Goal: Information Seeking & Learning: Compare options

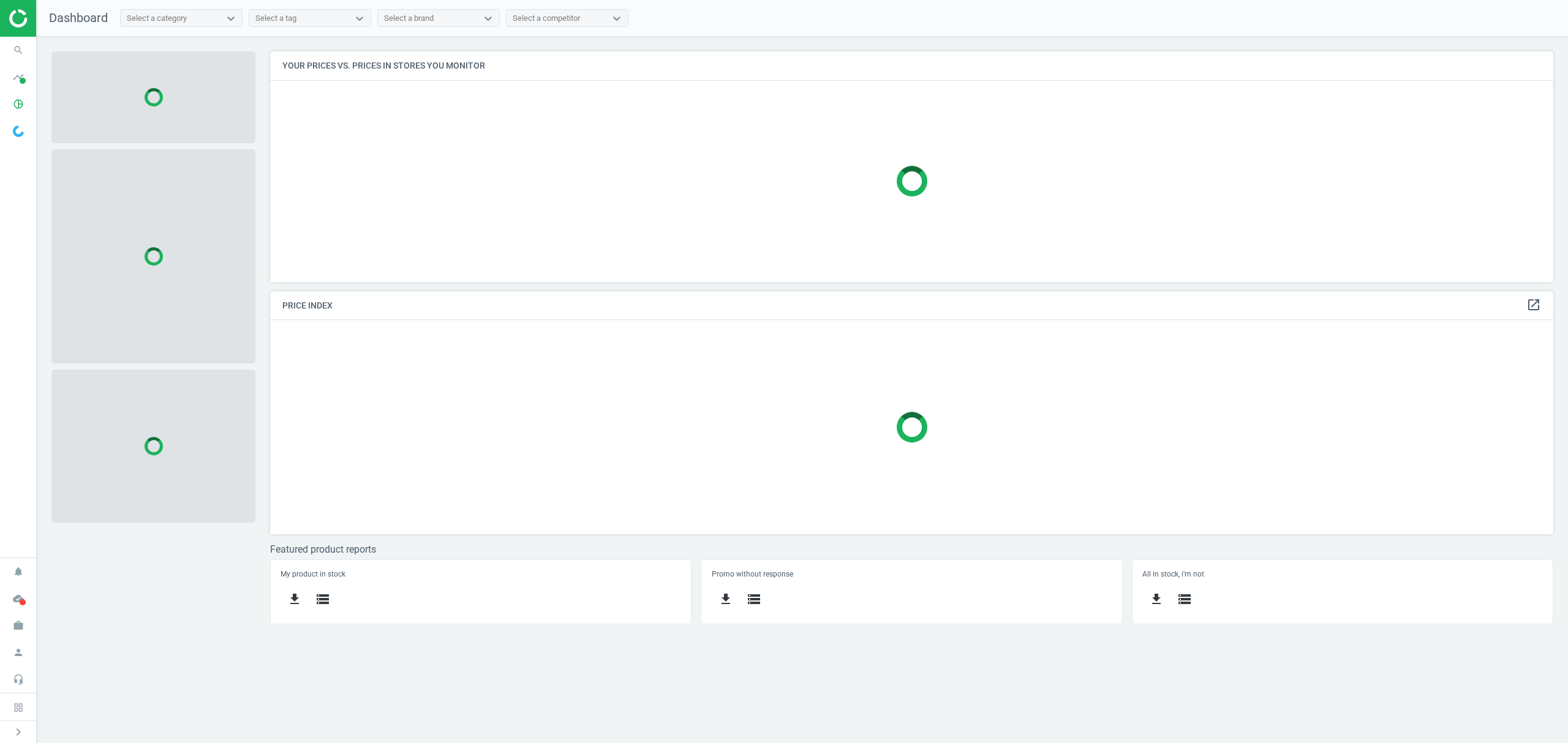
scroll to position [256, 1308]
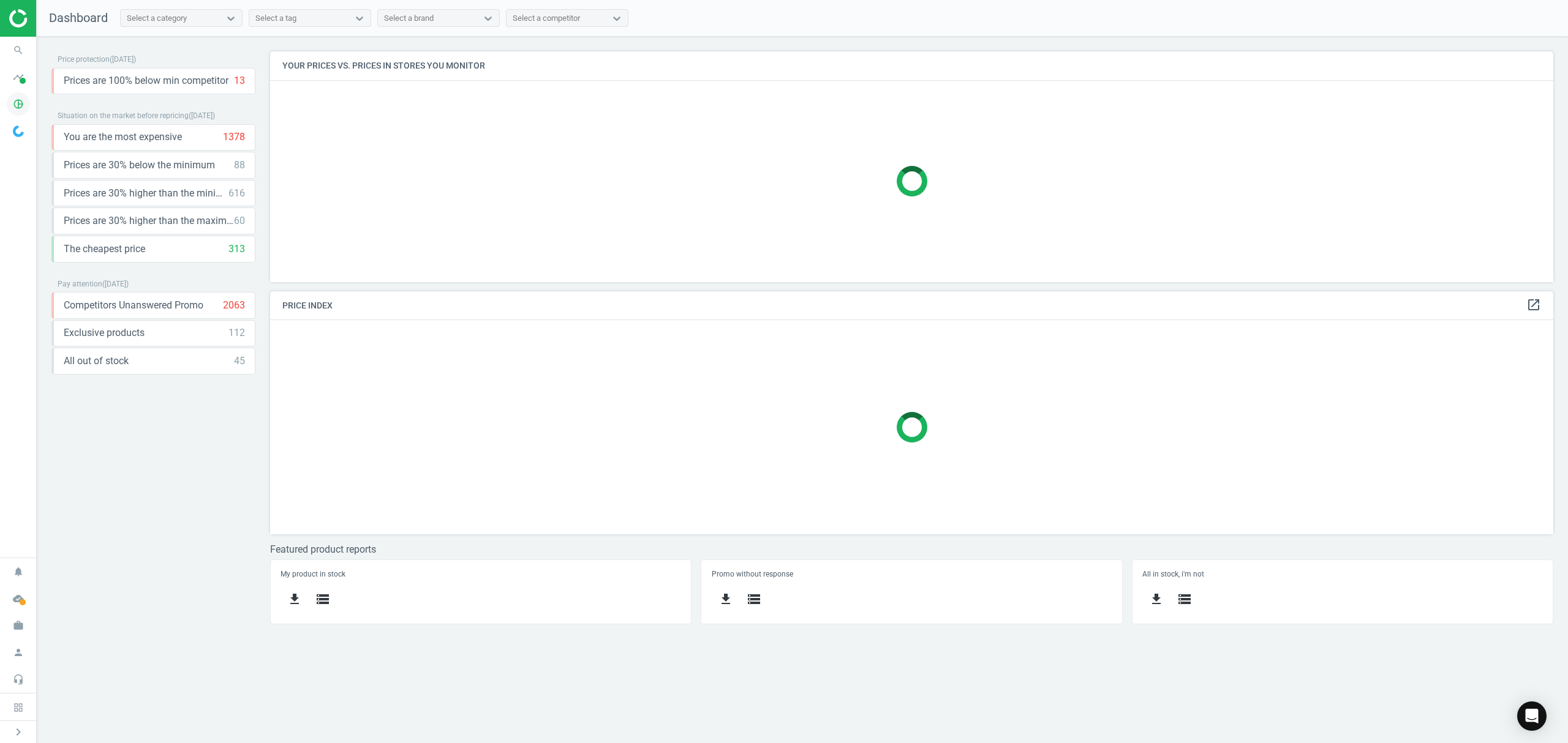
click at [23, 103] on icon "pie_chart_outlined" at bounding box center [18, 104] width 24 height 24
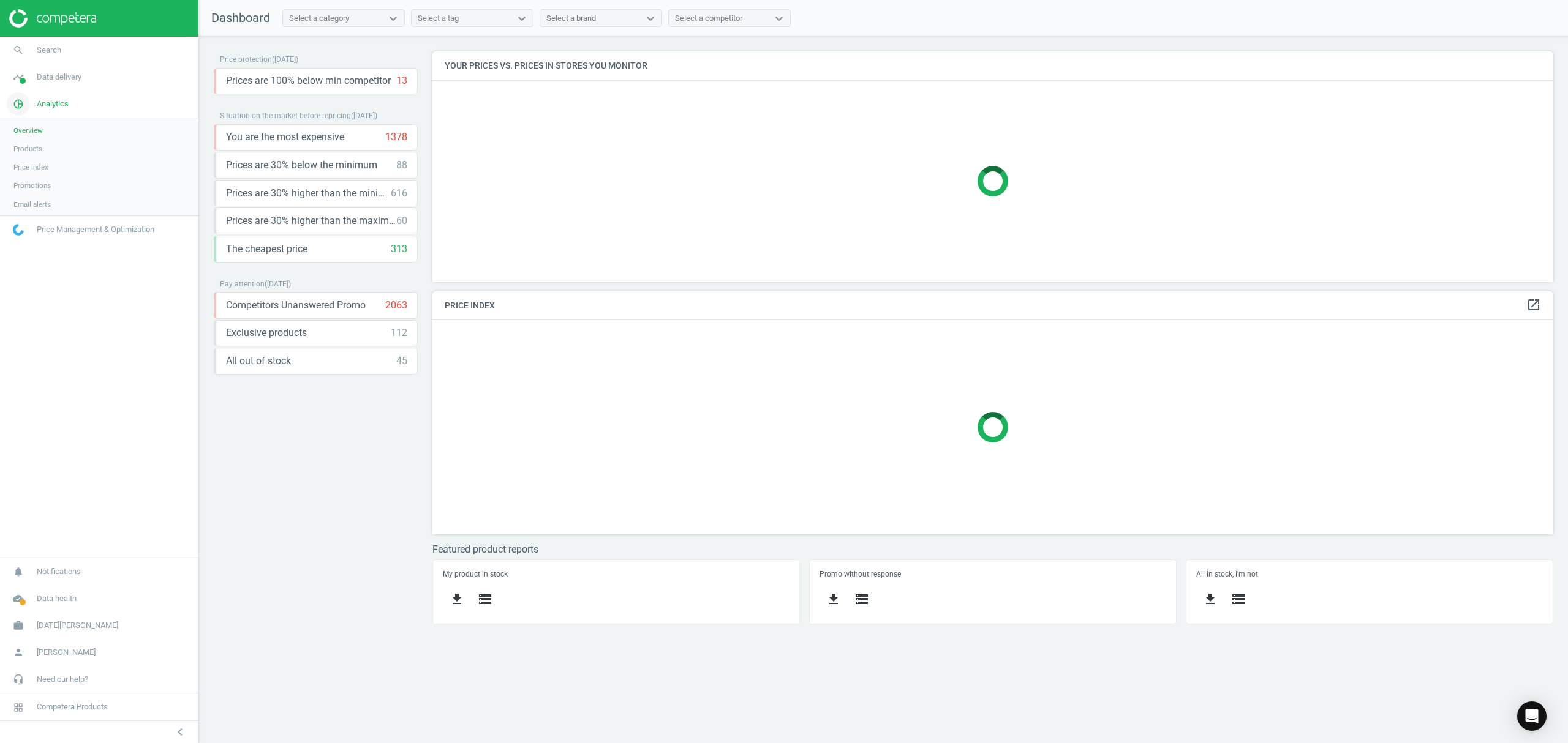
scroll to position [256, 1147]
click at [36, 147] on span "Products" at bounding box center [28, 149] width 29 height 10
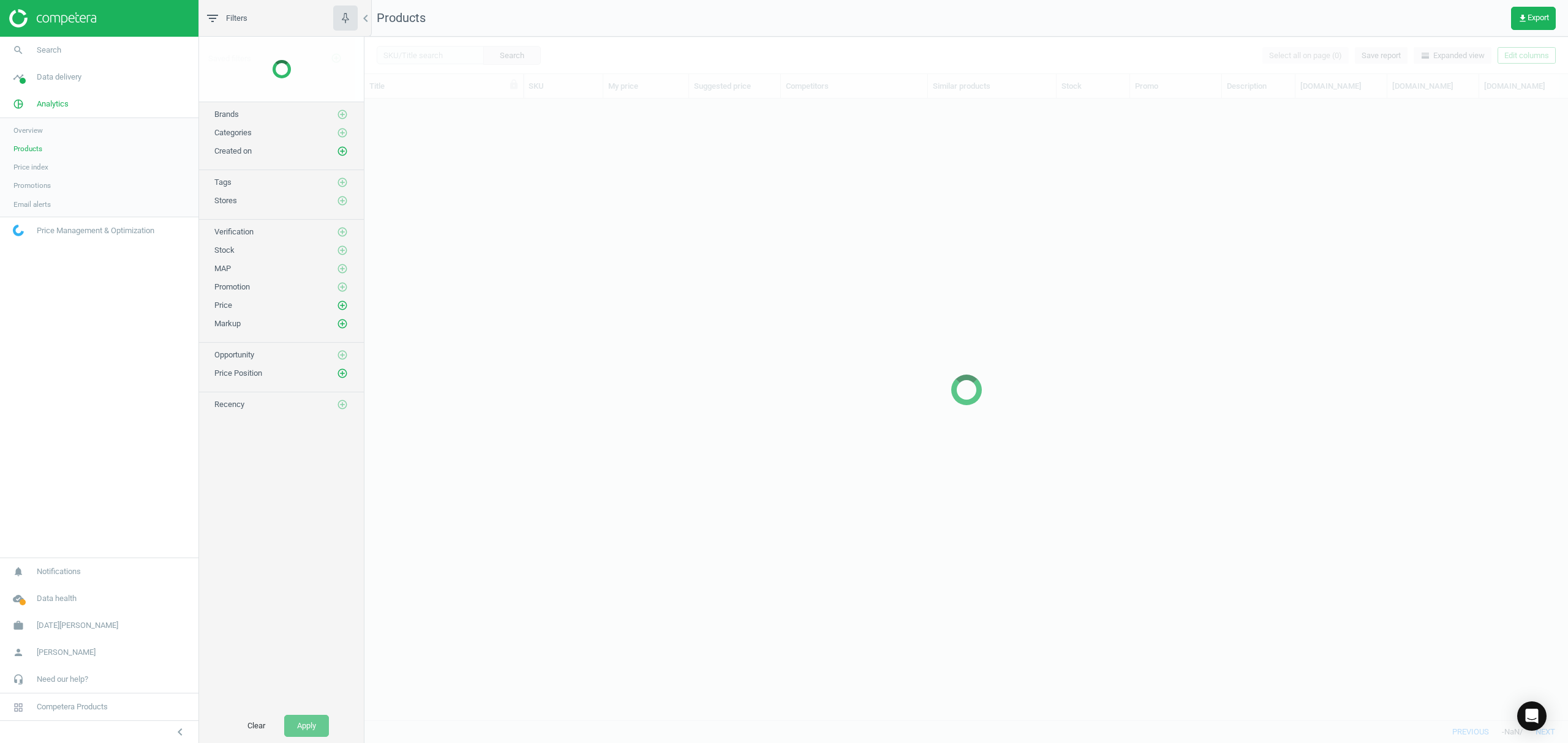
scroll to position [597, 1191]
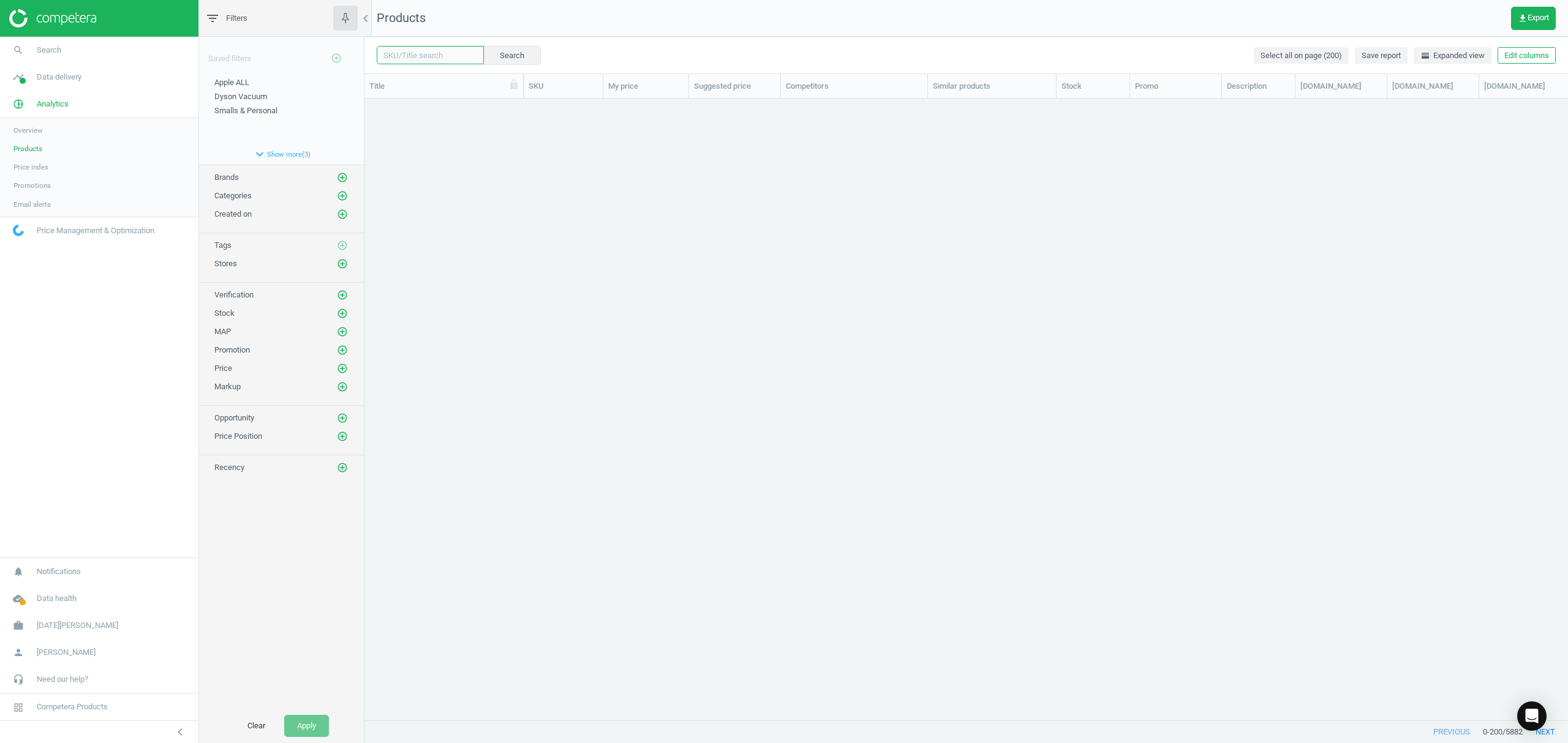
click at [427, 57] on input "text" at bounding box center [430, 55] width 107 height 18
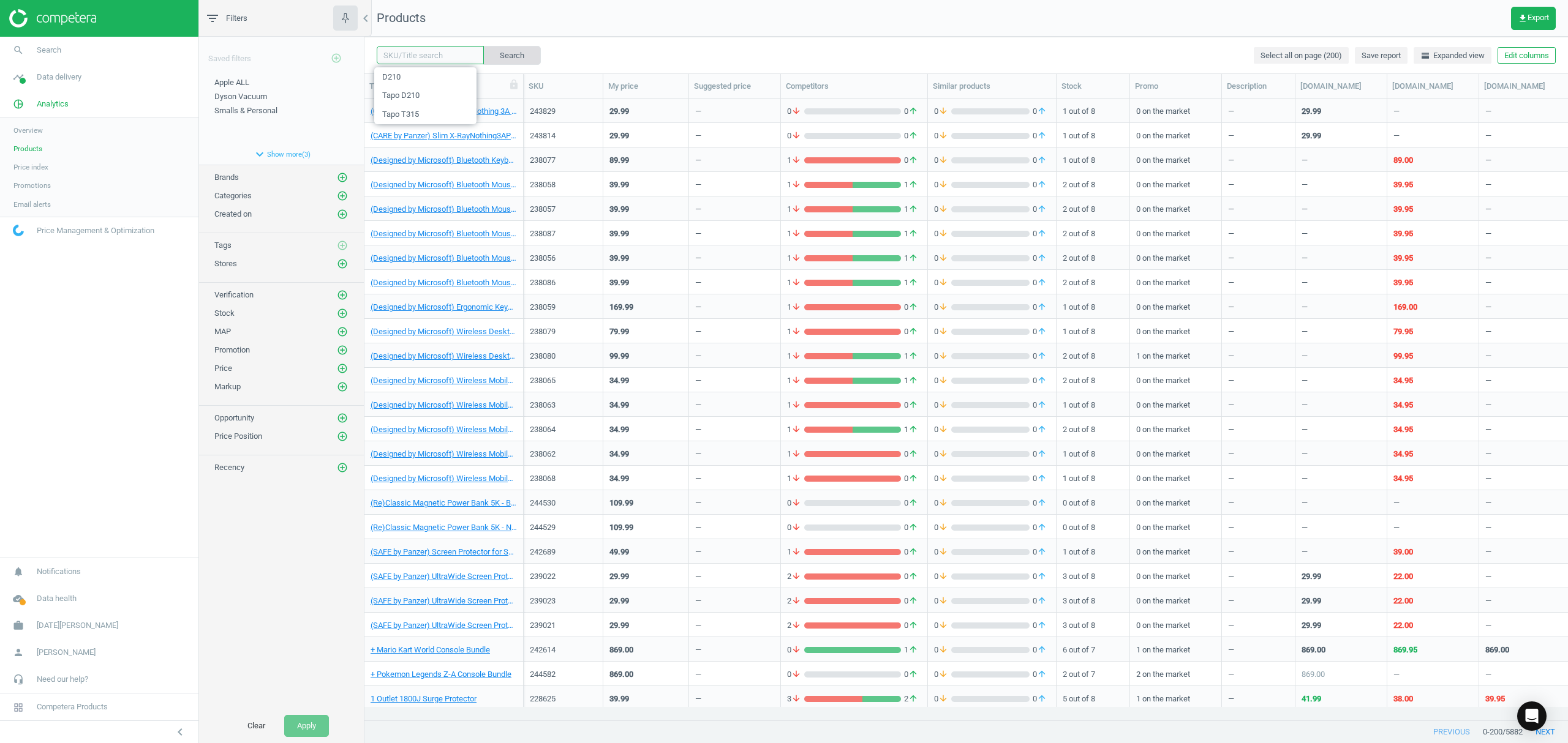
paste input "238497"
type input "238497"
click at [491, 55] on button "Search" at bounding box center [512, 55] width 58 height 18
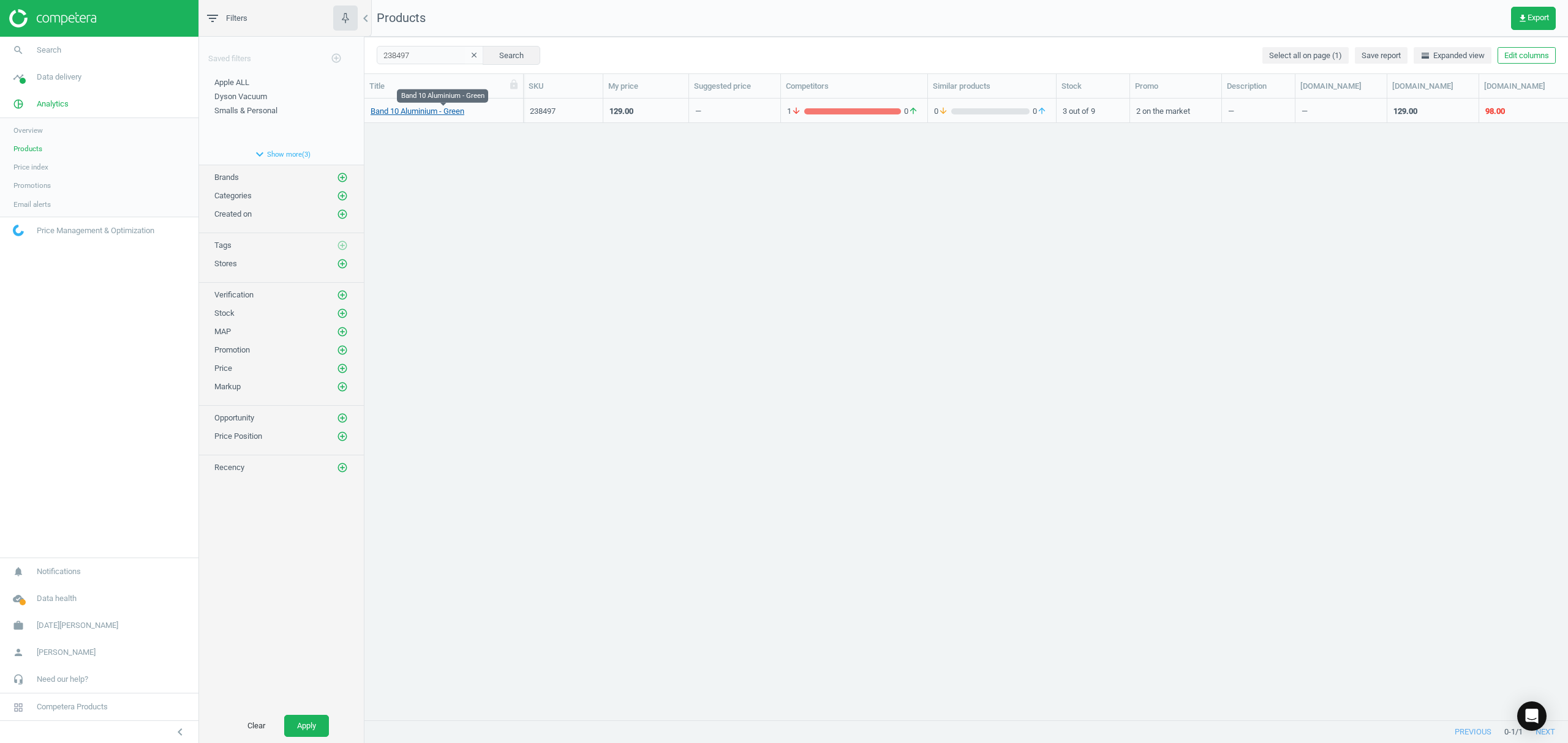
click at [425, 112] on link "Band 10 Aluminium - Green" at bounding box center [417, 112] width 93 height 11
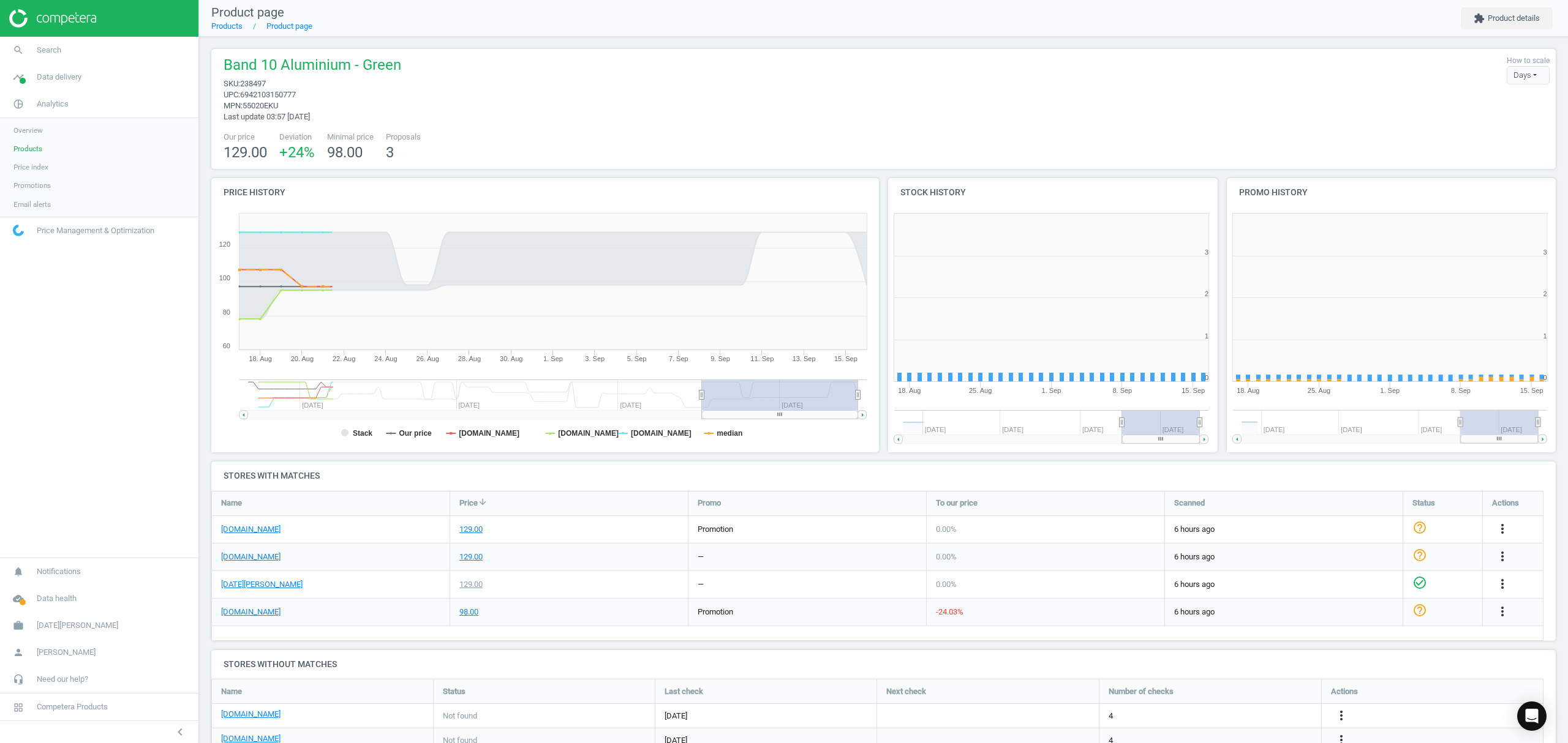
scroll to position [270, 351]
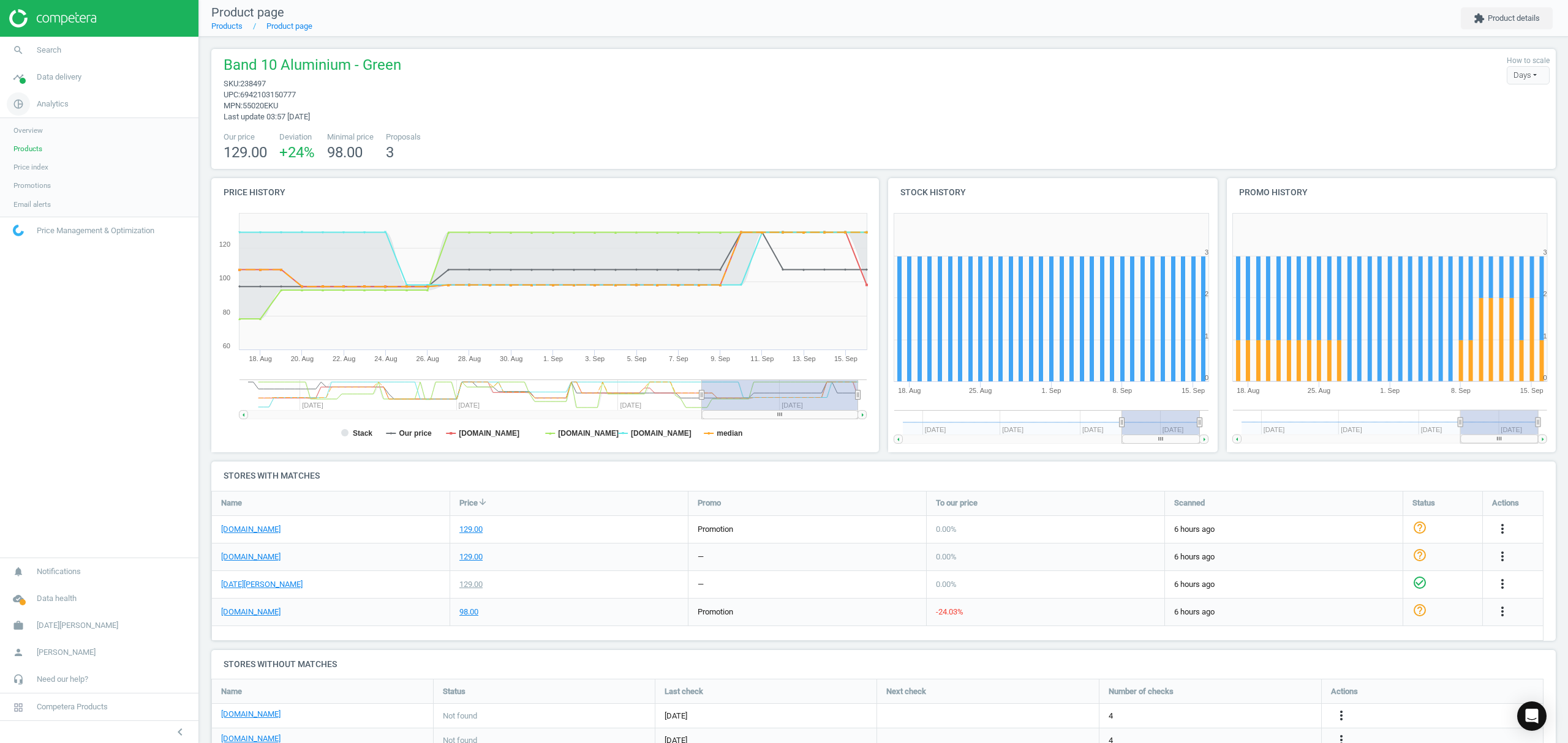
drag, startPoint x: 11, startPoint y: 150, endPoint x: 162, endPoint y: 109, distance: 156.5
click at [11, 150] on link "Products" at bounding box center [99, 149] width 198 height 18
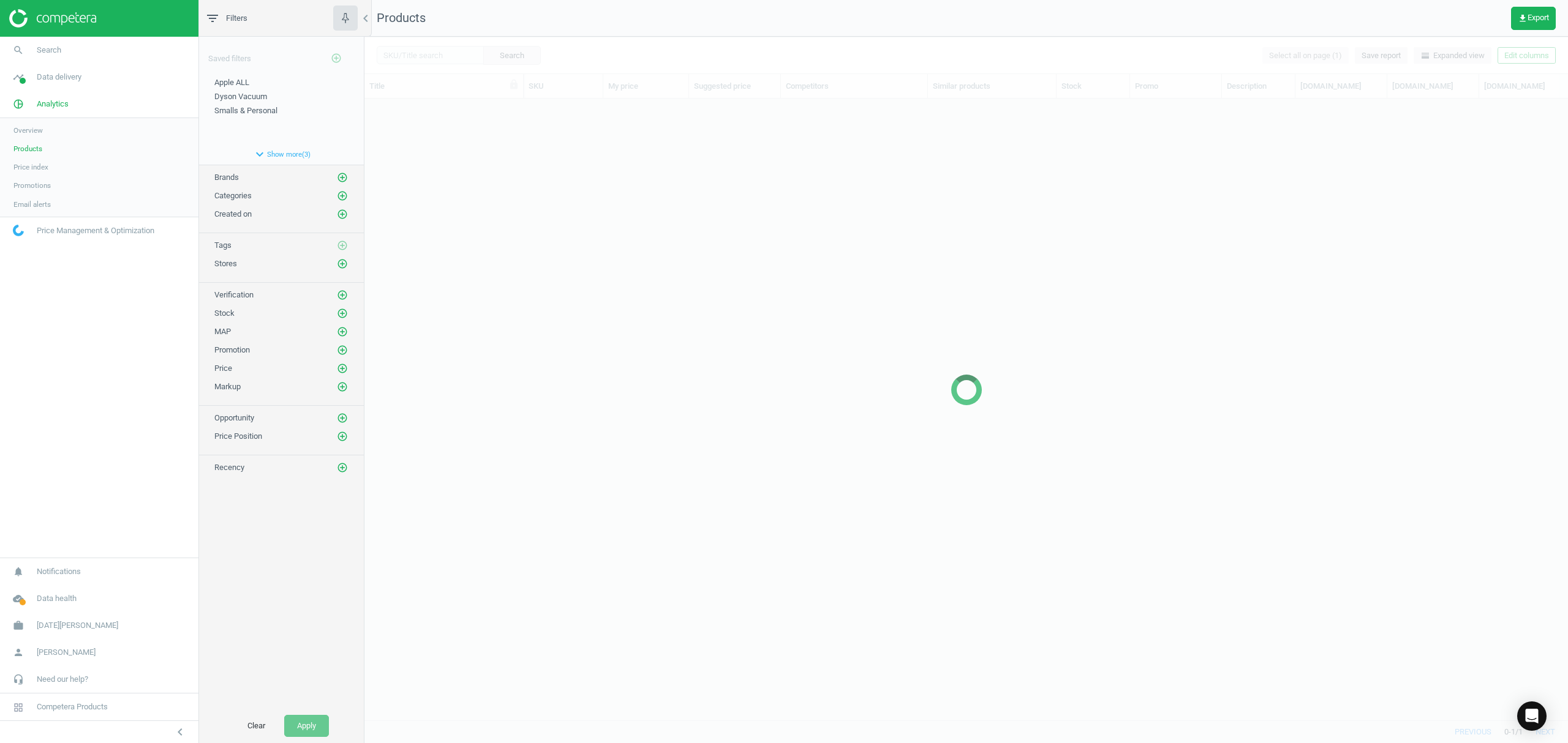
scroll to position [597, 1191]
click at [421, 56] on div at bounding box center [966, 389] width 1204 height 707
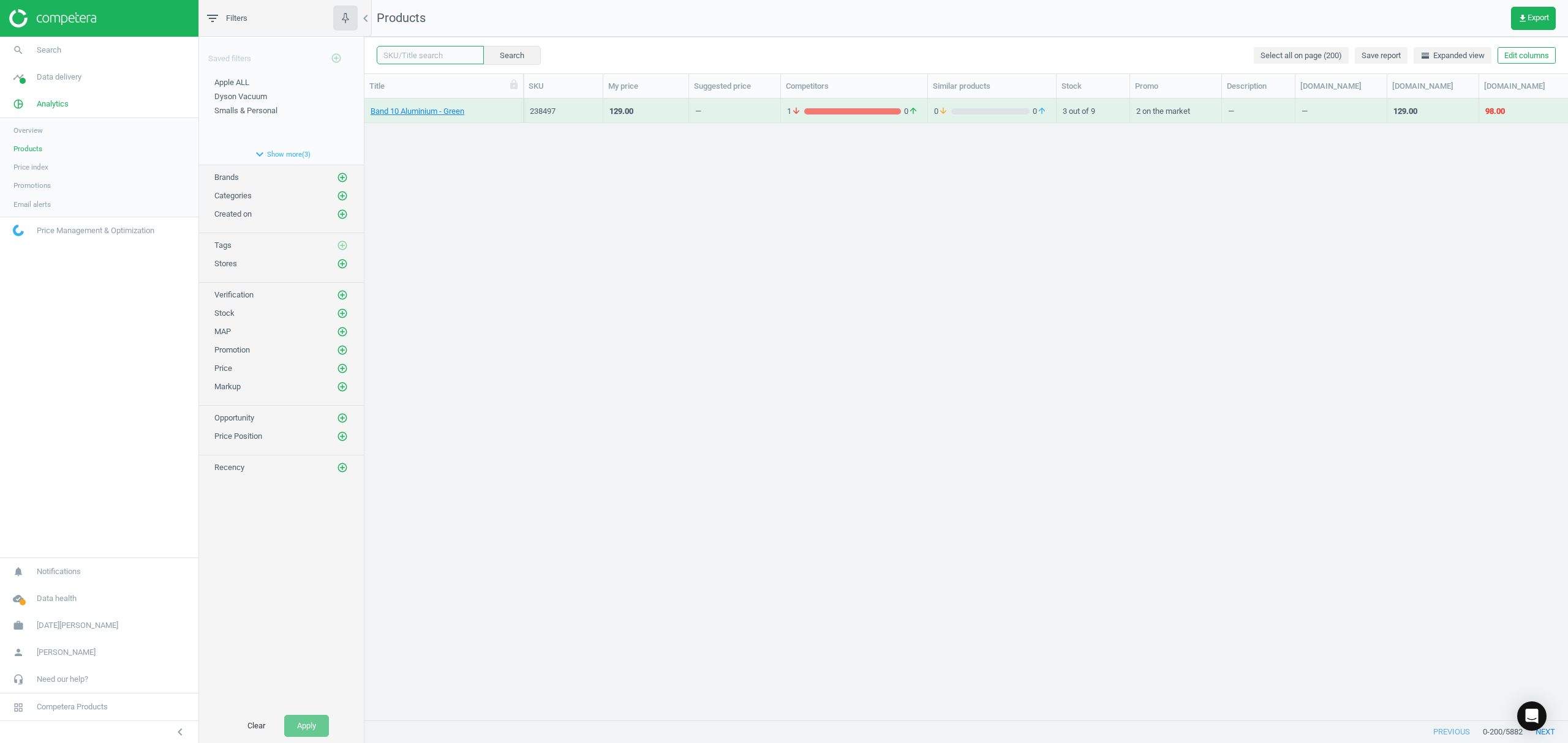
drag, startPoint x: 439, startPoint y: 58, endPoint x: 451, endPoint y: 59, distance: 12.0
click at [439, 58] on input "text" at bounding box center [430, 55] width 107 height 18
paste input "238497"
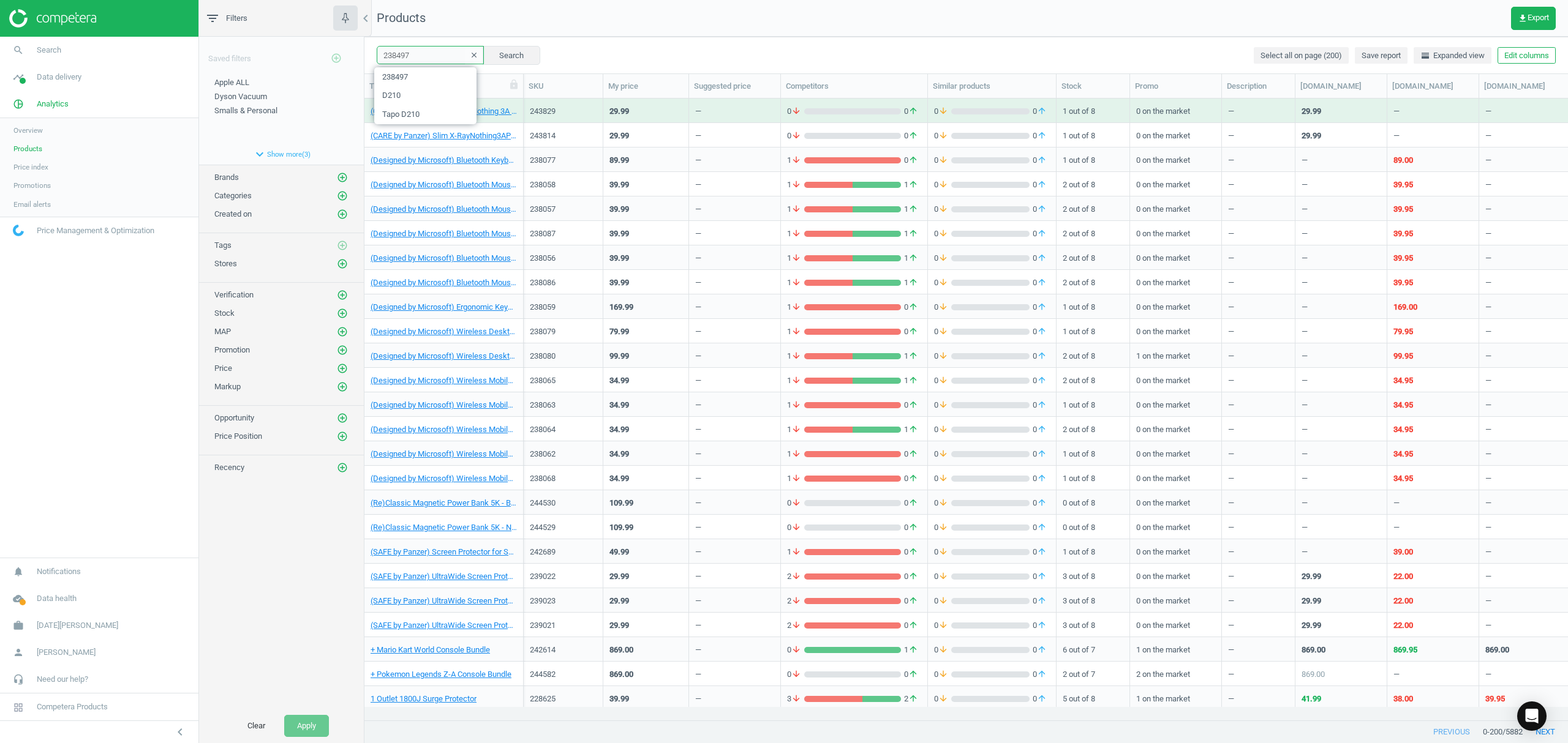
type input "238497"
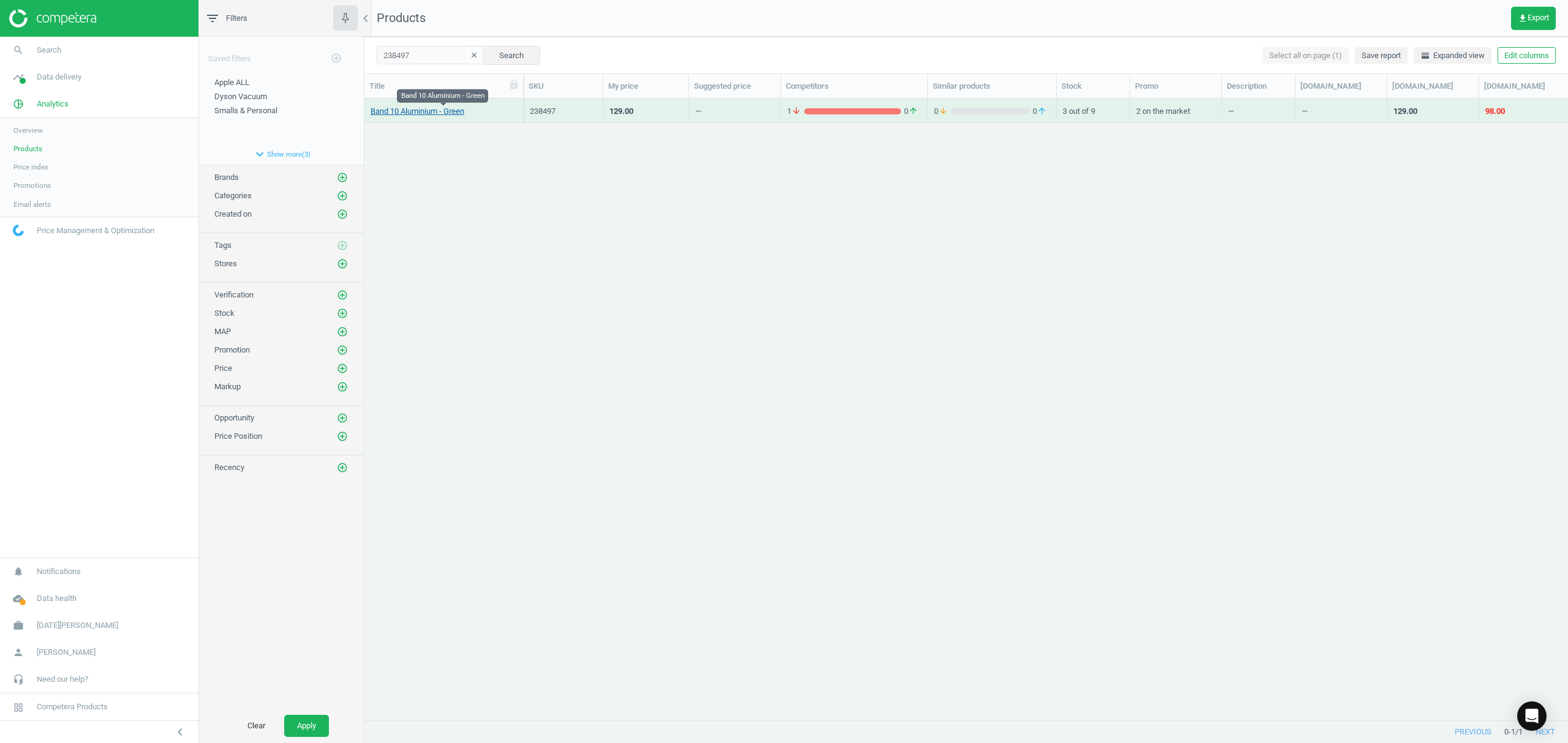
click at [442, 114] on link "Band 10 Aluminium - Green" at bounding box center [417, 112] width 93 height 11
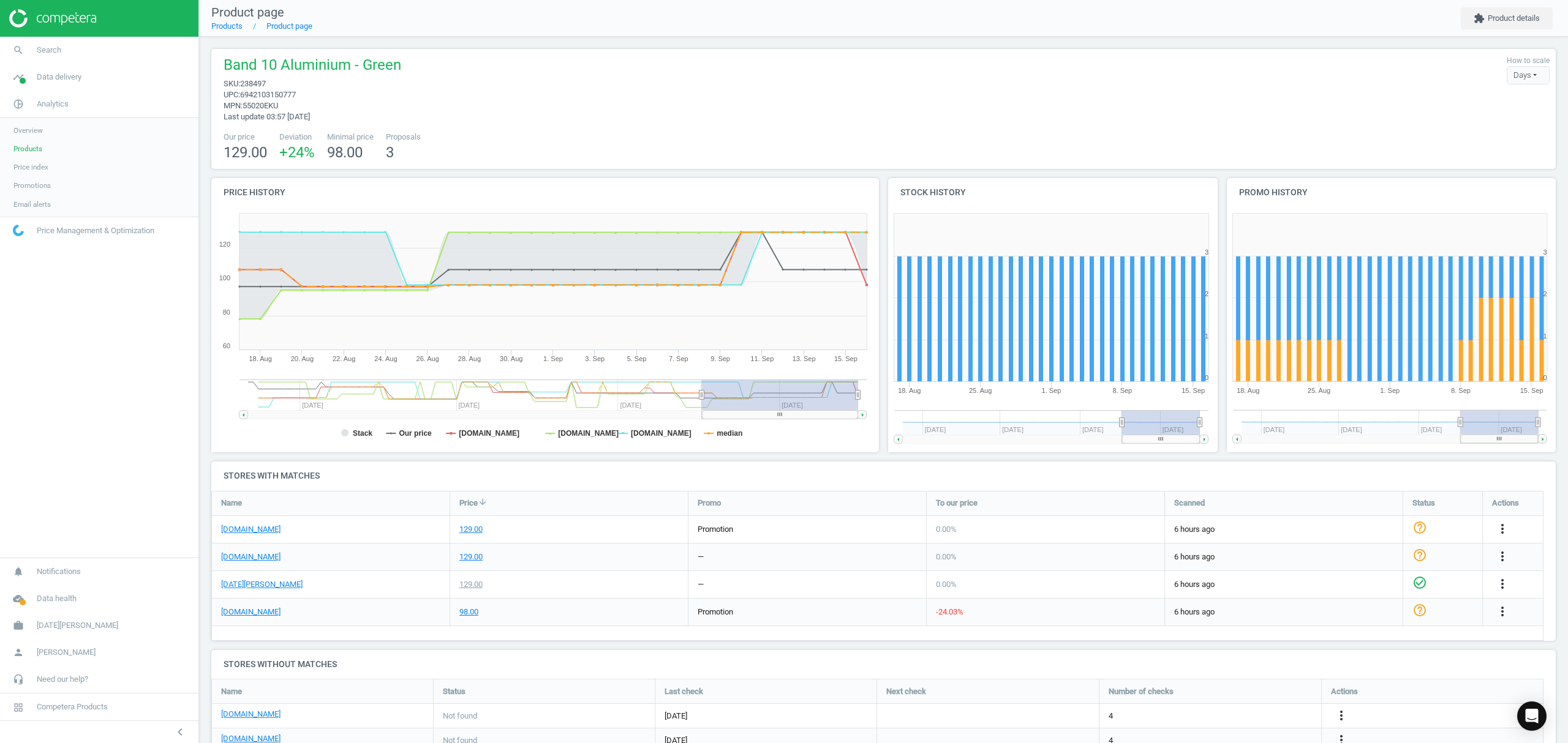
click at [35, 145] on span "Products" at bounding box center [28, 149] width 29 height 10
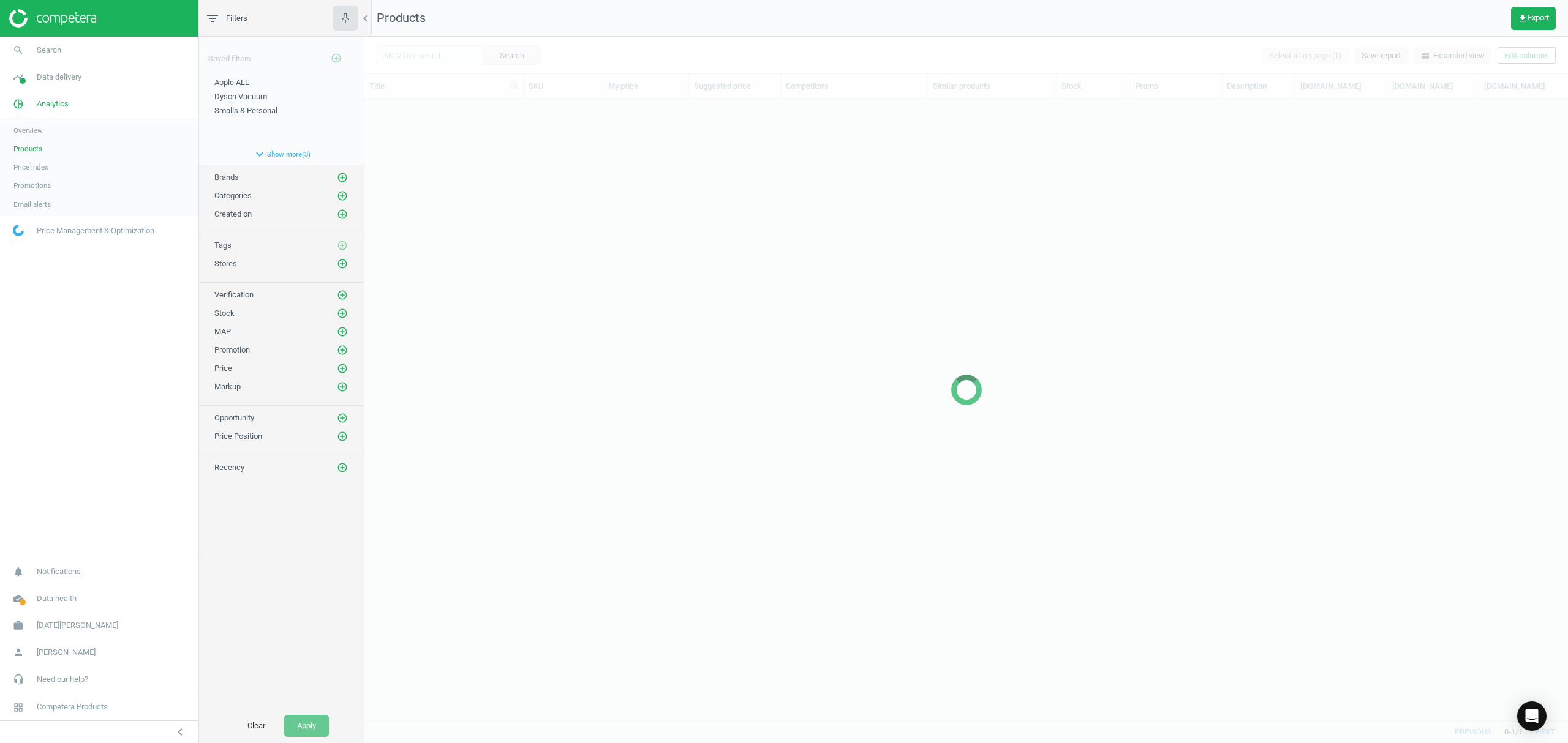
scroll to position [597, 1191]
click at [407, 56] on div at bounding box center [966, 389] width 1204 height 707
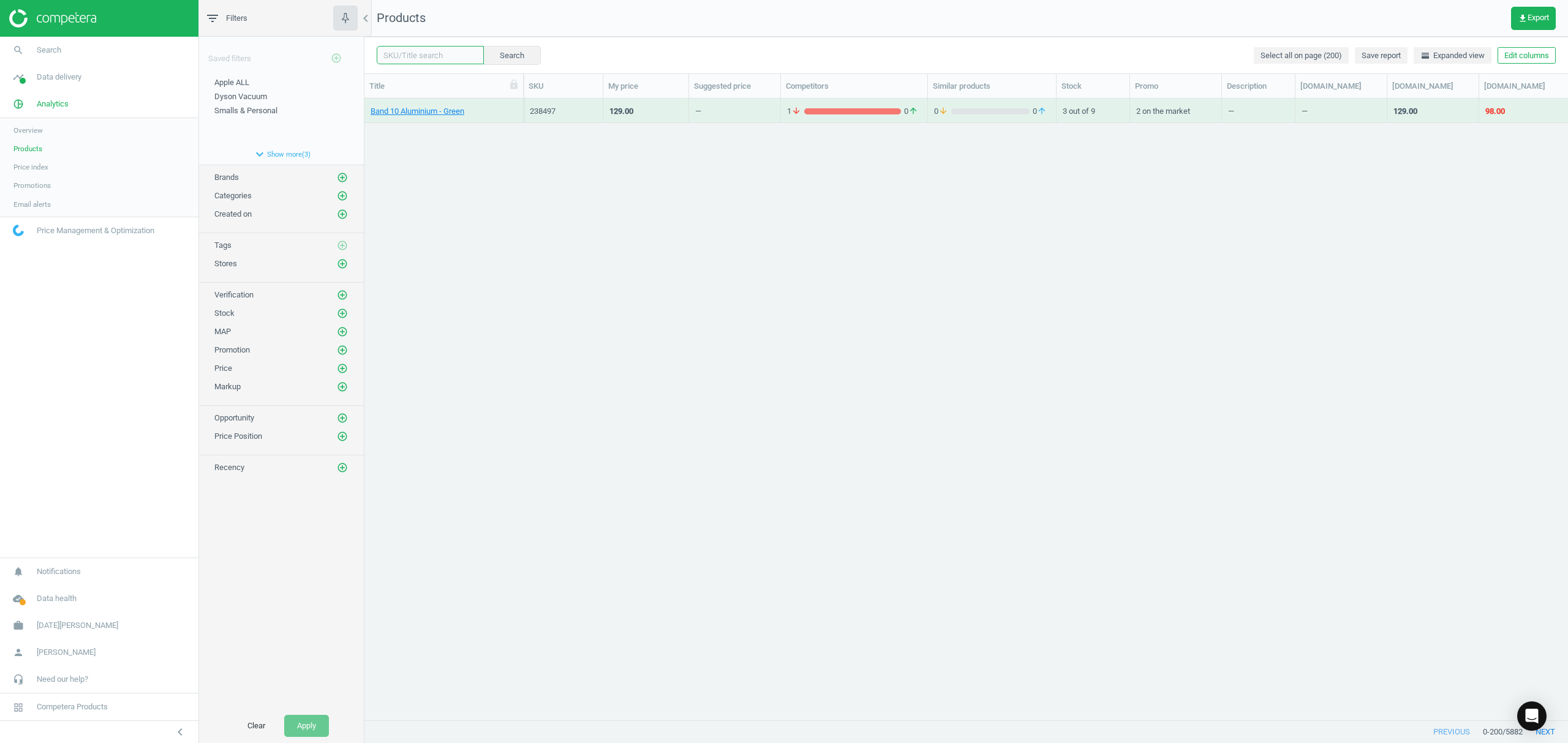
click at [441, 54] on input "text" at bounding box center [430, 55] width 107 height 18
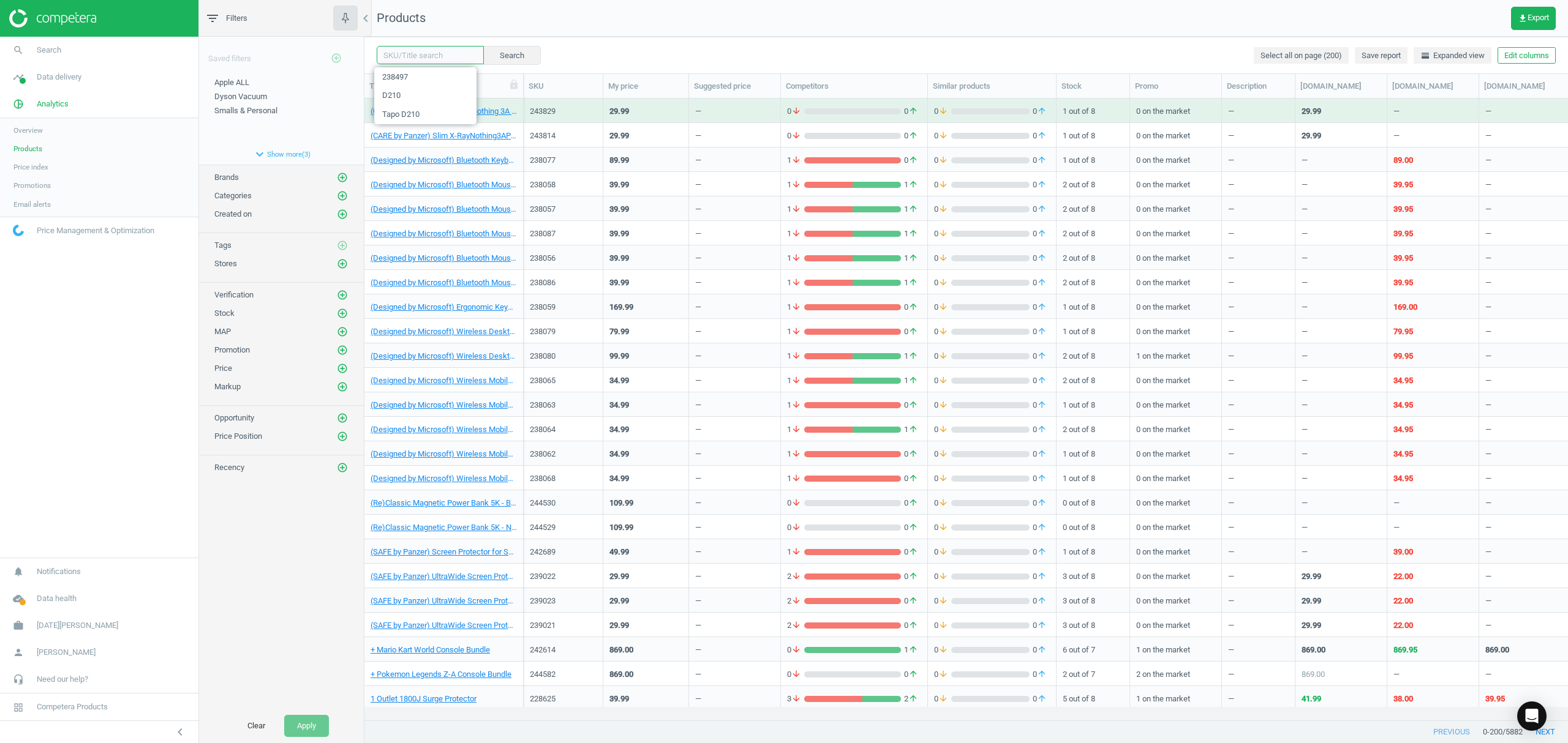
paste input "238500"
type input "238500"
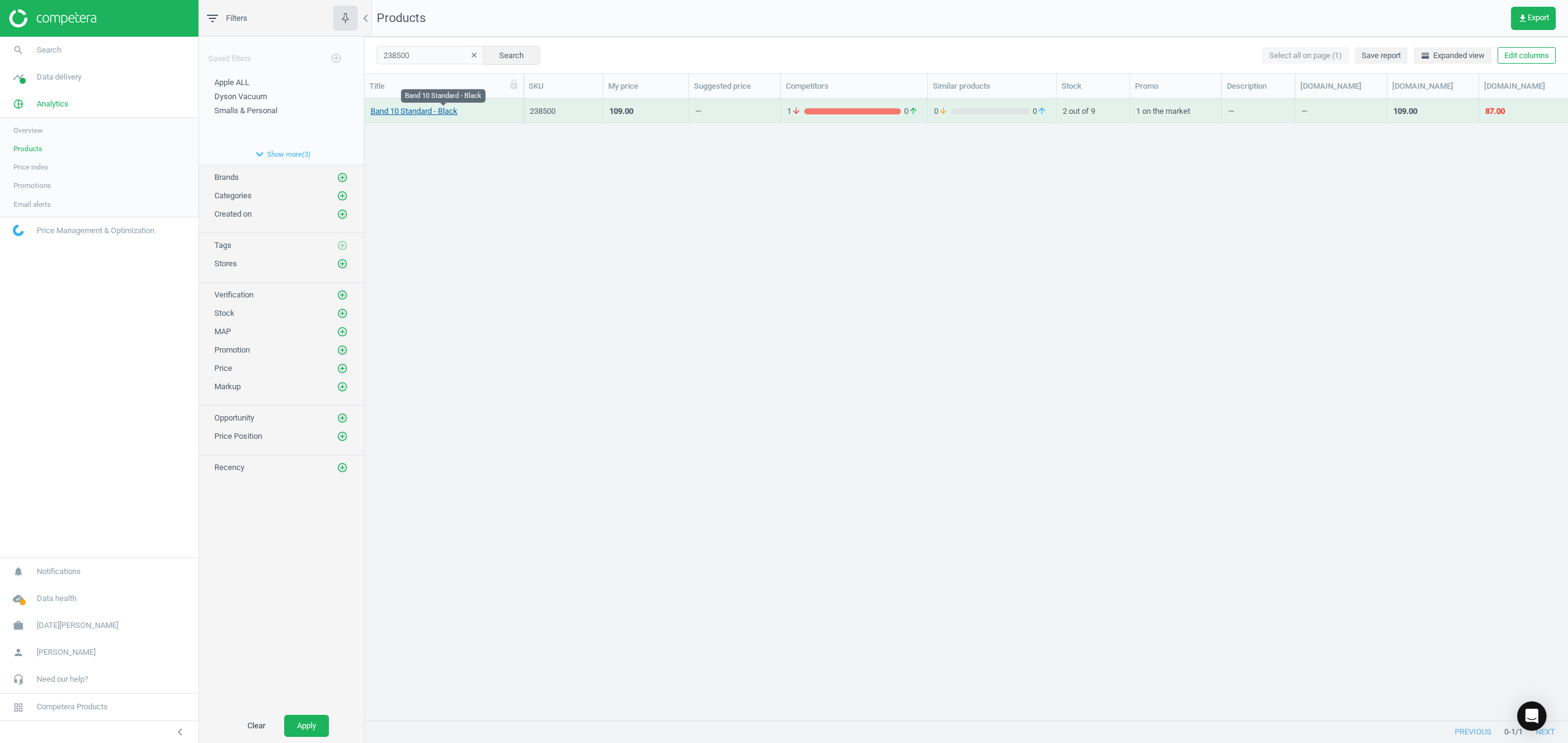
click at [429, 112] on link "Band 10 Standard - Black" at bounding box center [414, 112] width 87 height 11
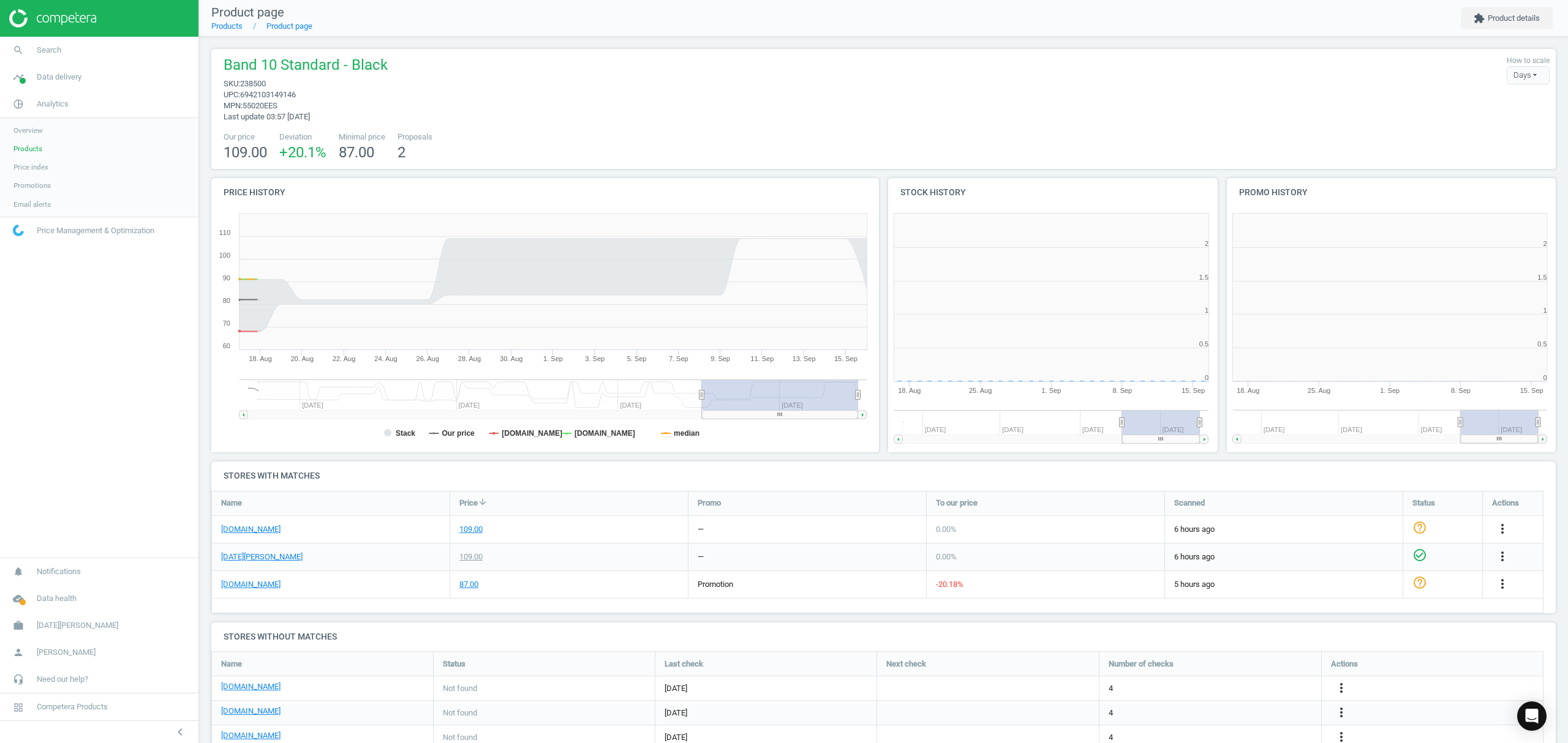
scroll to position [270, 351]
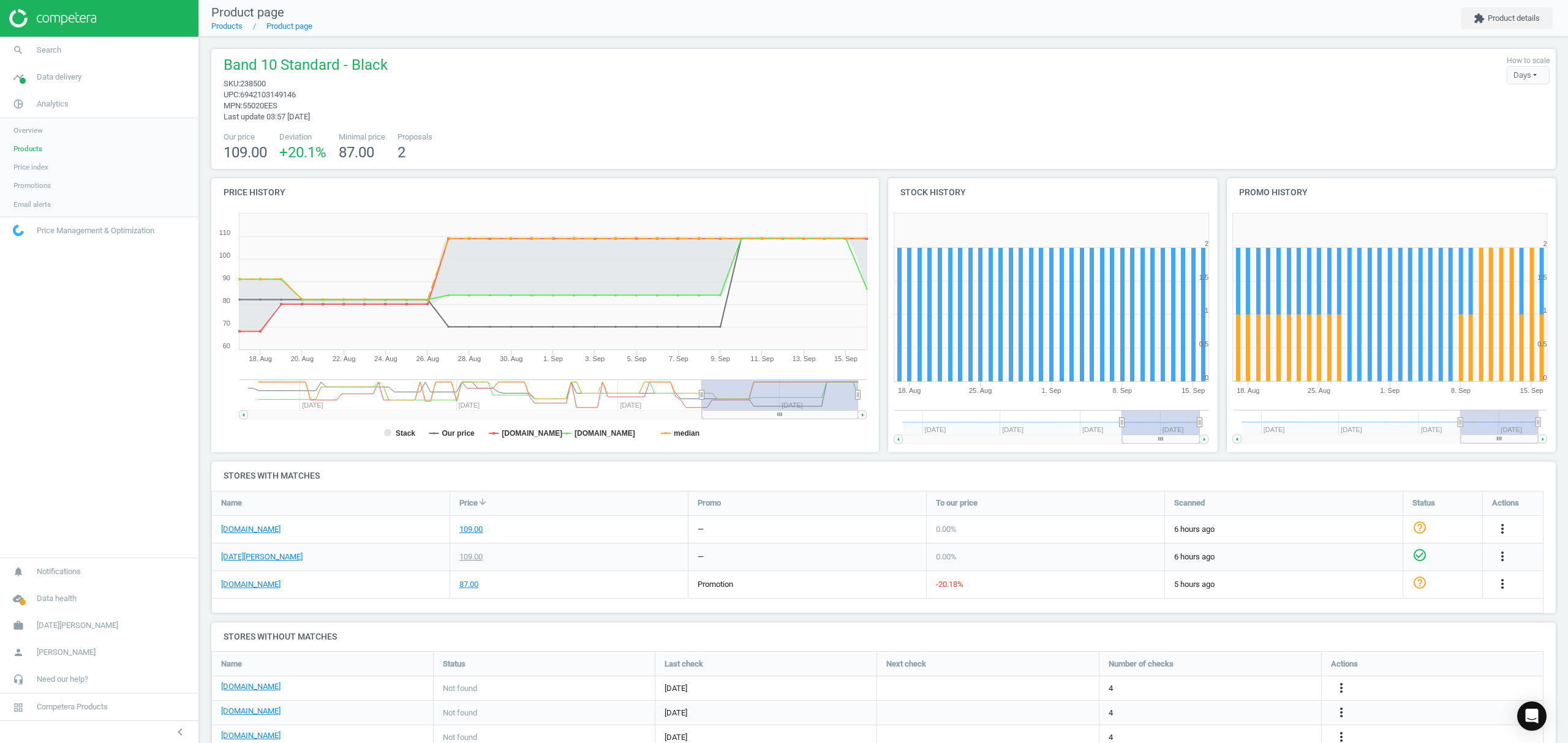
click at [27, 153] on span "Products" at bounding box center [28, 149] width 29 height 10
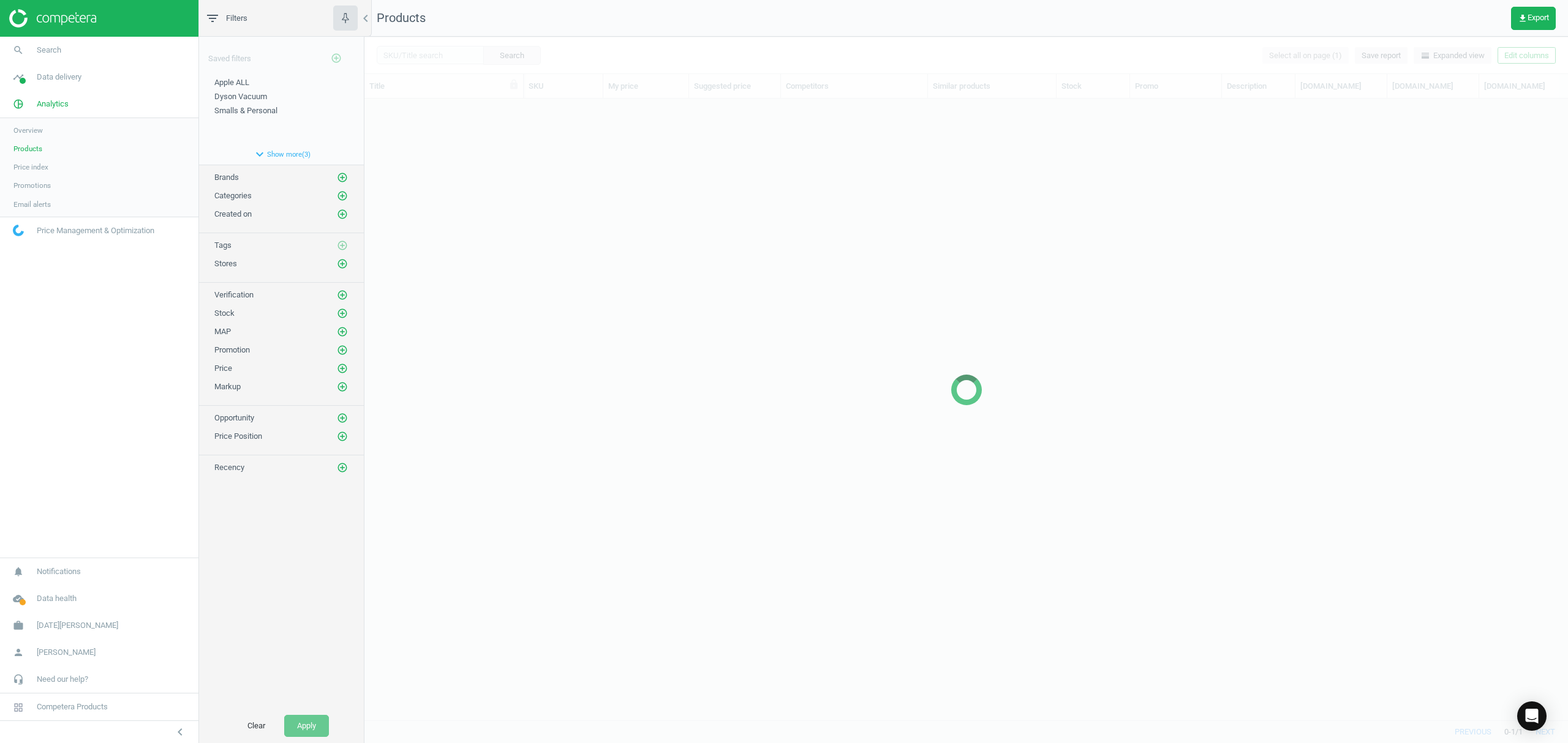
scroll to position [597, 1191]
click at [423, 56] on div at bounding box center [966, 389] width 1204 height 707
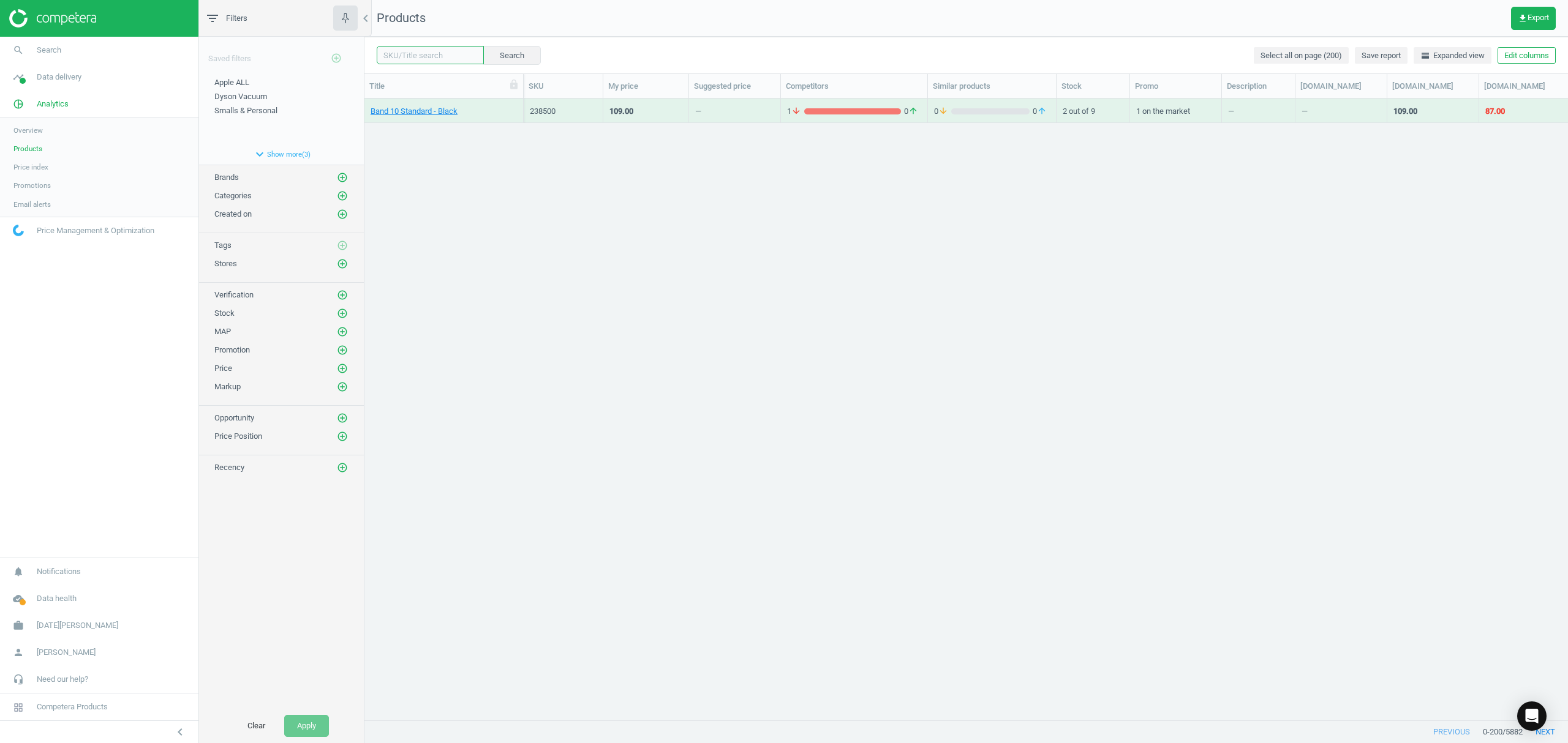
drag, startPoint x: 424, startPoint y: 58, endPoint x: 442, endPoint y: 57, distance: 18.0
click at [424, 58] on input "text" at bounding box center [430, 55] width 107 height 18
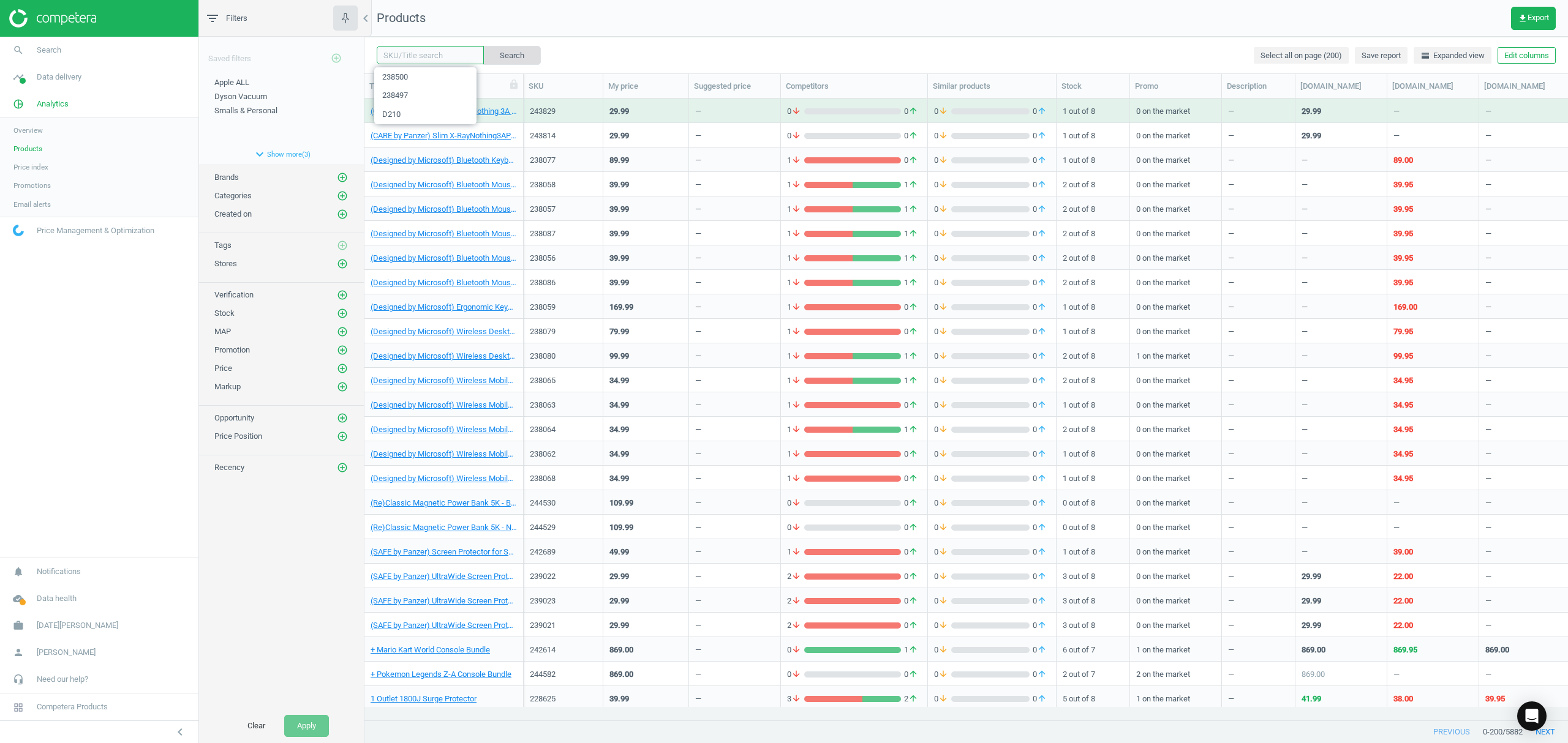
paste input "238497"
type input "238497"
click at [487, 55] on button "Search" at bounding box center [512, 55] width 58 height 18
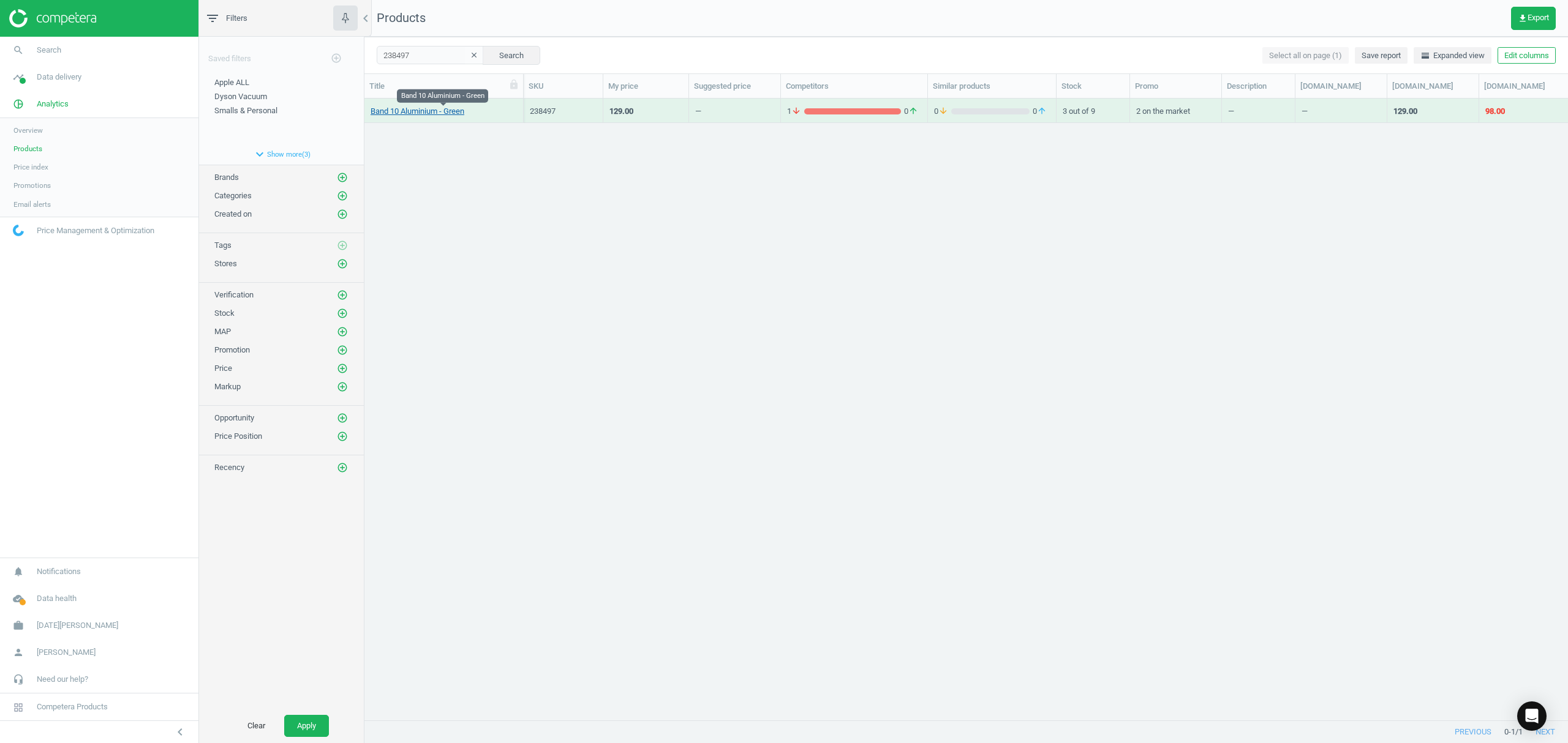
click at [445, 116] on link "Band 10 Aluminium - Green" at bounding box center [417, 112] width 93 height 11
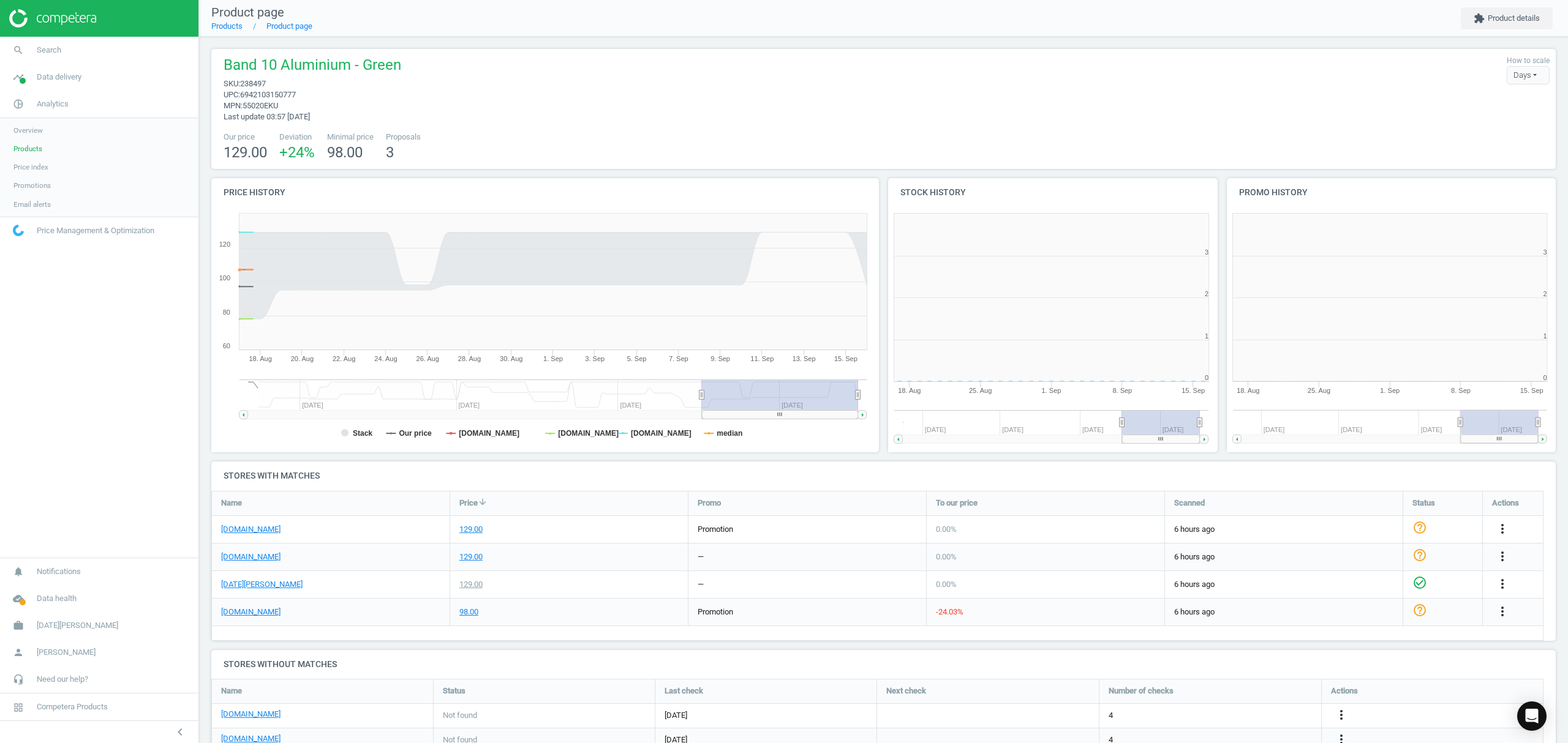
scroll to position [270, 351]
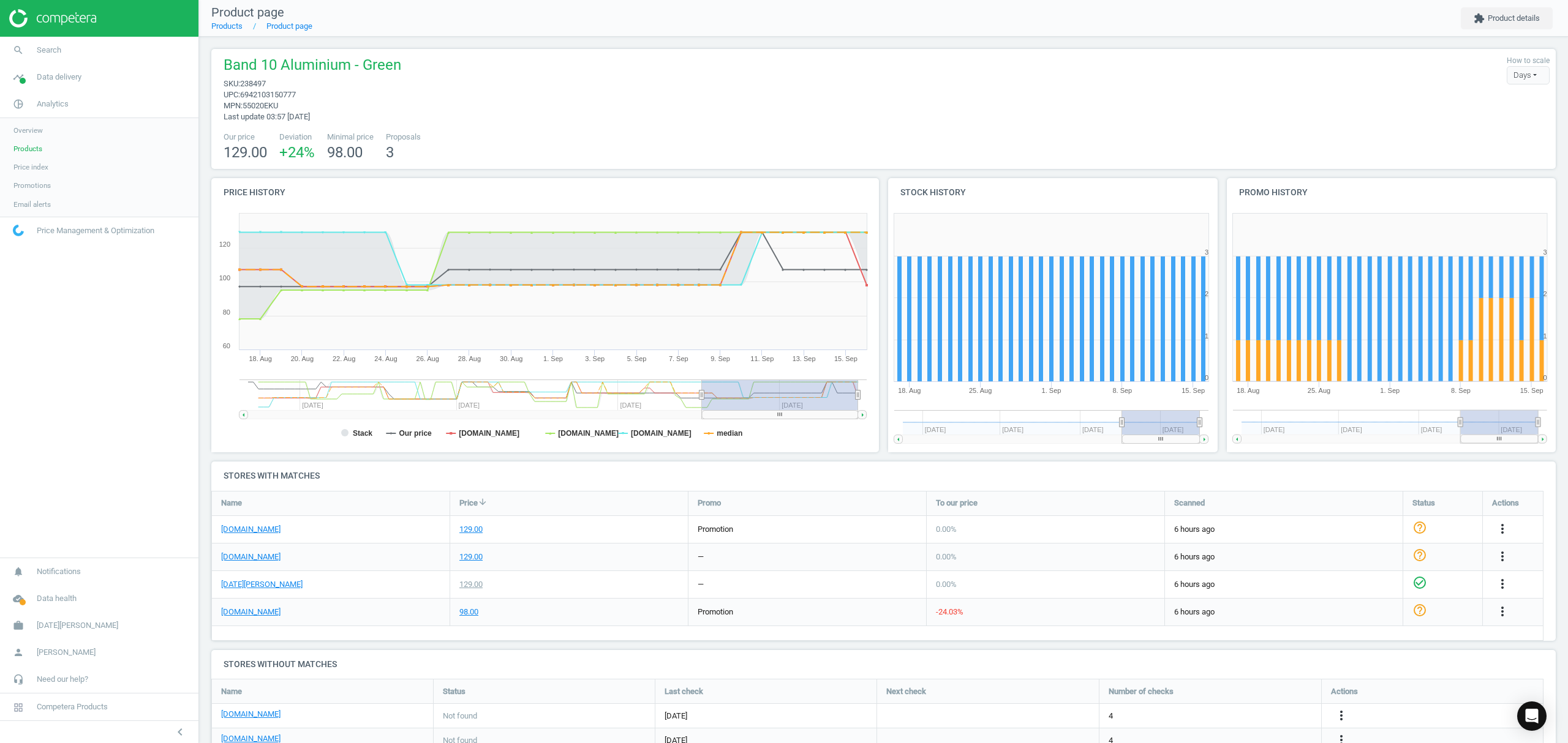
click at [38, 148] on span "Products" at bounding box center [28, 149] width 29 height 10
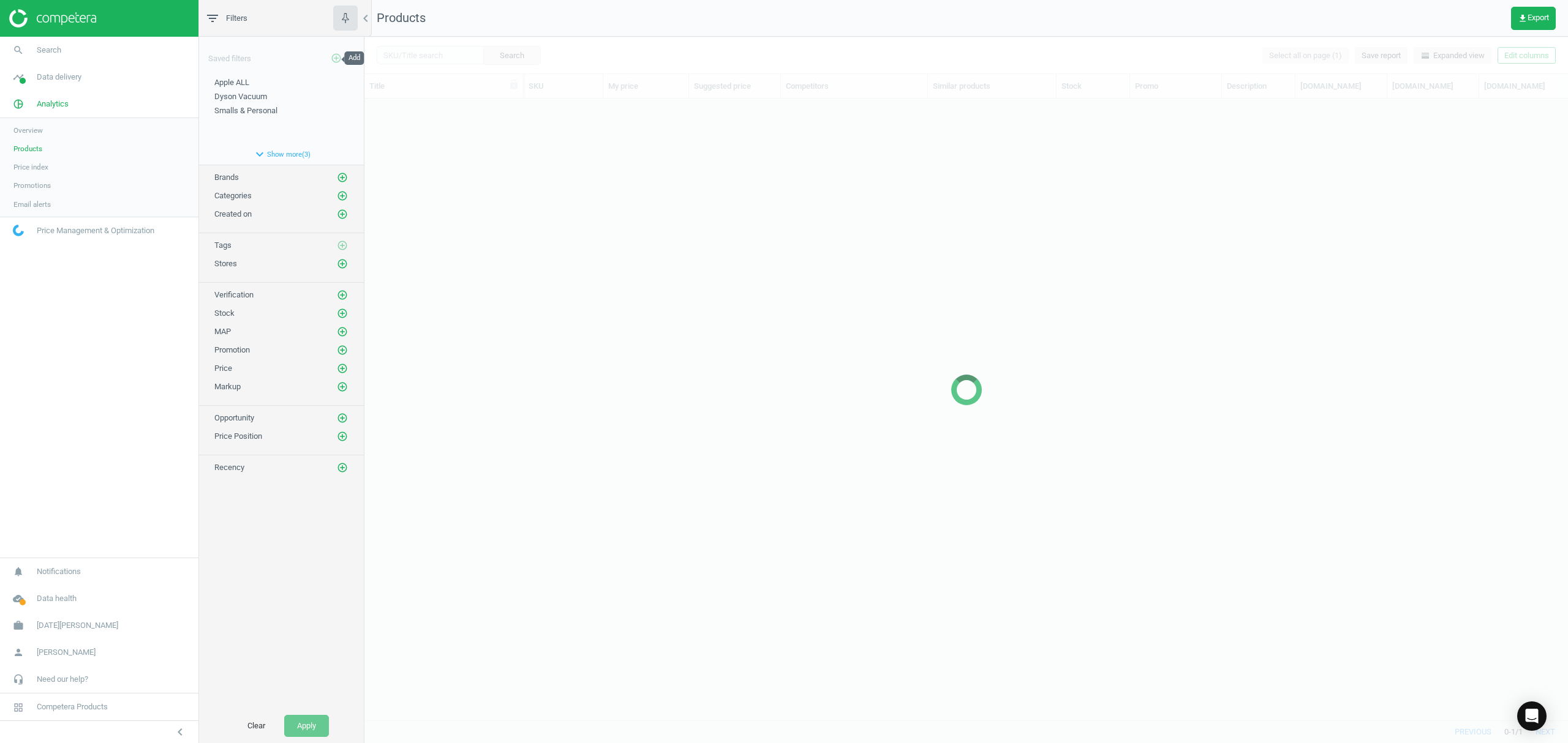
scroll to position [597, 1191]
click at [435, 55] on div at bounding box center [966, 389] width 1204 height 707
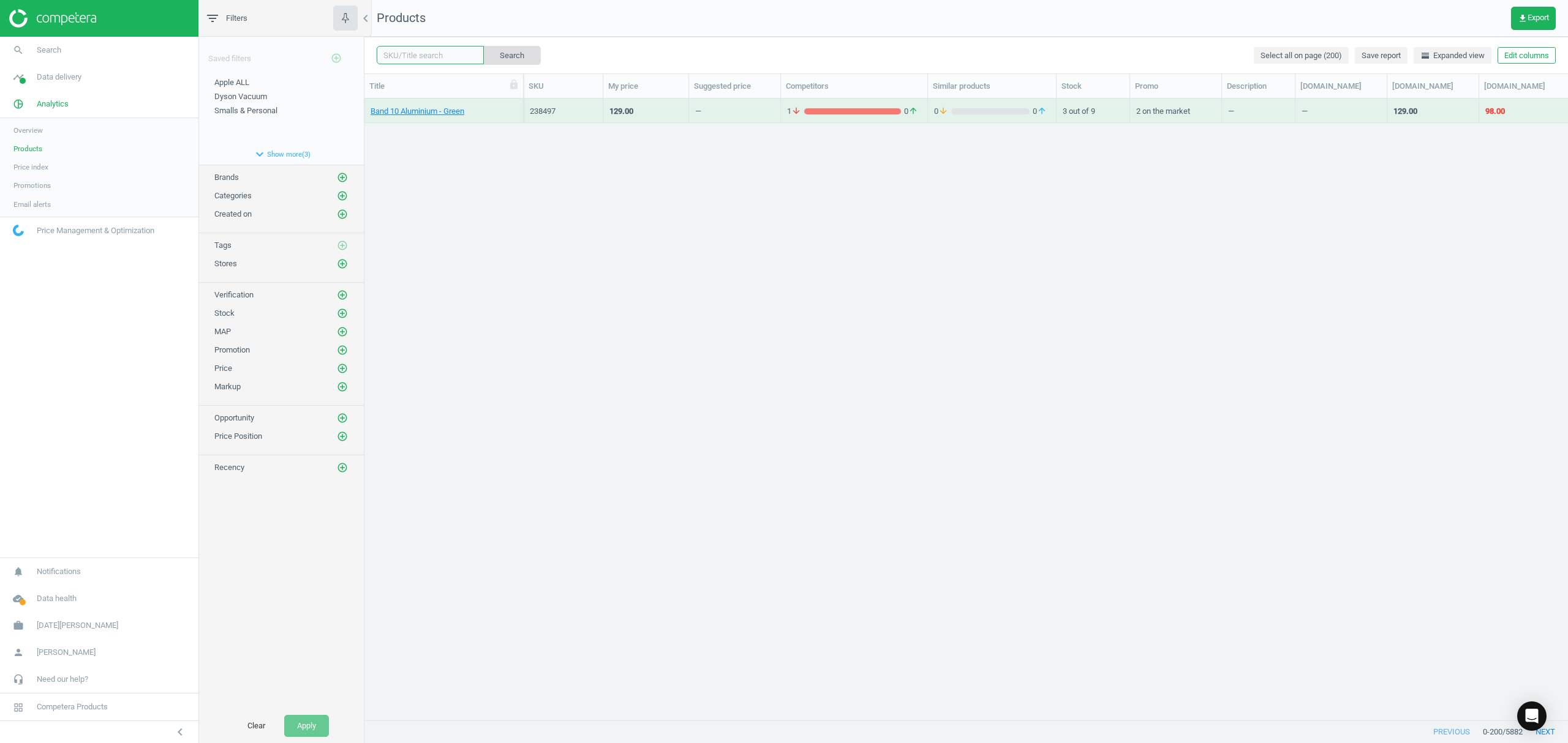
drag, startPoint x: 417, startPoint y: 57, endPoint x: 494, endPoint y: 58, distance: 77.0
click at [417, 57] on input "text" at bounding box center [430, 55] width 107 height 18
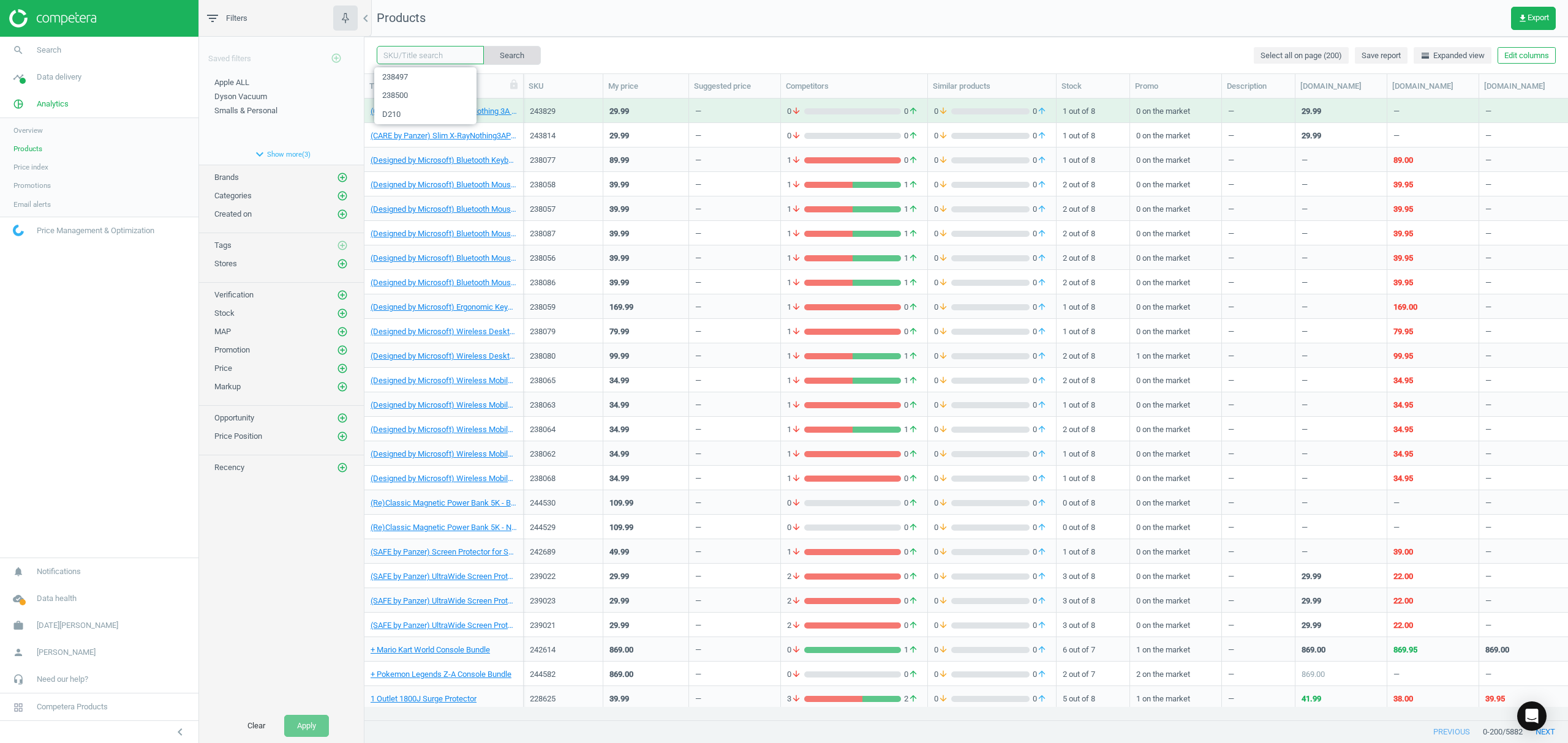
paste input "243135"
type input "243135"
click at [496, 55] on button "Search" at bounding box center [512, 55] width 58 height 18
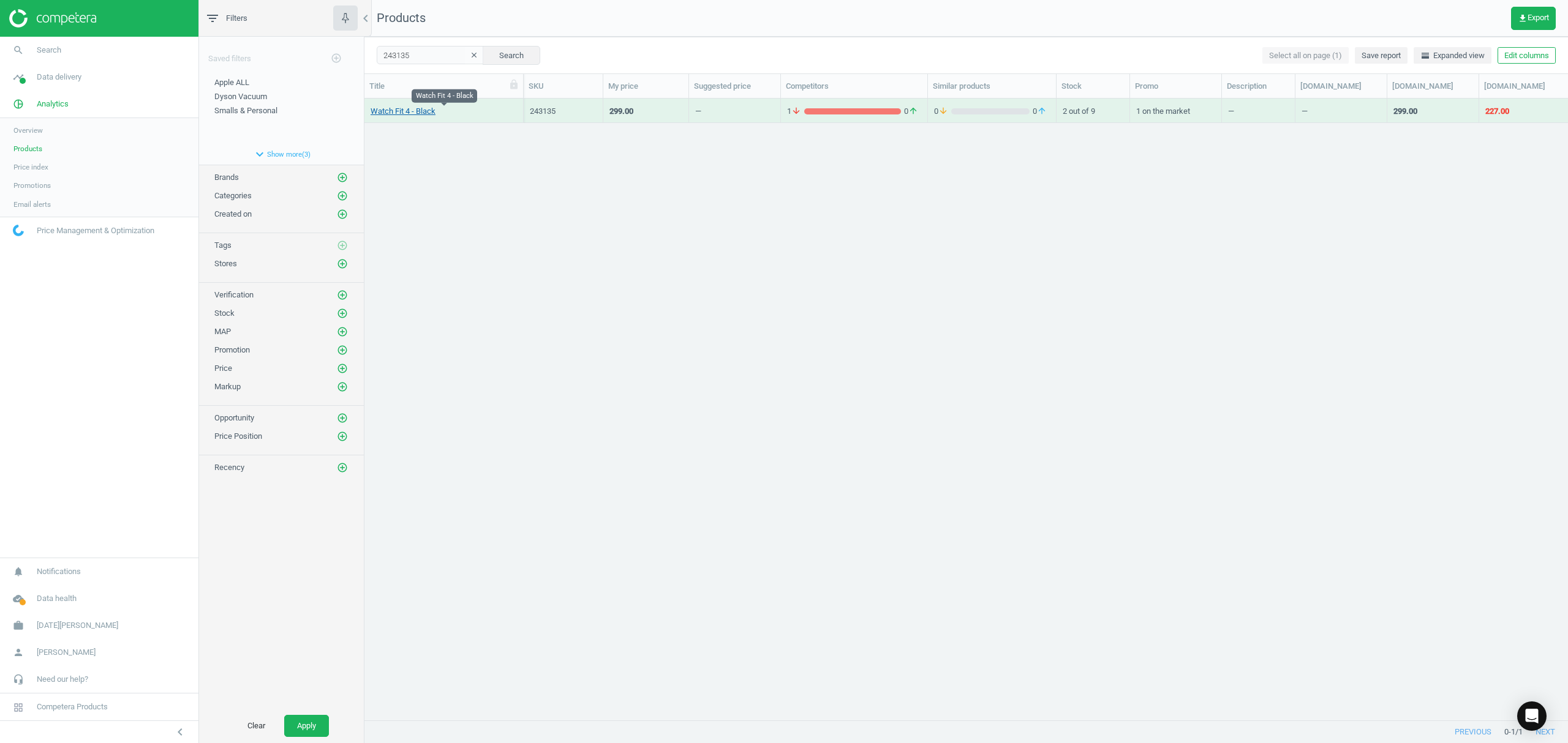
click at [412, 115] on link "Watch Fit 4 - Black" at bounding box center [403, 112] width 65 height 11
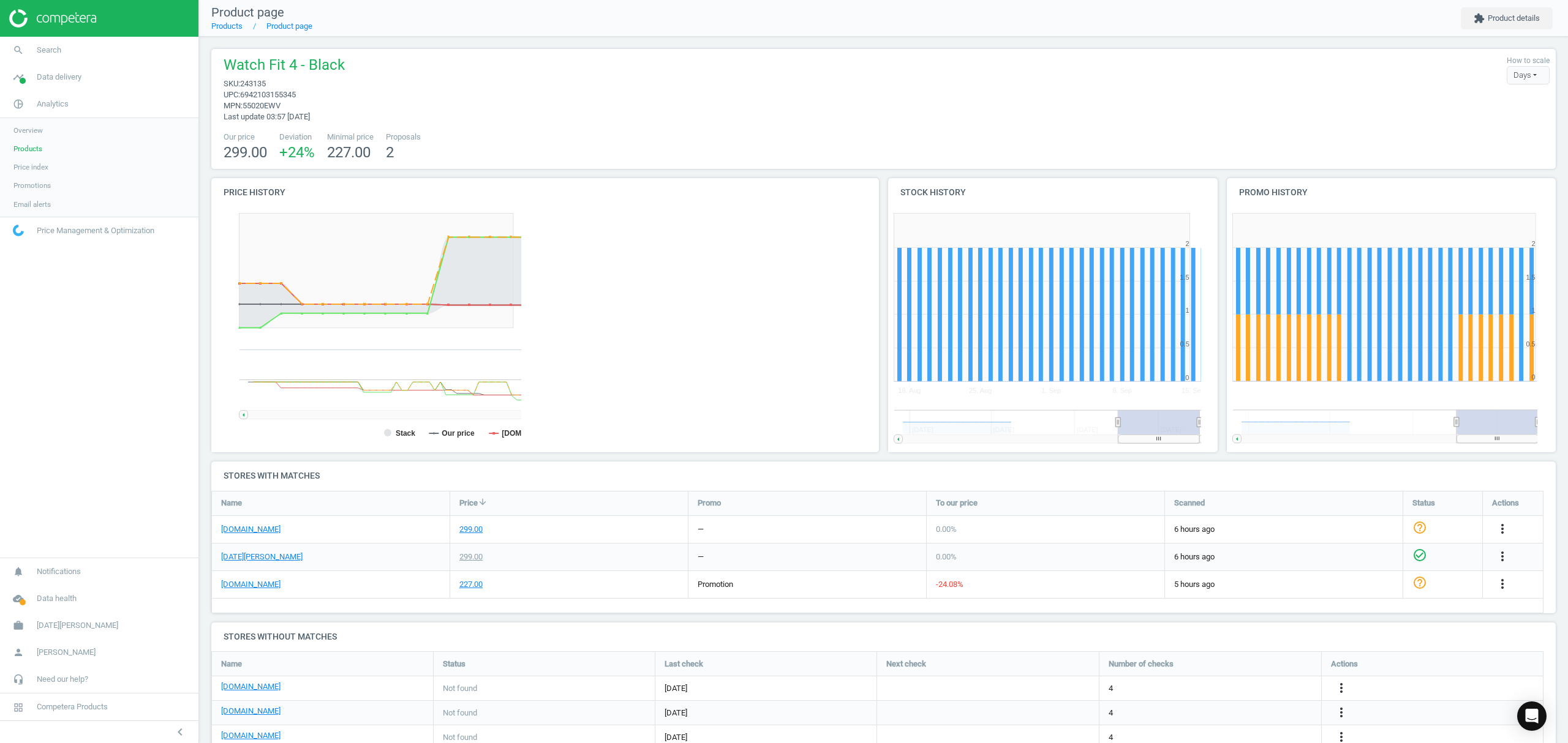
scroll to position [5, 6]
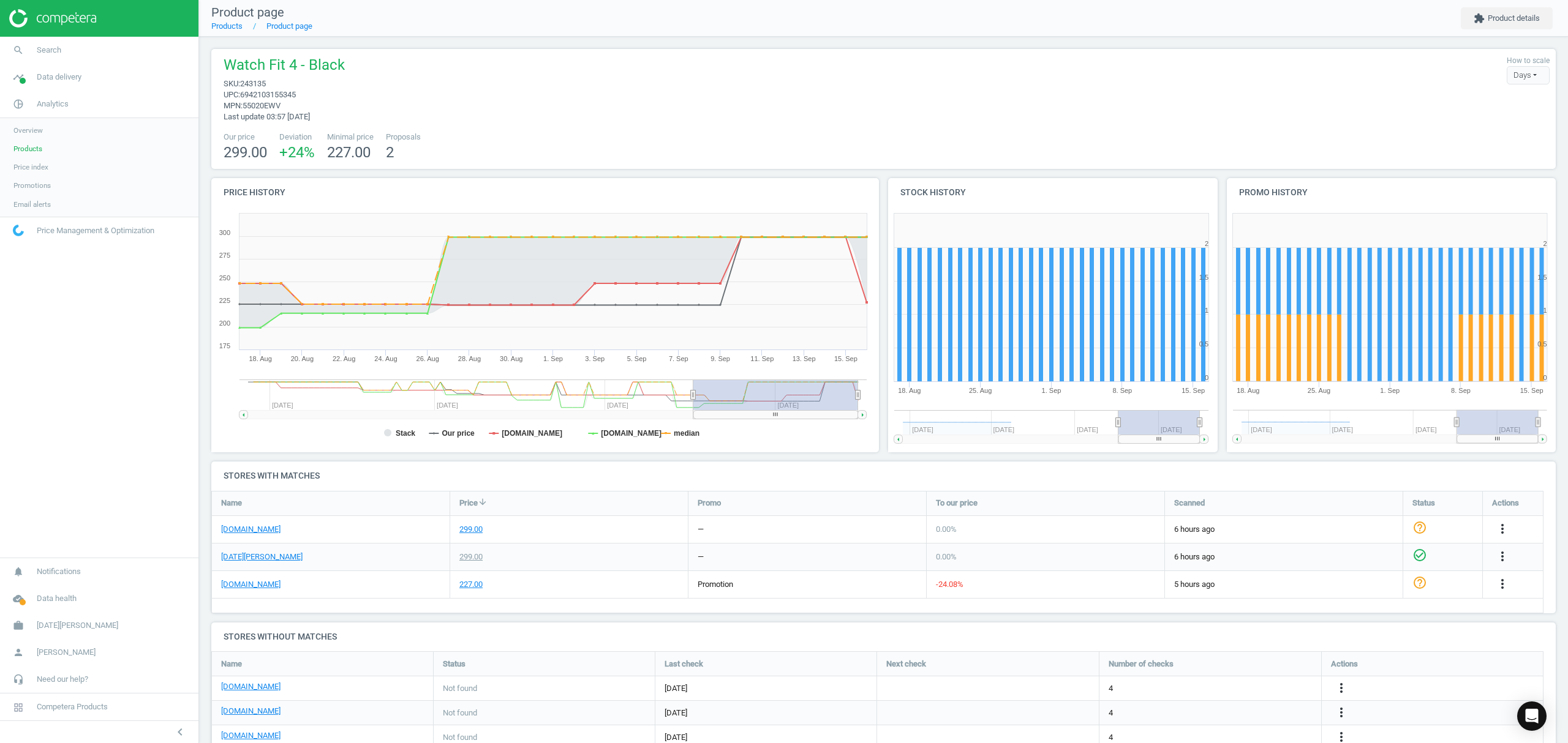
click at [39, 147] on span "Products" at bounding box center [28, 149] width 29 height 10
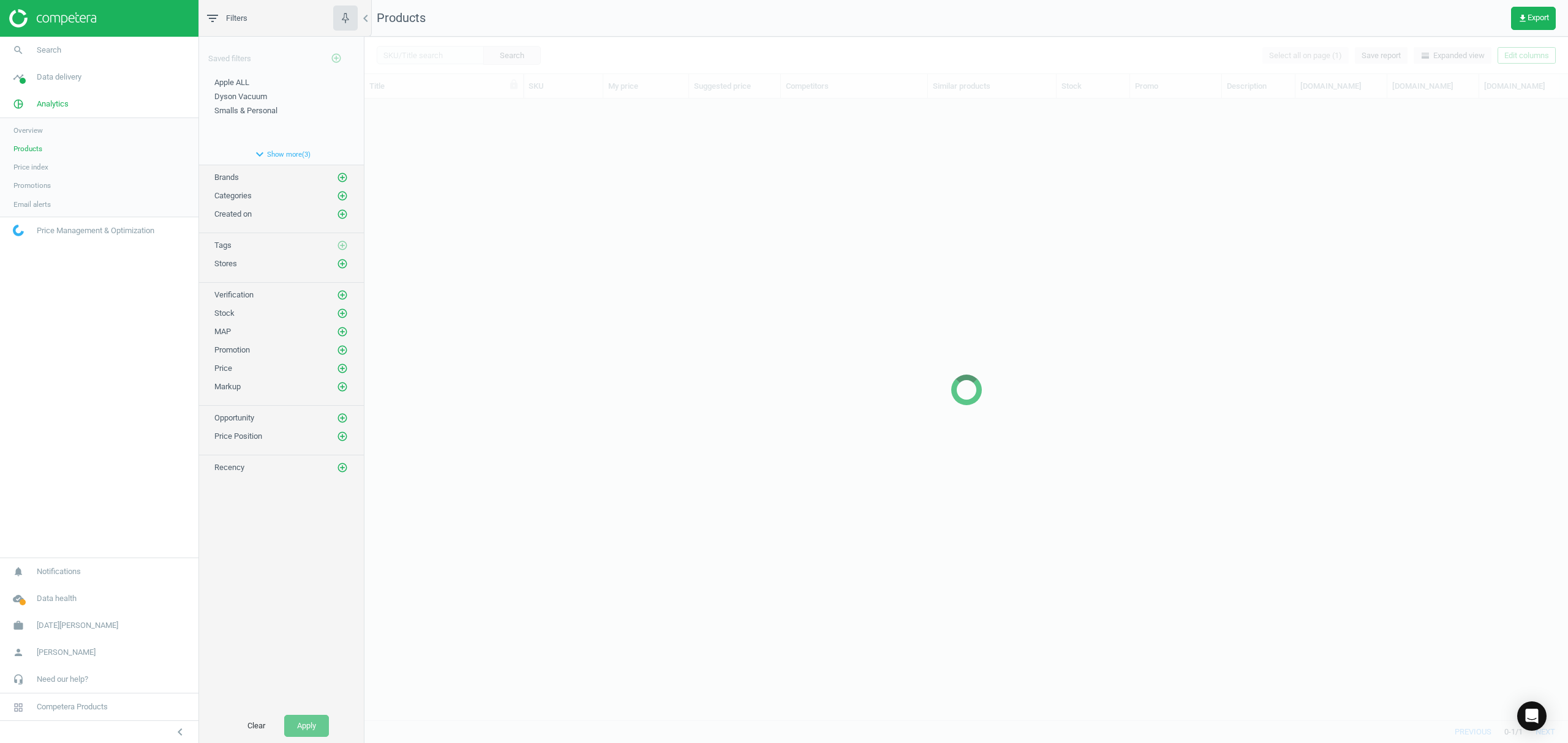
scroll to position [597, 1191]
click at [418, 56] on div at bounding box center [966, 389] width 1204 height 707
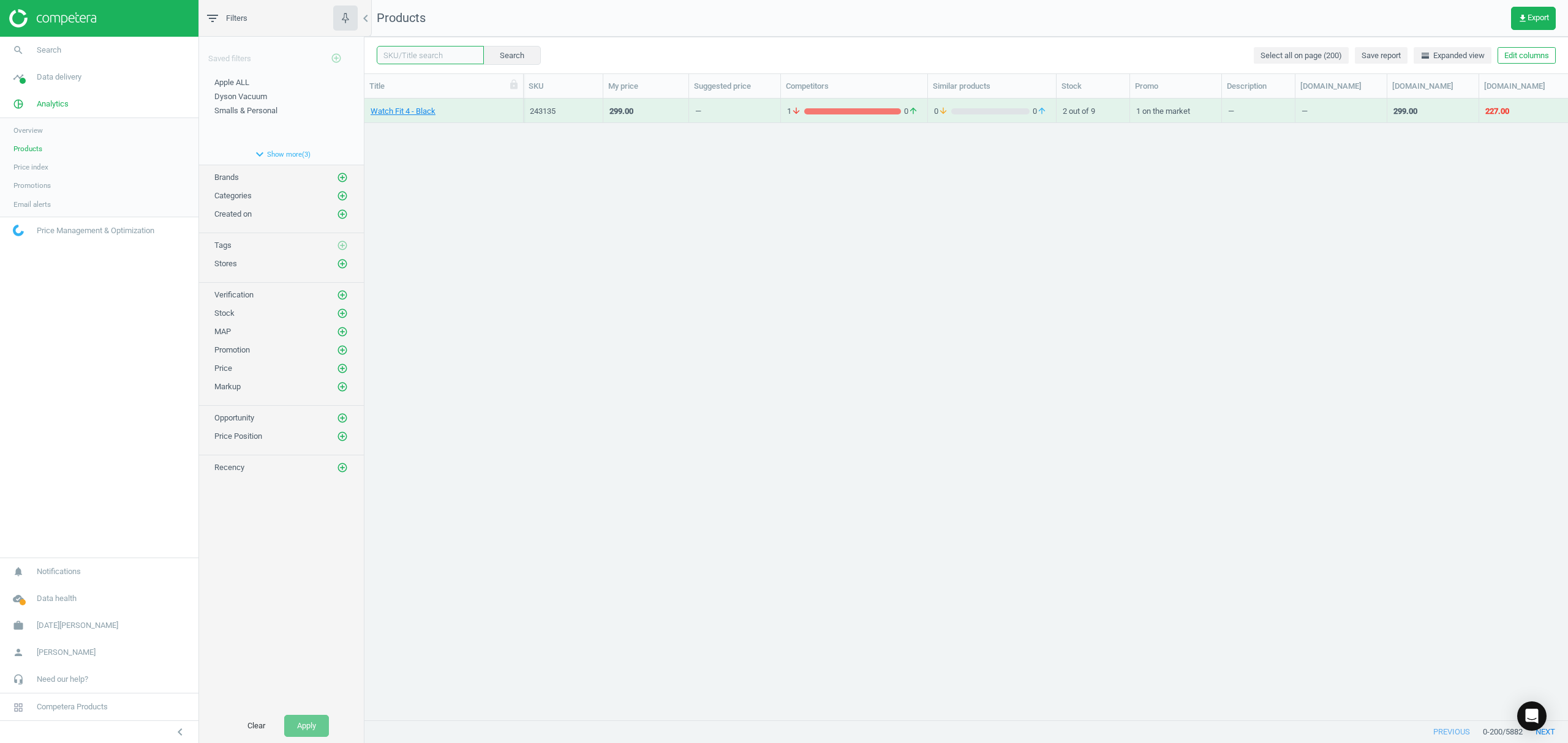
click at [415, 55] on input "text" at bounding box center [430, 55] width 107 height 18
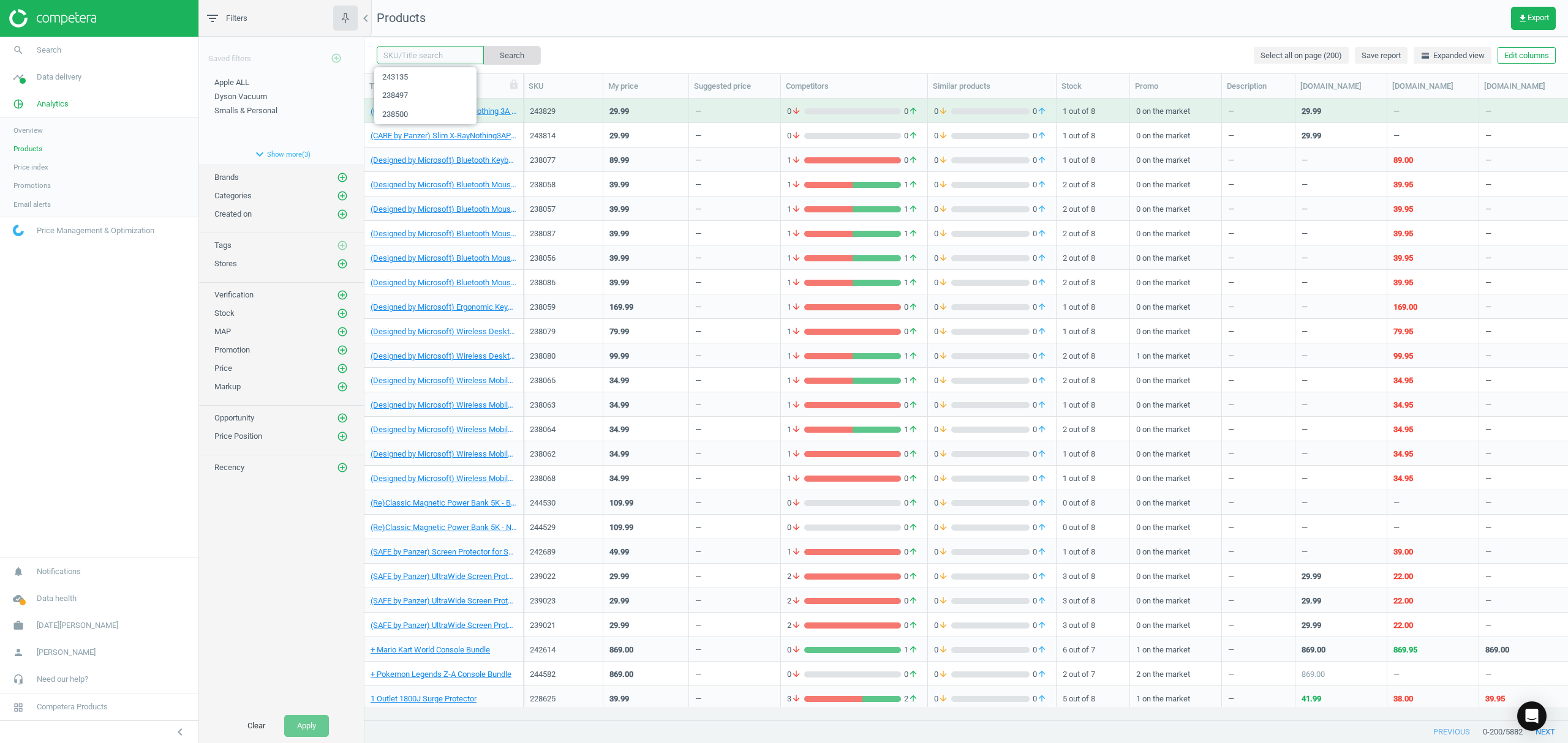
paste input "233361"
type input "233361"
click at [500, 52] on button "Search" at bounding box center [512, 55] width 58 height 18
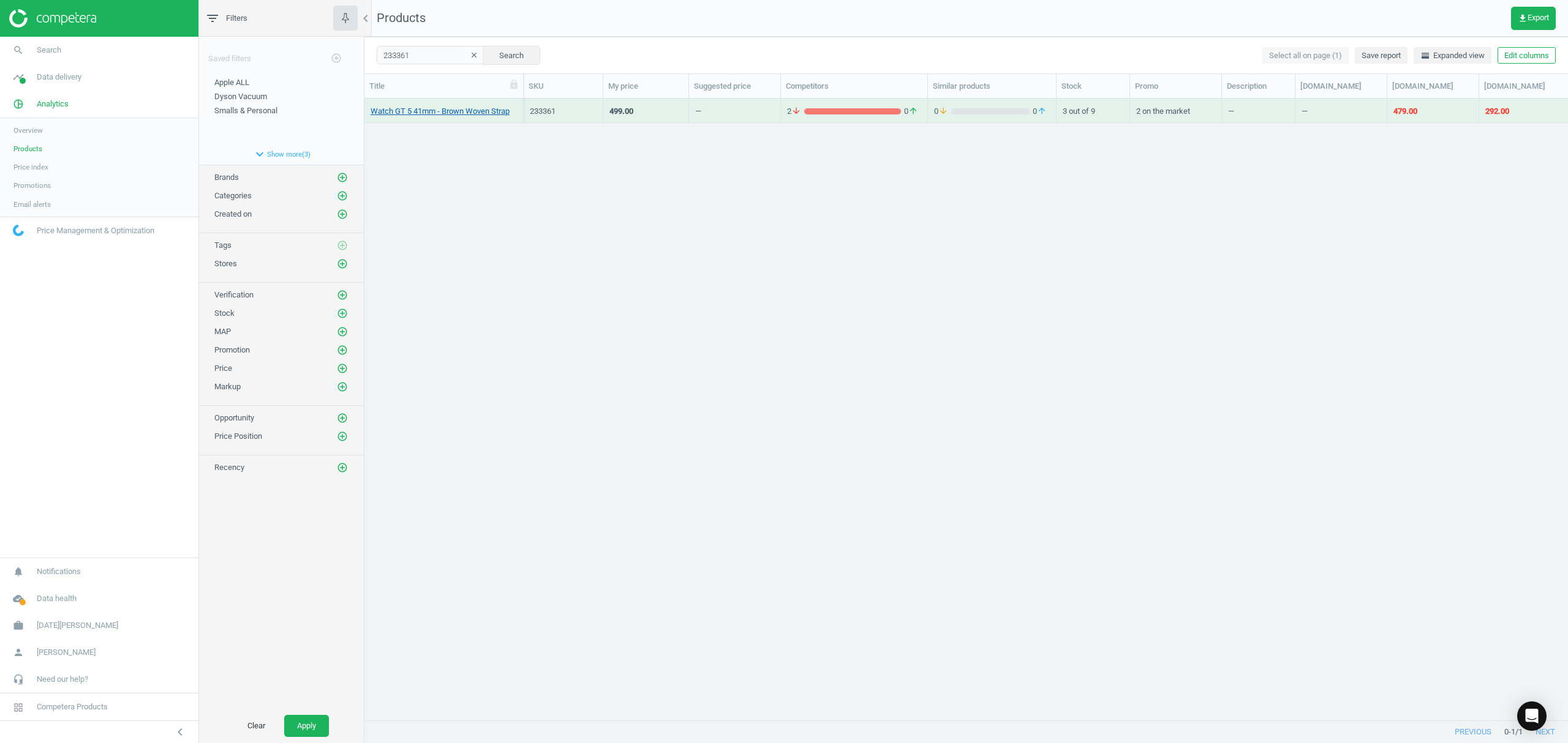
click at [465, 109] on link "Watch GT 5 41mm - Brown Woven Strap" at bounding box center [440, 112] width 139 height 11
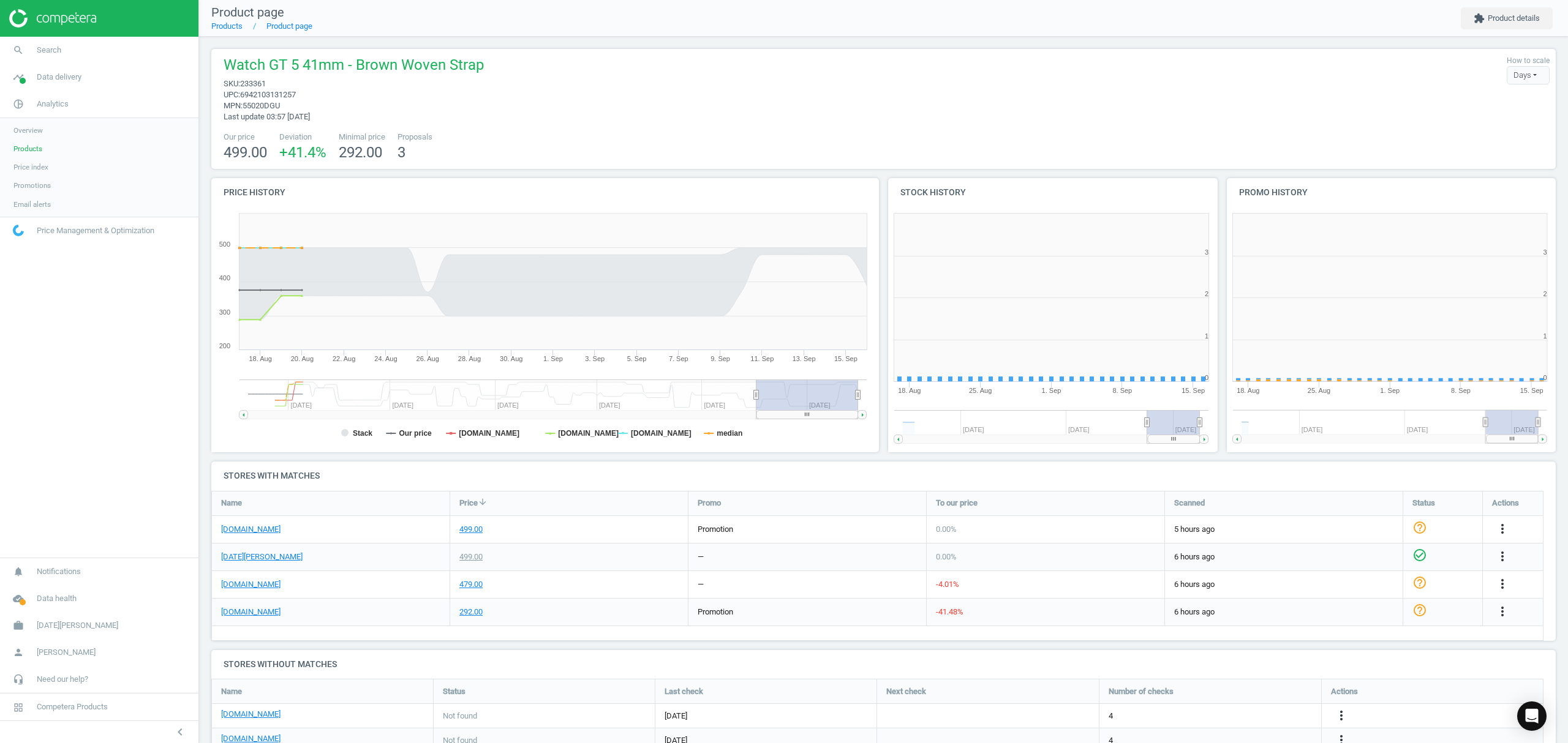
scroll to position [270, 351]
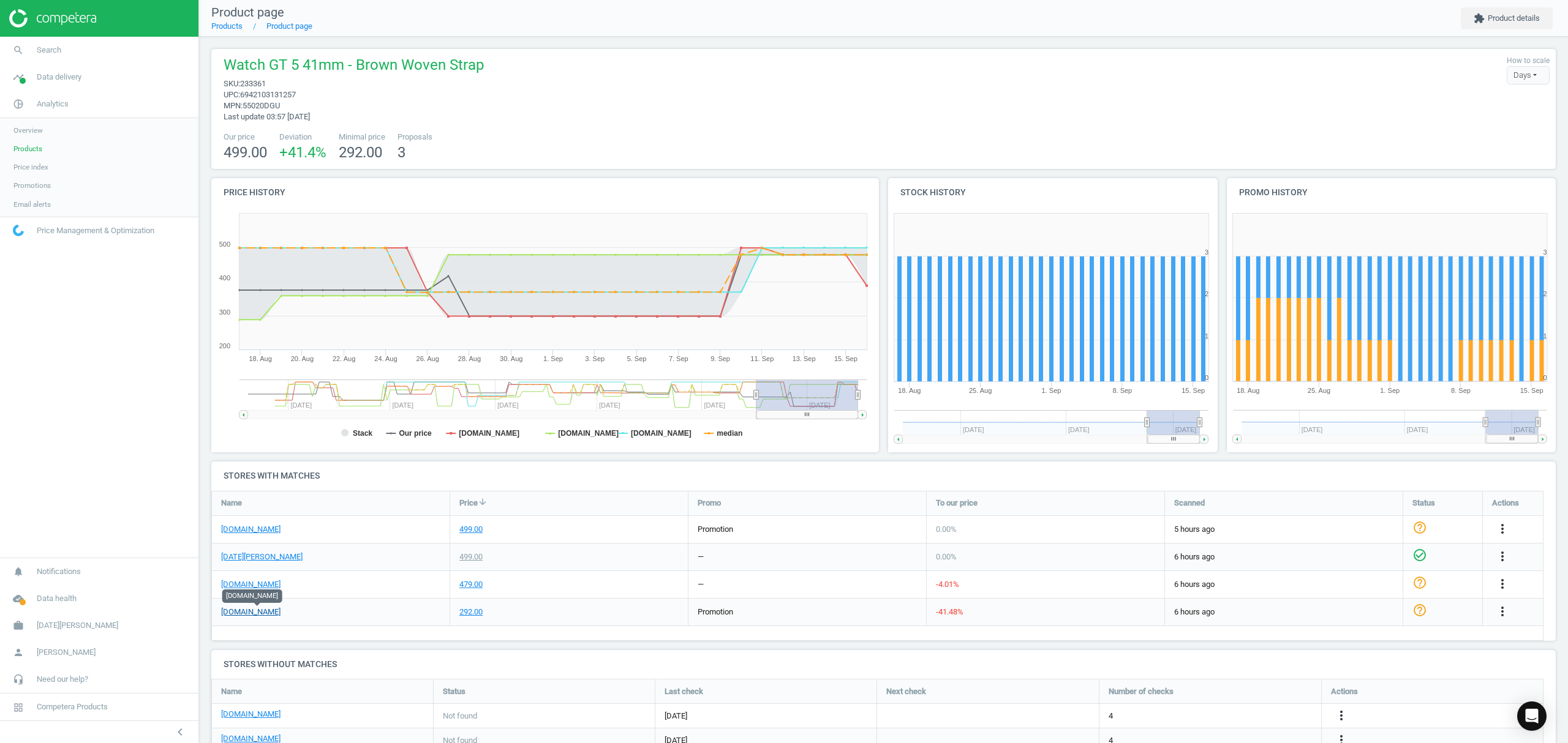
click at [239, 608] on link "[DOMAIN_NAME]" at bounding box center [251, 612] width 59 height 11
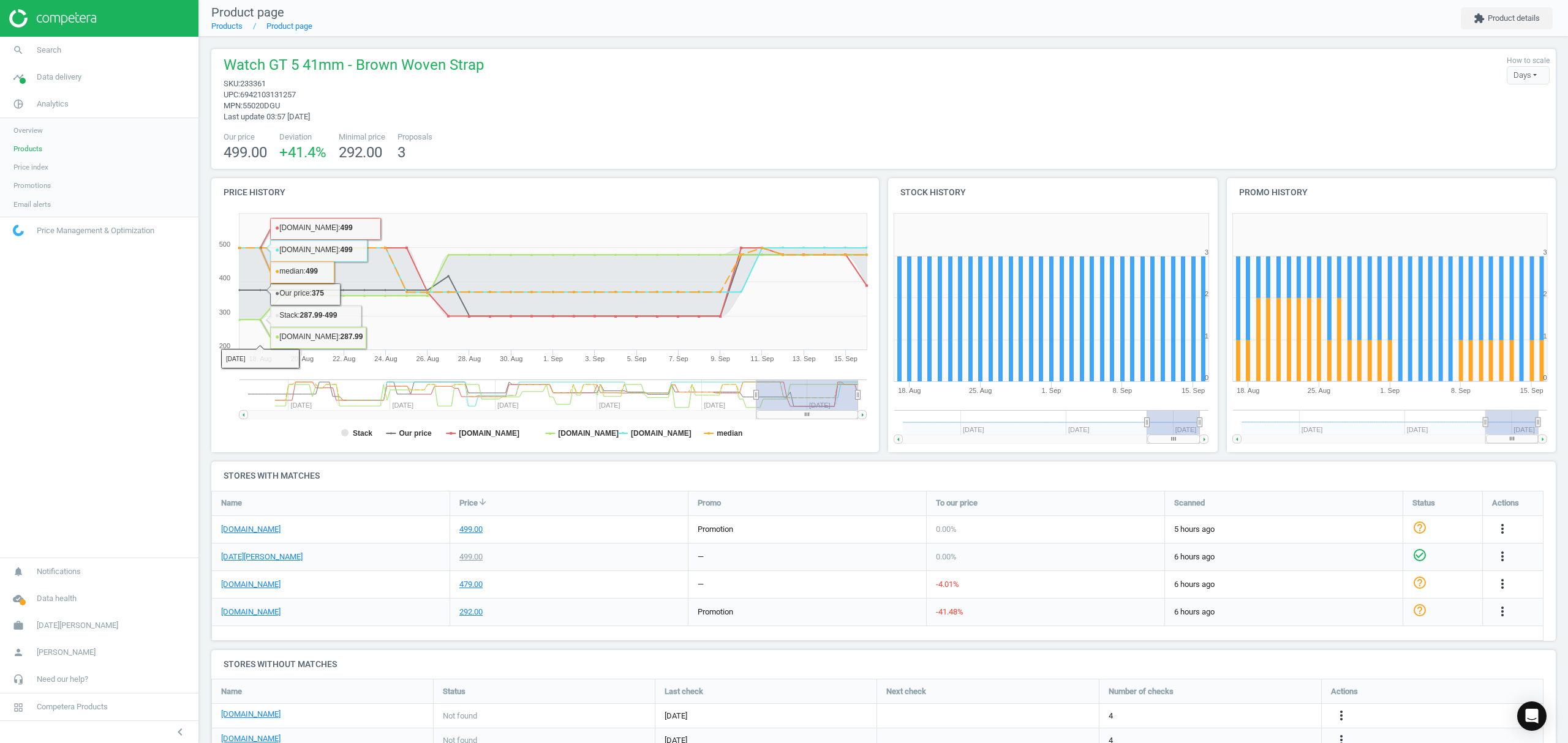
click at [33, 150] on span "Products" at bounding box center [28, 149] width 29 height 10
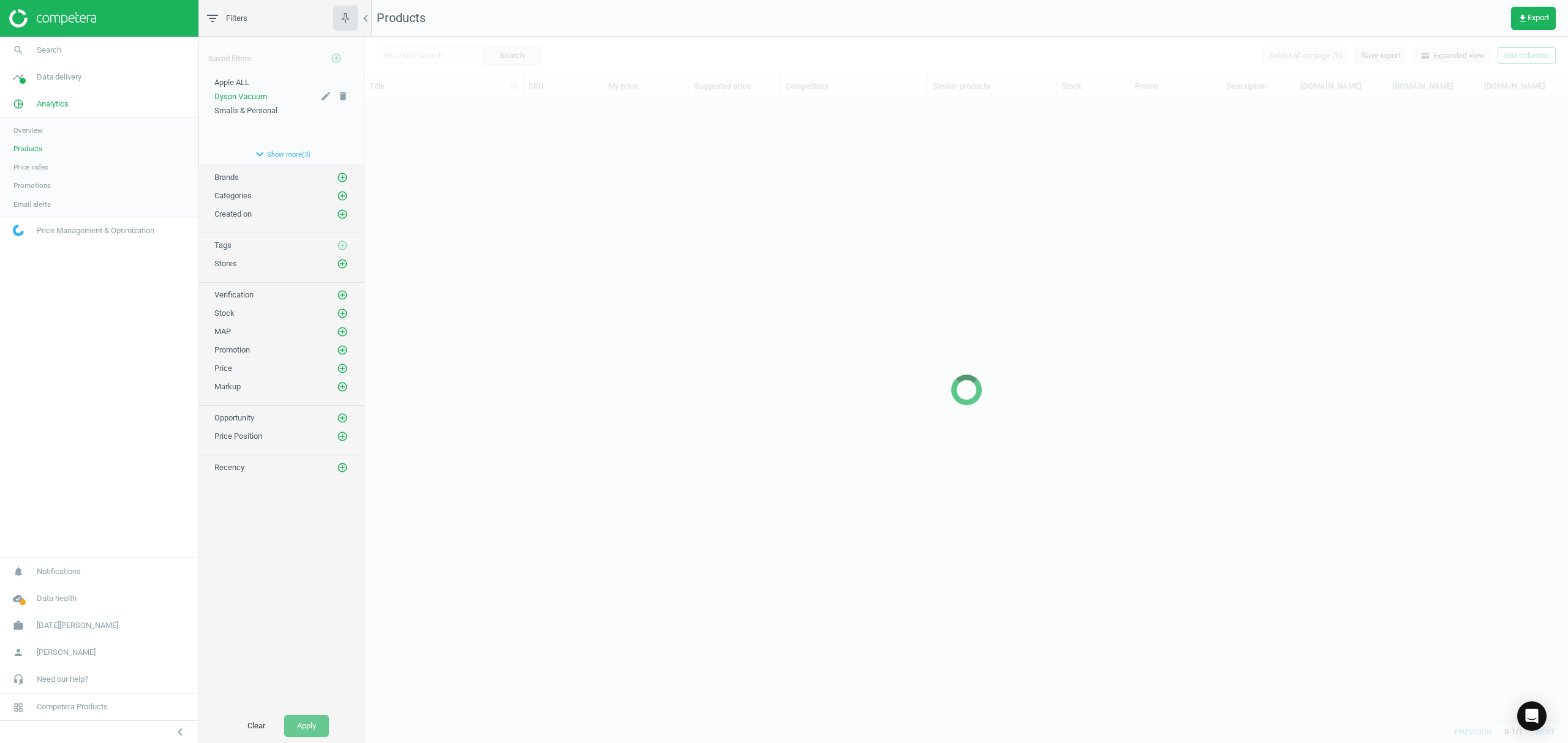
scroll to position [597, 1191]
click at [412, 57] on div at bounding box center [966, 389] width 1204 height 707
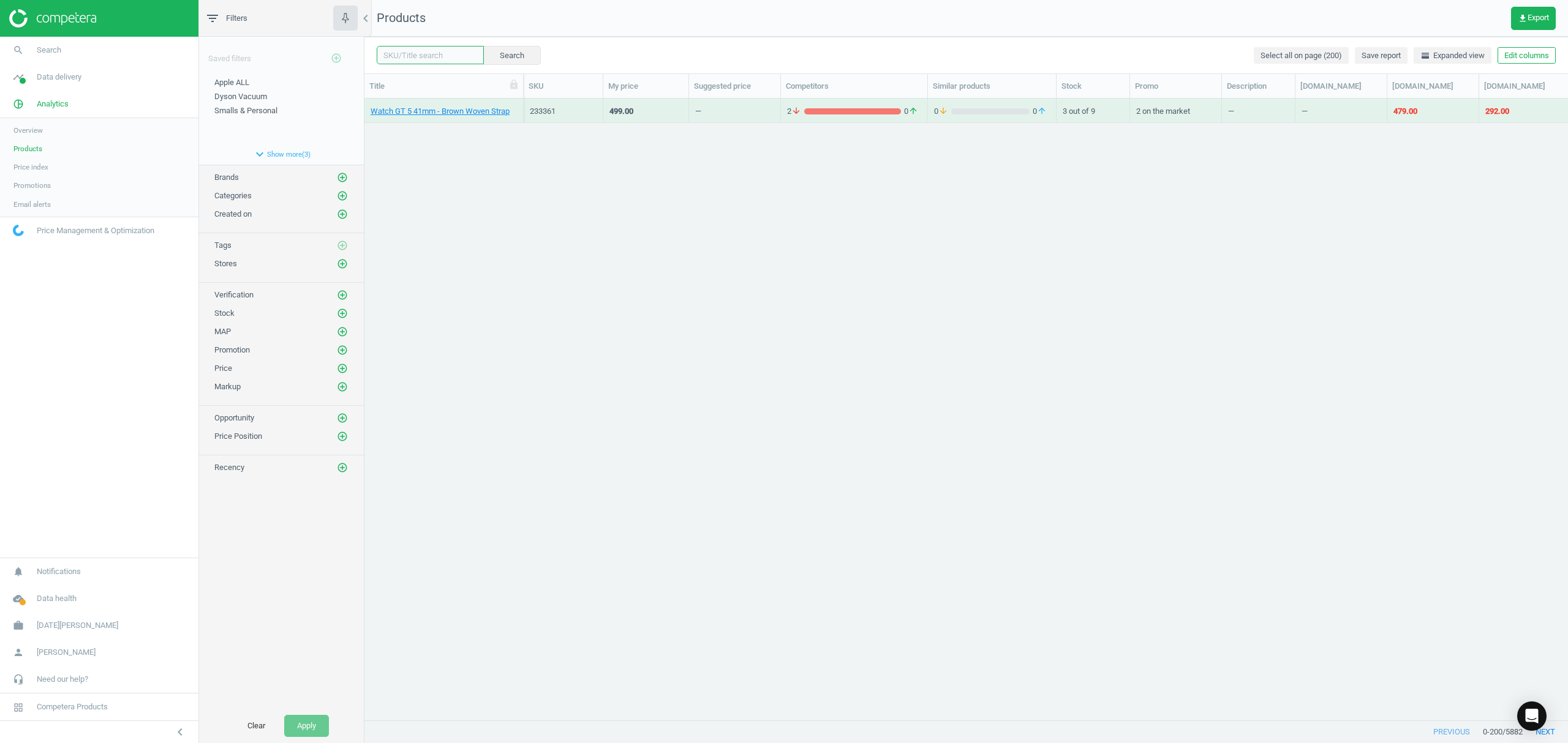
click at [437, 57] on input "text" at bounding box center [430, 55] width 107 height 18
paste input "237280"
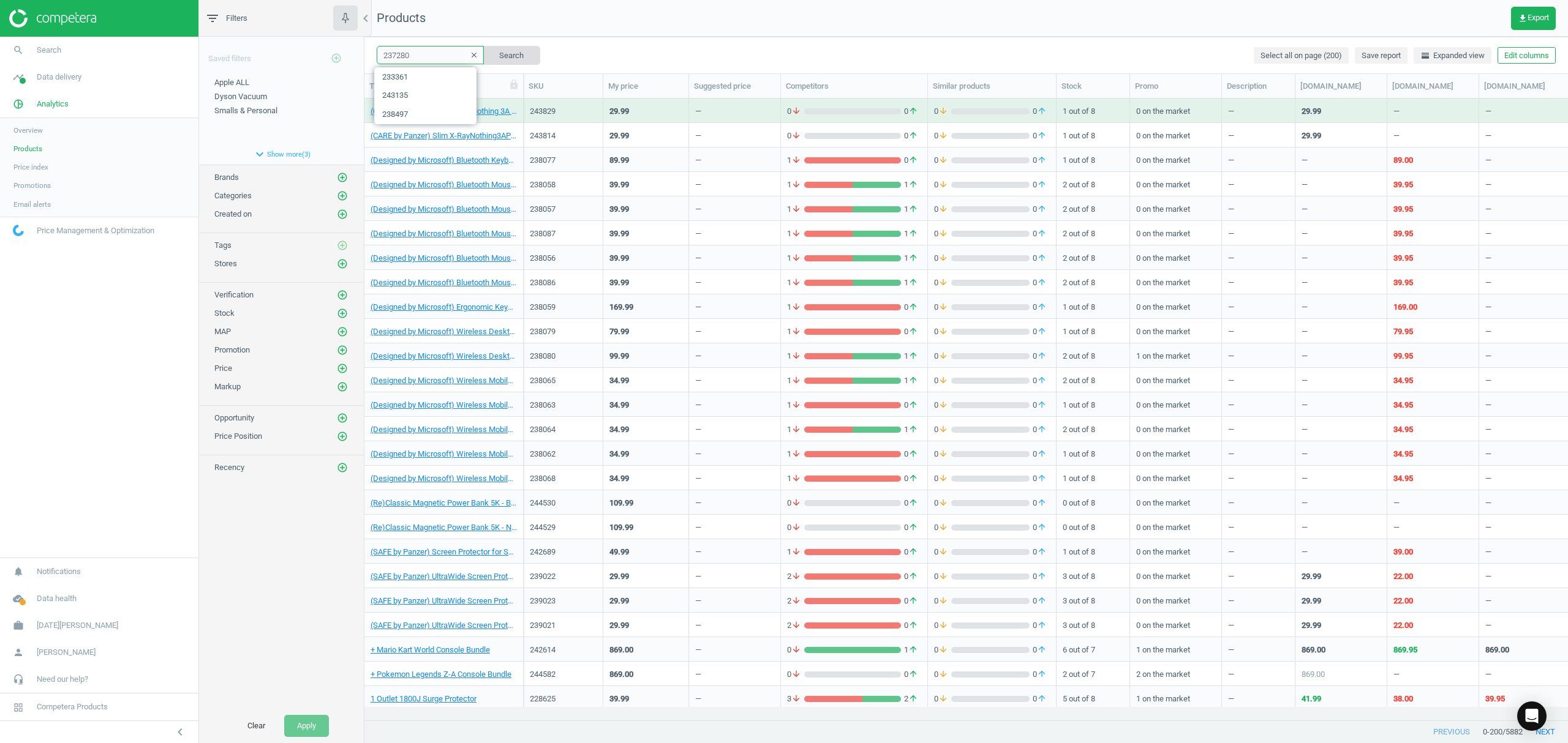
type input "237280"
click at [508, 55] on button "Search" at bounding box center [512, 55] width 58 height 18
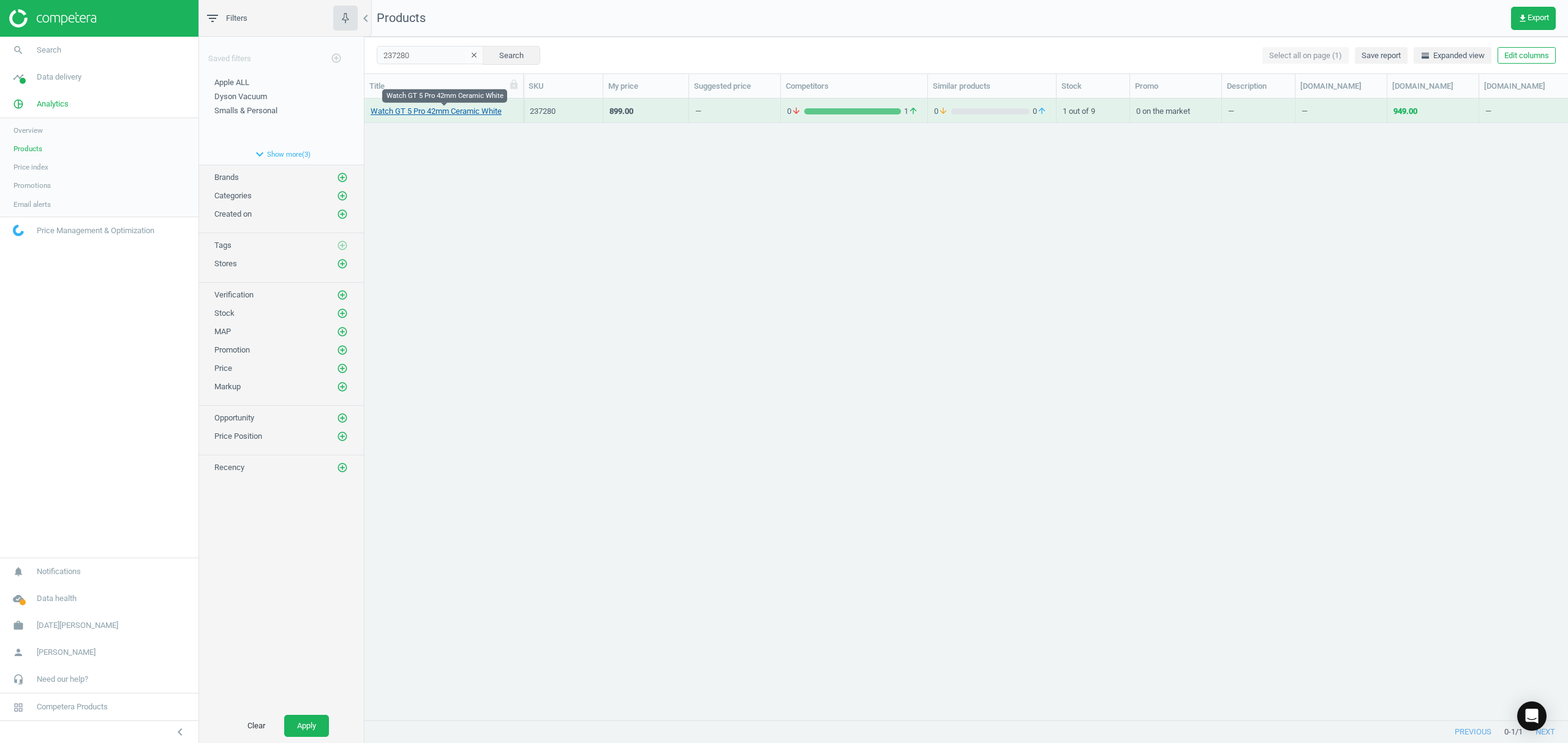
click at [432, 113] on link "Watch GT 5 Pro 42mm Ceramic White" at bounding box center [436, 112] width 131 height 11
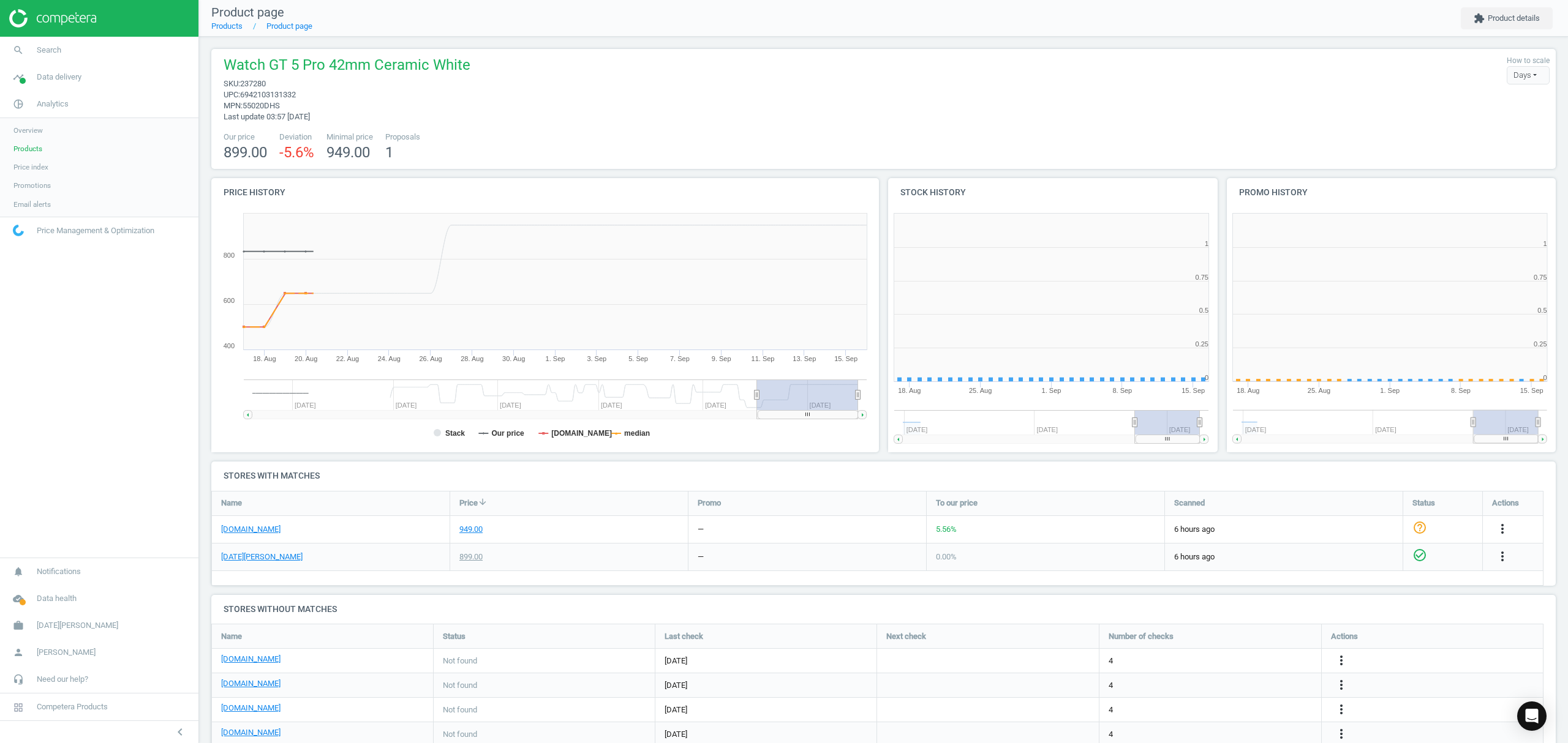
scroll to position [270, 351]
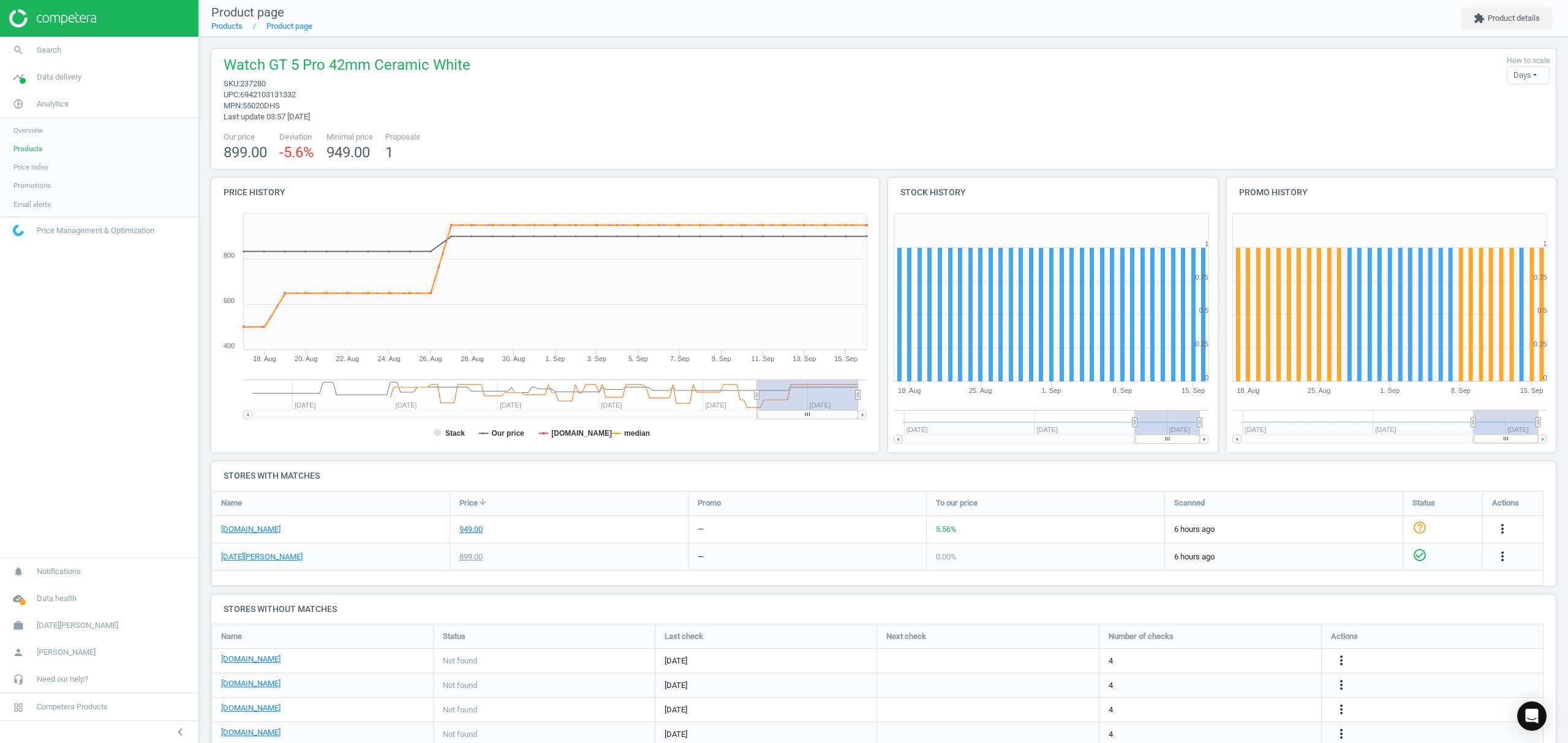
click at [226, 32] on li "Products" at bounding box center [226, 26] width 31 height 11
click at [232, 30] on link "Products" at bounding box center [226, 26] width 31 height 9
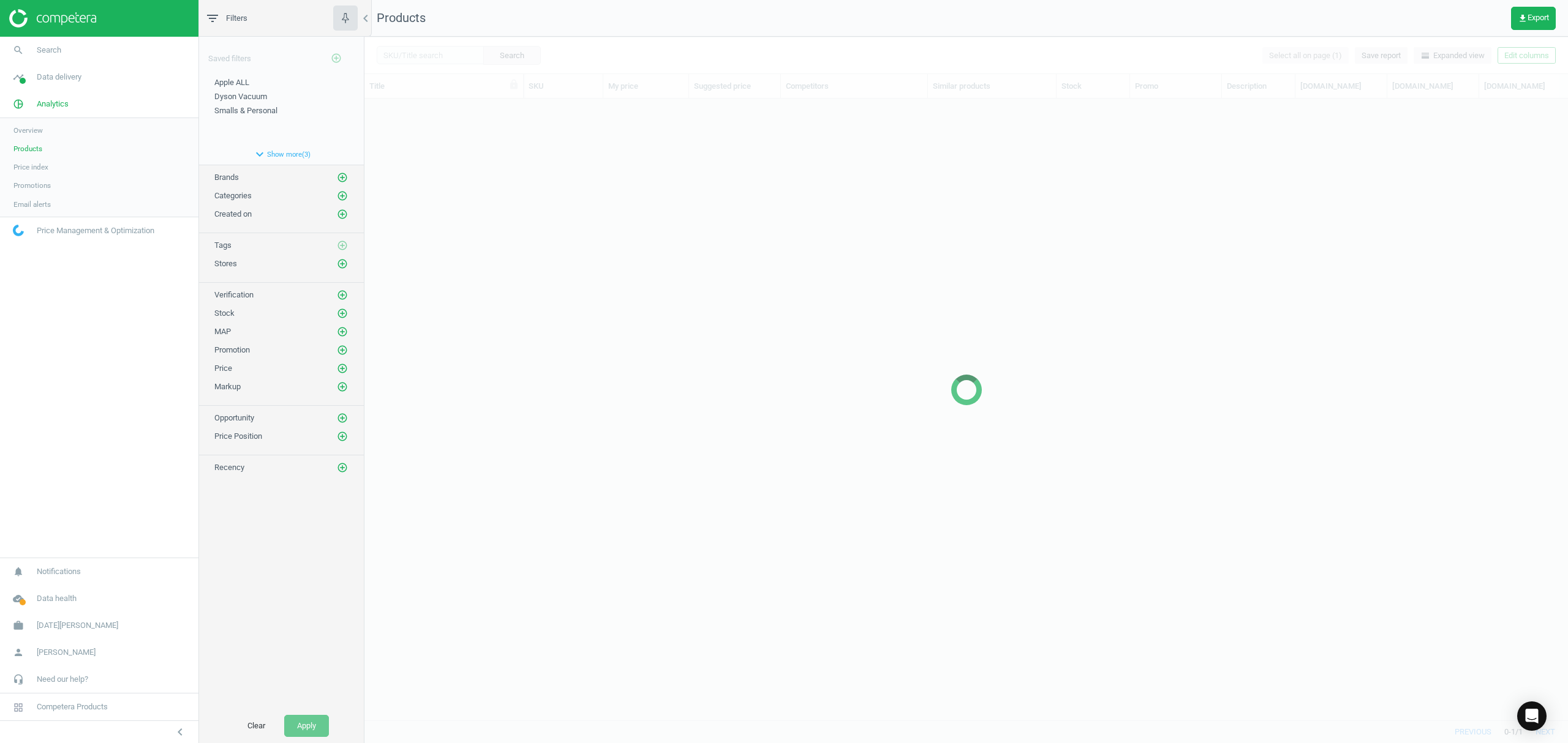
scroll to position [597, 1191]
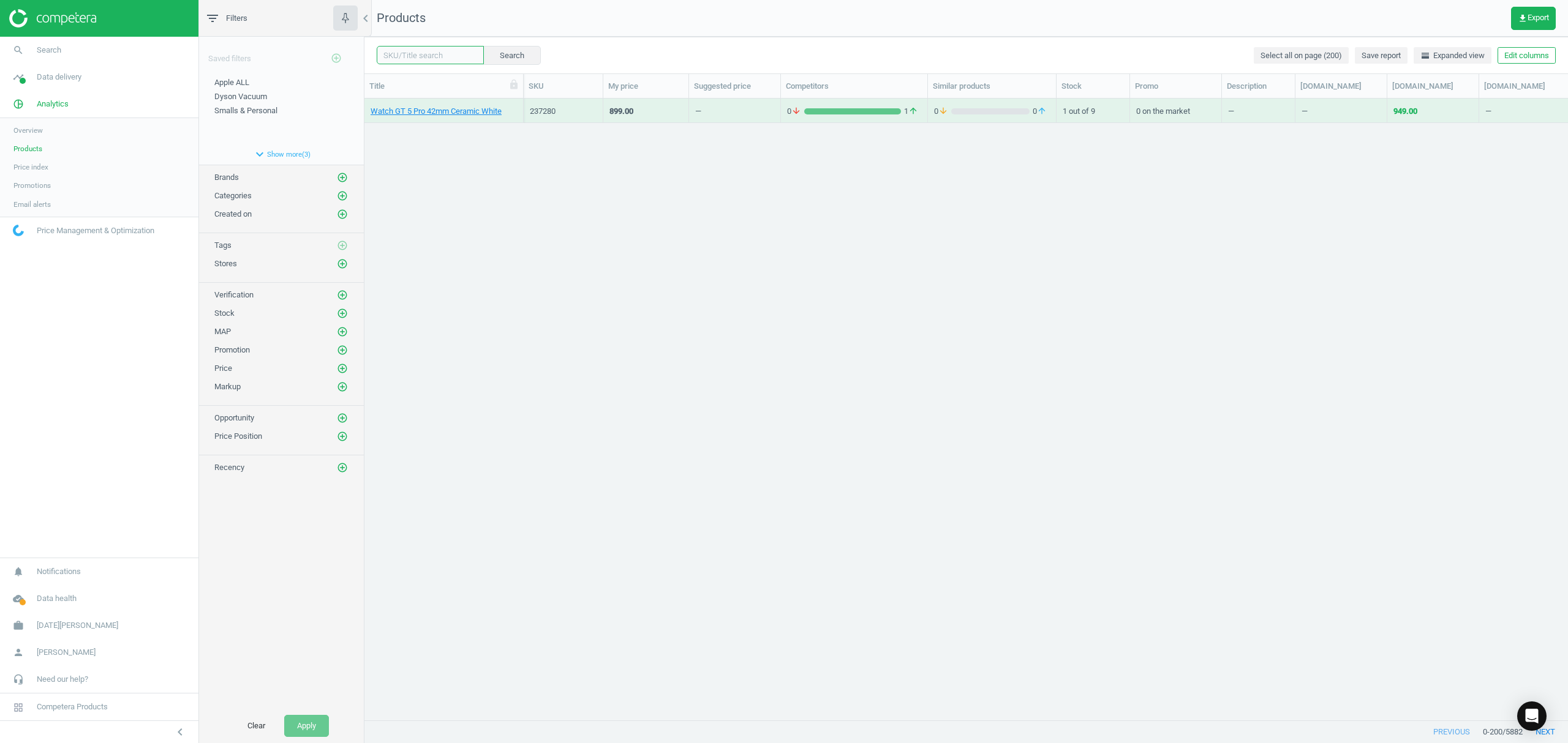
click at [430, 58] on input "text" at bounding box center [430, 55] width 107 height 18
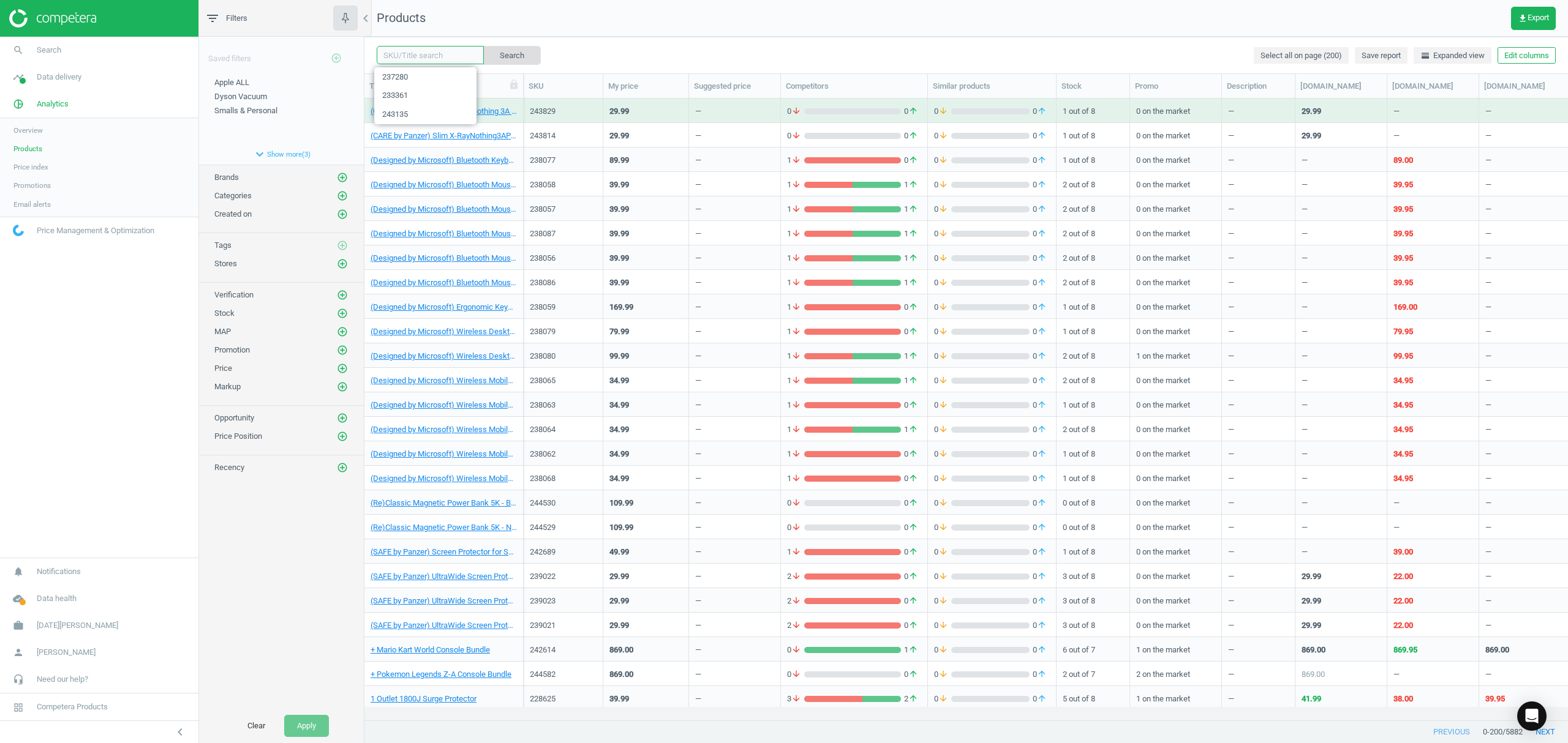
paste input "233366"
type input "233366"
click at [499, 55] on button "Search" at bounding box center [512, 55] width 58 height 18
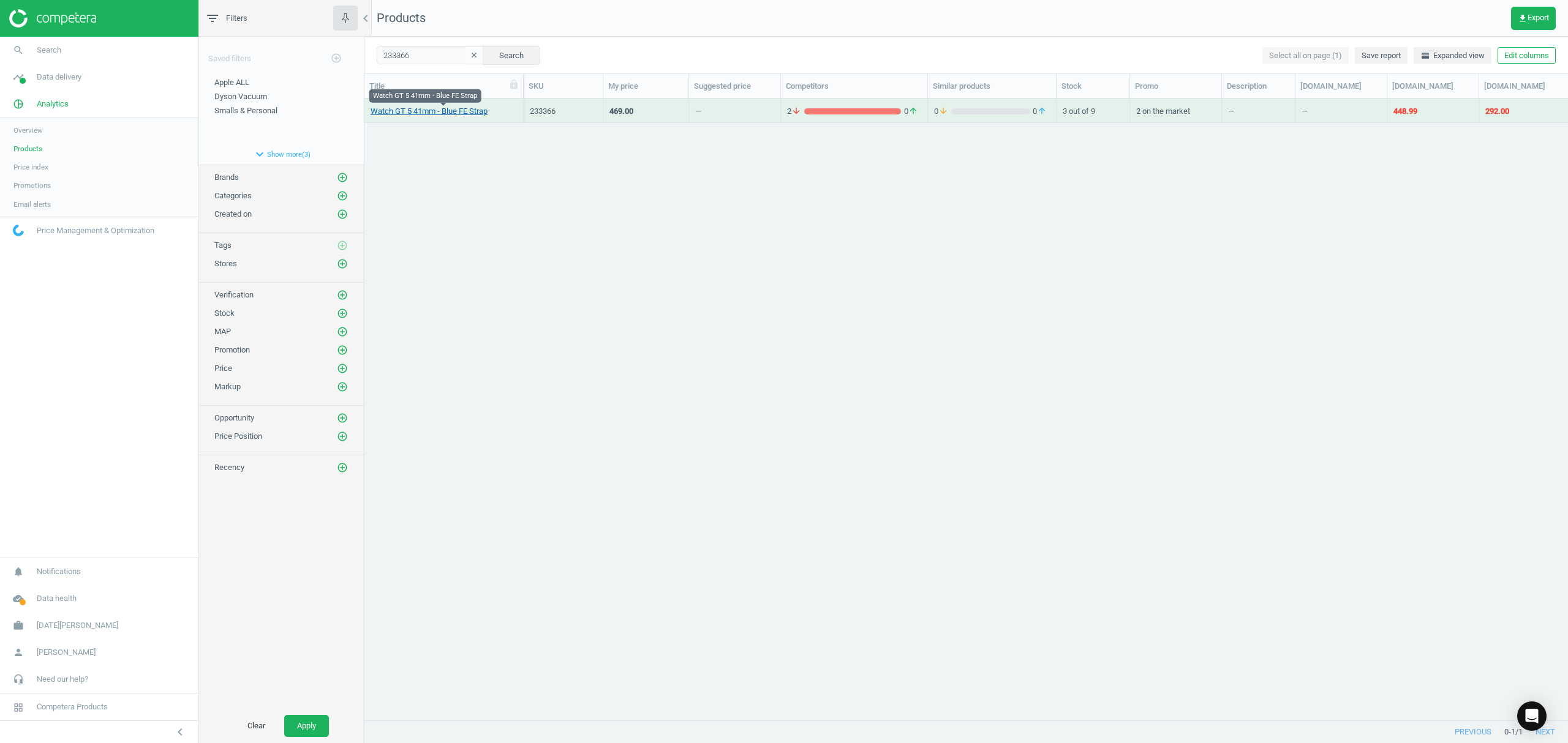
click at [427, 114] on link "Watch GT 5 41mm - Blue FE Strap" at bounding box center [429, 112] width 117 height 11
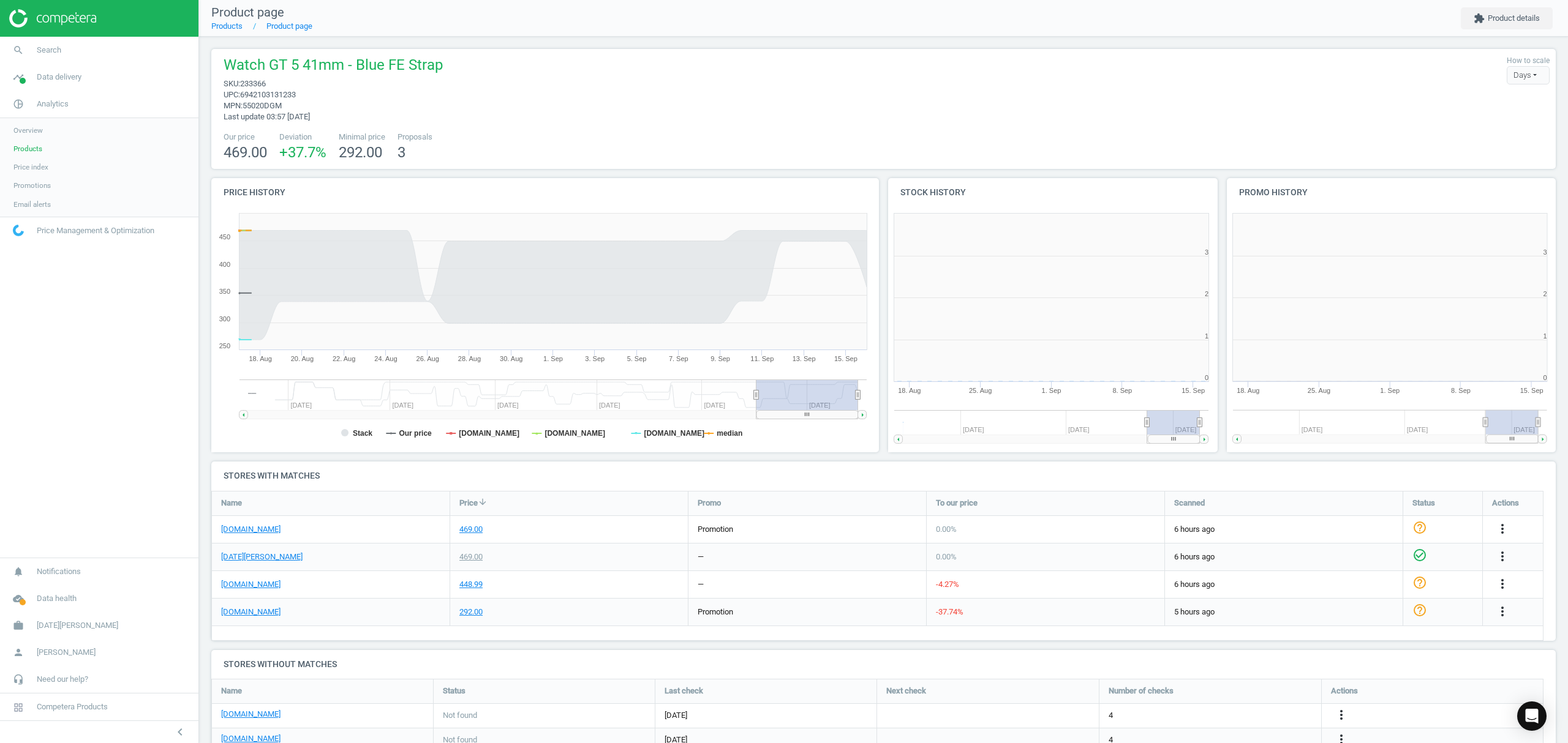
scroll to position [5, 6]
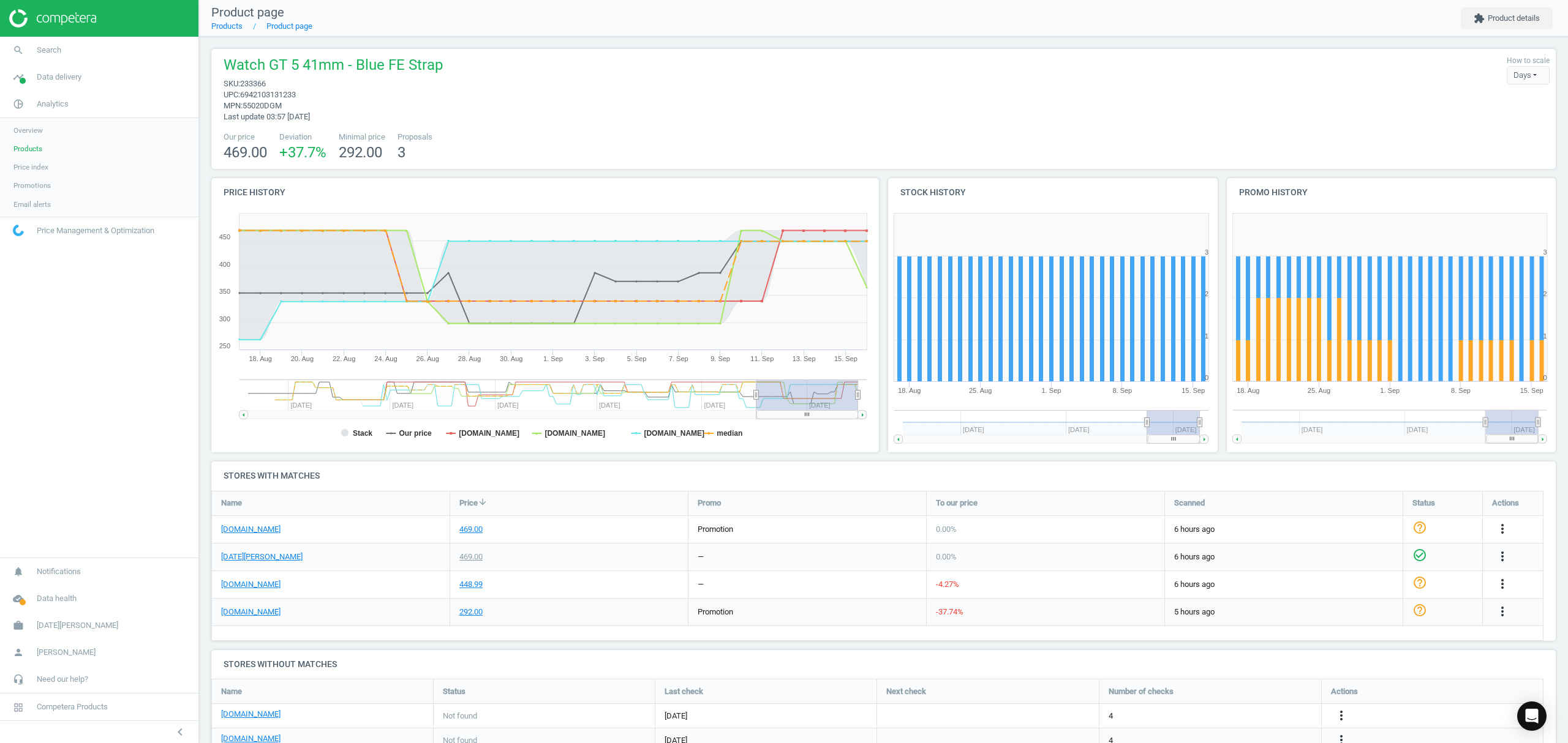
click at [27, 152] on span "Products" at bounding box center [28, 149] width 29 height 10
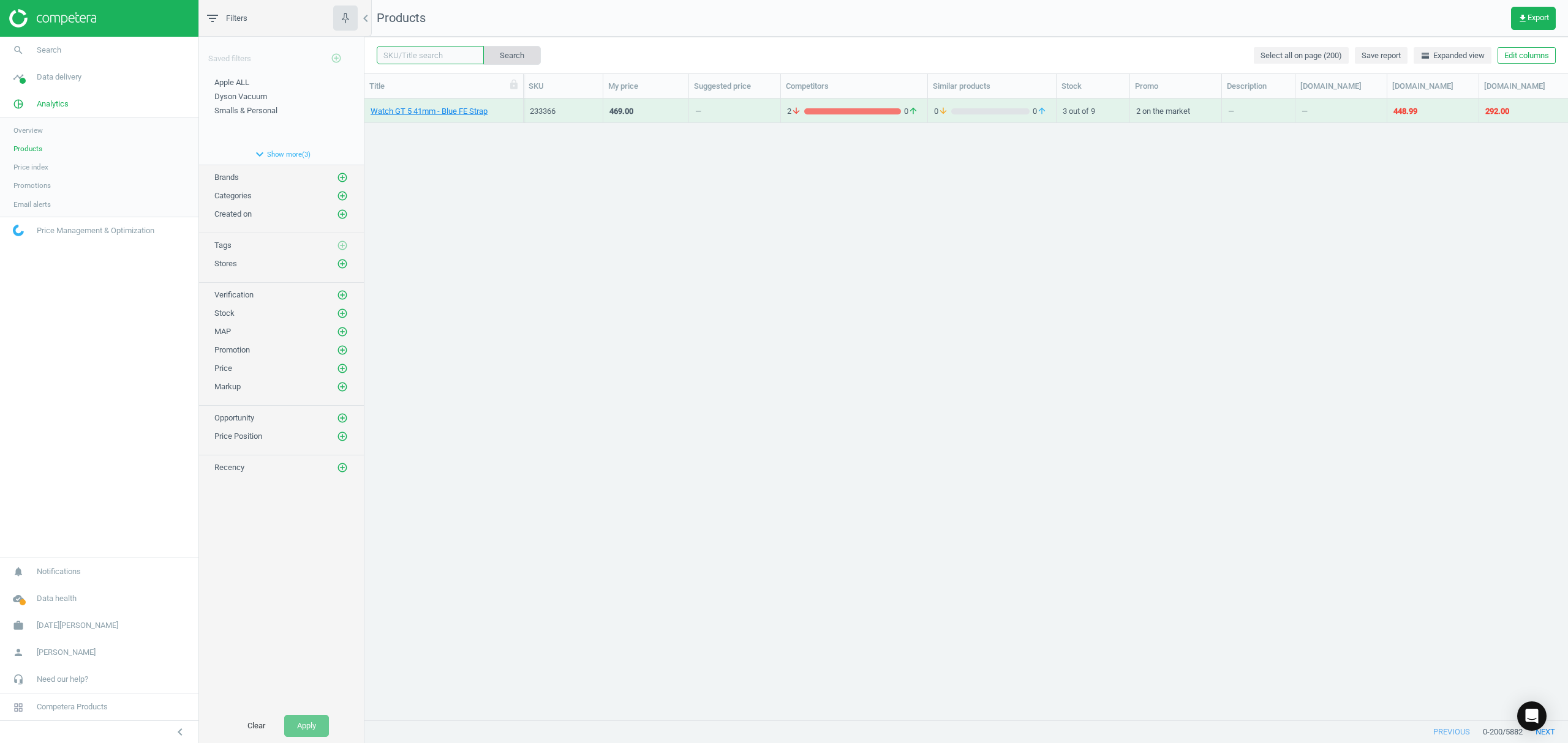
drag, startPoint x: 429, startPoint y: 61, endPoint x: 508, endPoint y: 58, distance: 79.1
click at [429, 61] on input "text" at bounding box center [430, 55] width 107 height 18
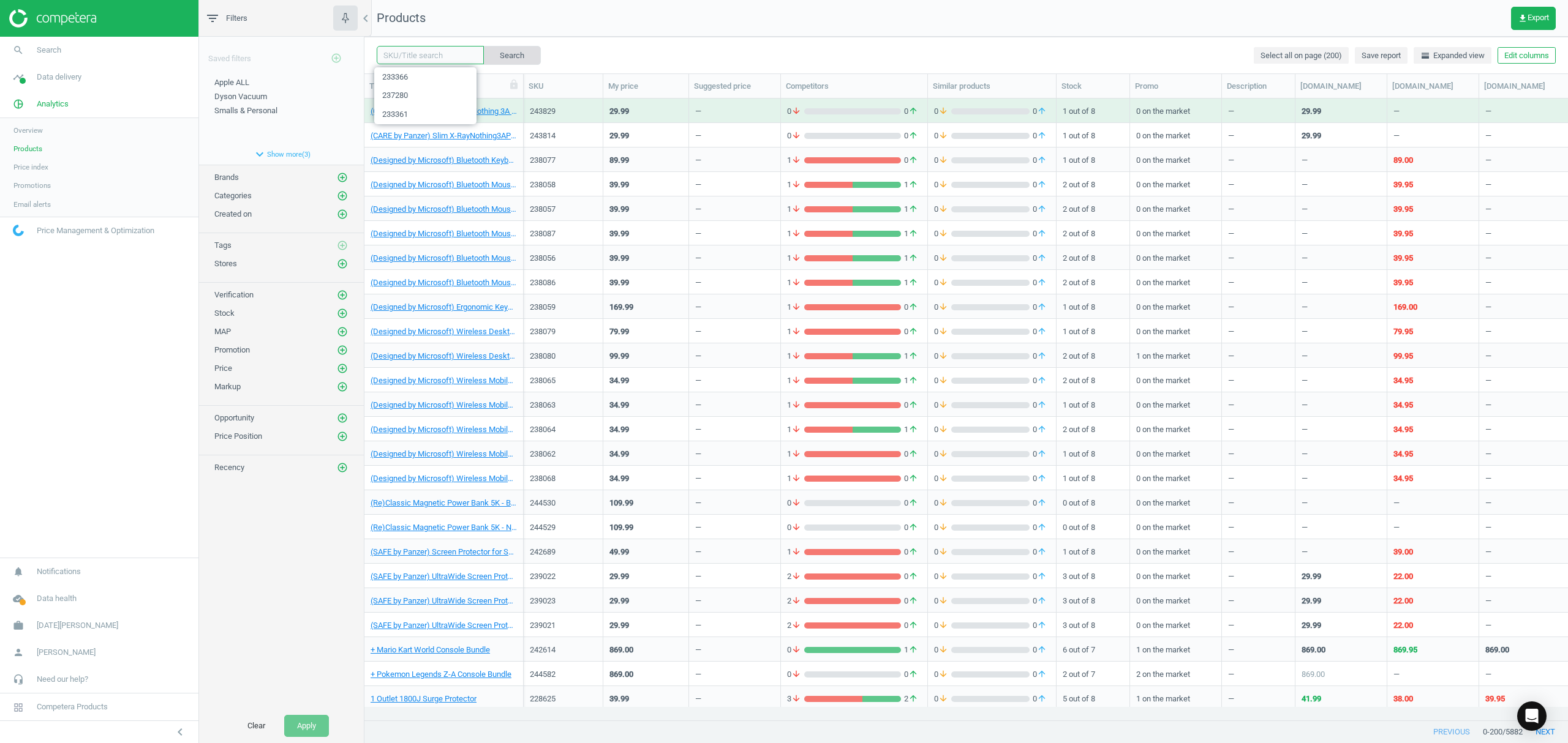
paste input "233361"
type input "233361"
click at [508, 58] on button "Search" at bounding box center [512, 55] width 58 height 18
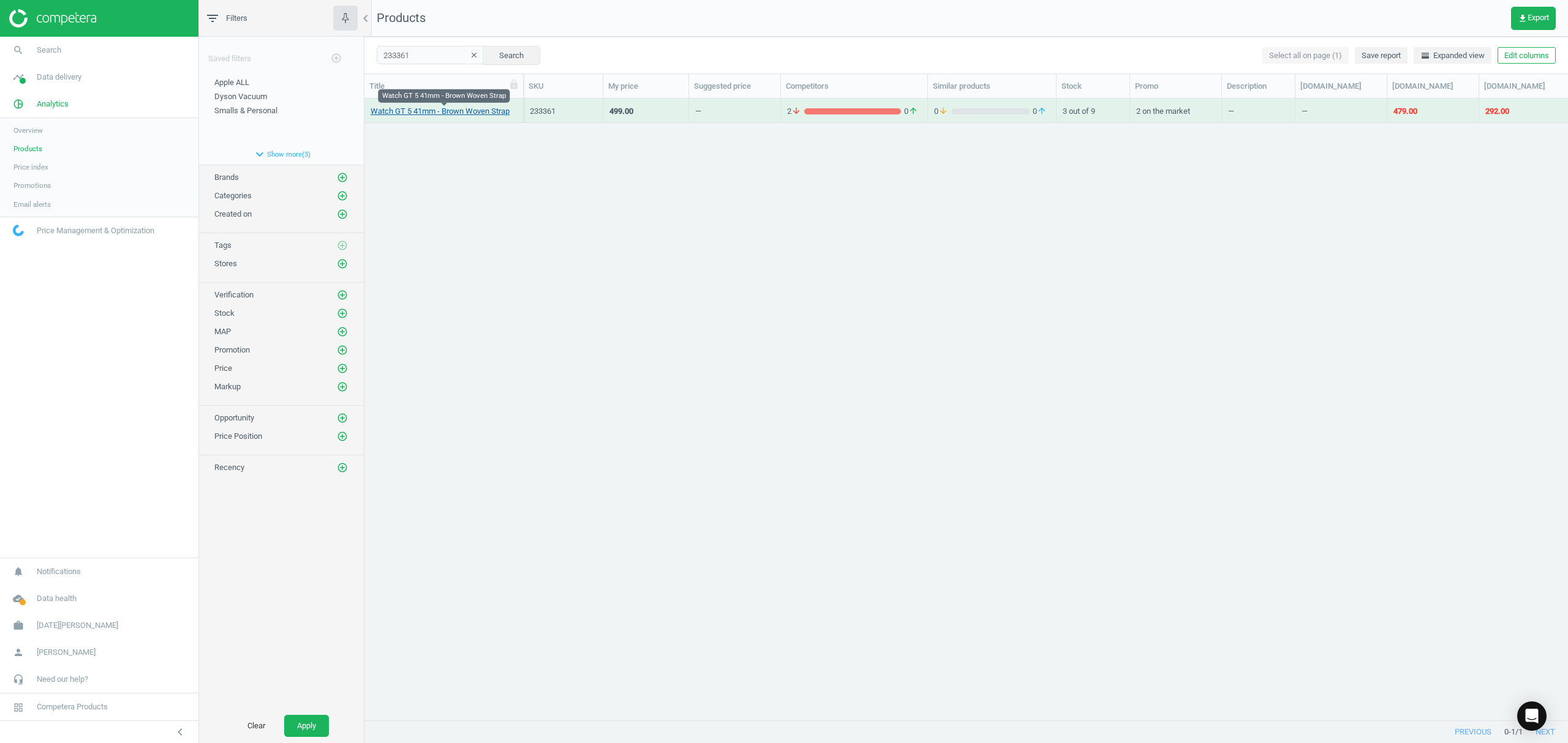
click at [449, 111] on link "Watch GT 5 41mm - Brown Woven Strap" at bounding box center [440, 112] width 139 height 11
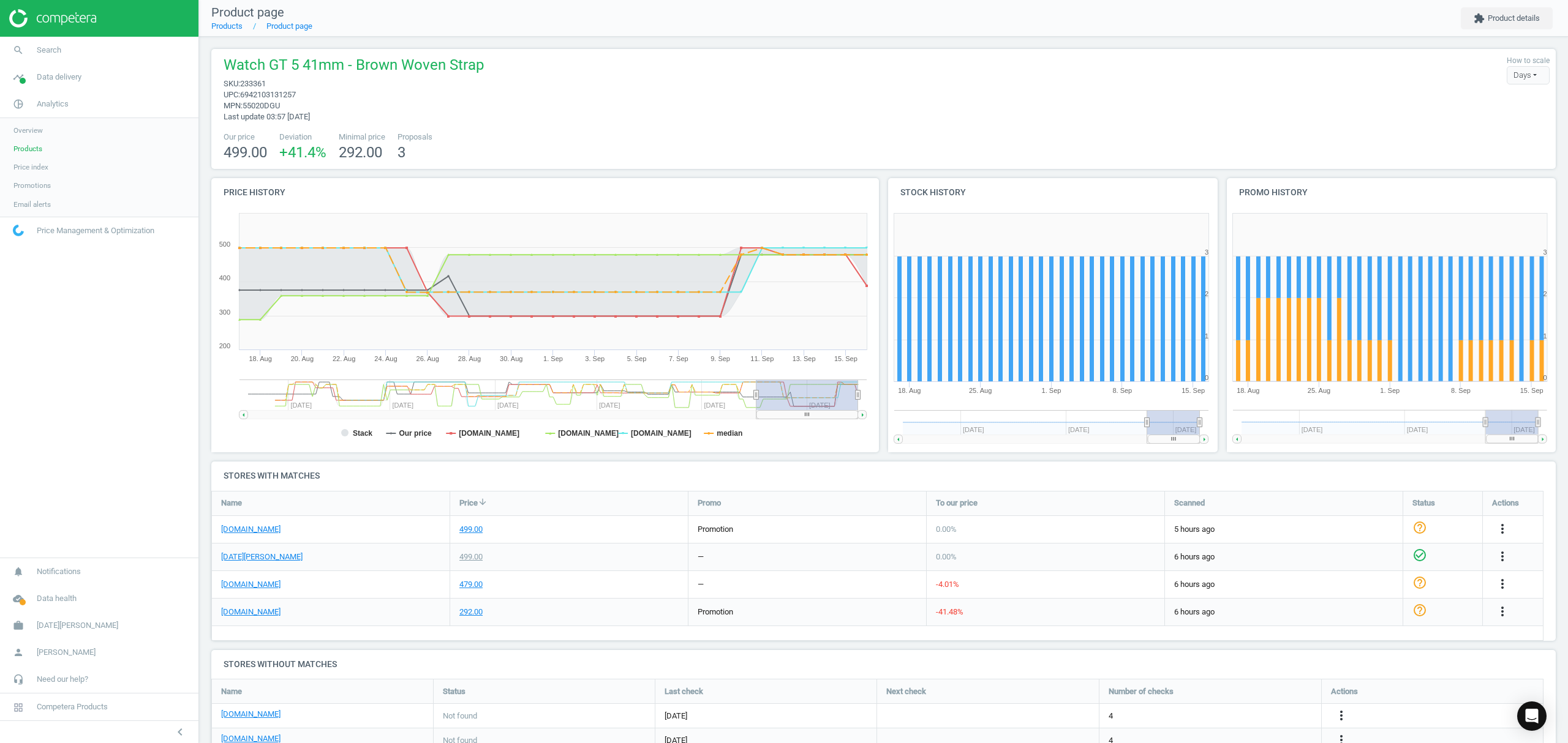
click at [28, 150] on span "Products" at bounding box center [28, 149] width 29 height 10
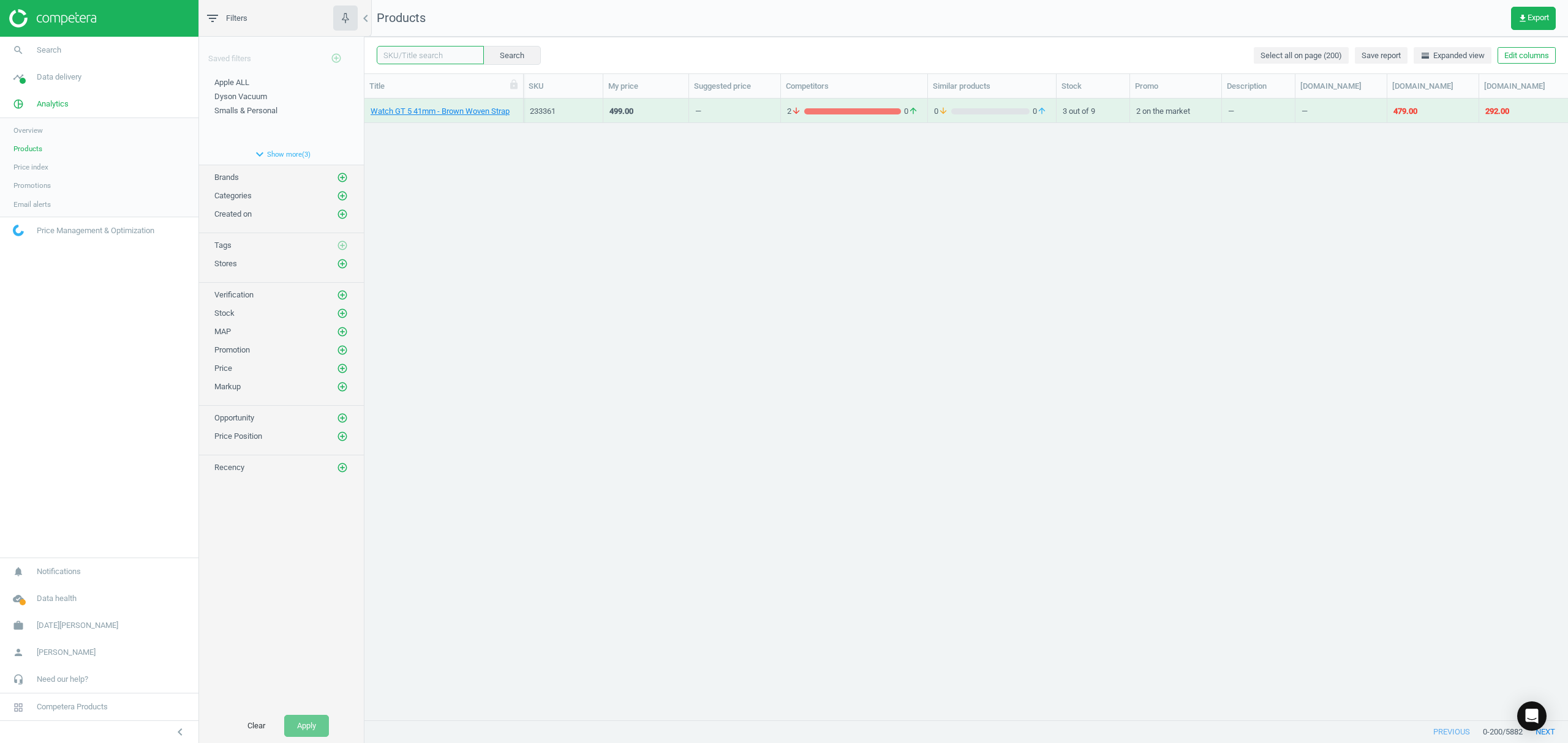
click at [440, 57] on input "text" at bounding box center [430, 55] width 107 height 18
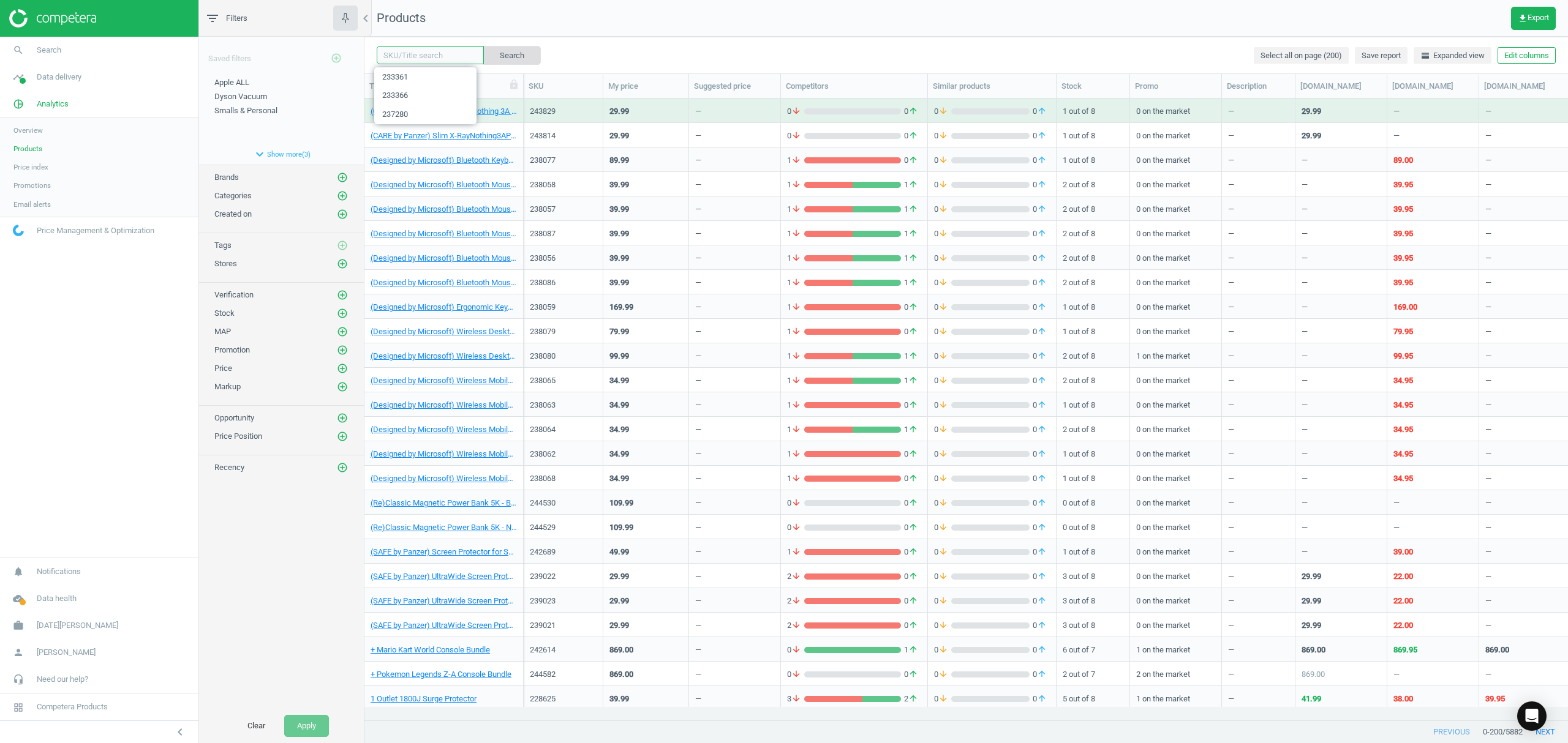
paste input "233363"
type input "233363"
click at [502, 50] on button "Search" at bounding box center [512, 55] width 58 height 18
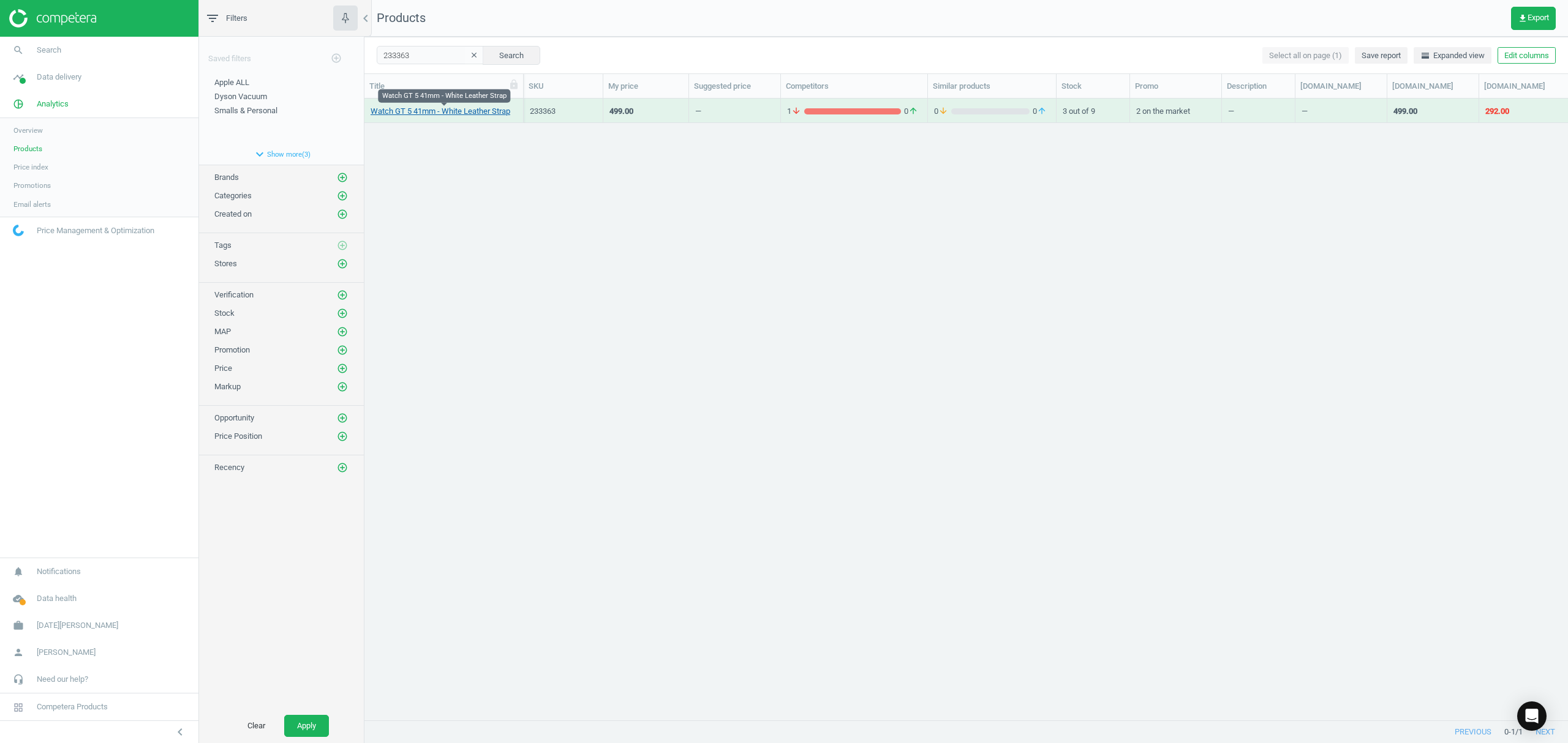
click at [423, 109] on link "Watch GT 5 41mm - White Leather Strap" at bounding box center [440, 112] width 140 height 11
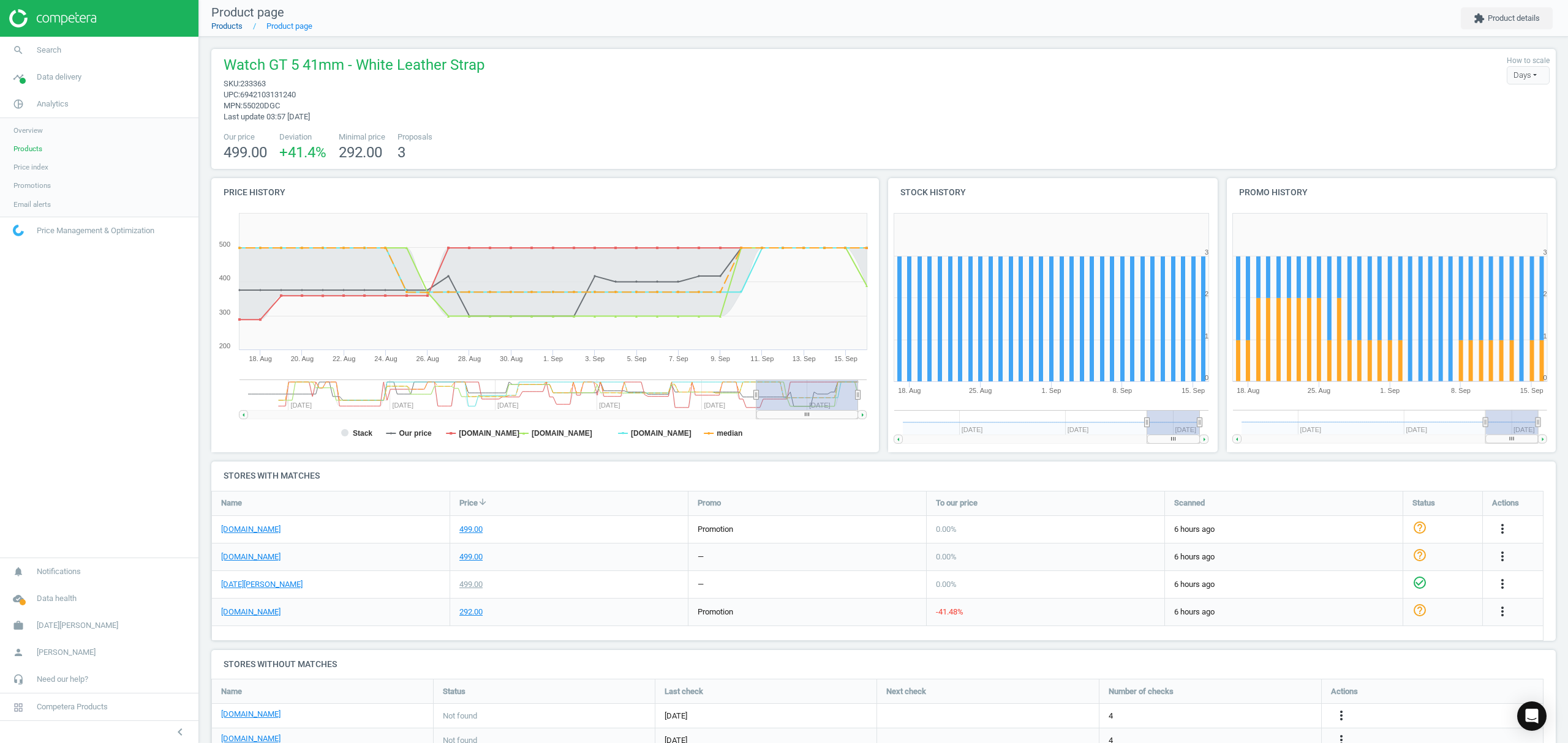
click at [241, 27] on link "Products" at bounding box center [226, 26] width 31 height 9
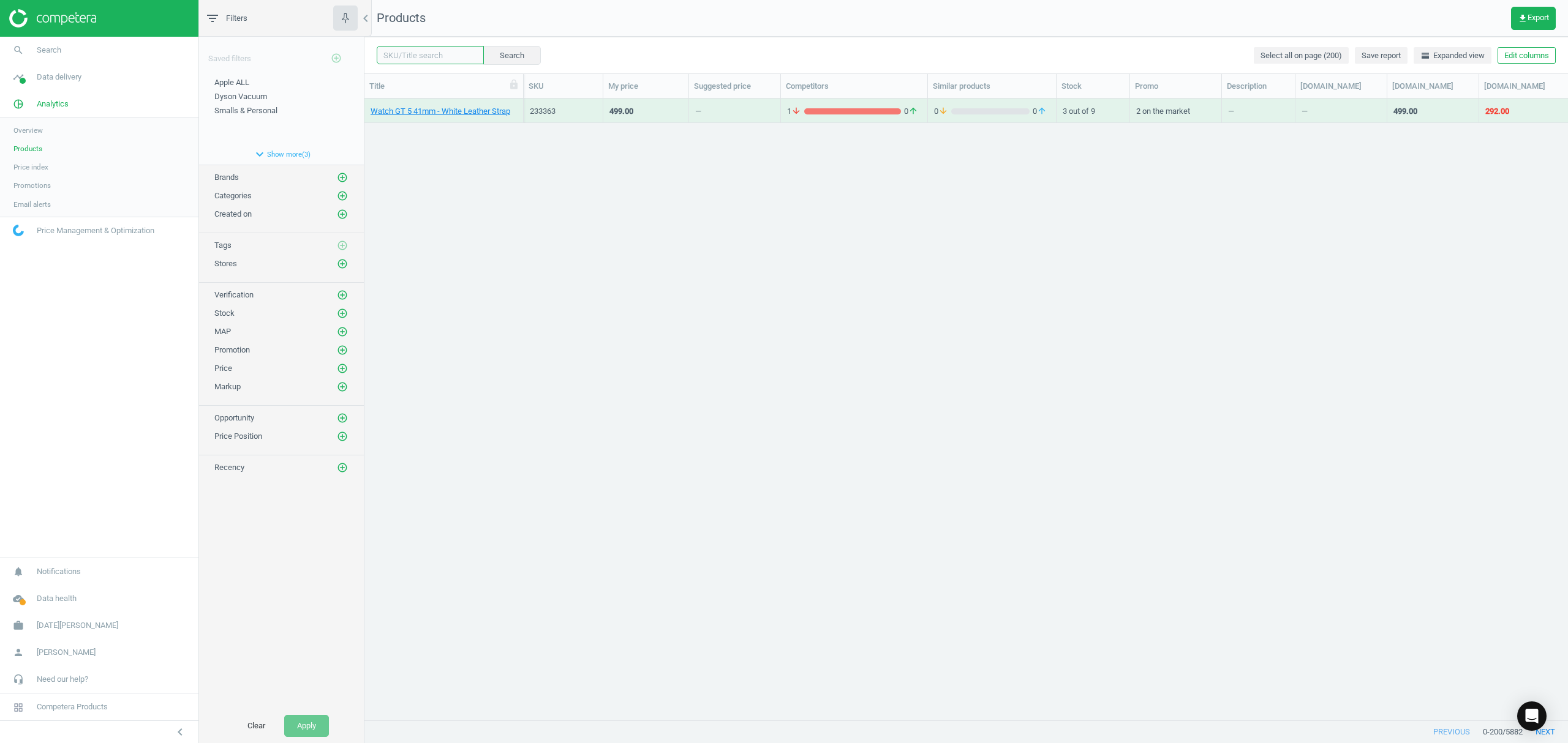
click at [422, 58] on input "text" at bounding box center [430, 55] width 107 height 18
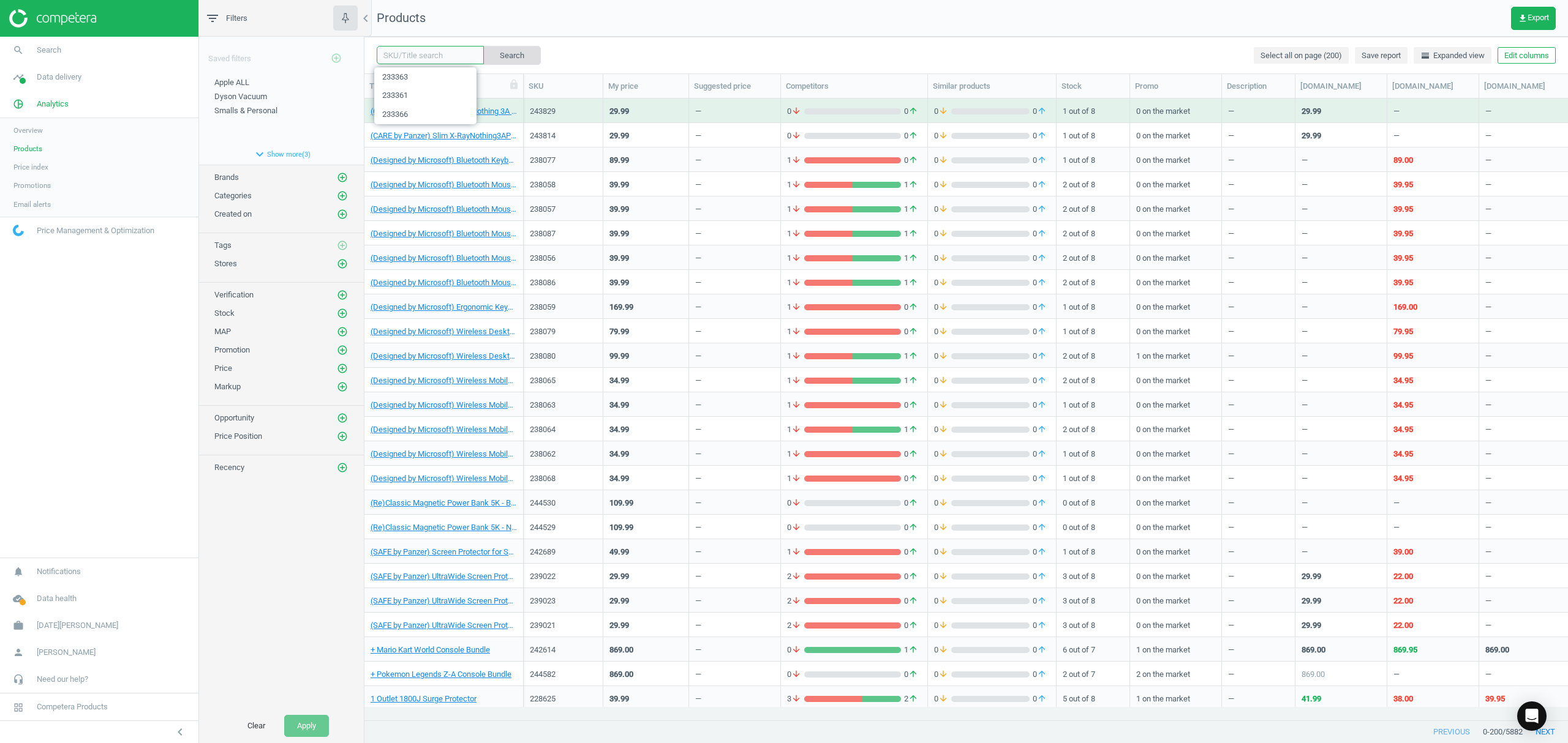
paste input "233370"
type input "233370"
click at [496, 55] on button "Search" at bounding box center [512, 55] width 58 height 18
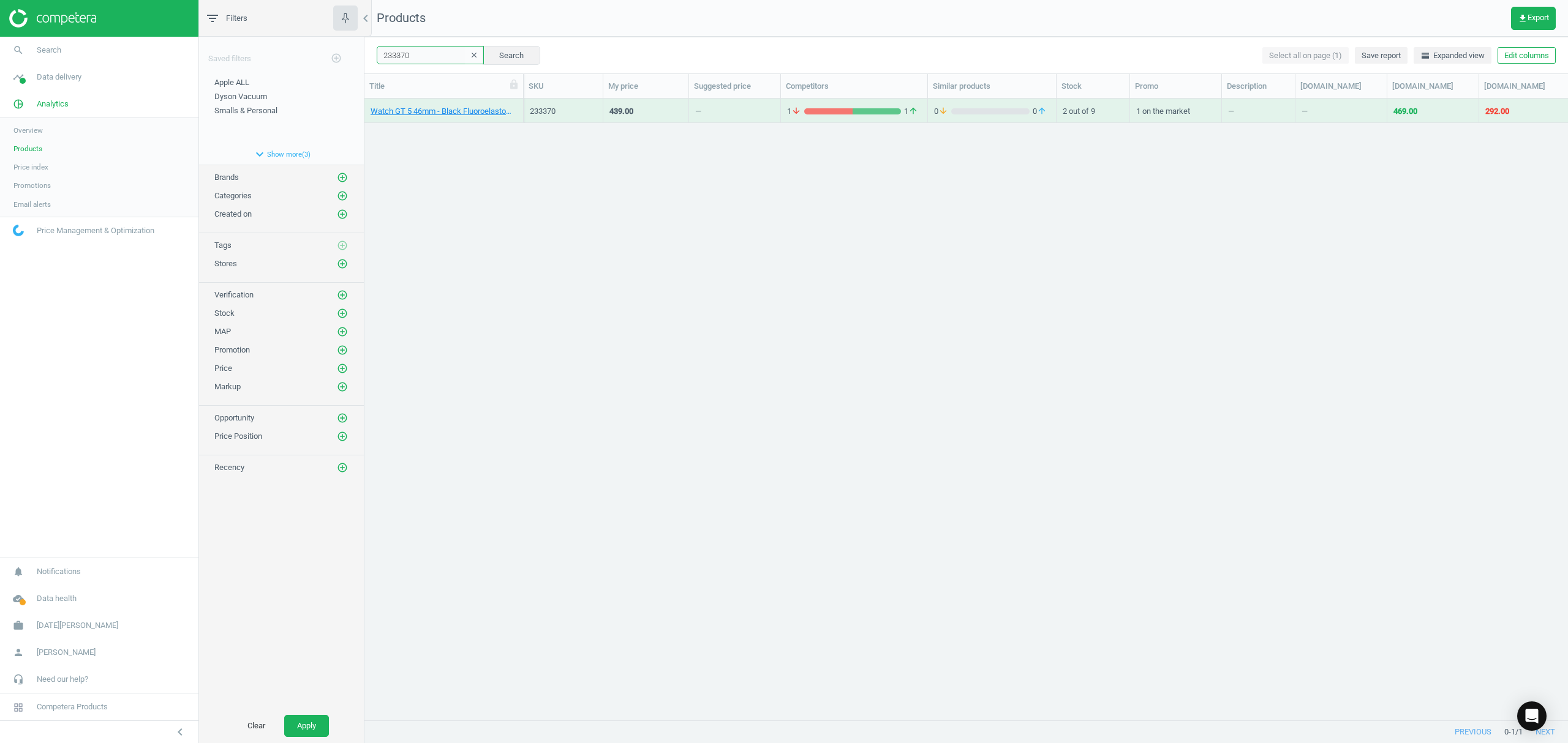
click at [446, 49] on input "233370" at bounding box center [430, 55] width 107 height 18
click at [470, 54] on icon "clear" at bounding box center [474, 55] width 8 height 8
drag, startPoint x: 426, startPoint y: 58, endPoint x: 474, endPoint y: 52, distance: 48.4
click at [426, 58] on input "text" at bounding box center [430, 55] width 107 height 18
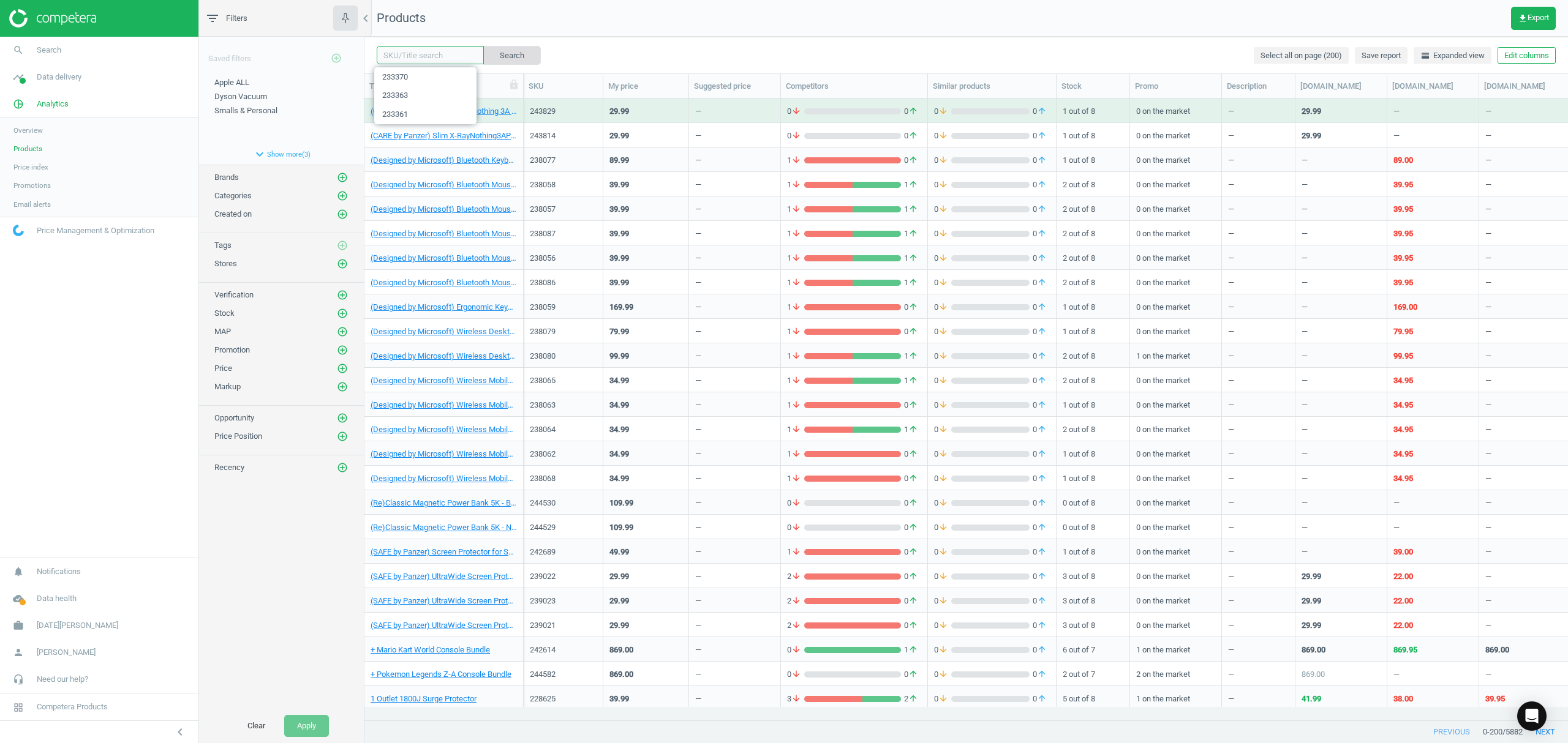
paste input "233370"
type input "233370"
click at [506, 54] on button "Search" at bounding box center [512, 55] width 58 height 18
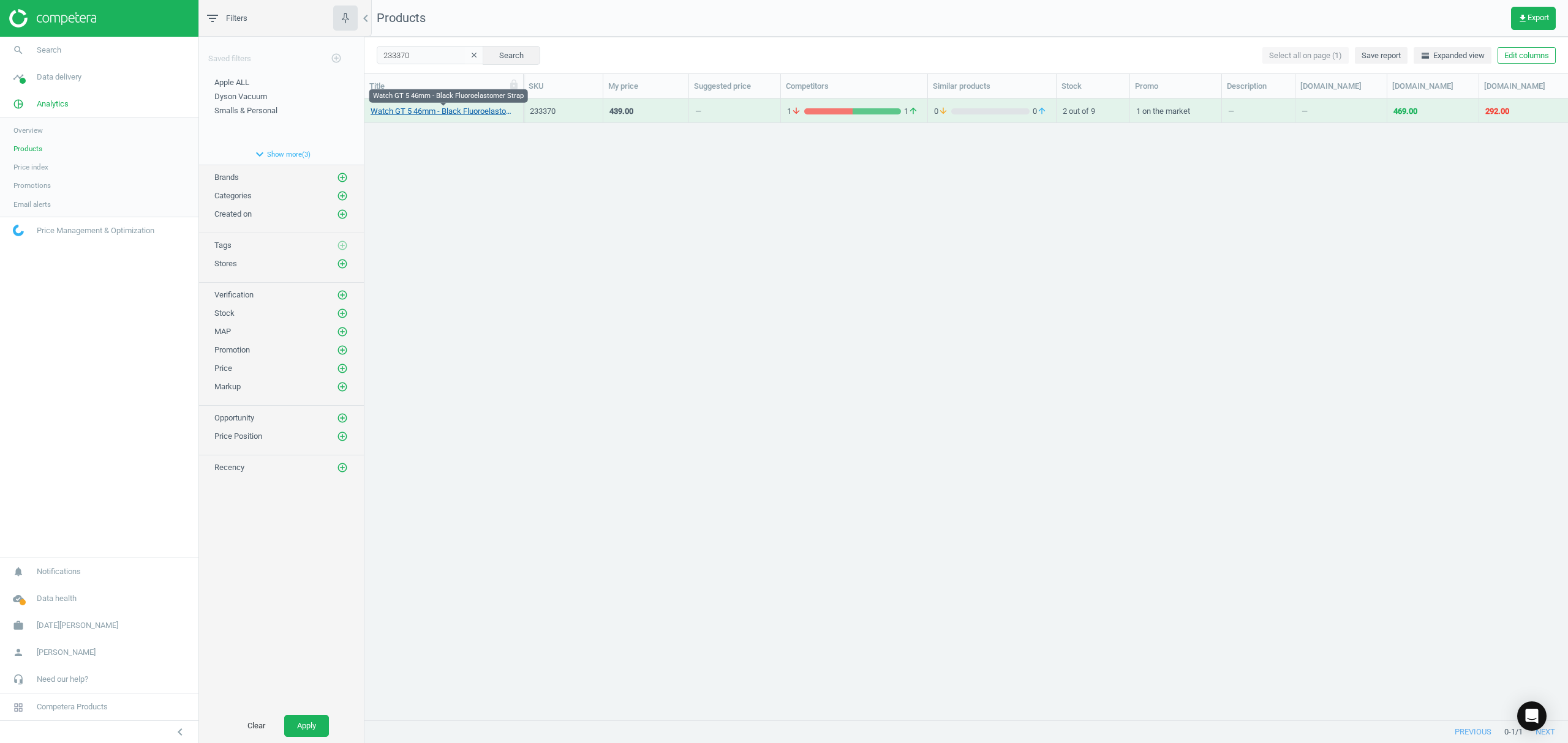
click at [462, 110] on link "Watch GT 5 46mm - Black Fluoroelastomer Strap" at bounding box center [443, 112] width 147 height 11
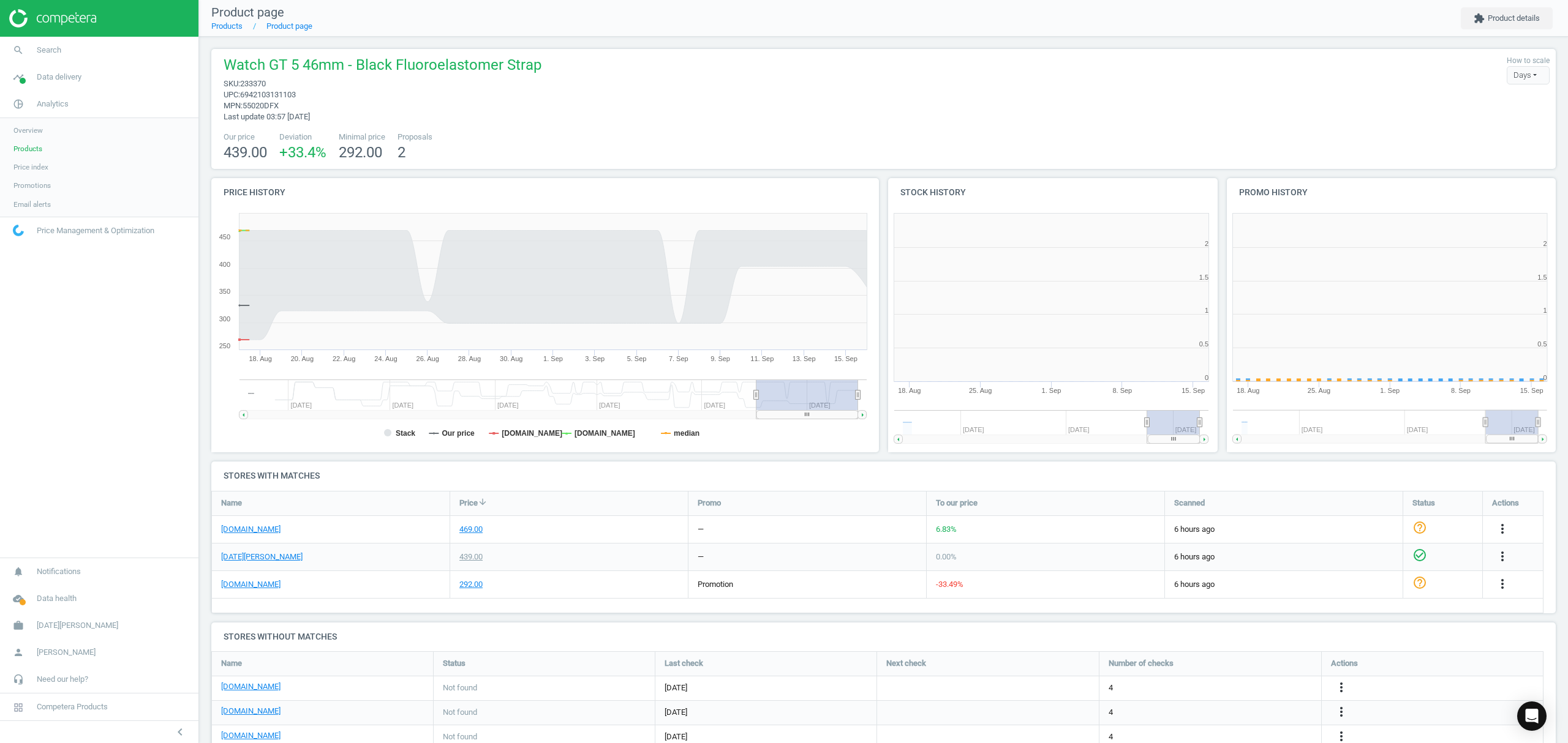
scroll to position [270, 351]
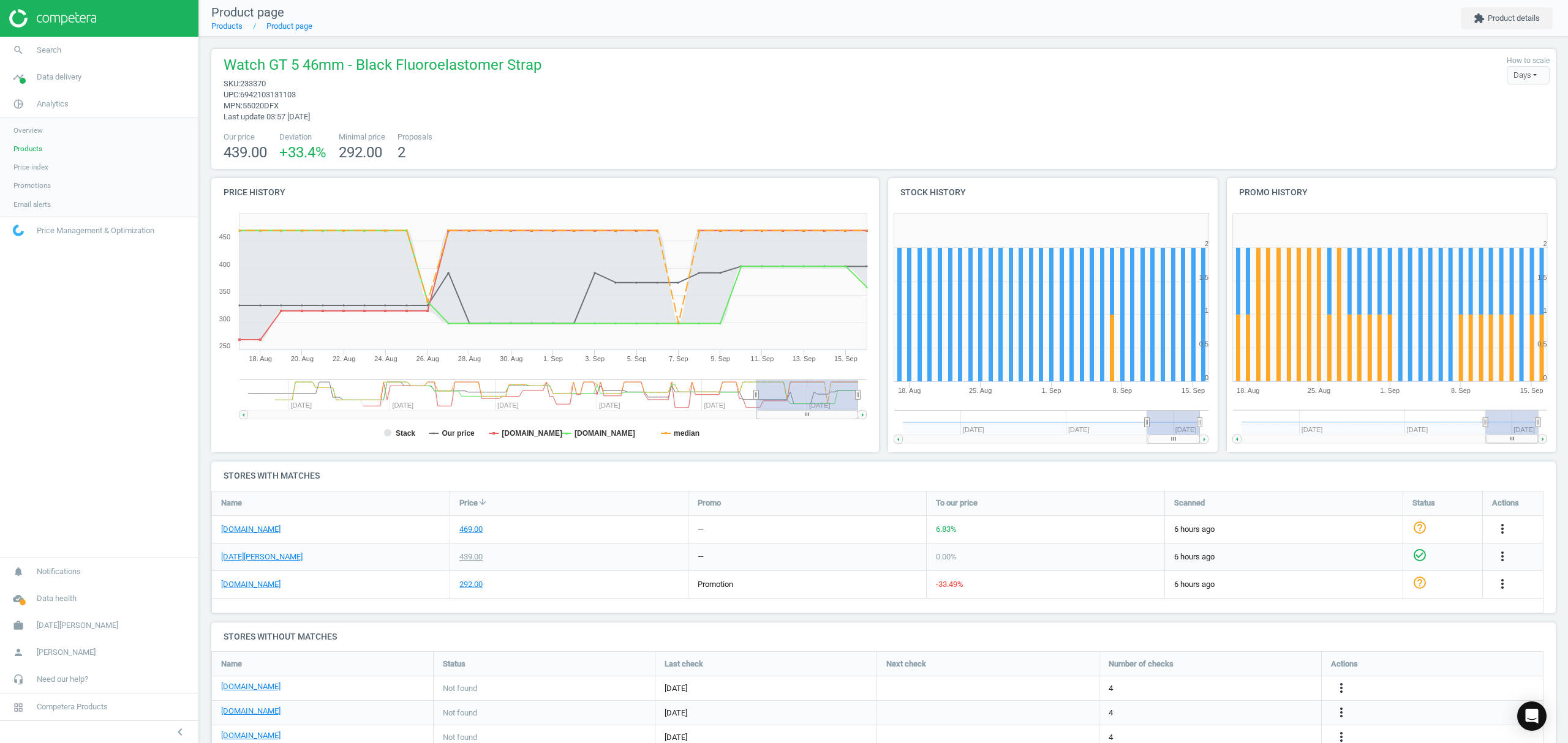
click at [244, 30] on li "Product page" at bounding box center [277, 26] width 70 height 11
click at [18, 156] on link "Products" at bounding box center [99, 149] width 198 height 18
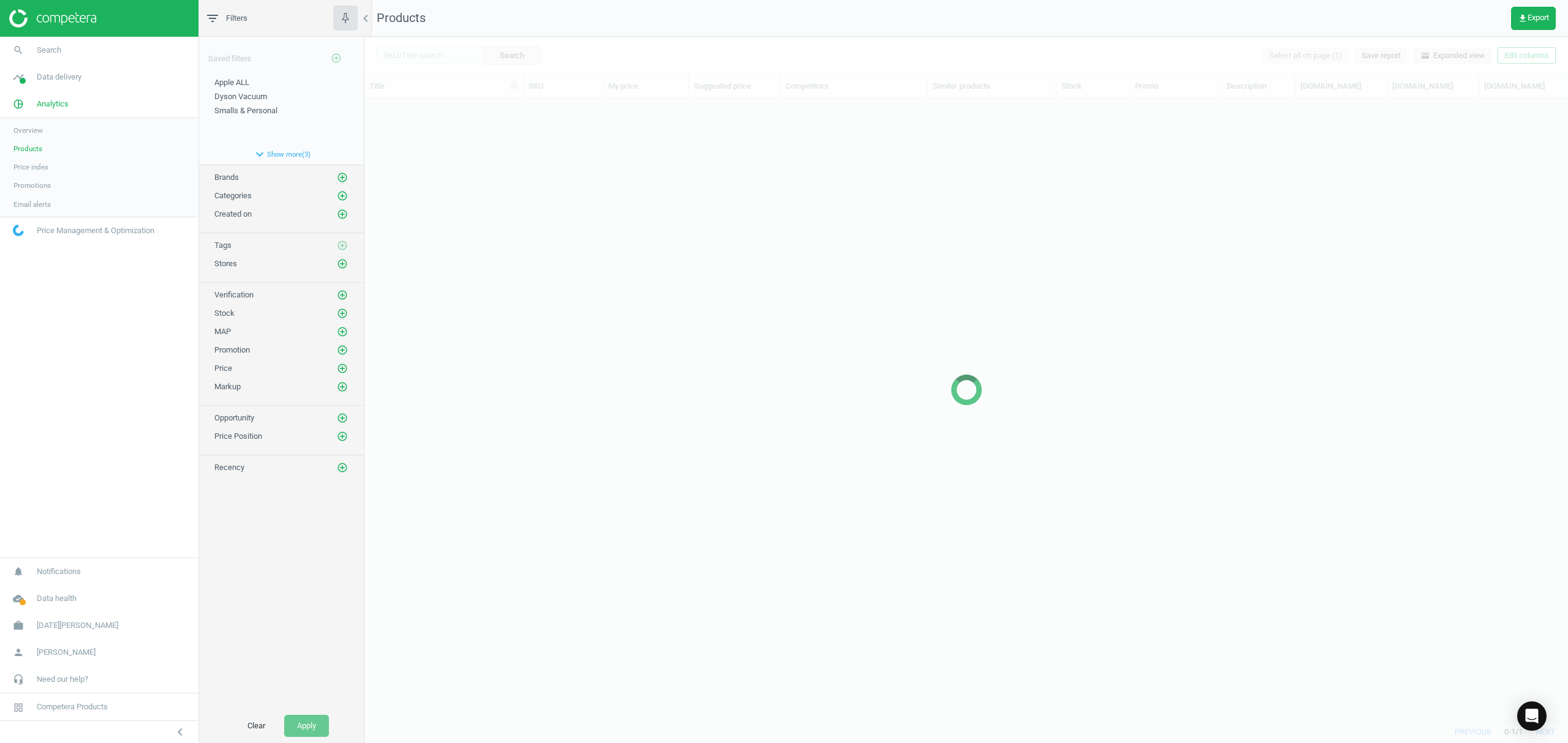
scroll to position [597, 1191]
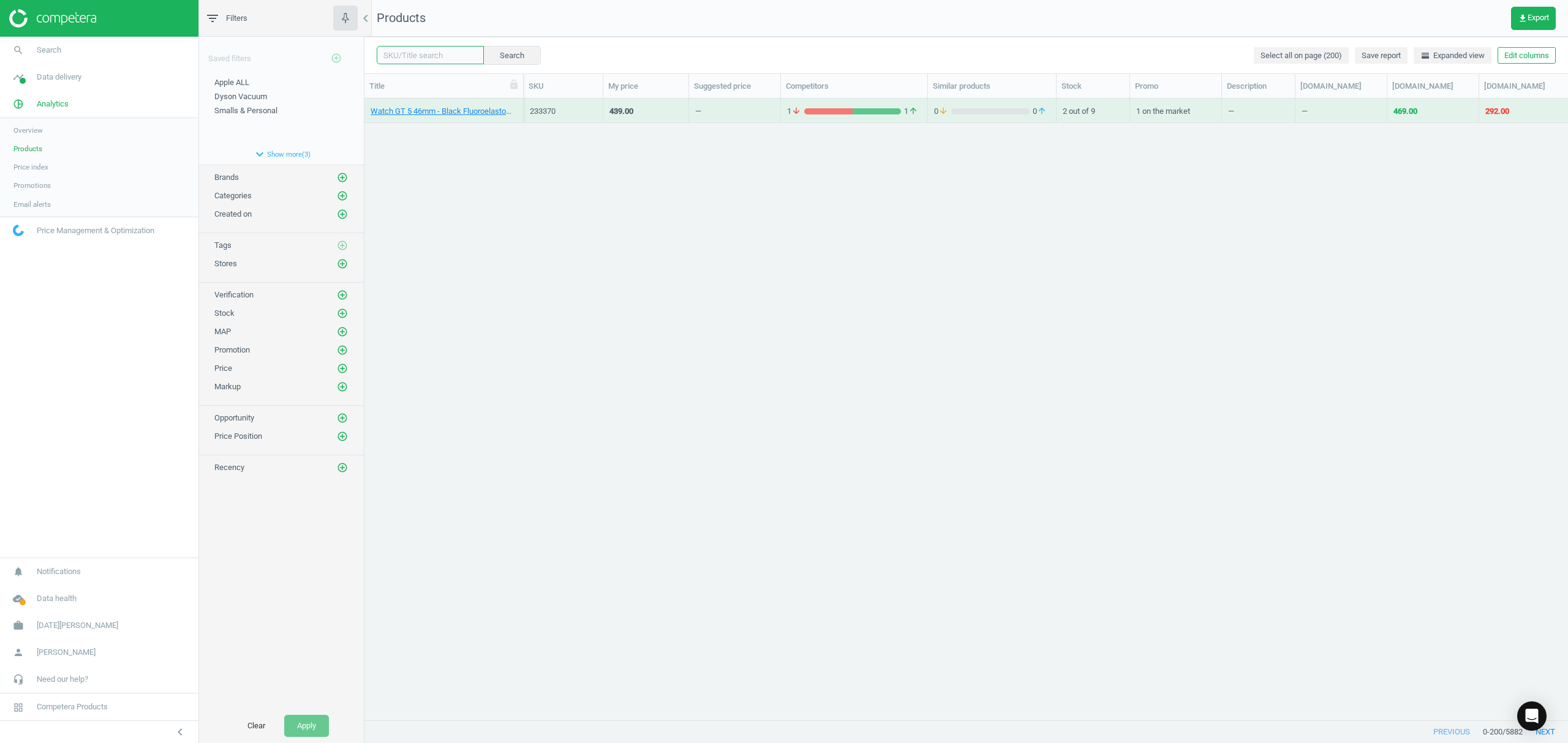
click at [429, 58] on input "text" at bounding box center [430, 55] width 107 height 18
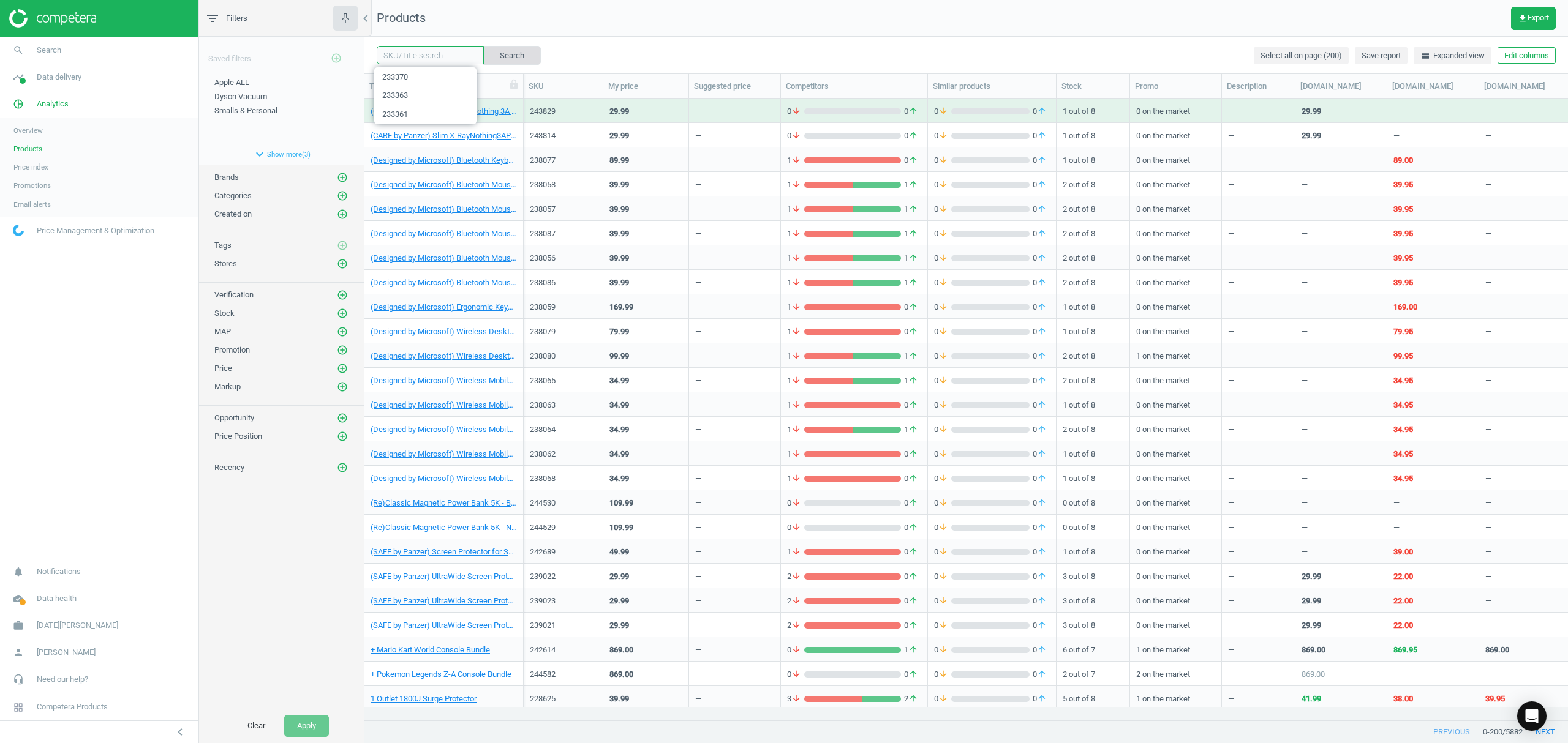
paste input "233369"
type input "233369"
click at [515, 56] on button "Search" at bounding box center [512, 55] width 58 height 18
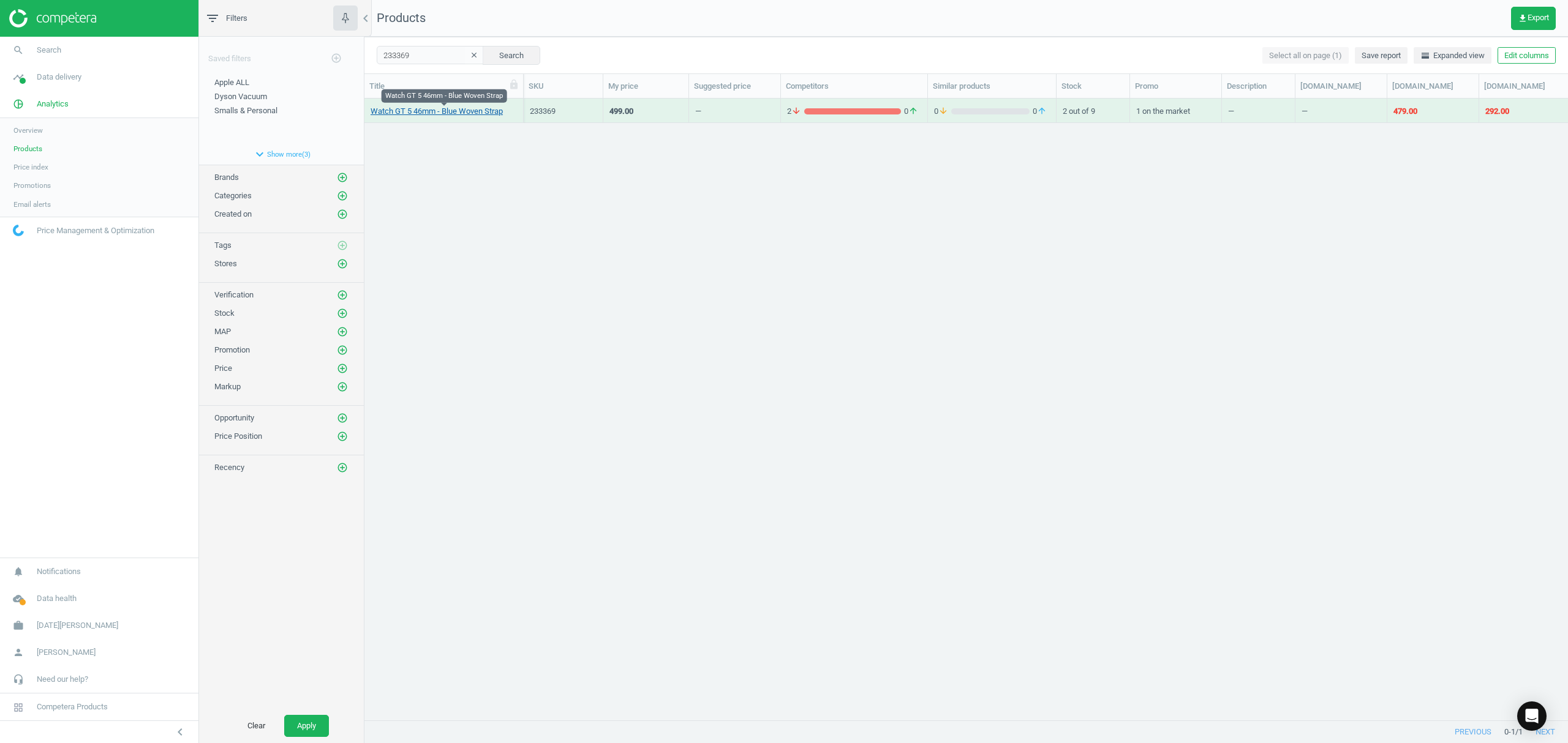
click at [431, 111] on link "Watch GT 5 46mm - Blue Woven Strap" at bounding box center [437, 112] width 132 height 11
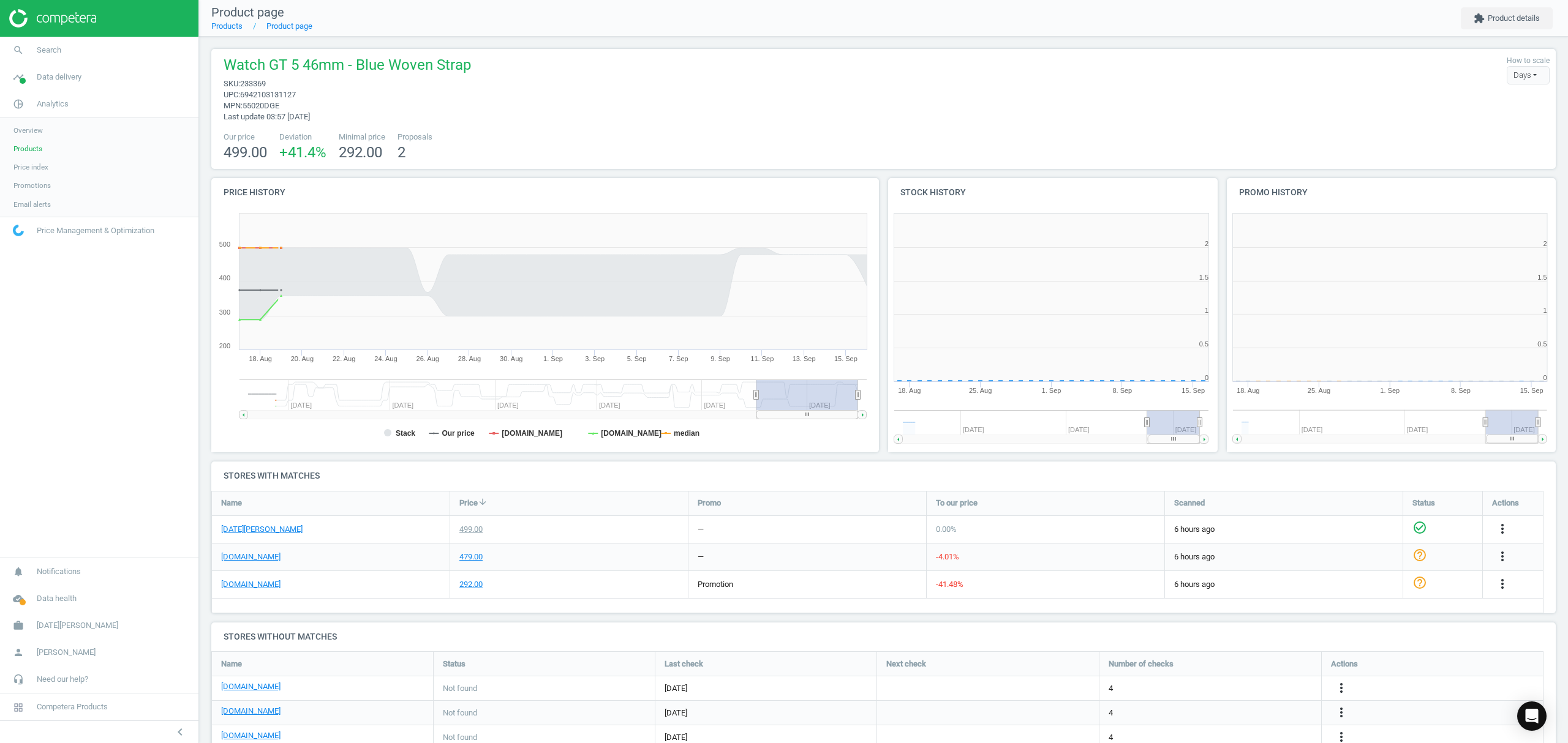
scroll to position [270, 351]
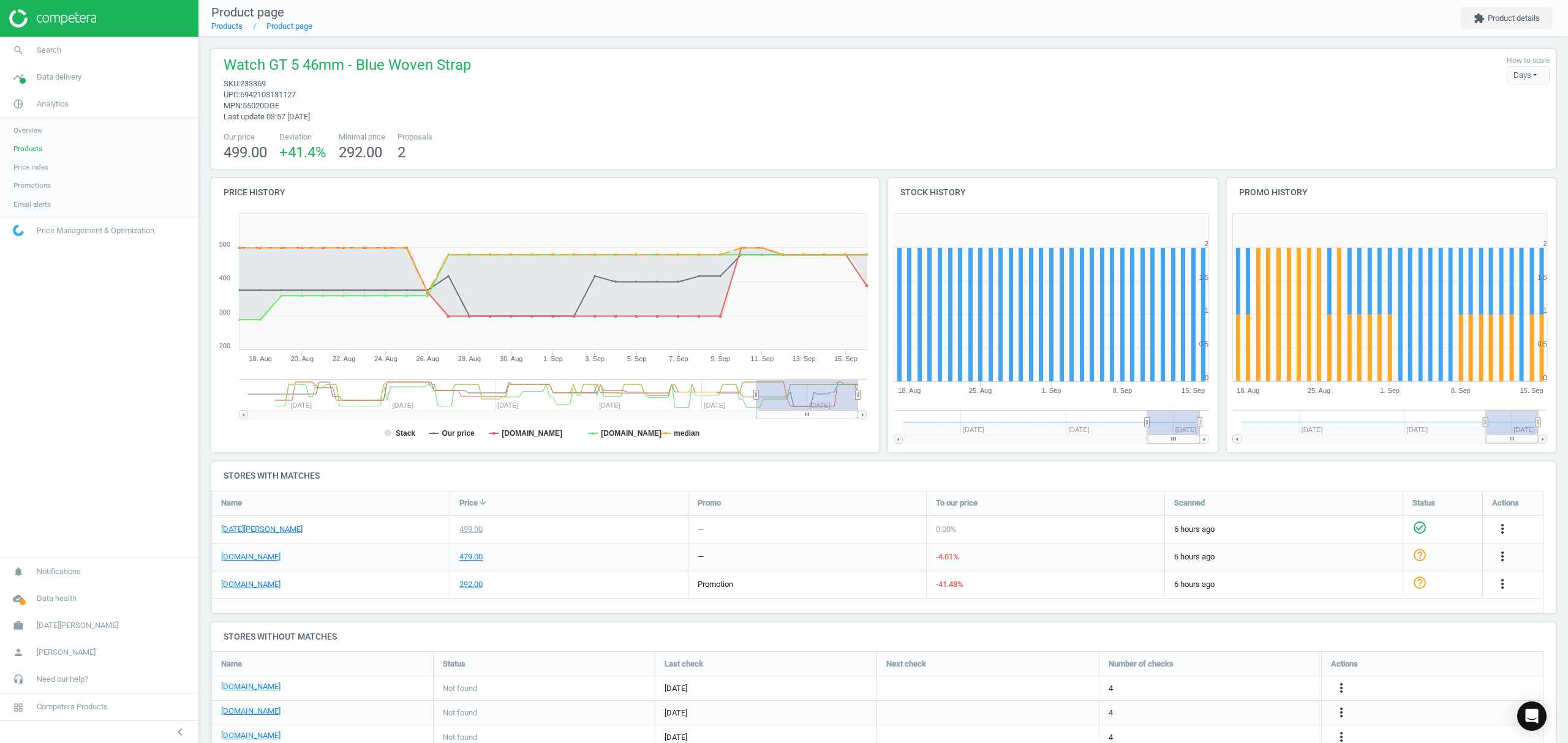
click at [219, 32] on li "Products" at bounding box center [226, 26] width 31 height 11
click at [229, 27] on link "Products" at bounding box center [226, 26] width 31 height 9
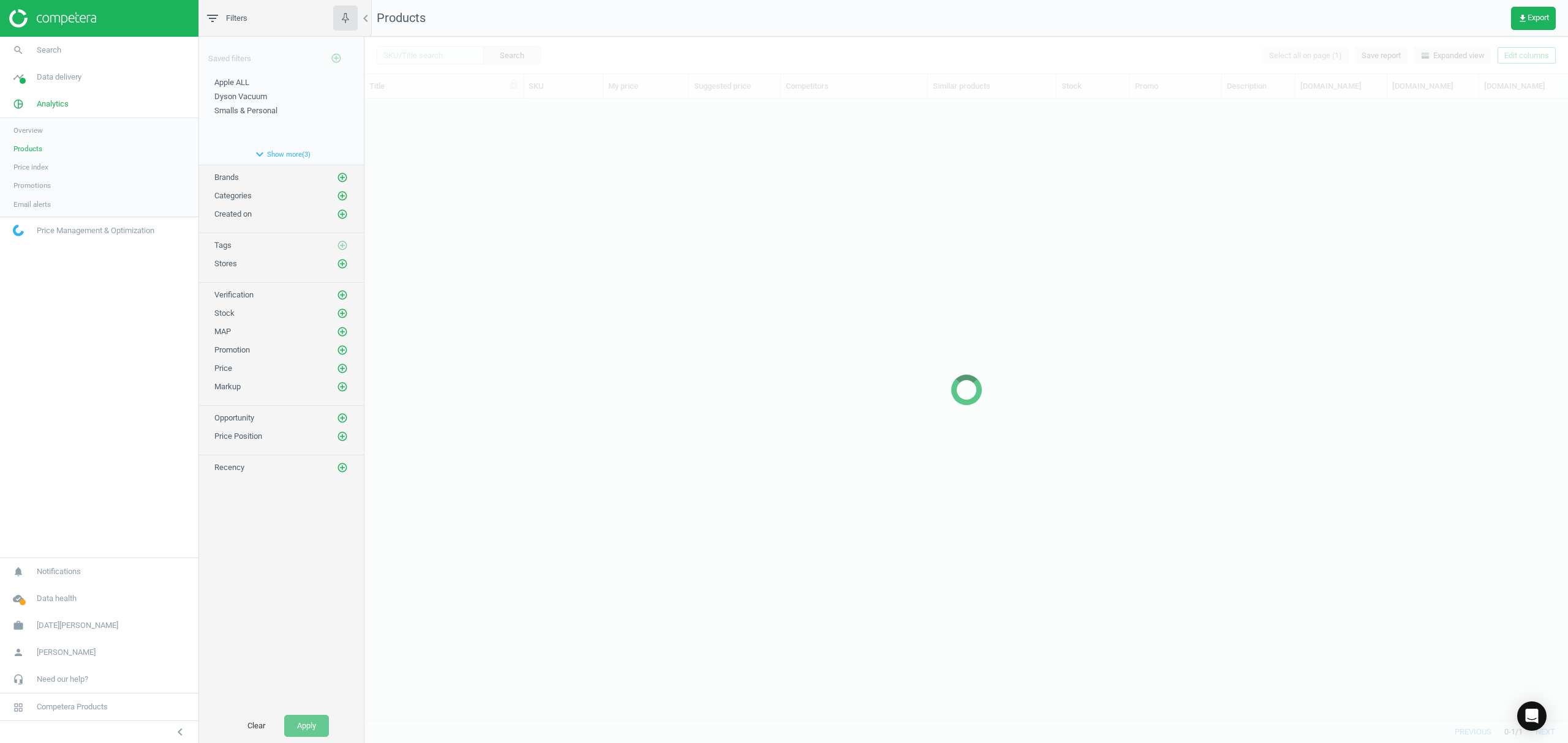
scroll to position [597, 1191]
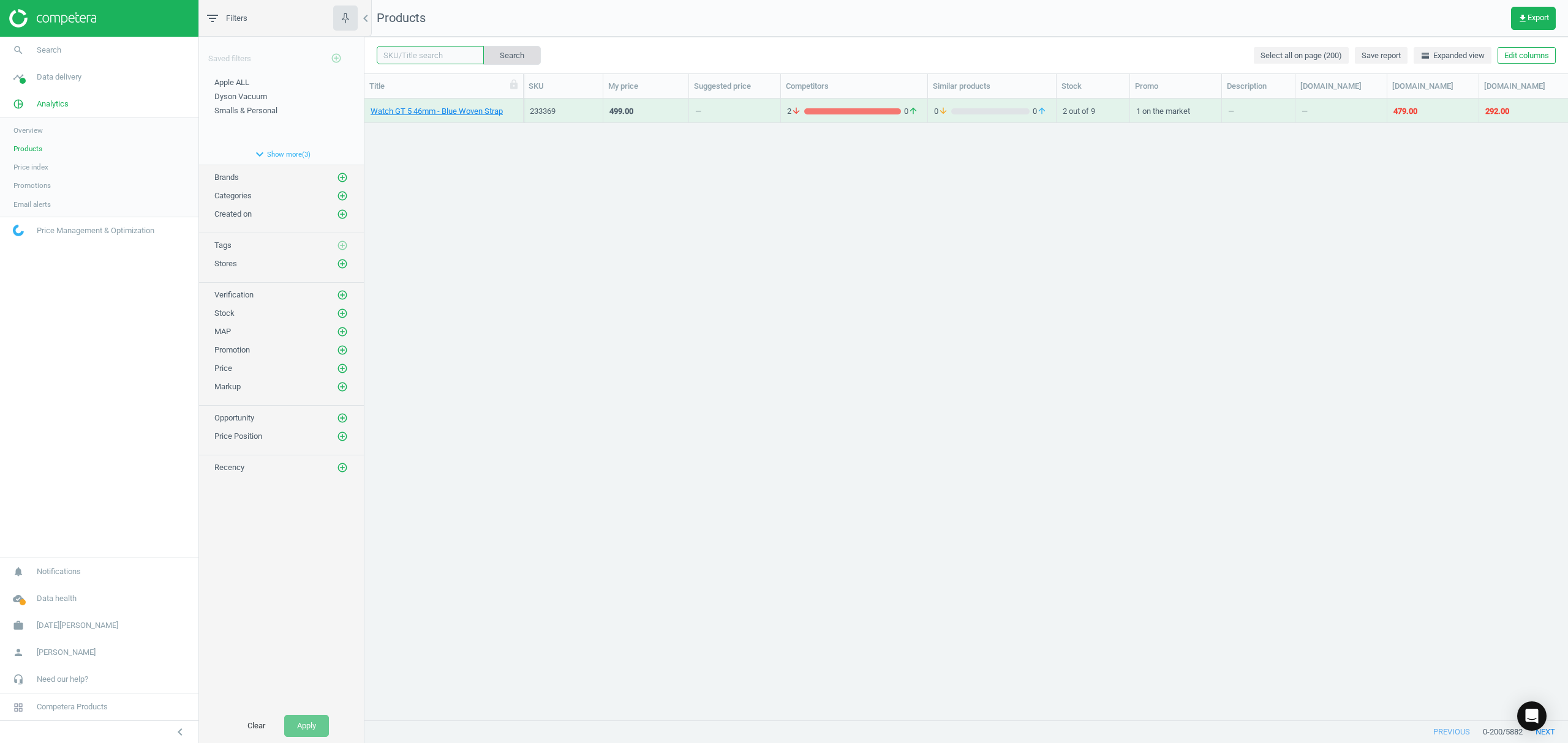
drag, startPoint x: 434, startPoint y: 55, endPoint x: 483, endPoint y: 55, distance: 49.0
click at [434, 55] on input "text" at bounding box center [430, 55] width 107 height 18
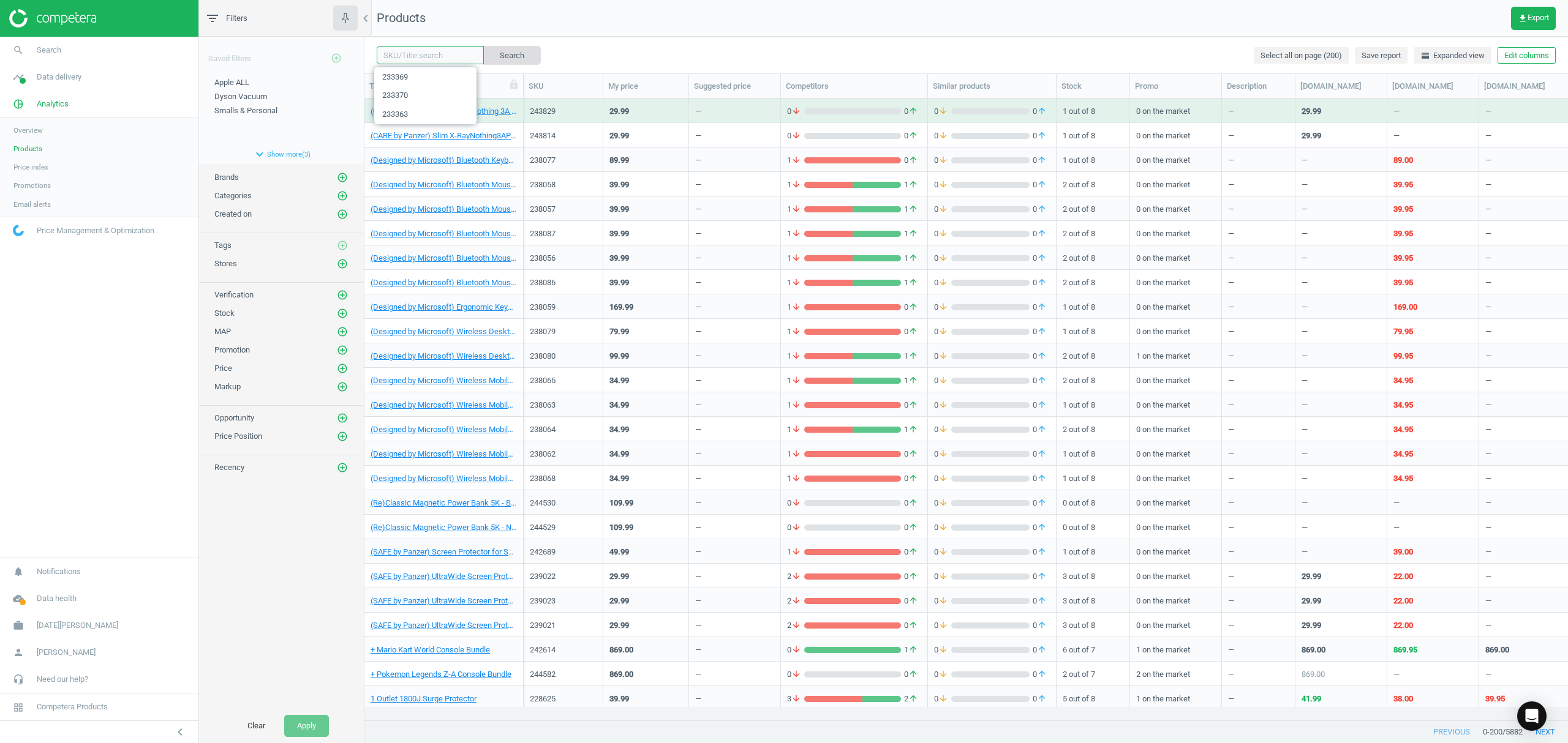
paste input "233367"
type input "233367"
click at [500, 54] on button "Search" at bounding box center [512, 55] width 58 height 18
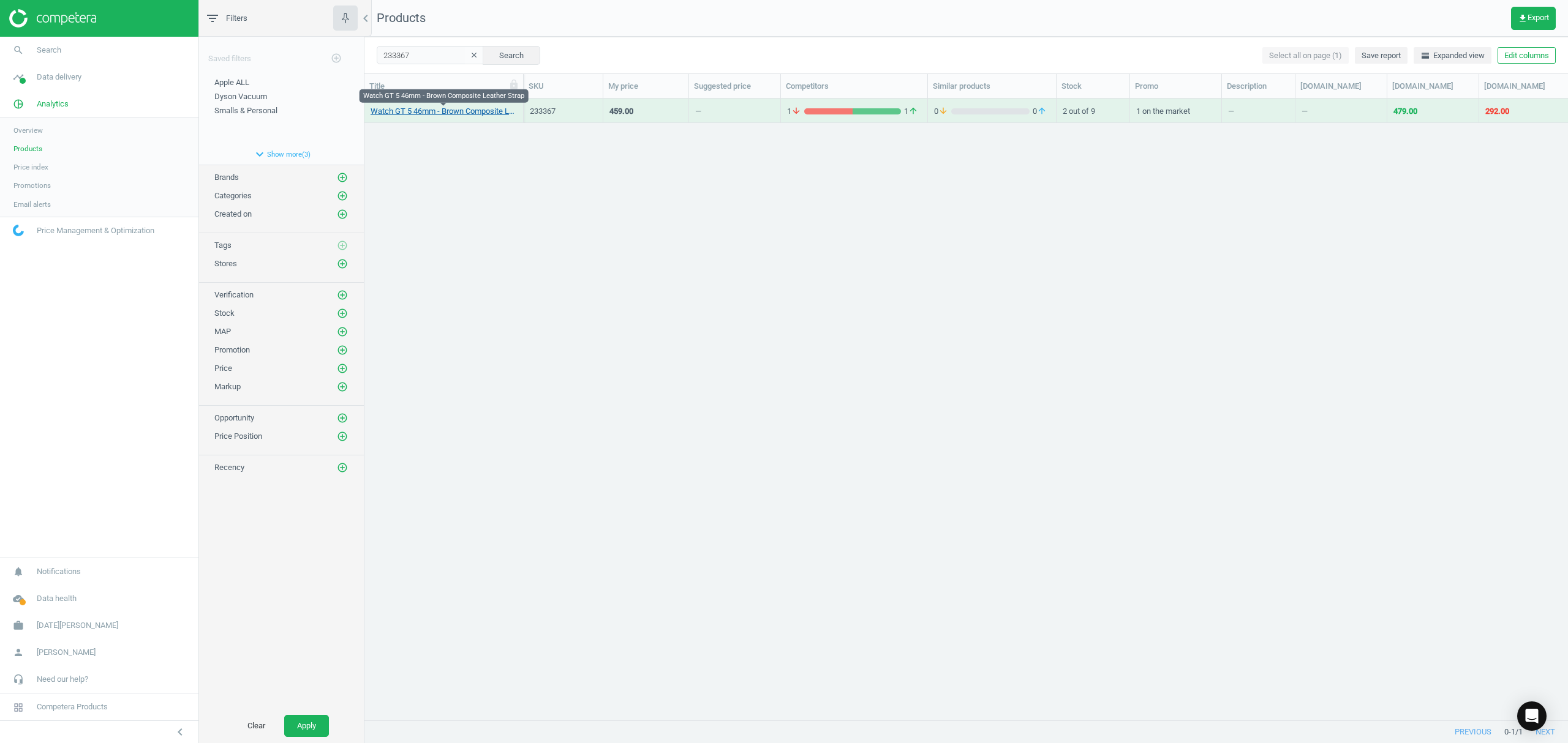
click at [423, 113] on link "Watch GT 5 46mm - Brown Composite Leather Strap" at bounding box center [443, 112] width 147 height 11
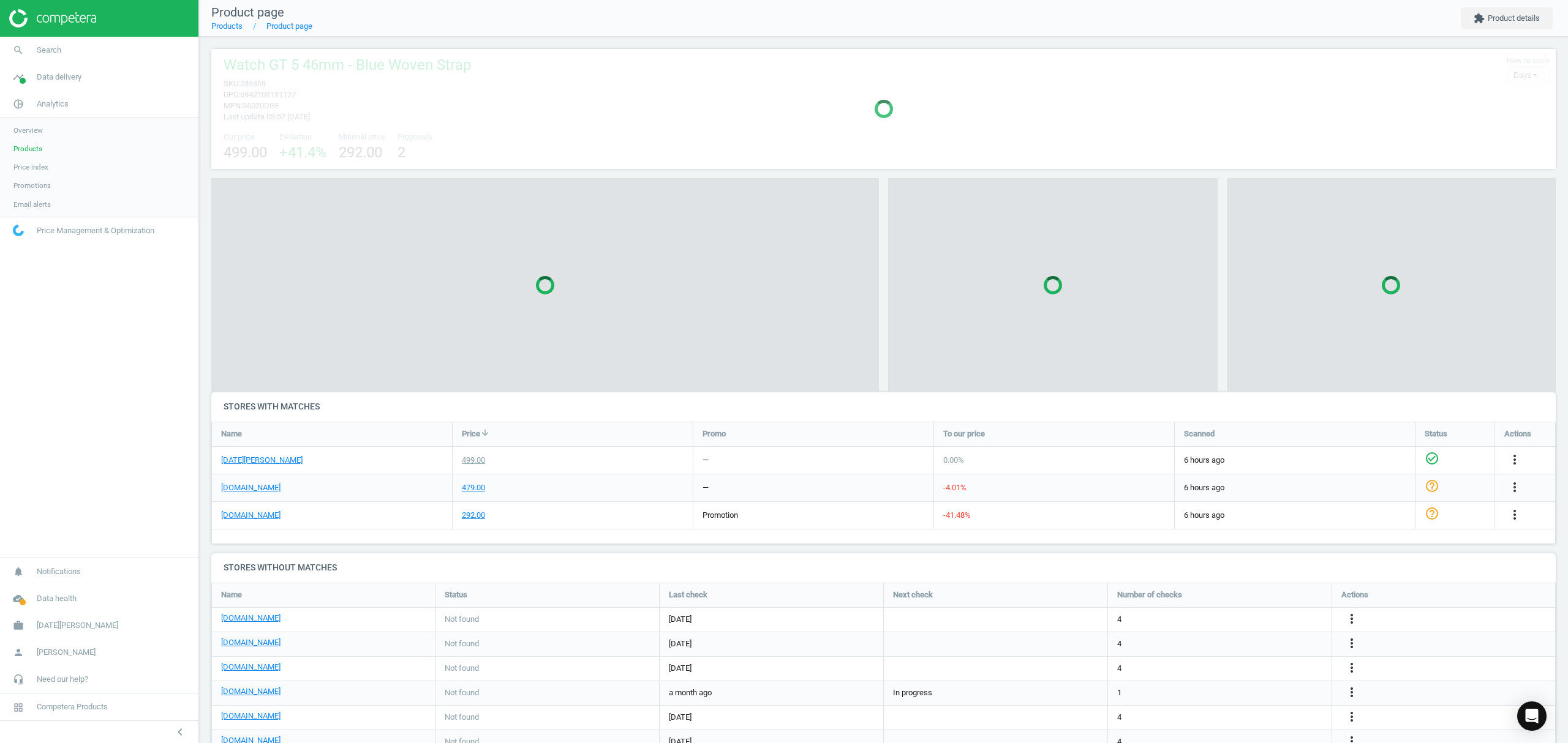
scroll to position [5, 6]
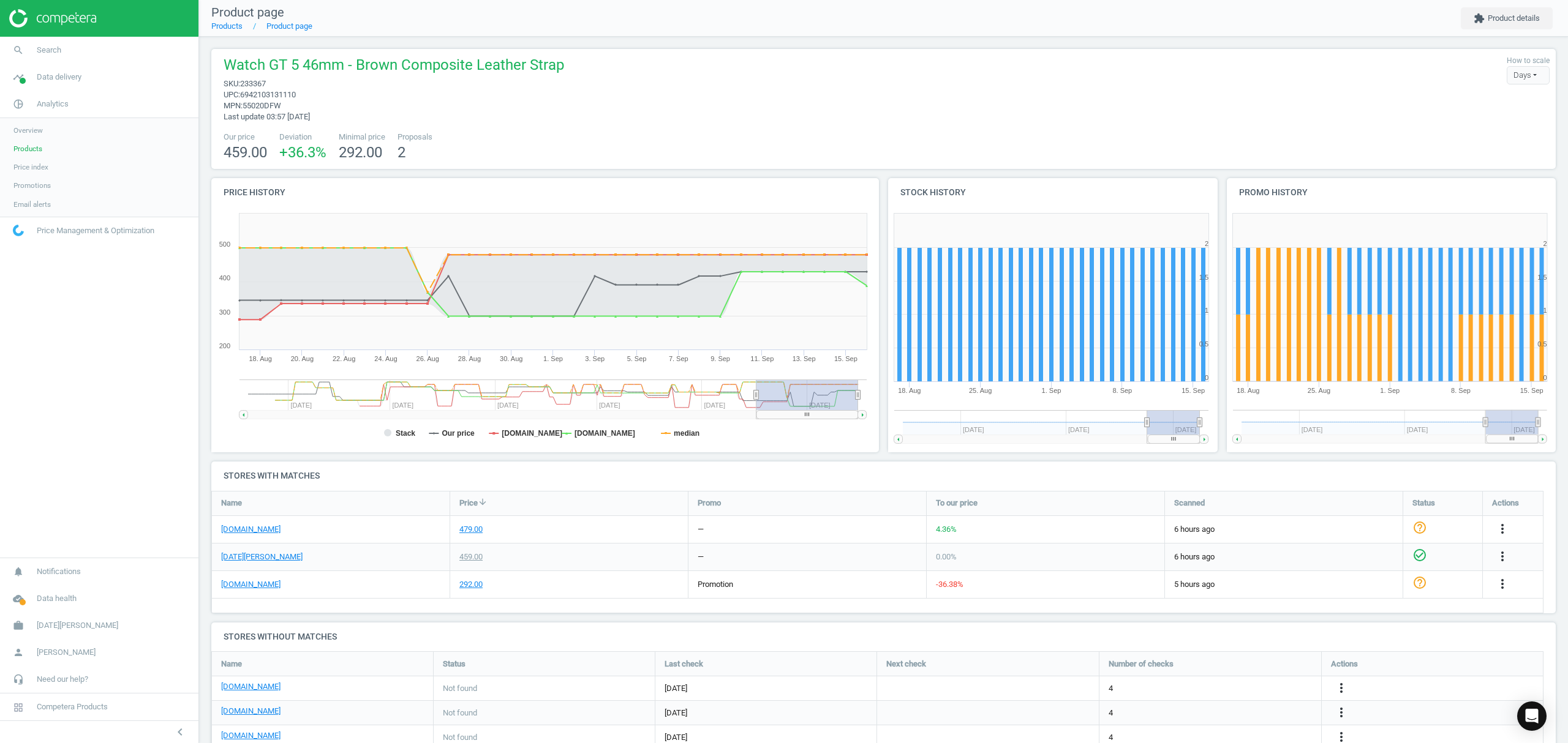
drag, startPoint x: 33, startPoint y: 152, endPoint x: 132, endPoint y: 142, distance: 99.5
click at [33, 152] on span "Products" at bounding box center [28, 149] width 29 height 10
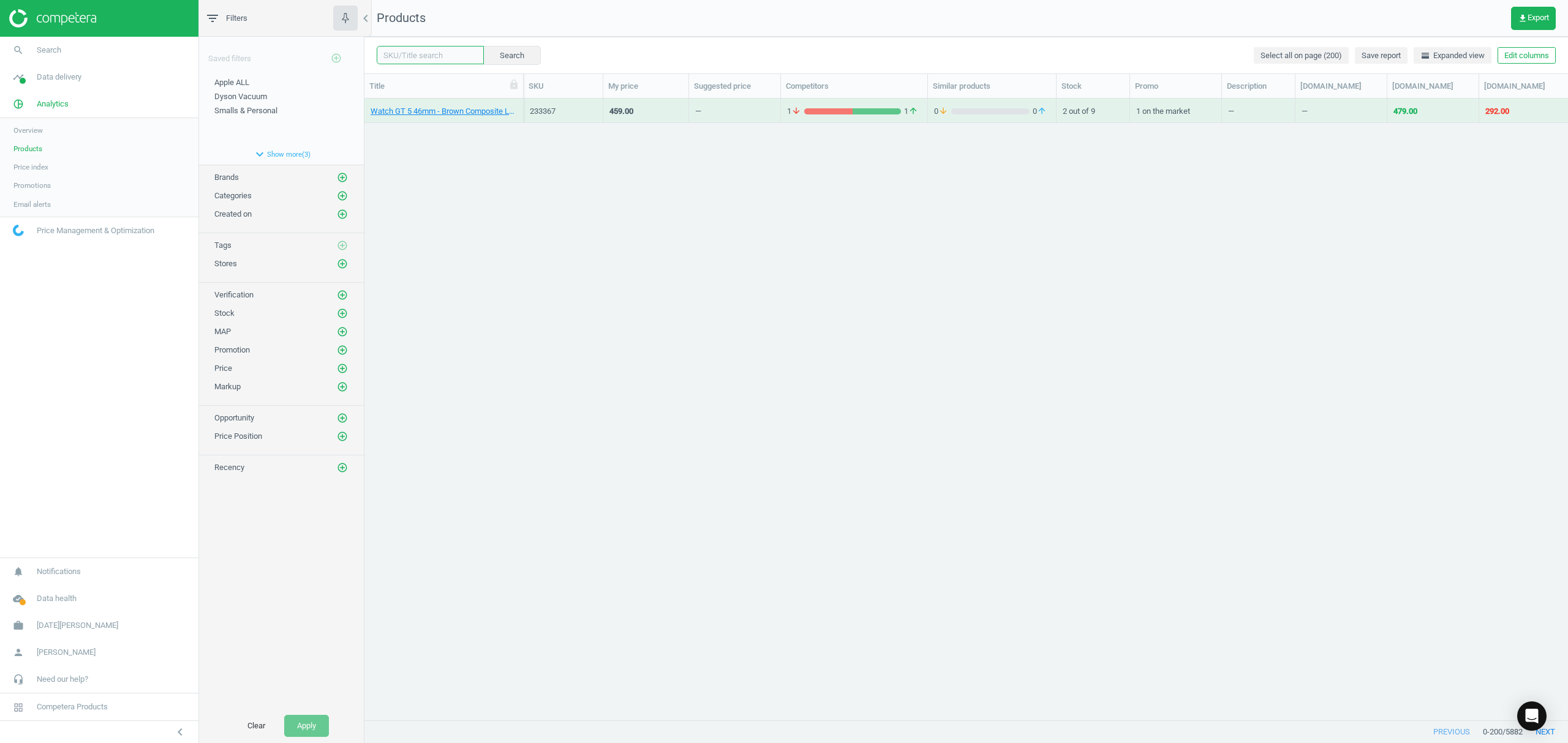
click at [436, 58] on input "text" at bounding box center [430, 55] width 107 height 18
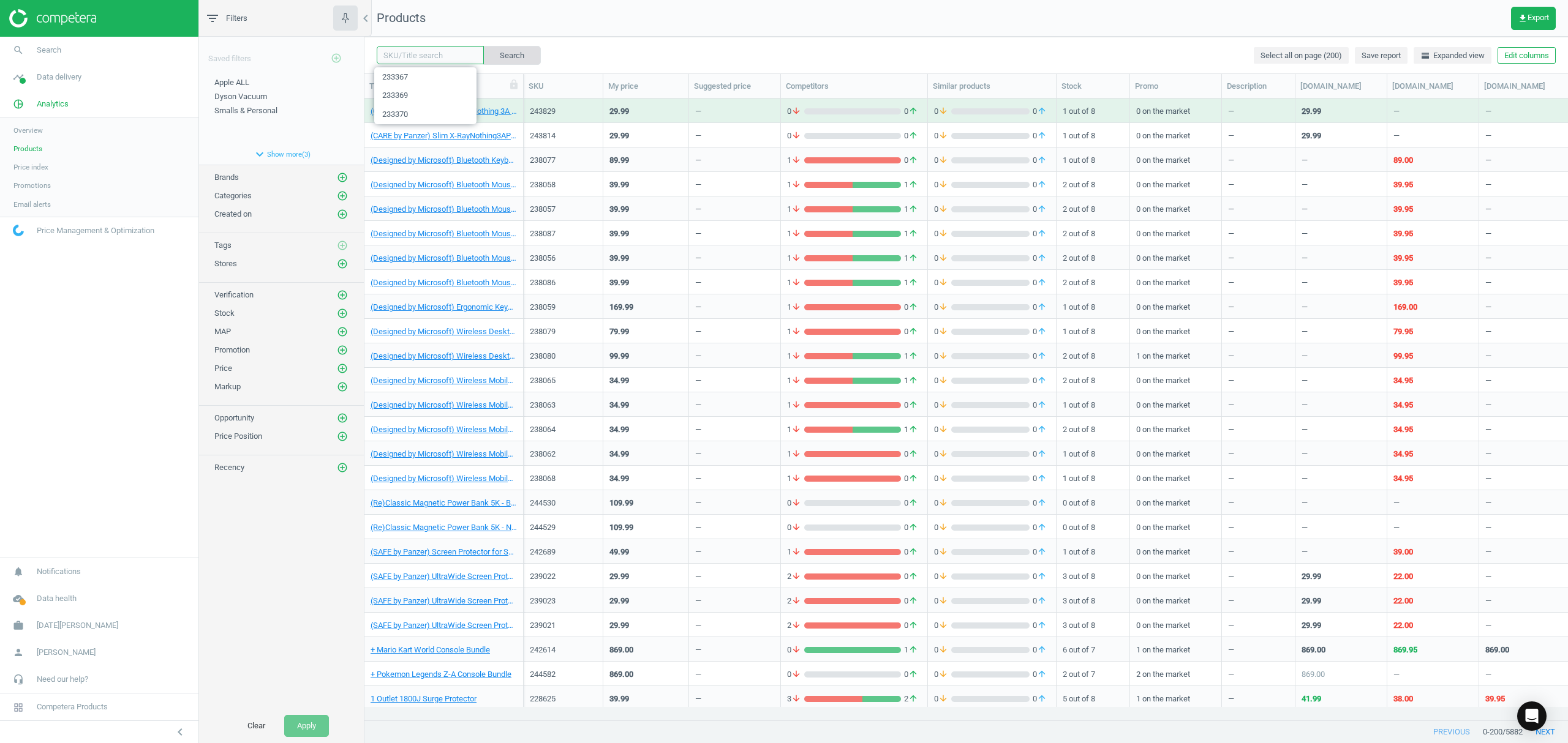
paste input "233362"
type input "233362"
click at [500, 50] on button "Search" at bounding box center [512, 55] width 58 height 18
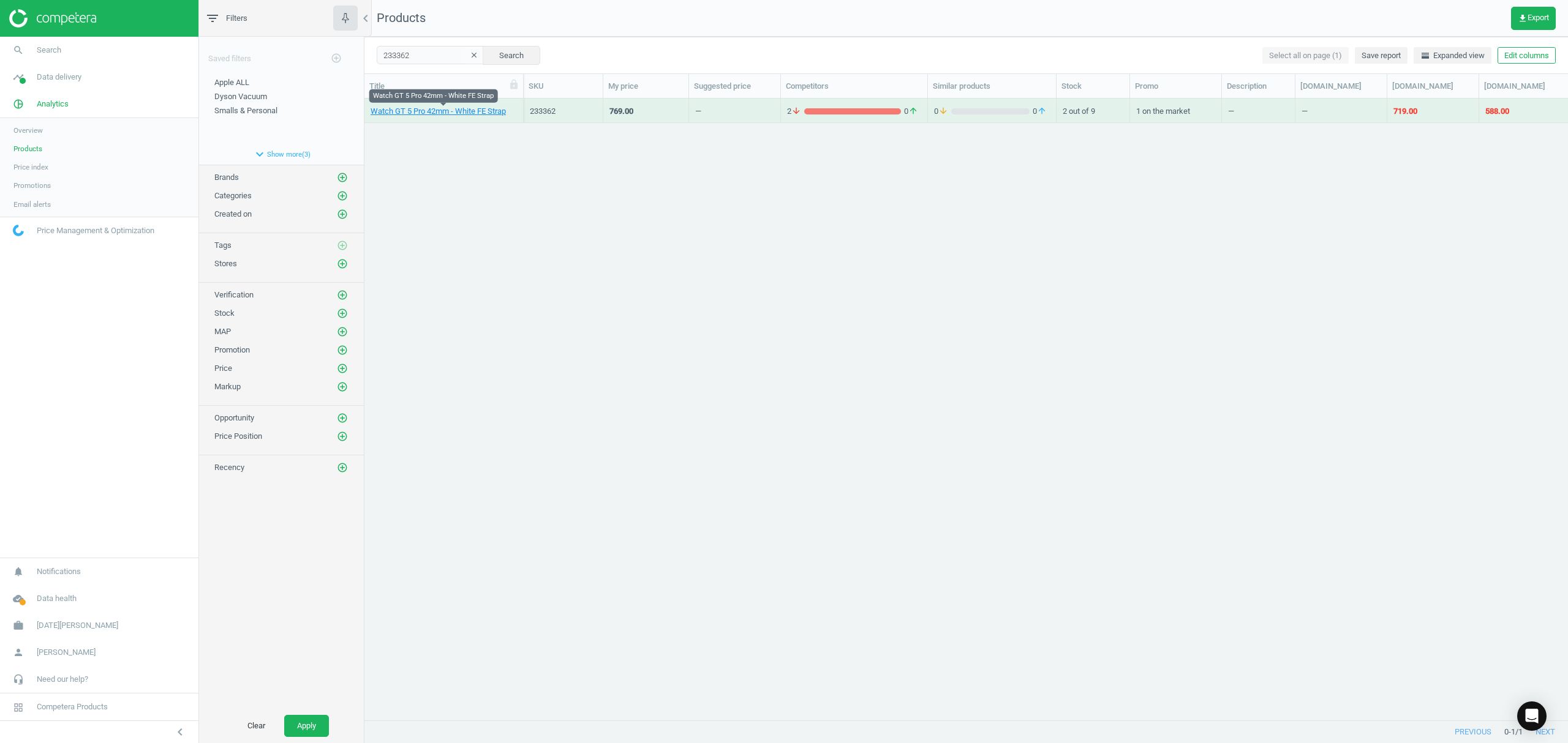
click at [436, 115] on link "Watch GT 5 Pro 42mm - White FE Strap" at bounding box center [438, 112] width 135 height 11
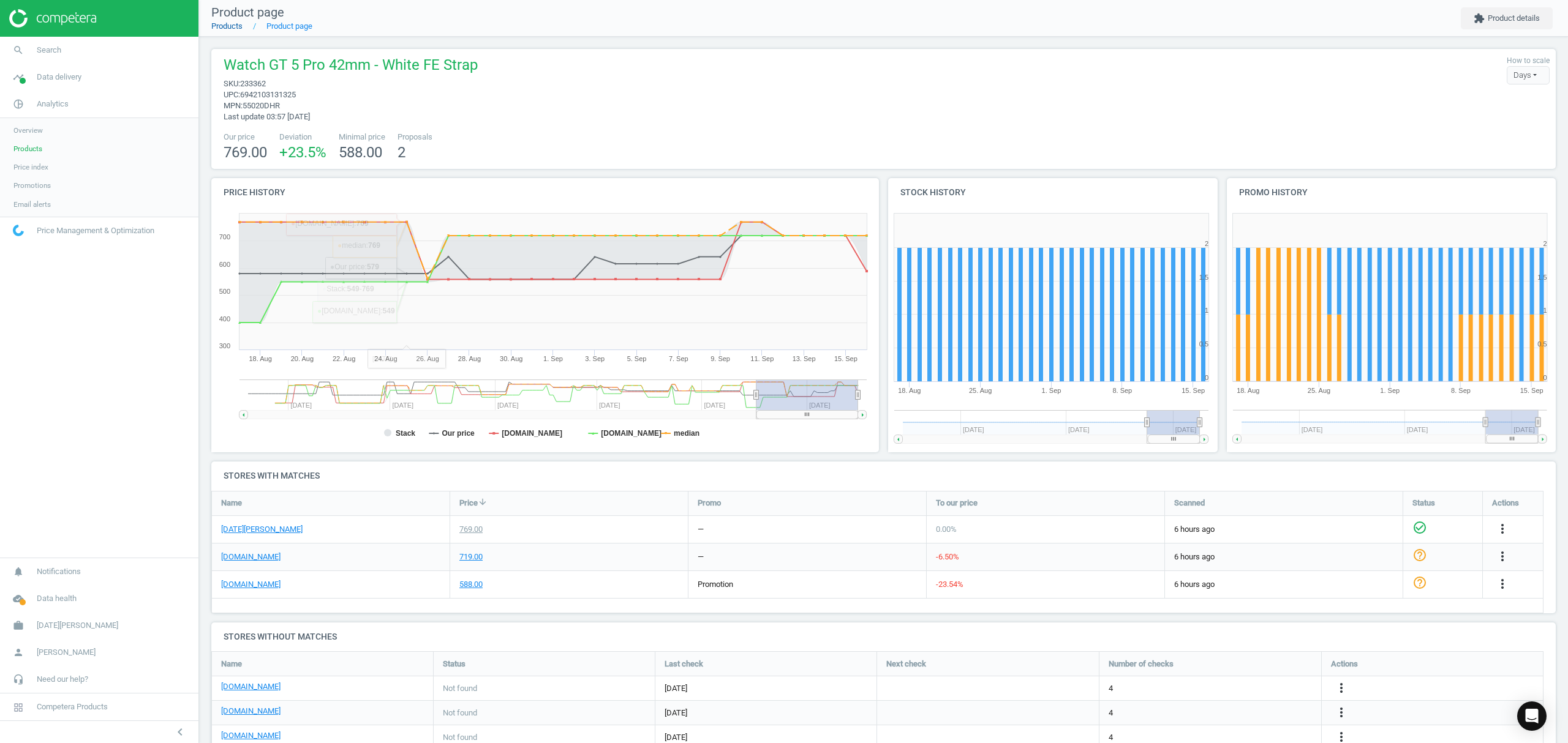
click at [230, 30] on link "Products" at bounding box center [226, 26] width 31 height 9
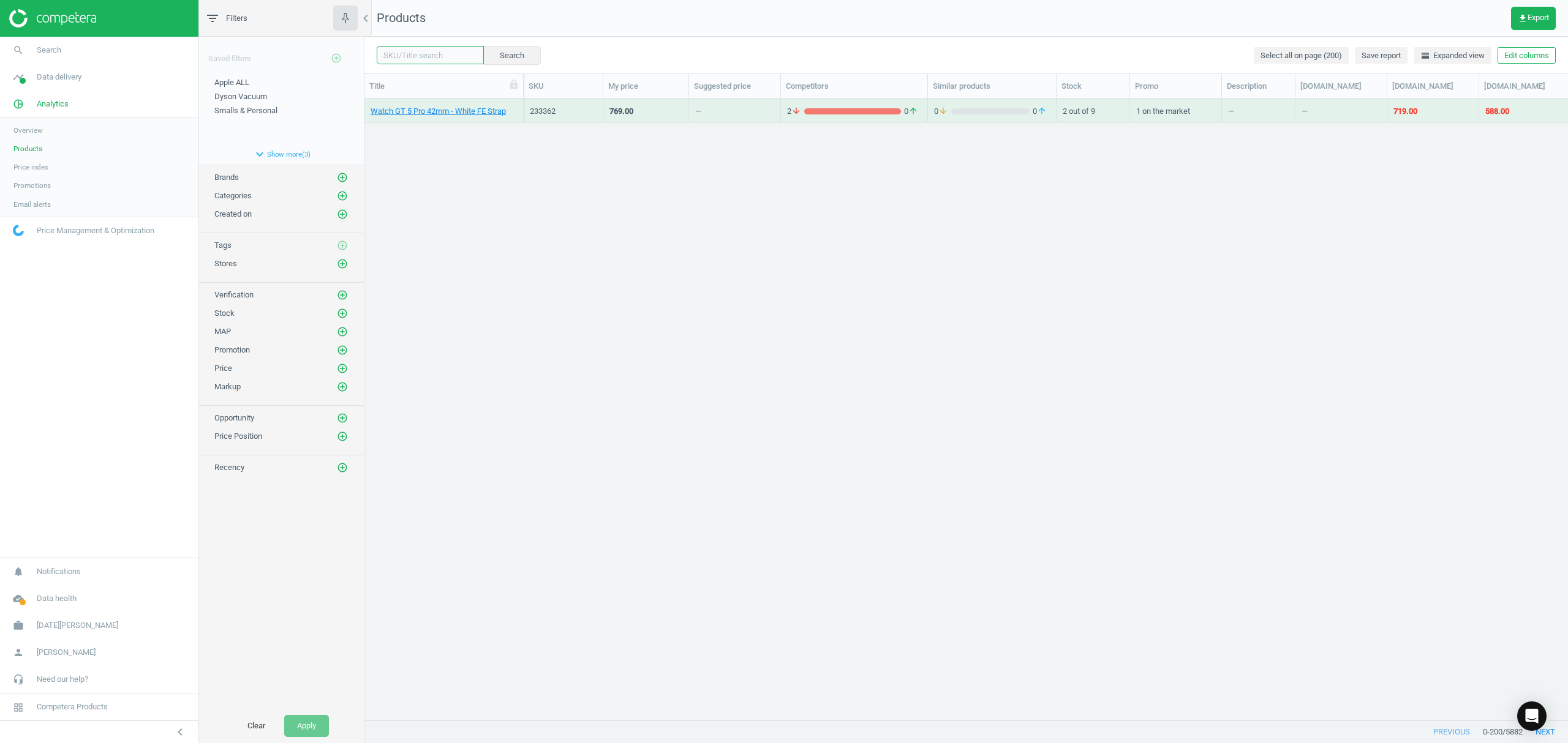
click at [440, 55] on input "text" at bounding box center [430, 55] width 107 height 18
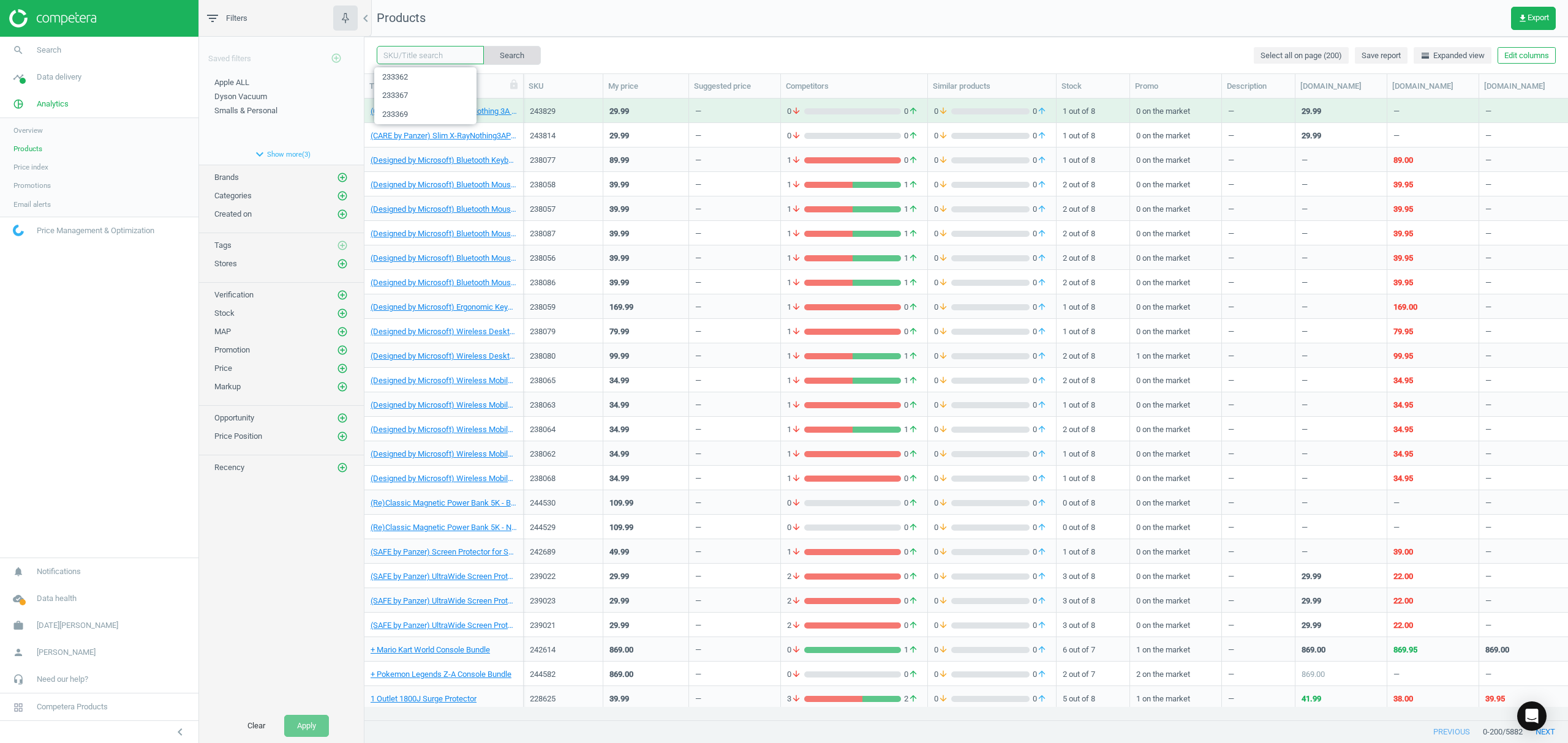
paste input "233368"
type input "233368"
click at [506, 52] on button "Search" at bounding box center [512, 55] width 58 height 18
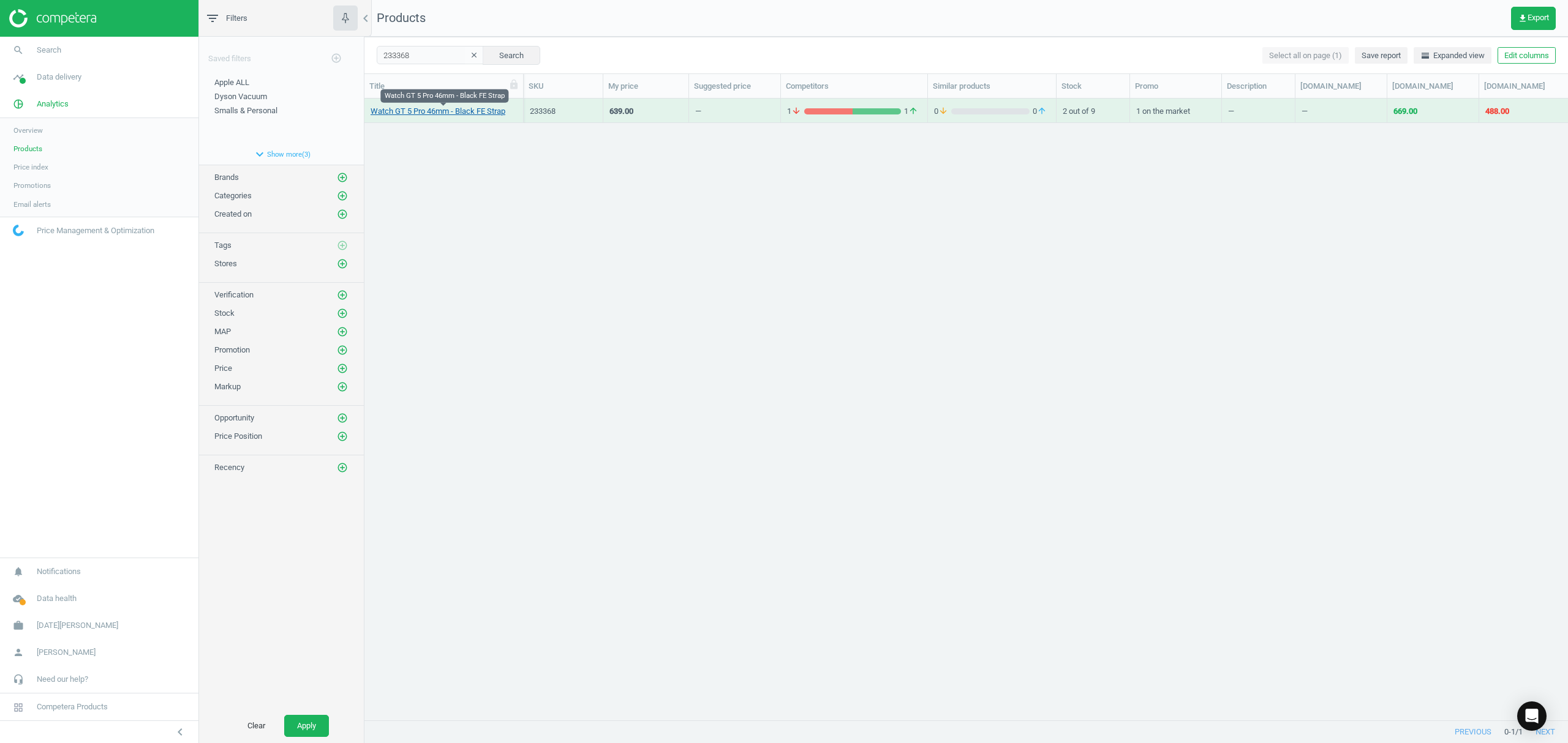
click at [415, 110] on link "Watch GT 5 Pro 46mm - Black FE Strap" at bounding box center [437, 112] width 134 height 11
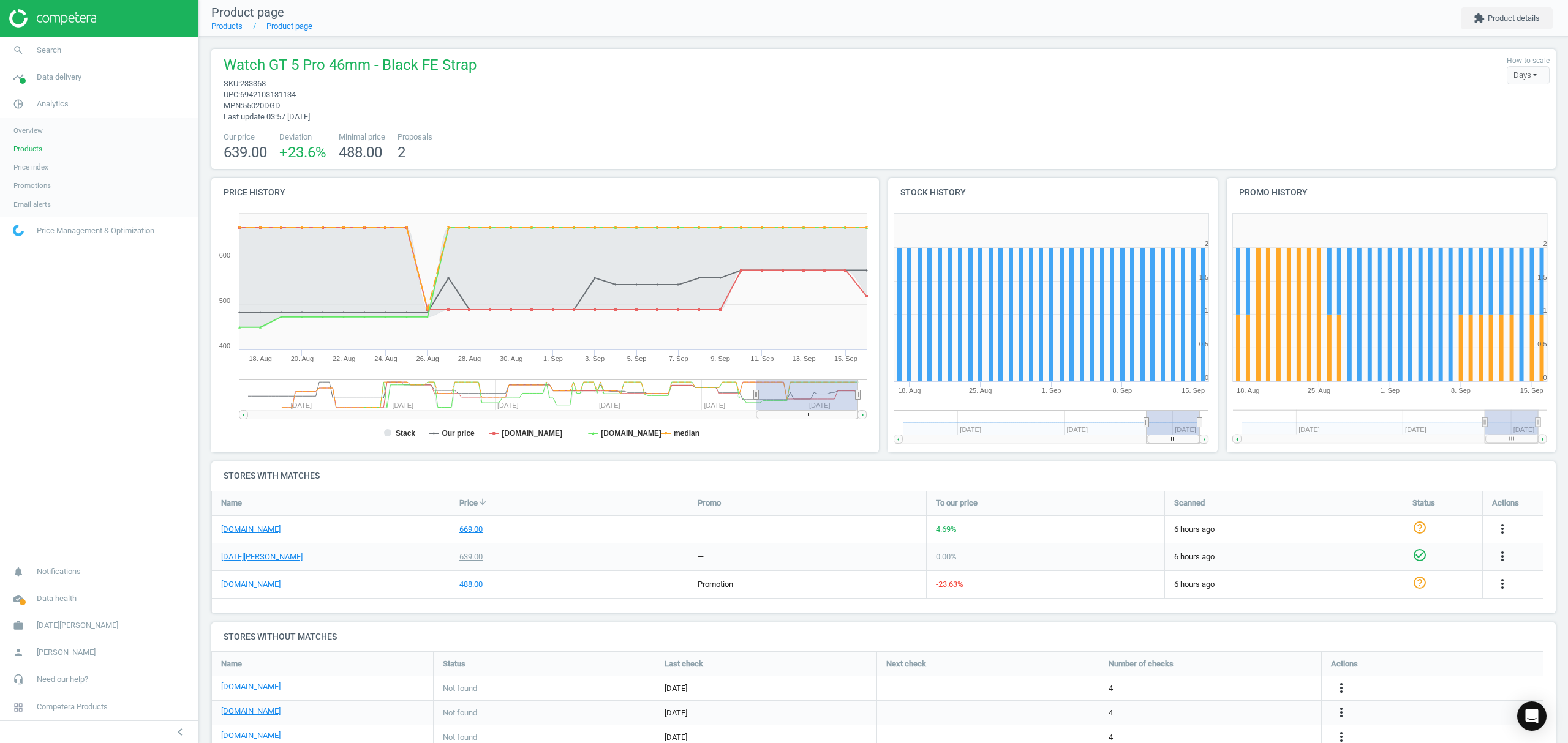
click at [40, 143] on link "Products" at bounding box center [99, 149] width 198 height 18
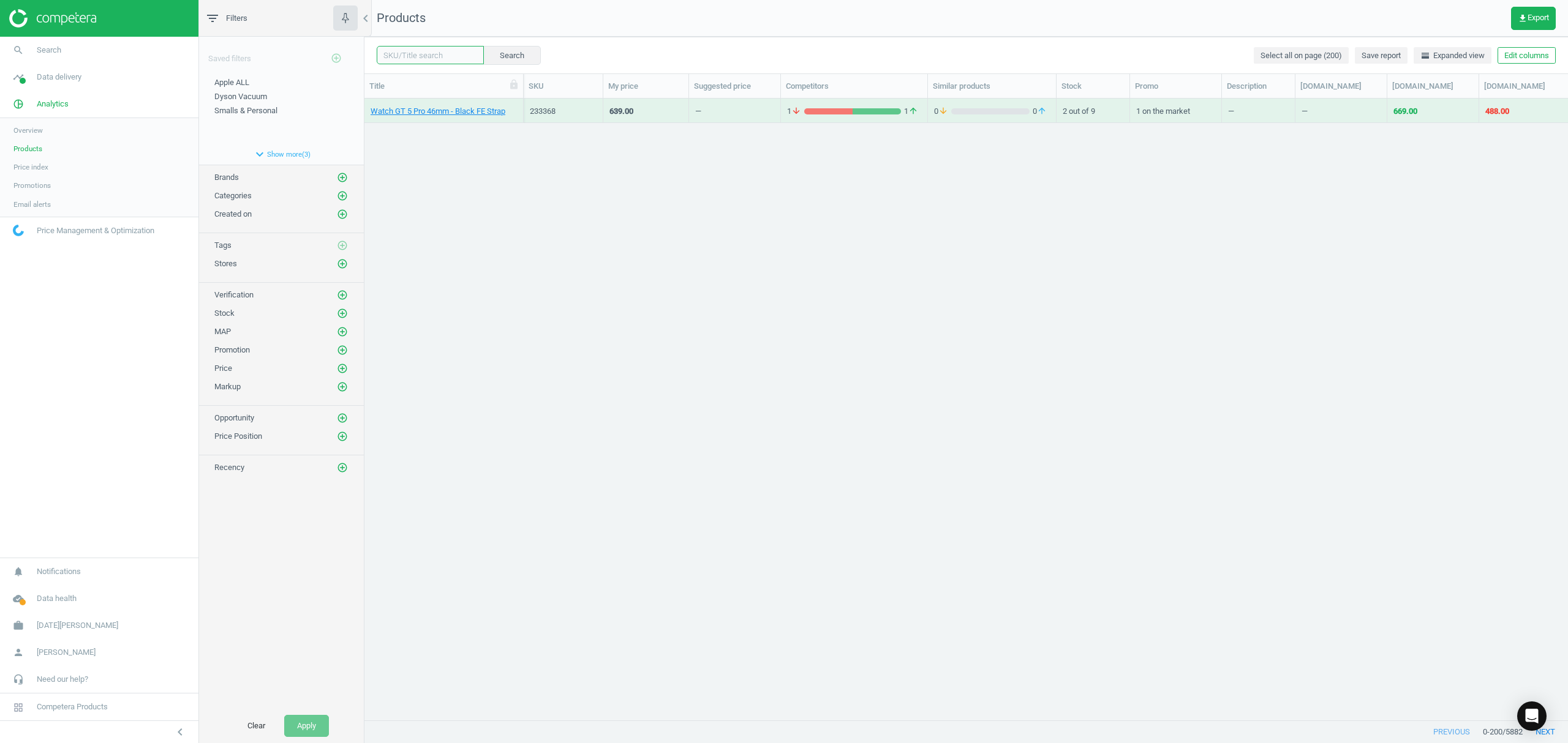
click at [450, 61] on input "text" at bounding box center [430, 55] width 107 height 18
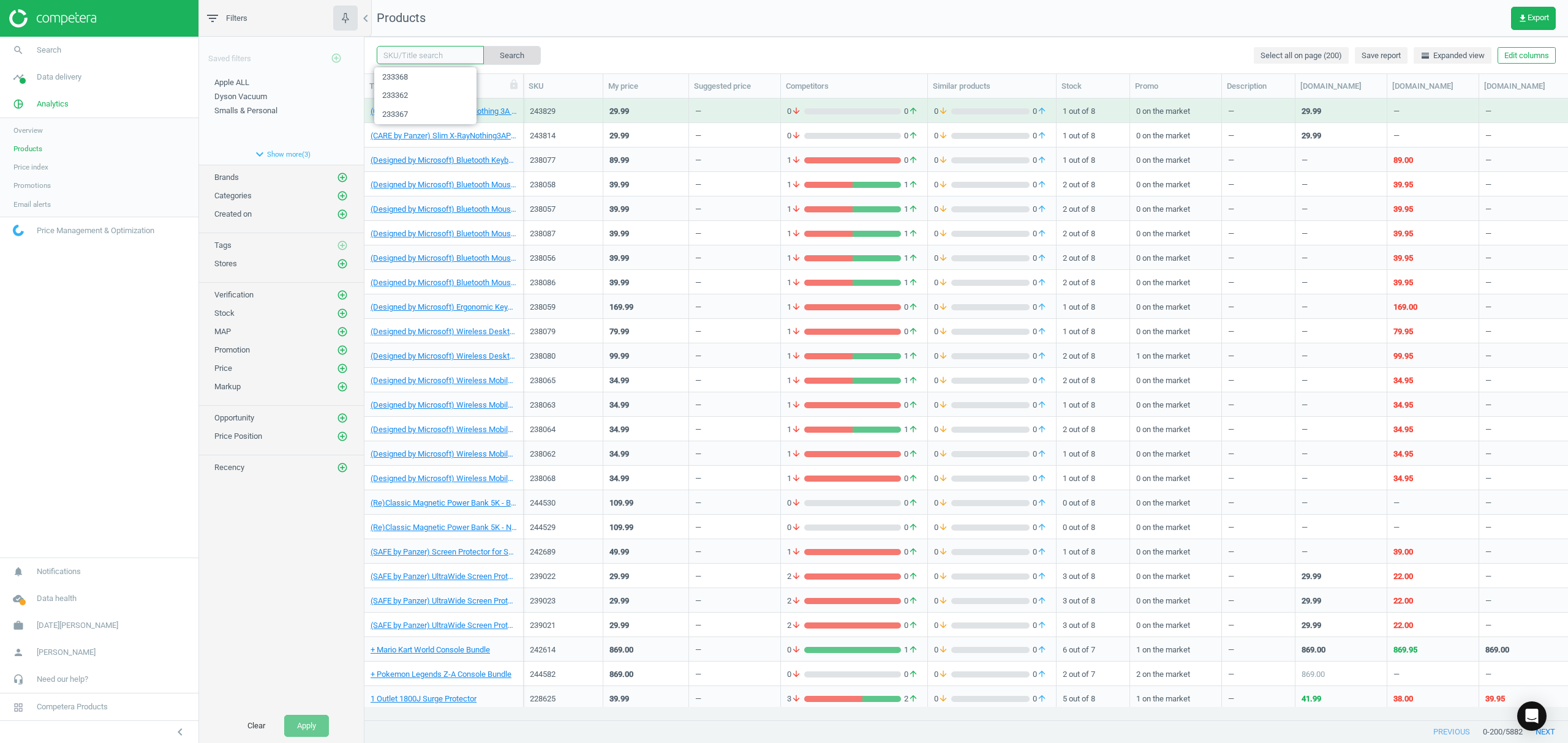
paste input "233365"
type input "233365"
click at [488, 56] on button "Search" at bounding box center [512, 55] width 58 height 18
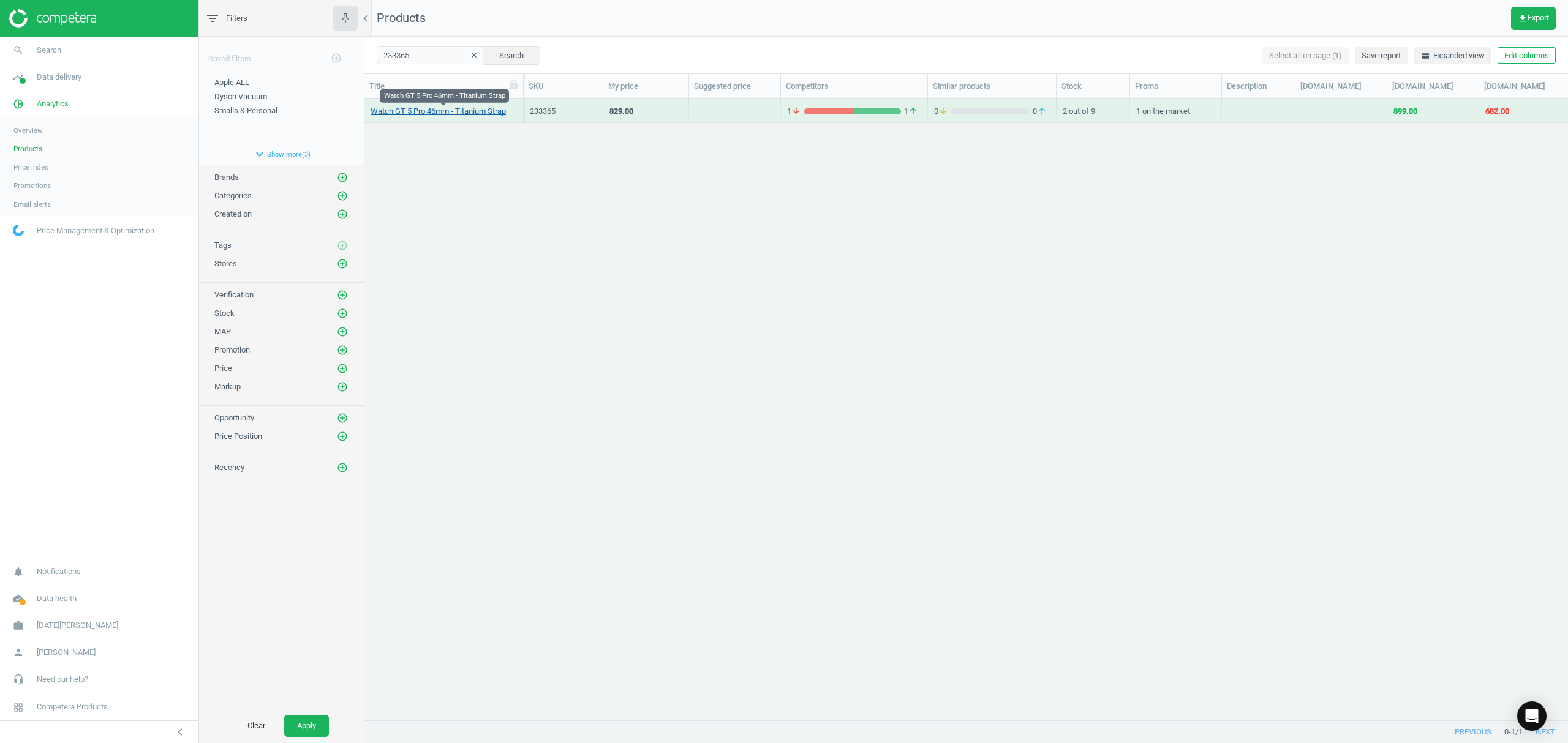
click at [431, 115] on link "Watch GT 5 Pro 46mm - Titanium Strap" at bounding box center [438, 112] width 135 height 11
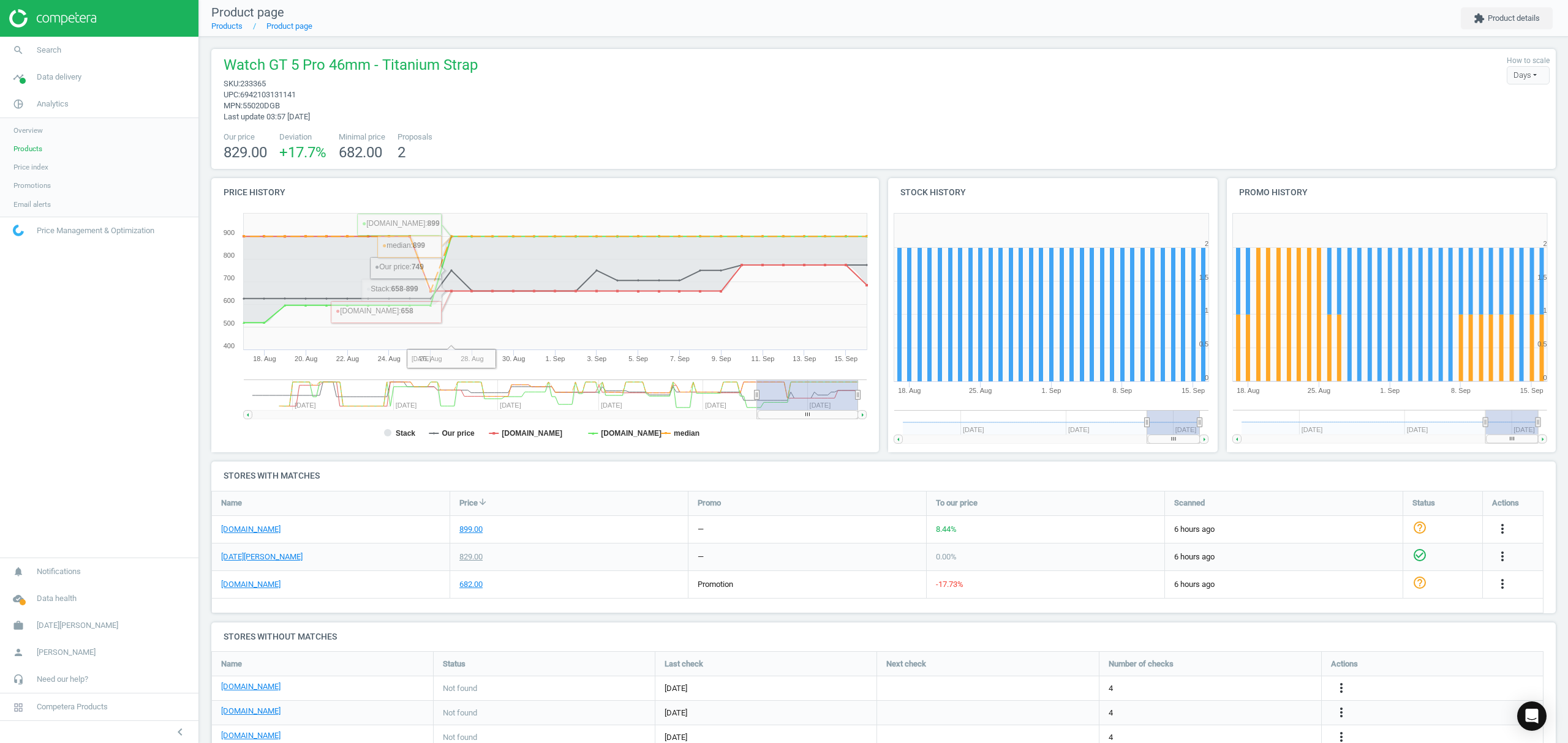
click at [32, 144] on span "Products" at bounding box center [28, 149] width 29 height 10
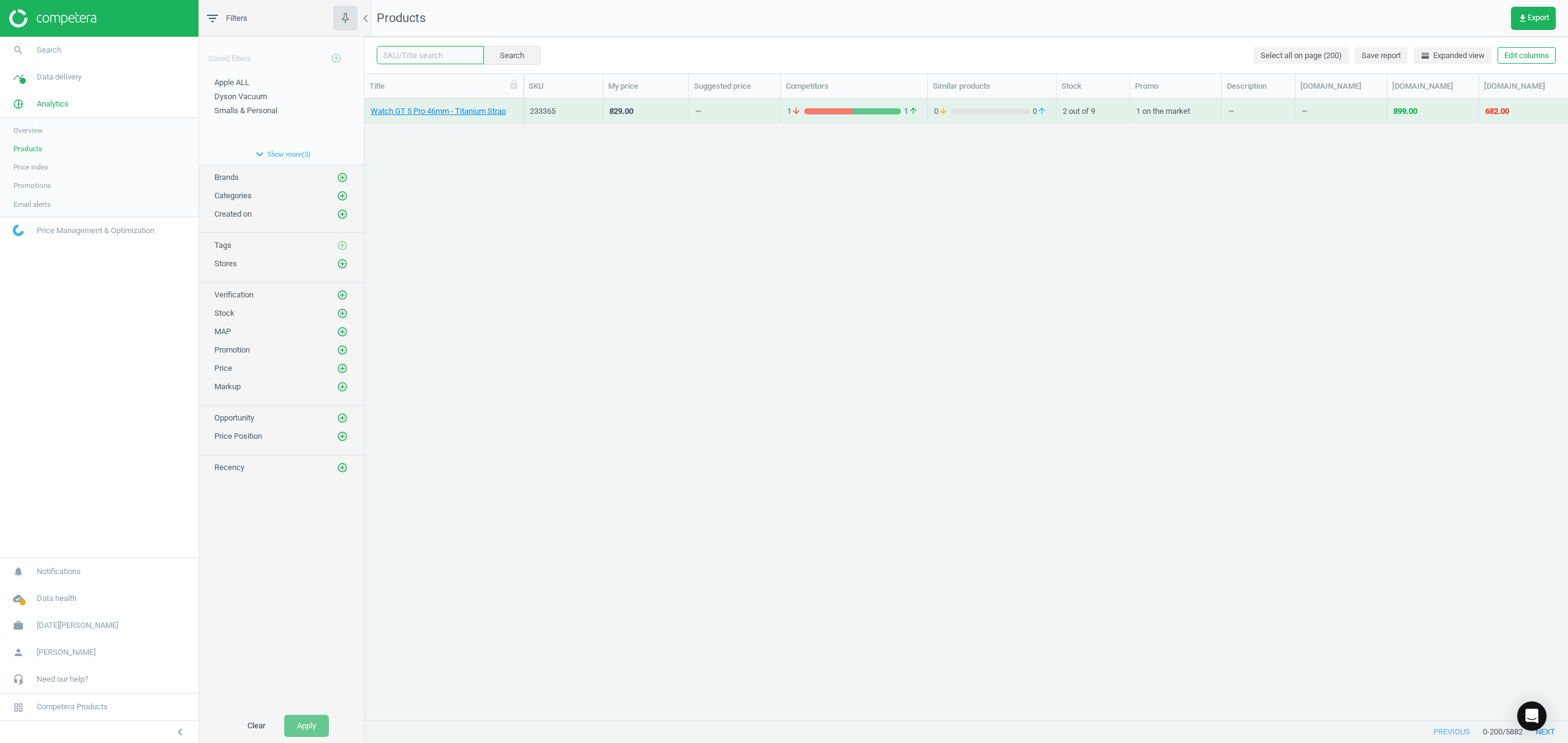
click at [445, 60] on input "text" at bounding box center [430, 55] width 107 height 18
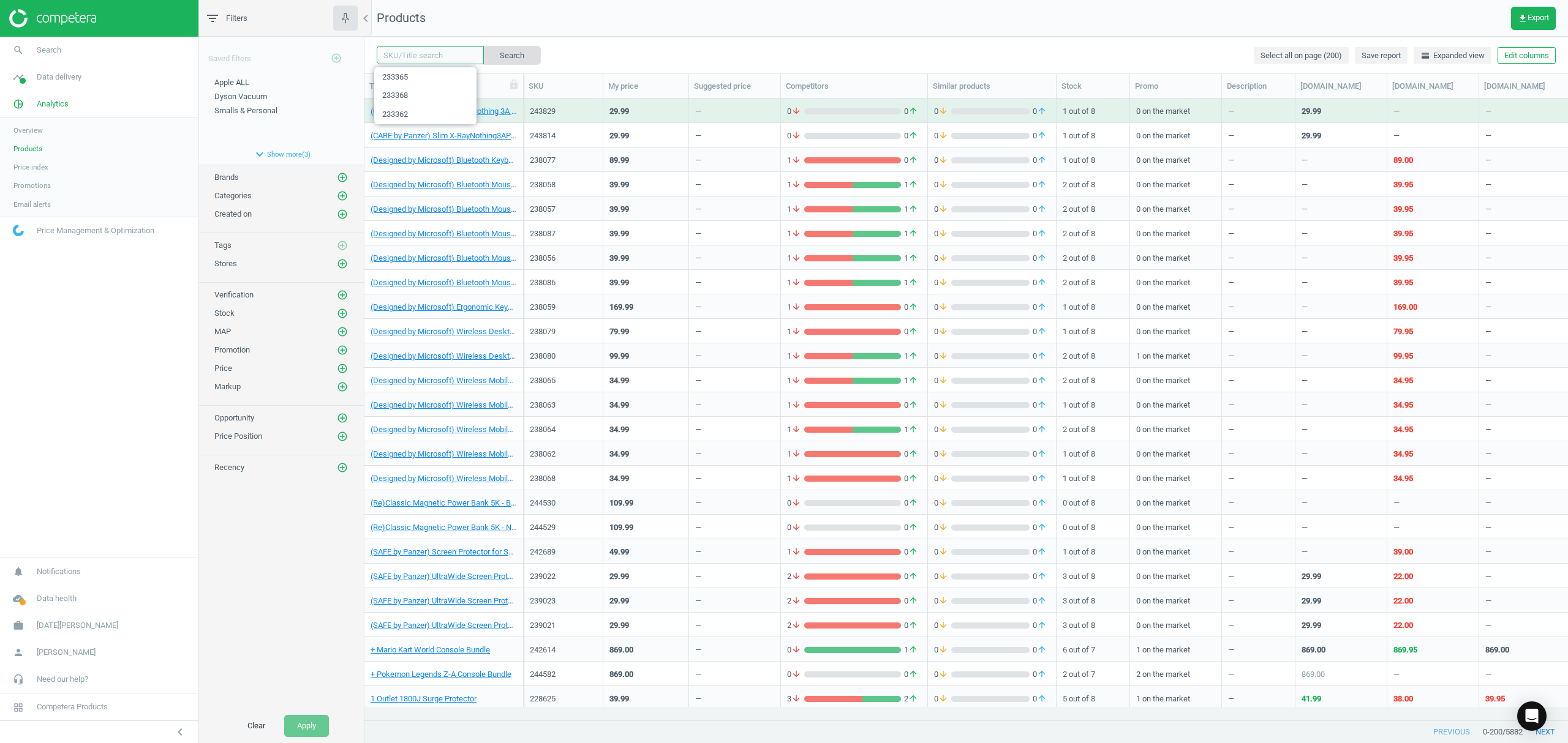
paste input "224260"
click at [503, 57] on button "Search" at bounding box center [512, 55] width 58 height 18
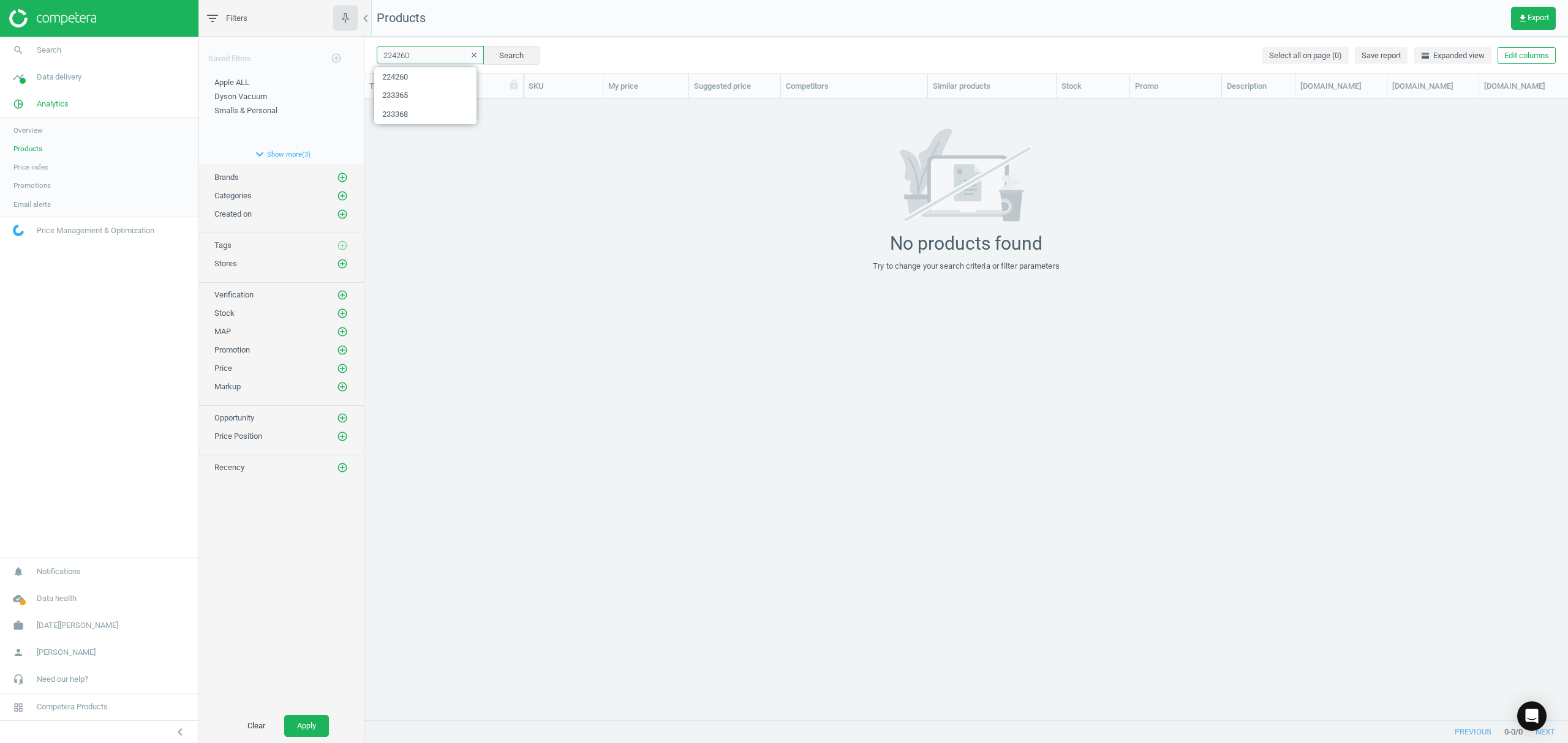
drag, startPoint x: 410, startPoint y: 54, endPoint x: 307, endPoint y: 61, distance: 103.2
click at [307, 61] on div "filter_list Filters chevron_left Saved filters add_circle_outline Apple ALL edi…" at bounding box center [883, 371] width 1369 height 743
paste input "33364"
type input "233364"
click at [499, 56] on button "Search" at bounding box center [512, 55] width 58 height 18
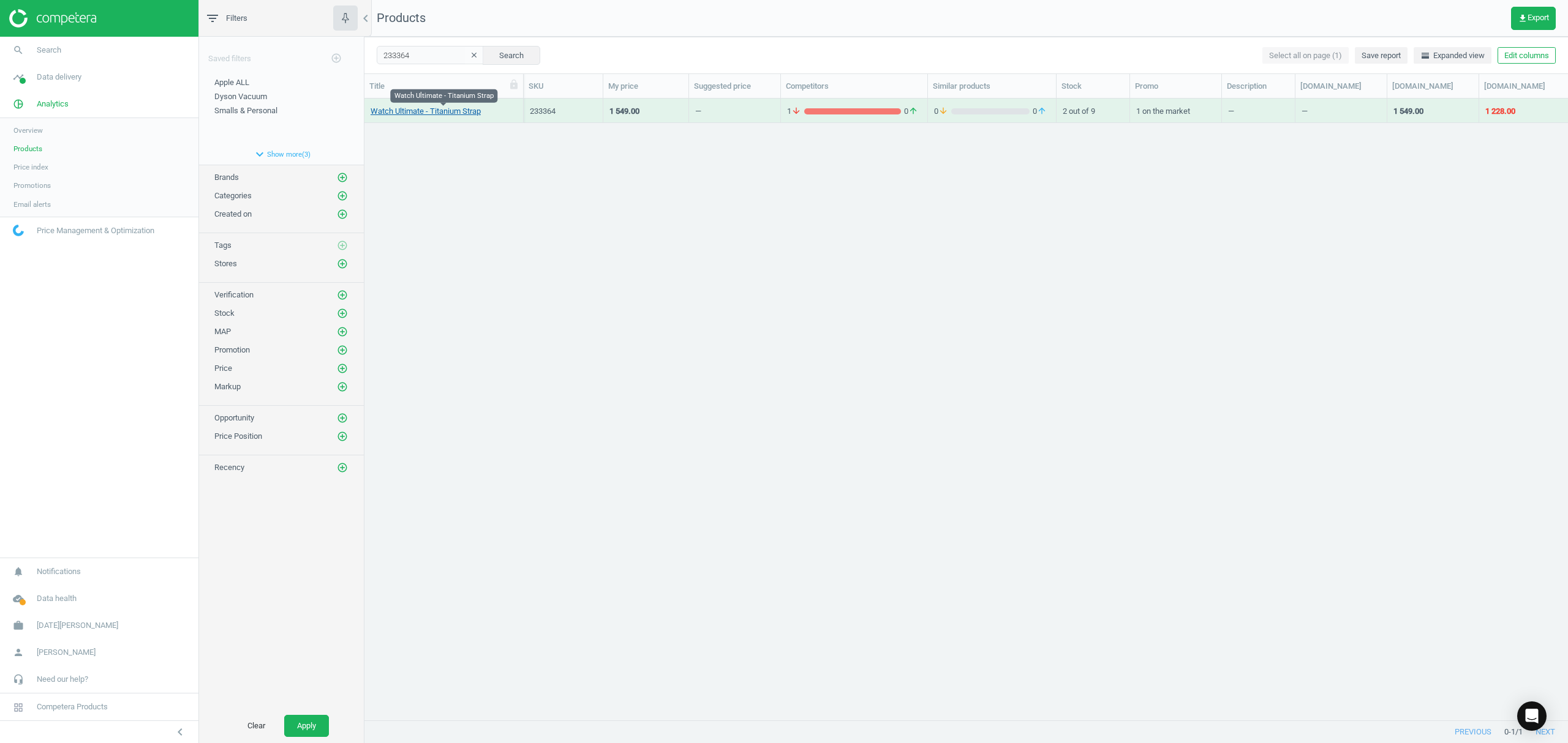
click at [437, 112] on link "Watch Ultimate - Titanium Strap" at bounding box center [425, 112] width 110 height 11
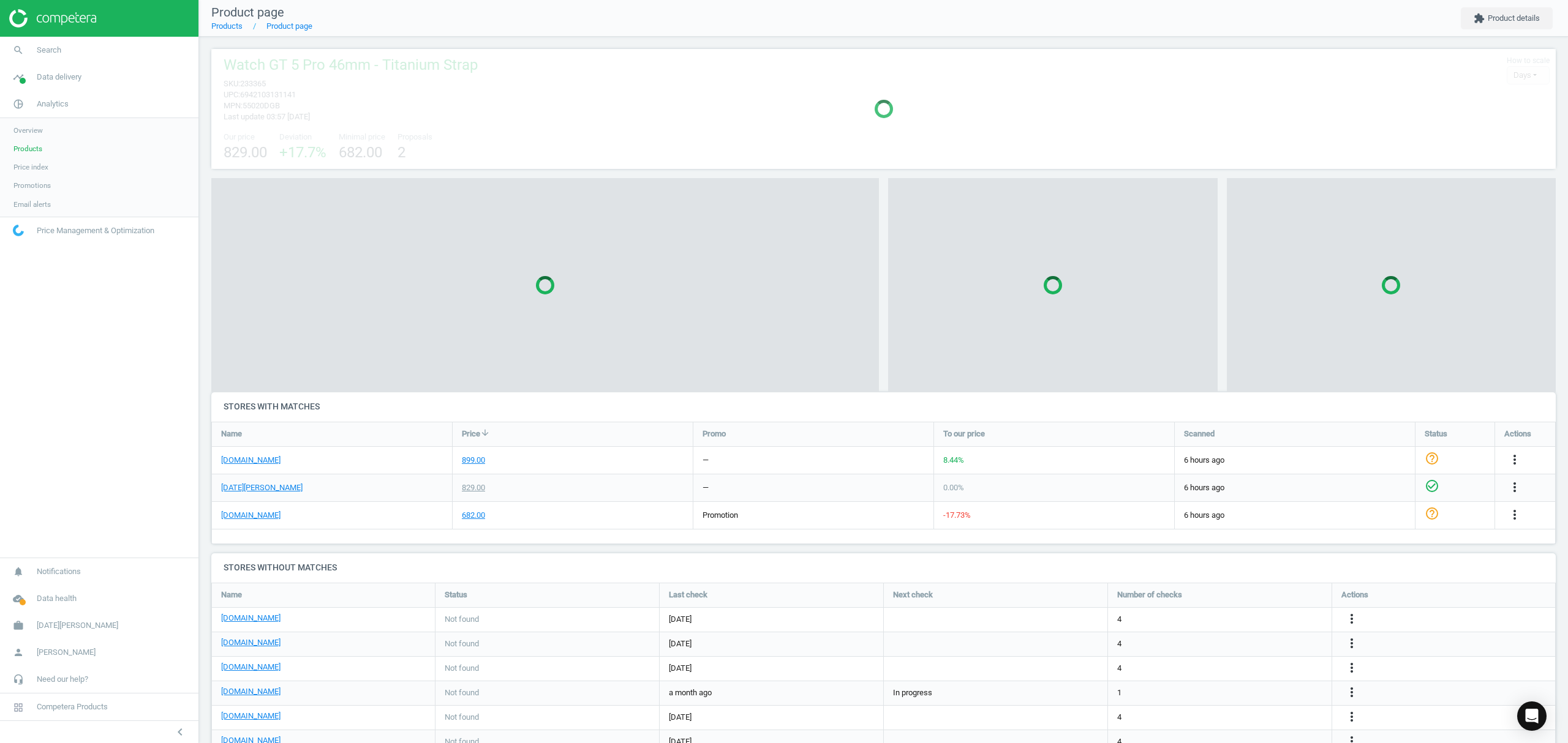
scroll to position [236, 1357]
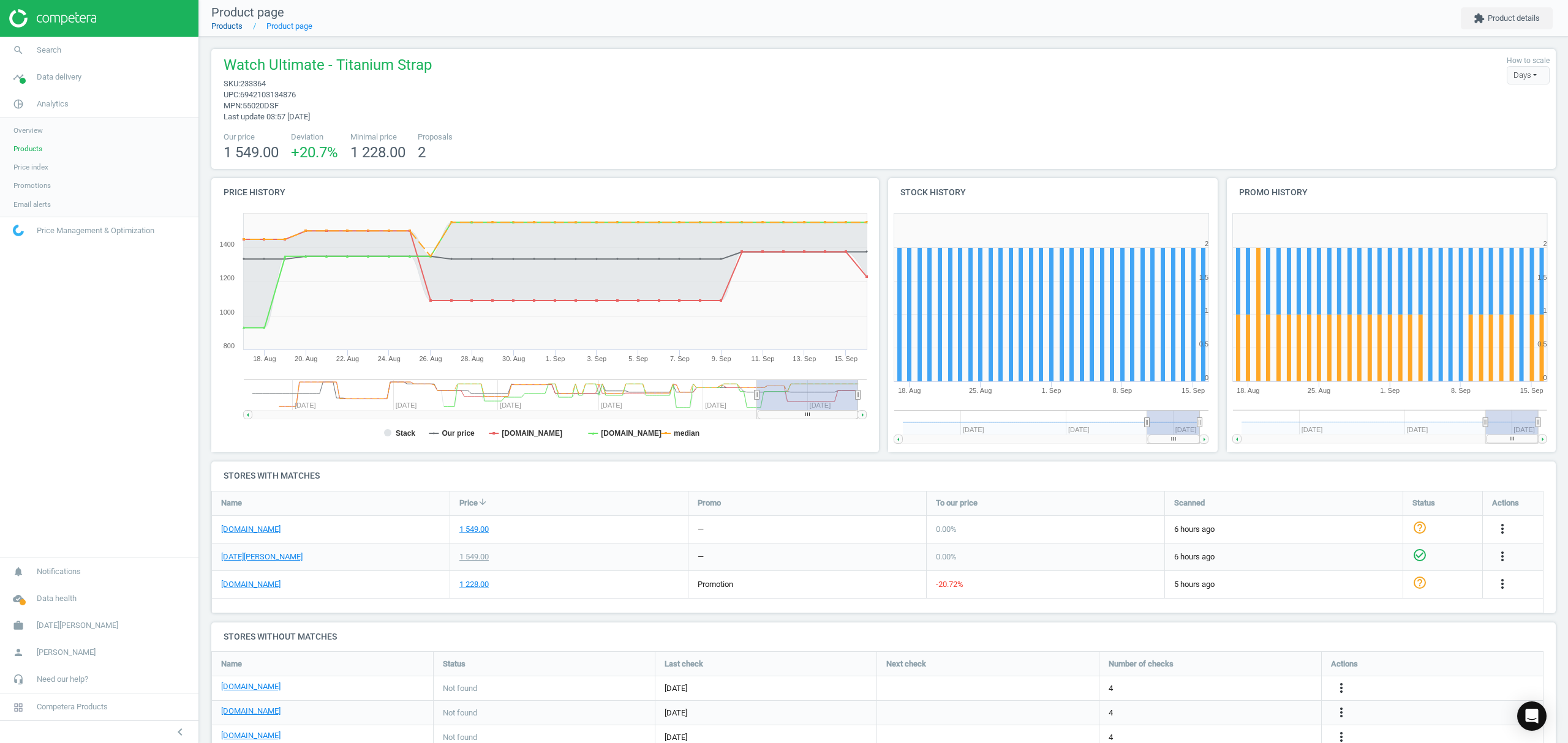
click at [236, 27] on link "Products" at bounding box center [226, 26] width 31 height 9
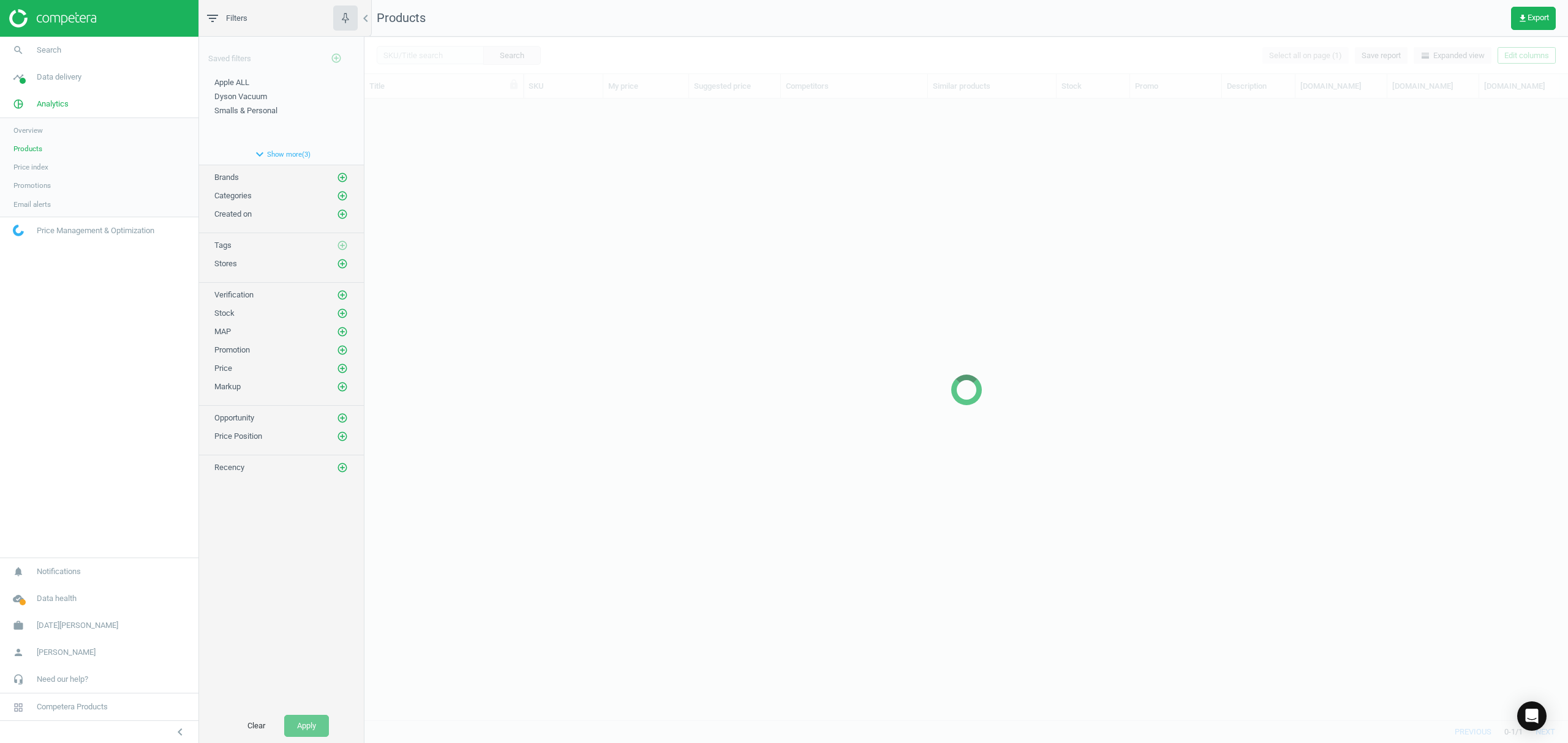
scroll to position [597, 1191]
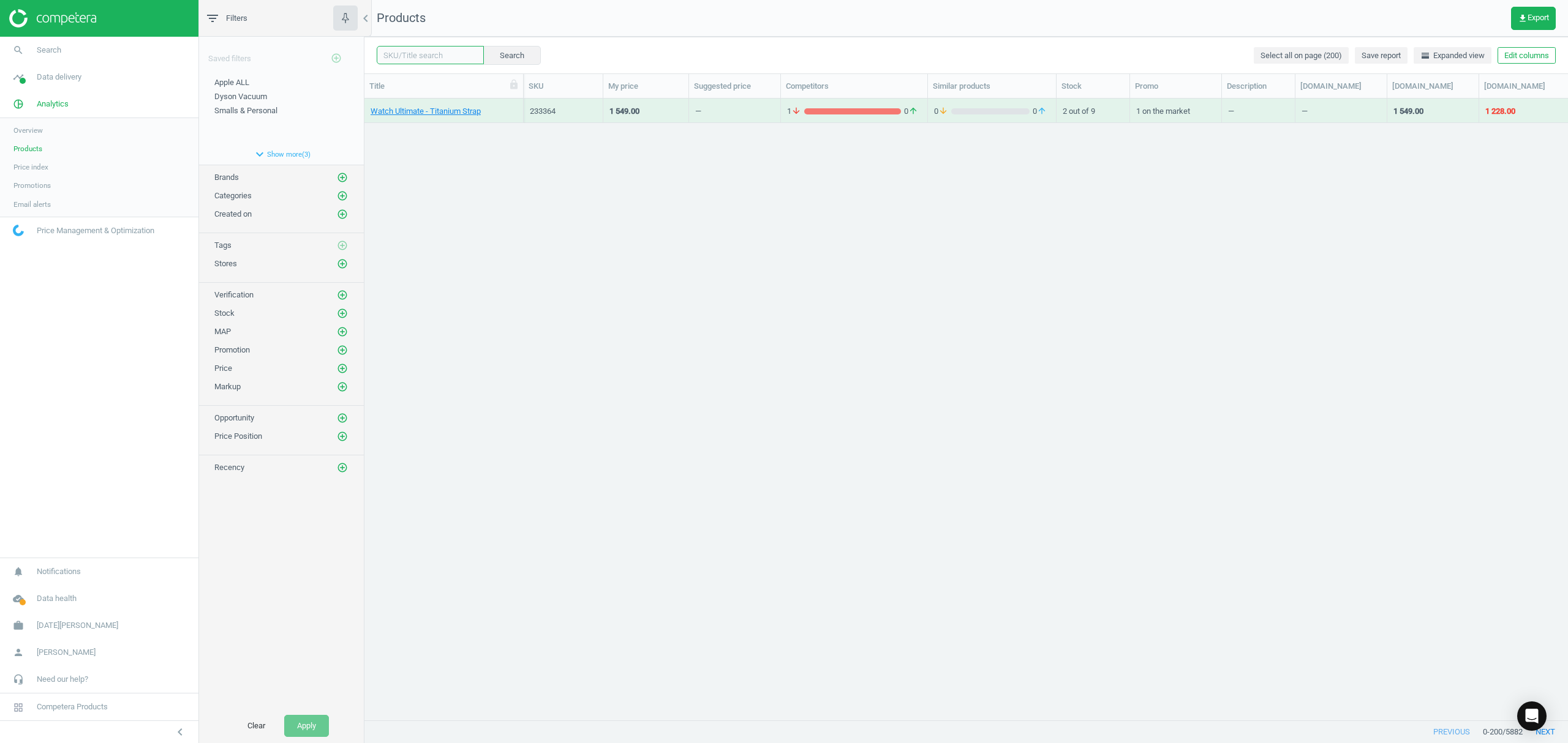
click at [451, 58] on input "text" at bounding box center [430, 55] width 107 height 18
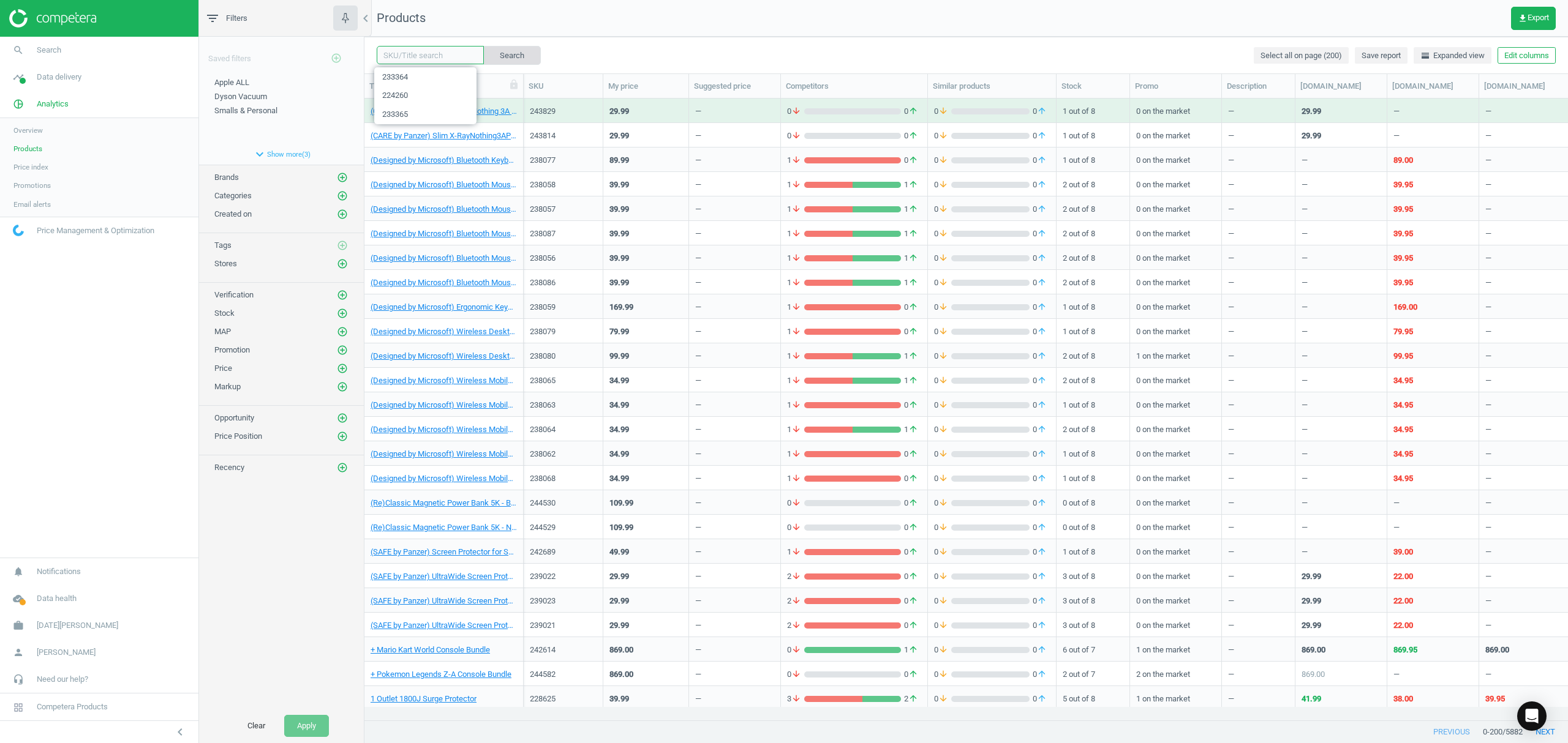
paste input "237282"
click at [510, 52] on button "Search" at bounding box center [512, 55] width 58 height 18
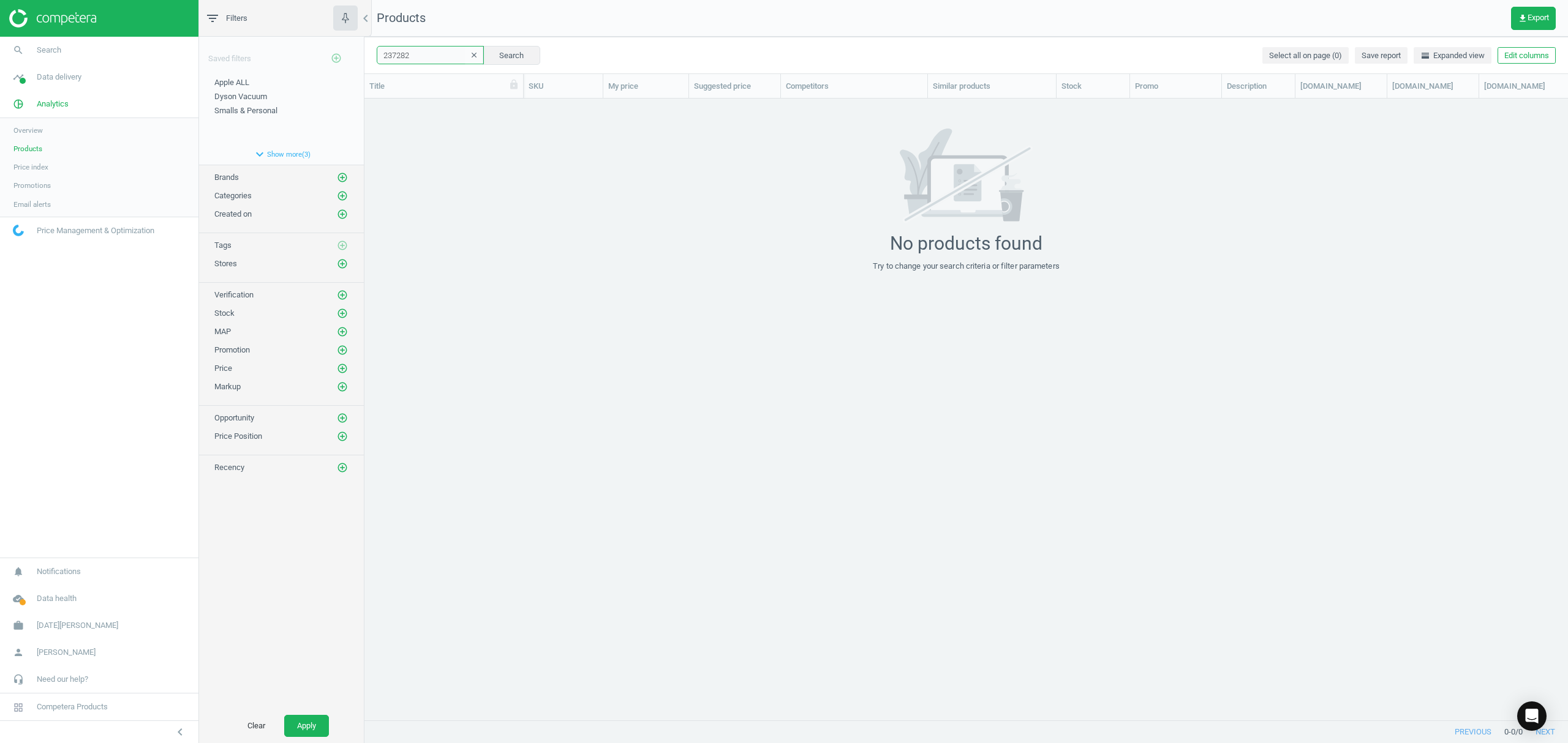
drag, startPoint x: 420, startPoint y: 52, endPoint x: 326, endPoint y: 47, distance: 94.1
click at [326, 47] on div "filter_list Filters chevron_left Saved filters add_circle_outline Apple ALL edi…" at bounding box center [883, 371] width 1369 height 743
paste input "0"
type input "237280"
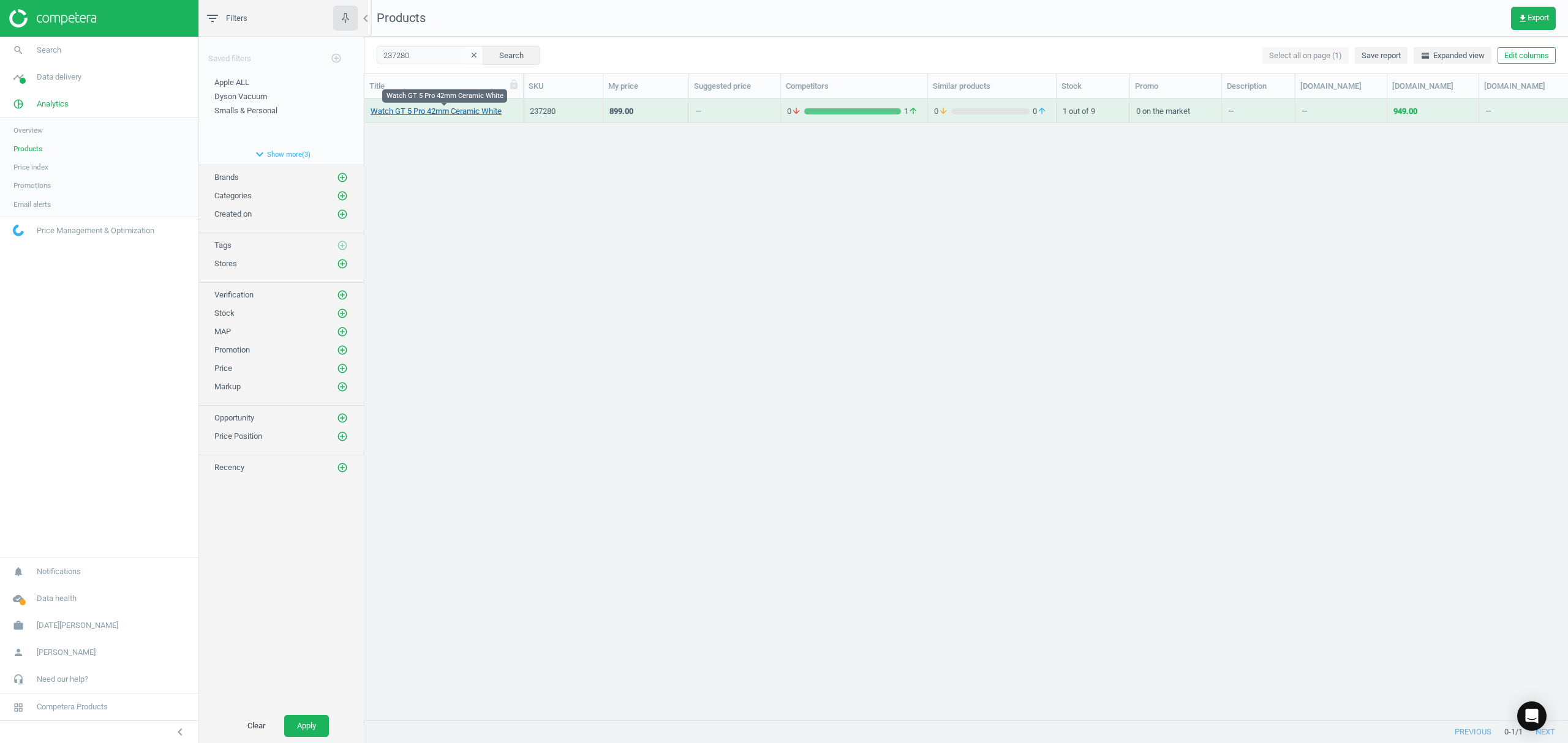
click at [436, 112] on link "Watch GT 5 Pro 42mm Ceramic White" at bounding box center [436, 112] width 131 height 11
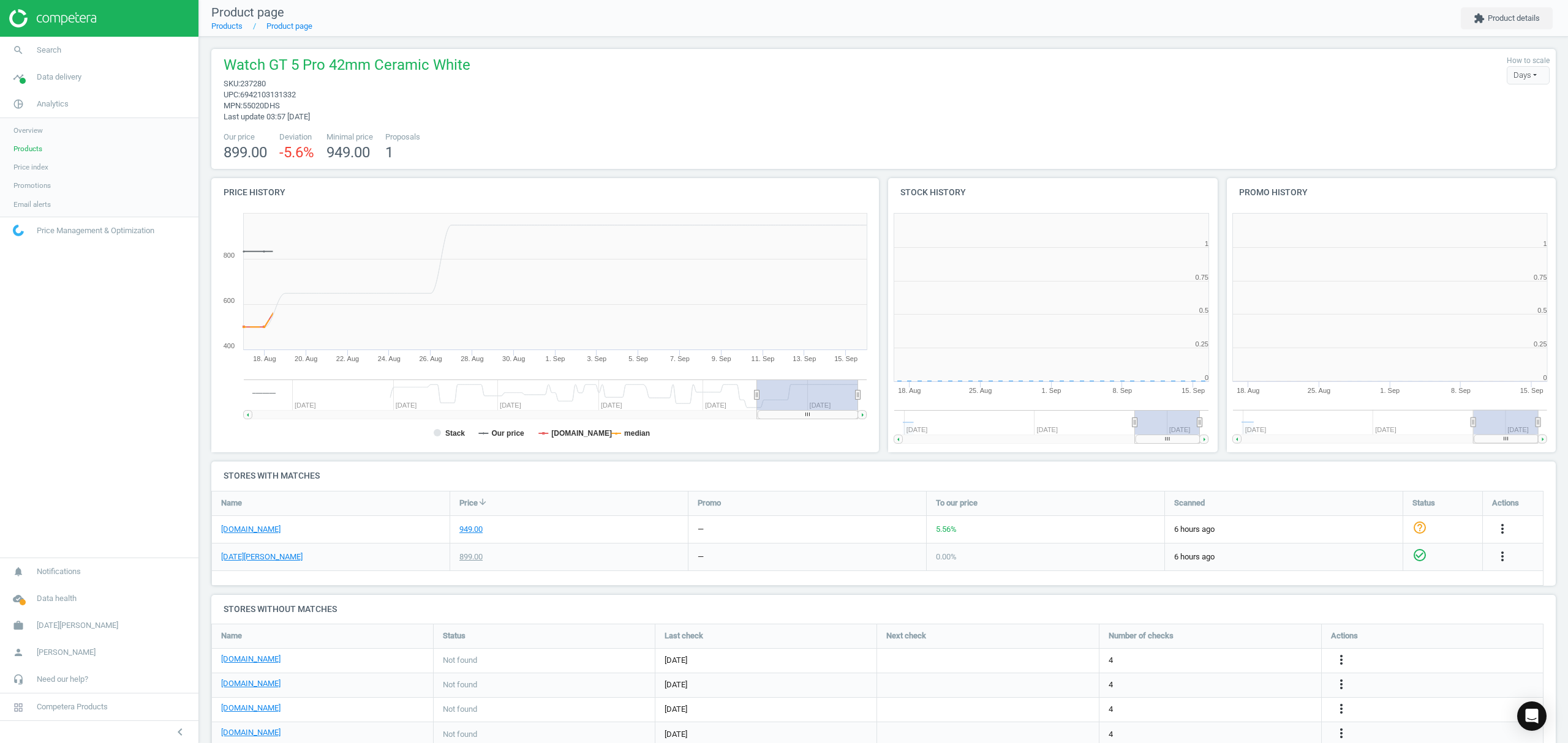
scroll to position [270, 686]
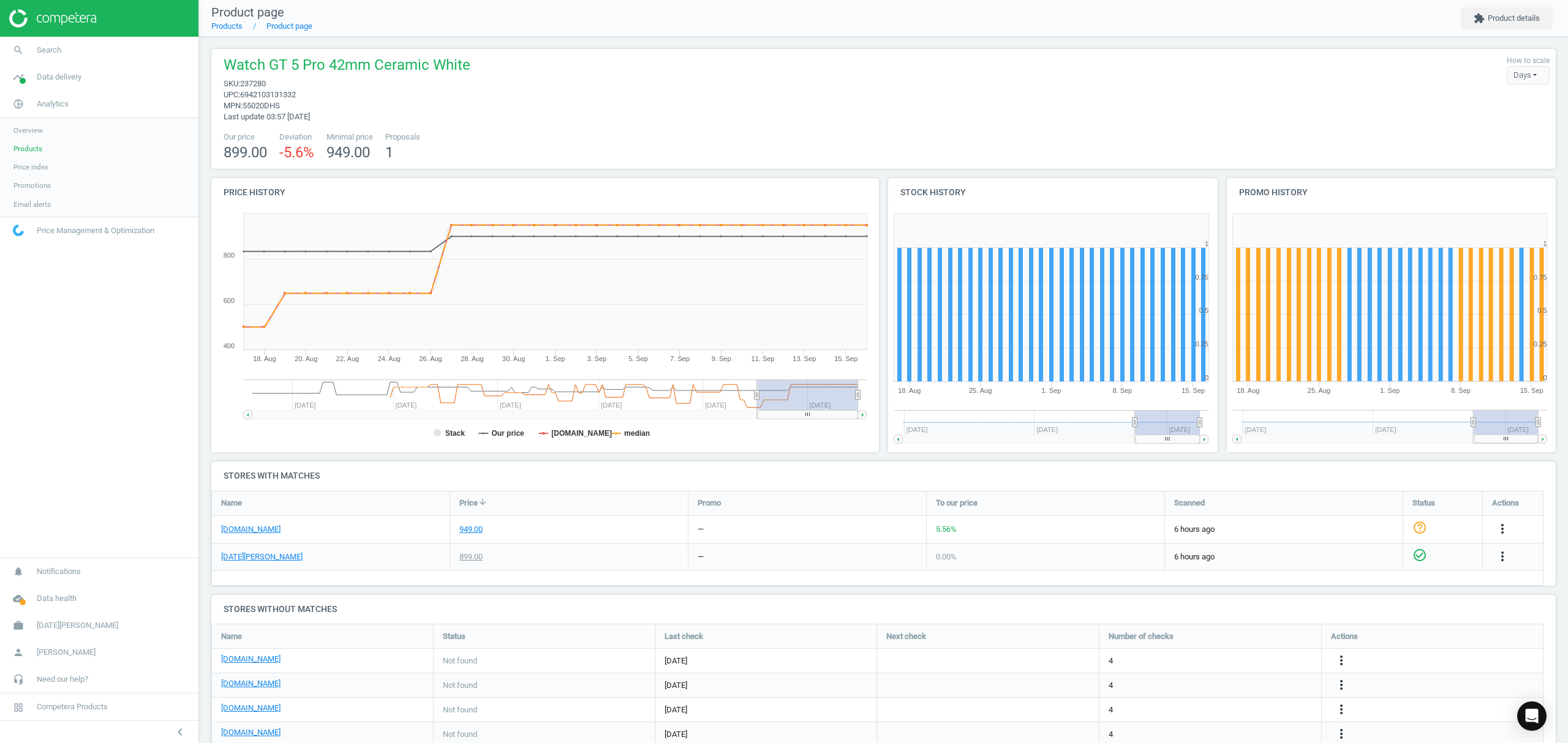
click at [14, 150] on span "Products" at bounding box center [28, 149] width 29 height 10
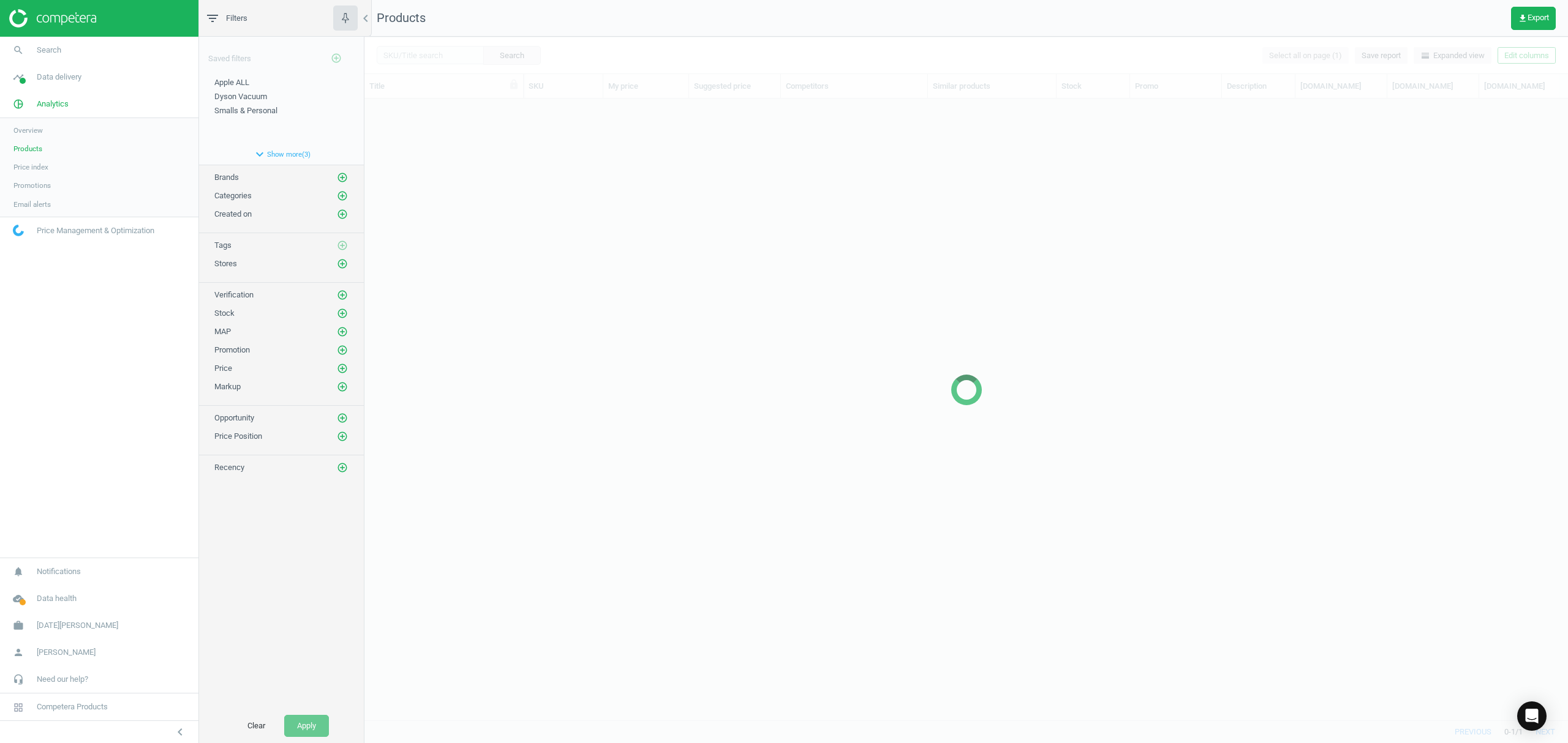
scroll to position [597, 1191]
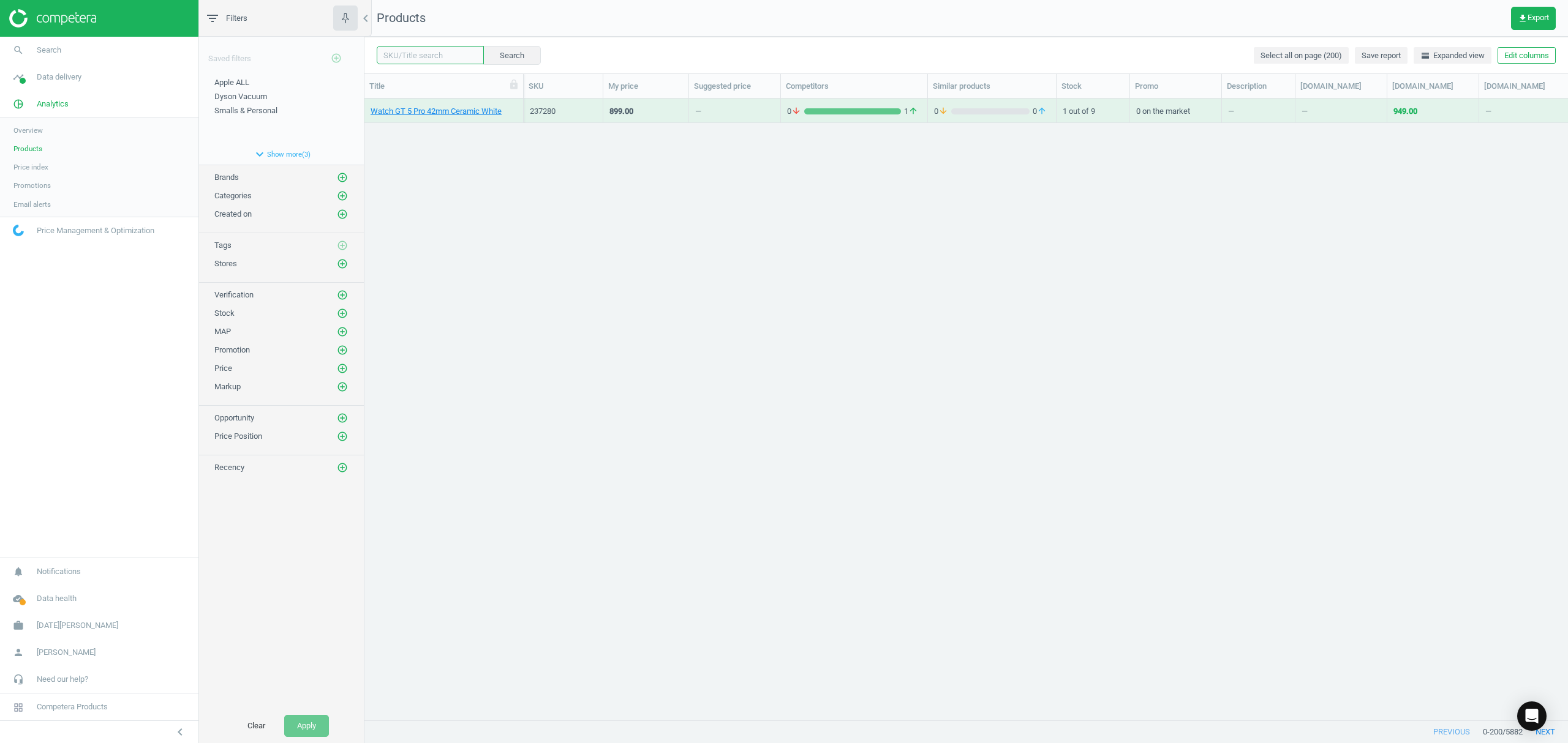
click at [450, 58] on input "text" at bounding box center [430, 55] width 107 height 18
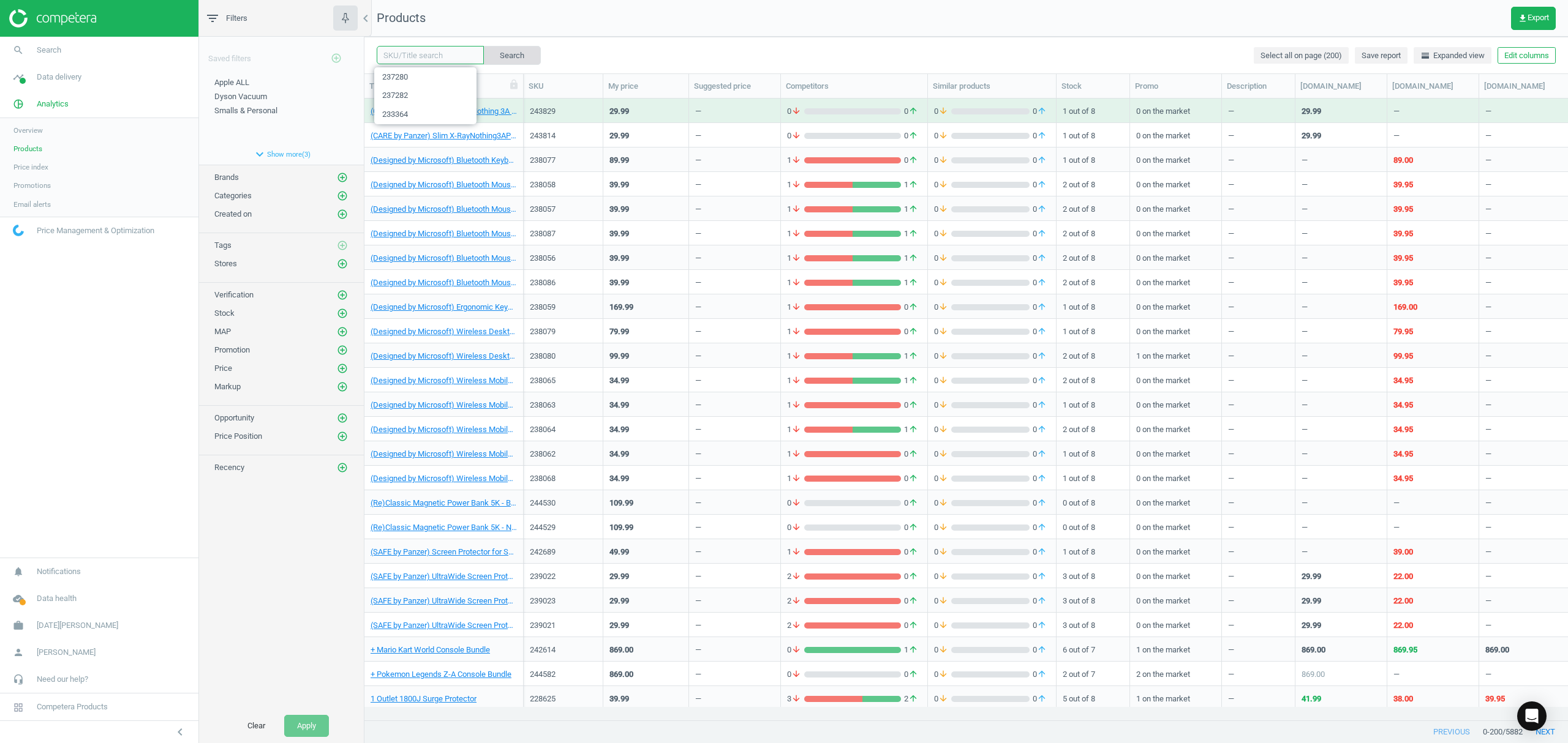
paste input "237280"
type input "237280"
click at [506, 56] on button "Search" at bounding box center [512, 55] width 58 height 18
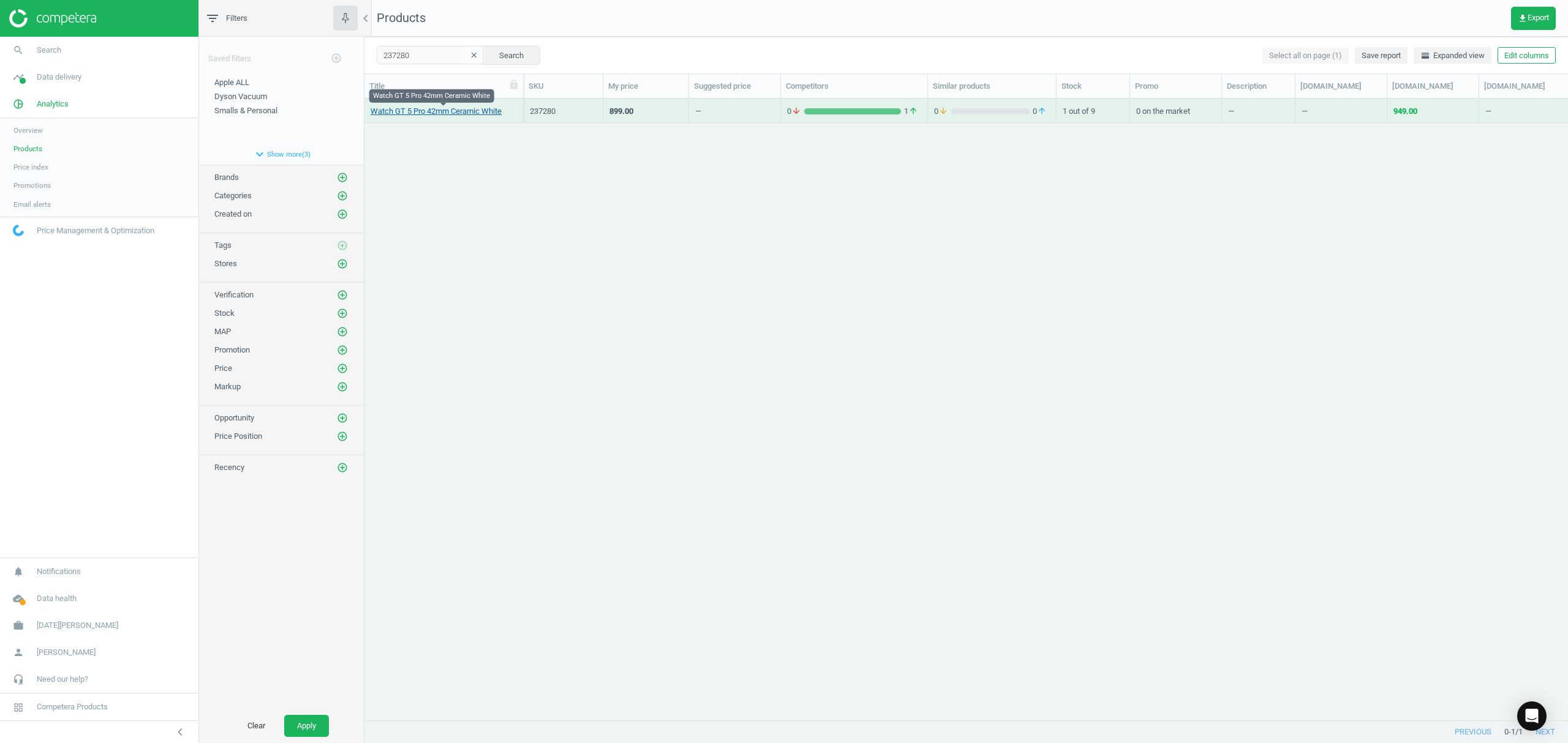
click at [434, 115] on link "Watch GT 5 Pro 42mm Ceramic White" at bounding box center [436, 112] width 131 height 11
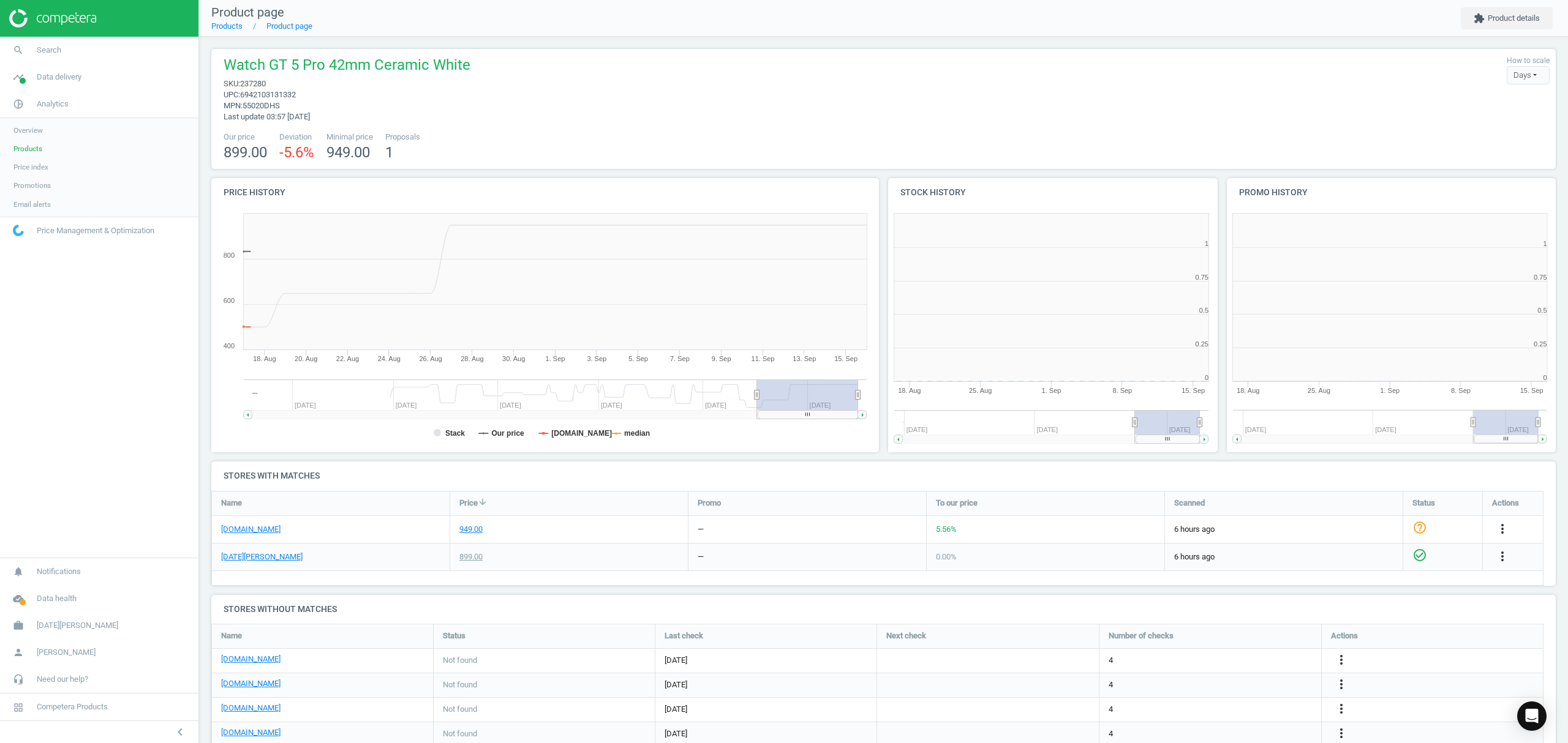
scroll to position [270, 351]
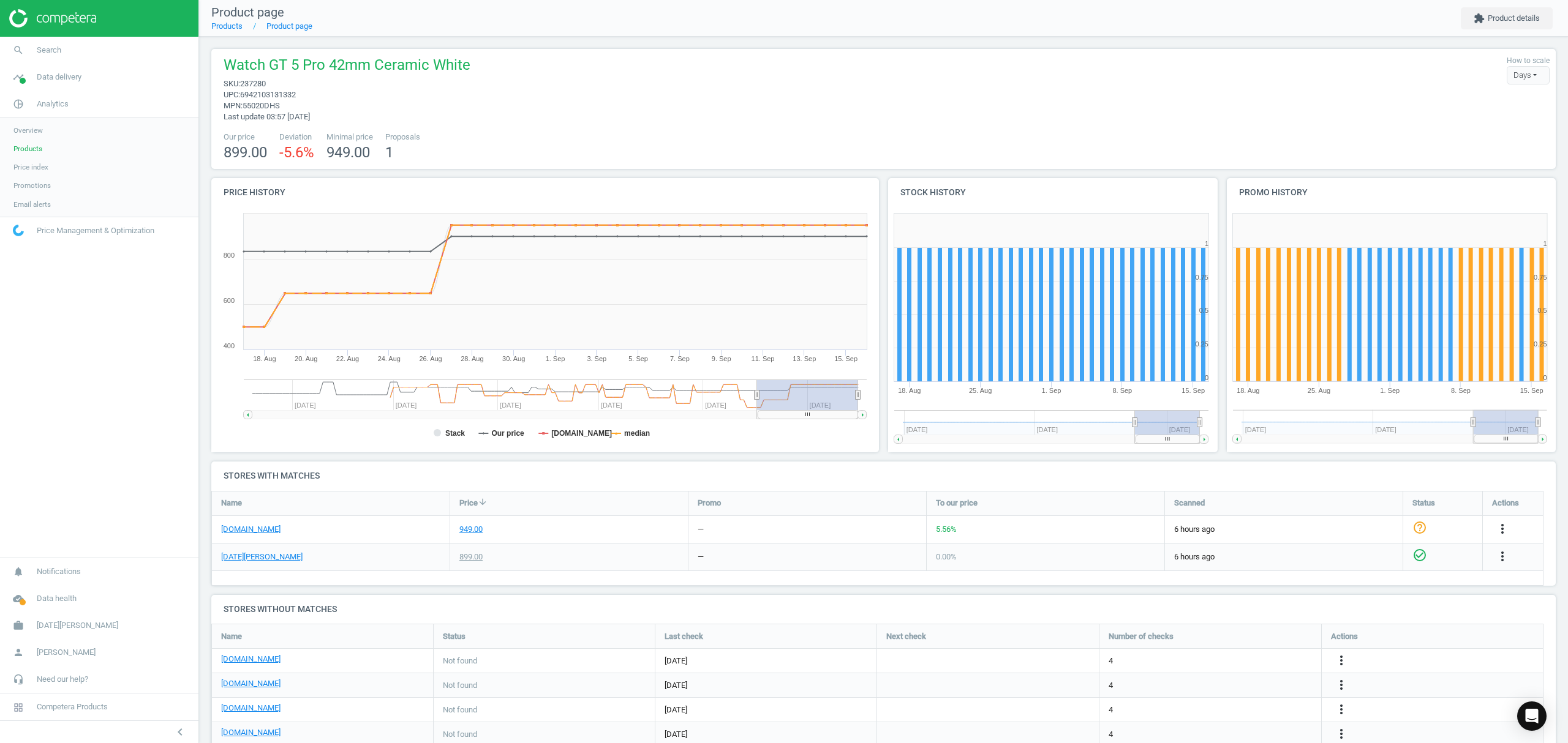
click at [21, 147] on span "Products" at bounding box center [28, 149] width 29 height 10
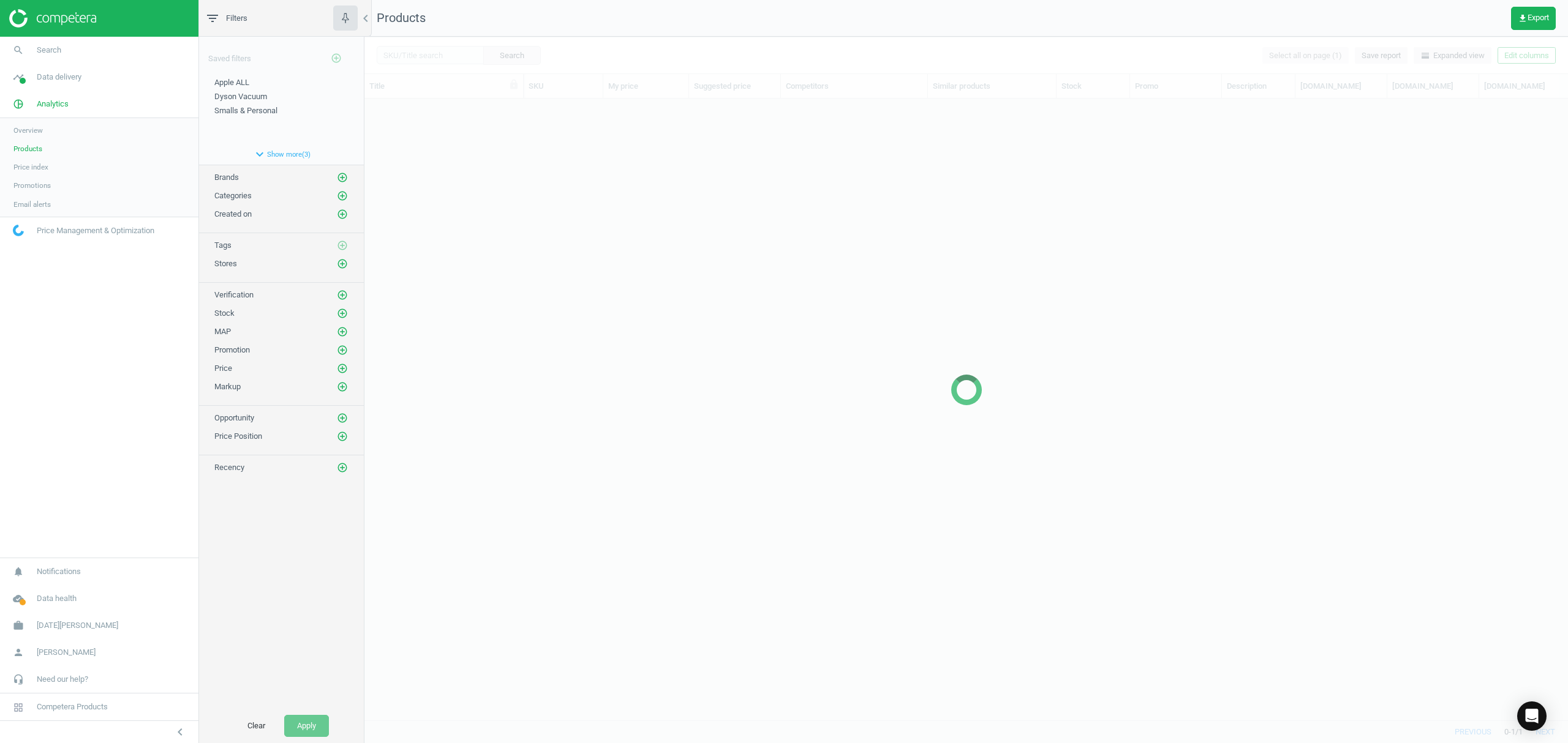
scroll to position [597, 1191]
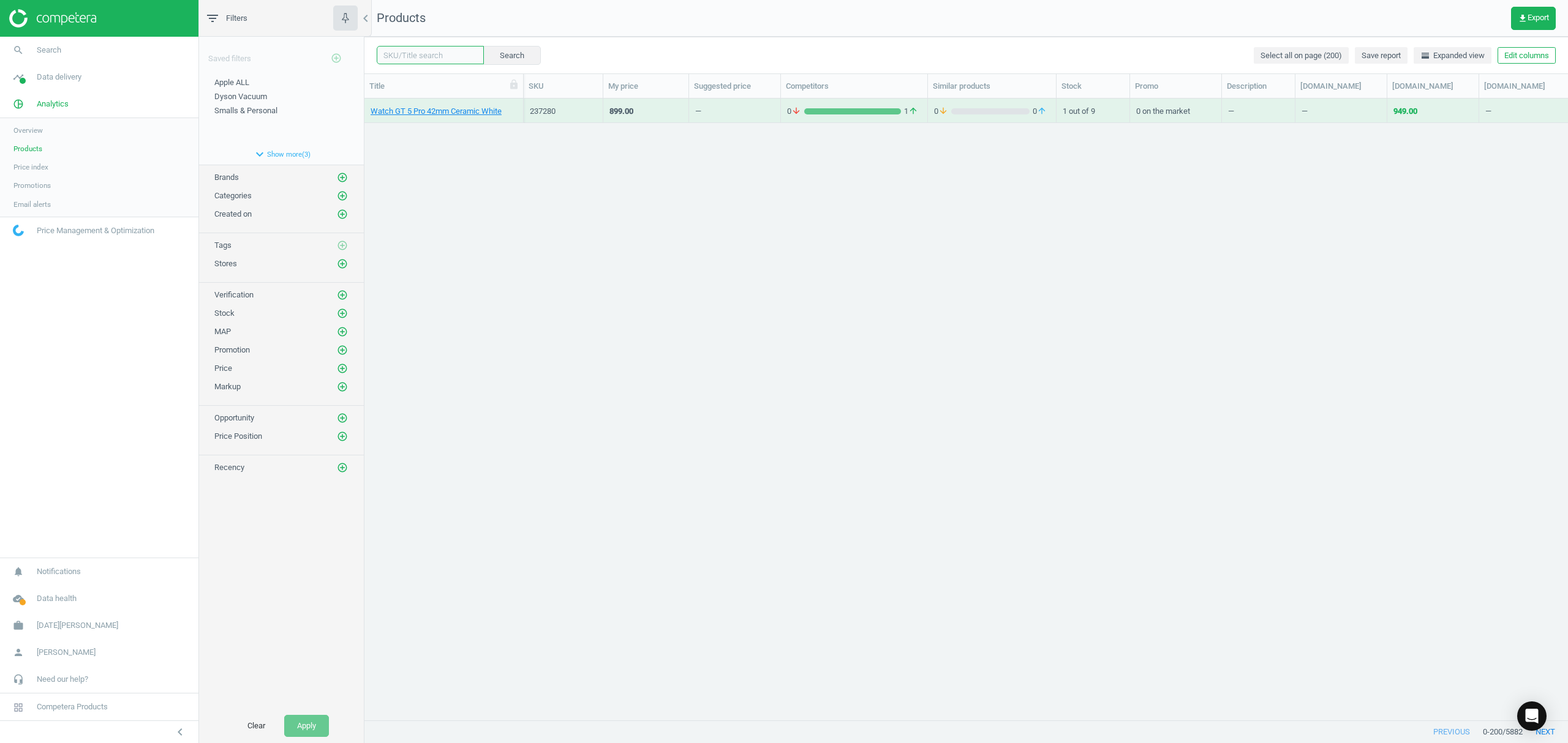
click at [413, 55] on input "text" at bounding box center [430, 55] width 107 height 18
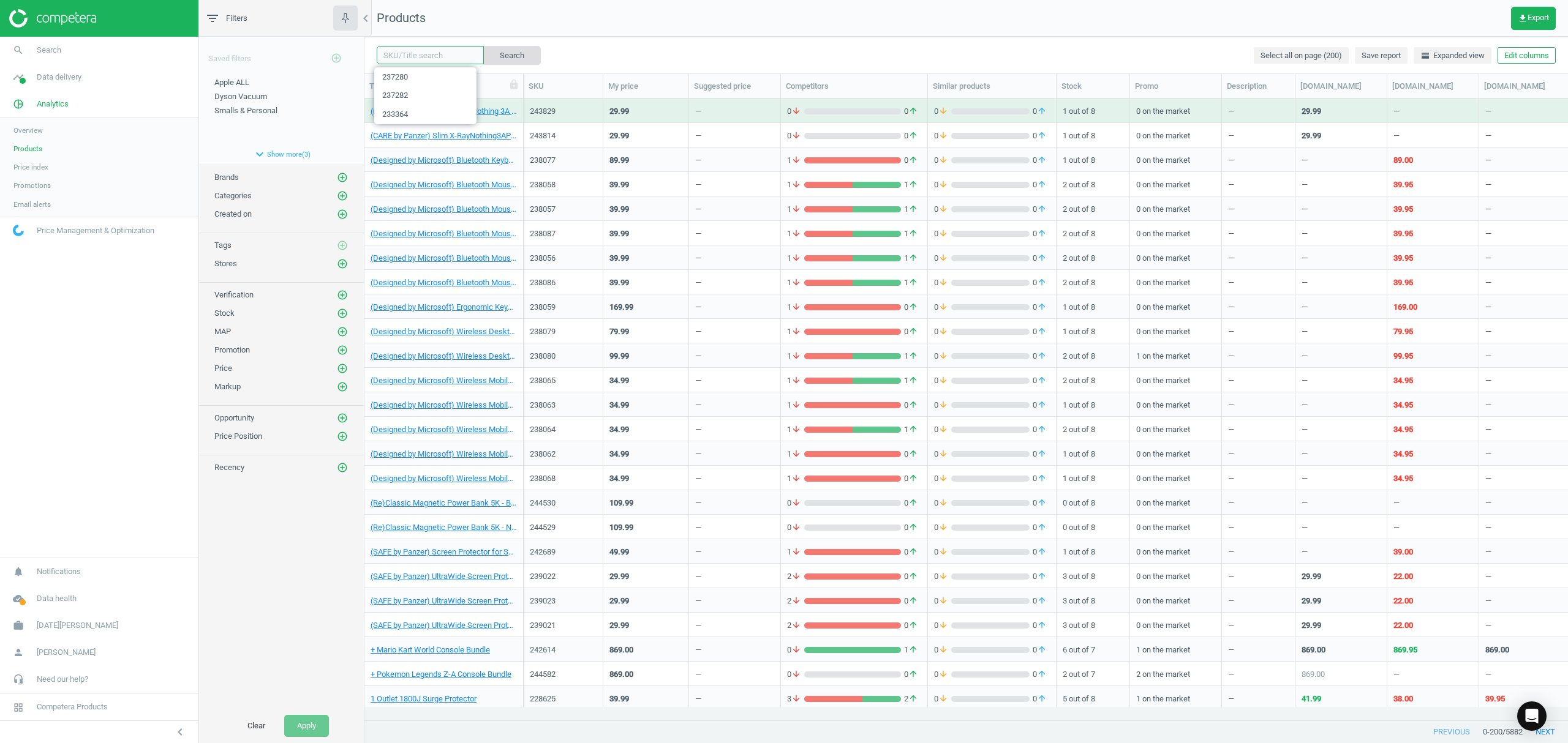
paste input "233366"
type input "233366"
click at [523, 52] on button "Search" at bounding box center [512, 55] width 58 height 18
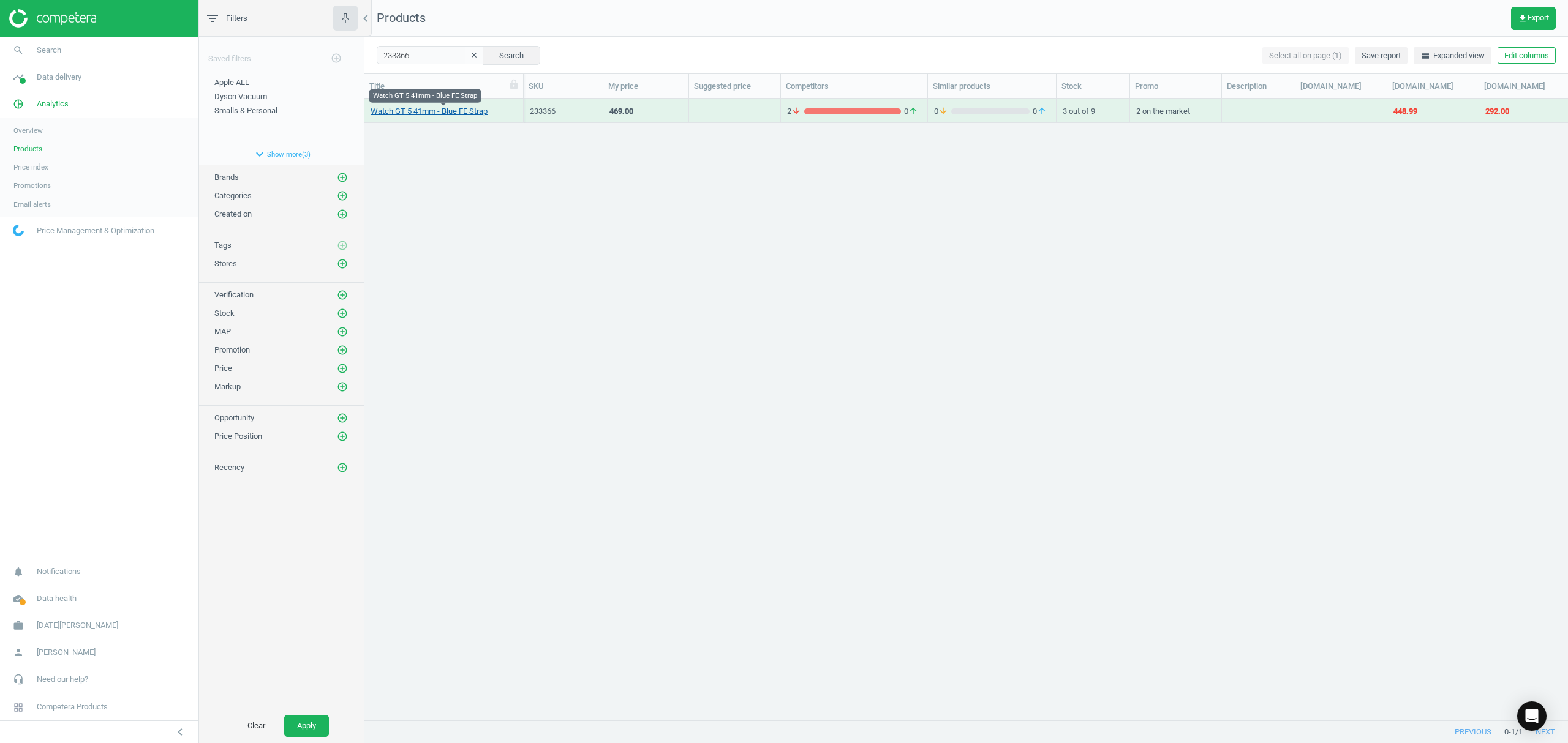
click at [415, 114] on link "Watch GT 5 41mm - Blue FE Strap" at bounding box center [429, 112] width 117 height 11
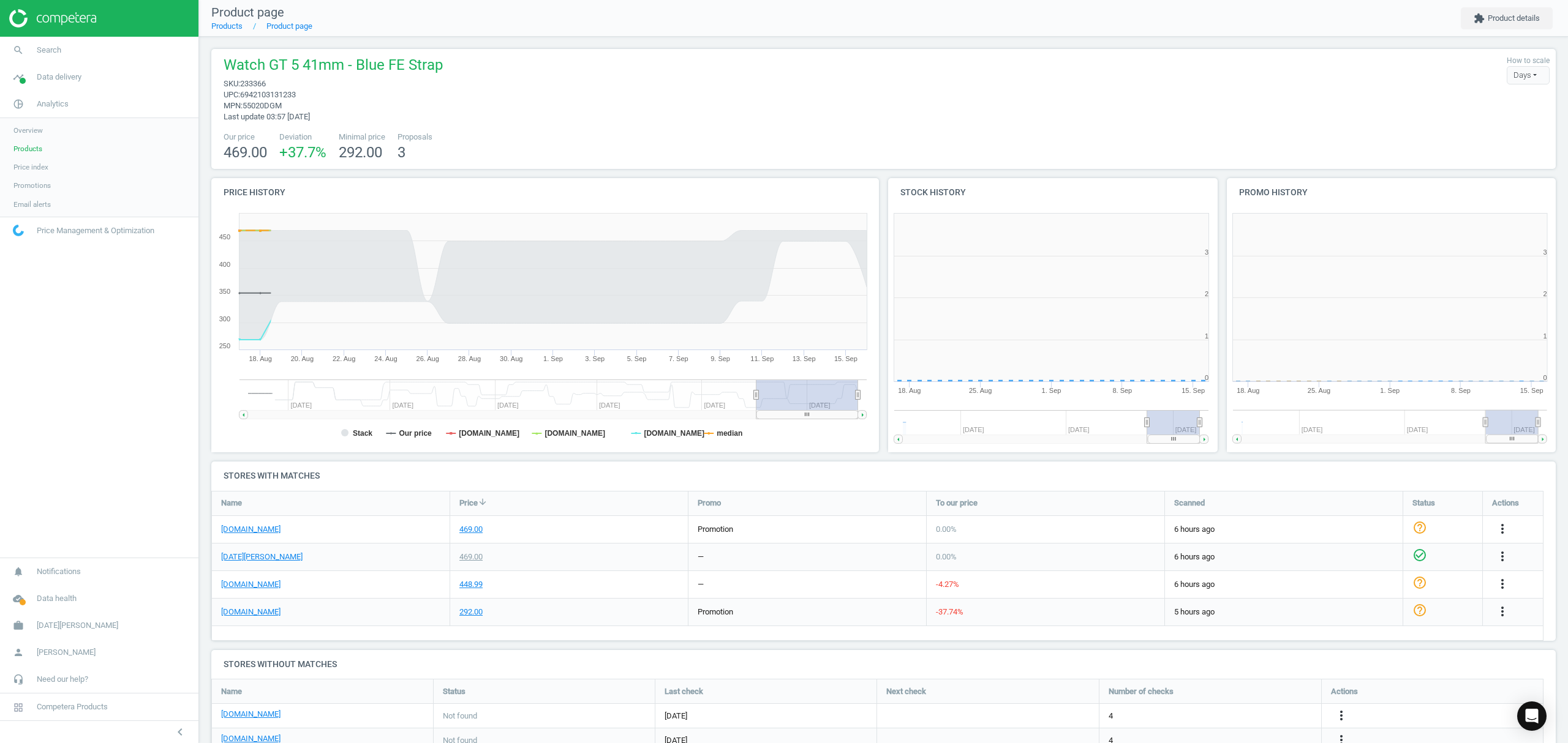
scroll to position [270, 351]
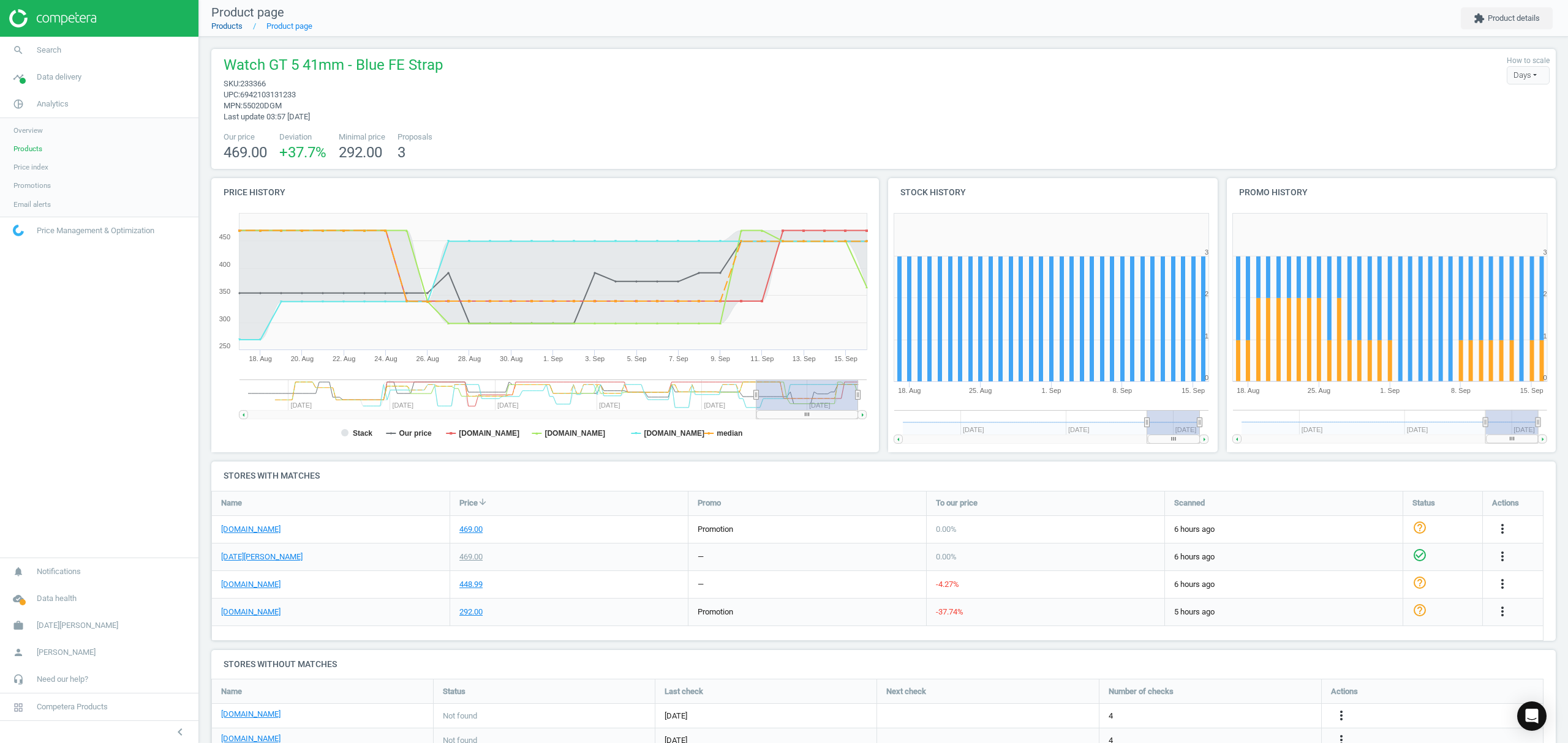
click at [226, 26] on link "Products" at bounding box center [226, 26] width 31 height 9
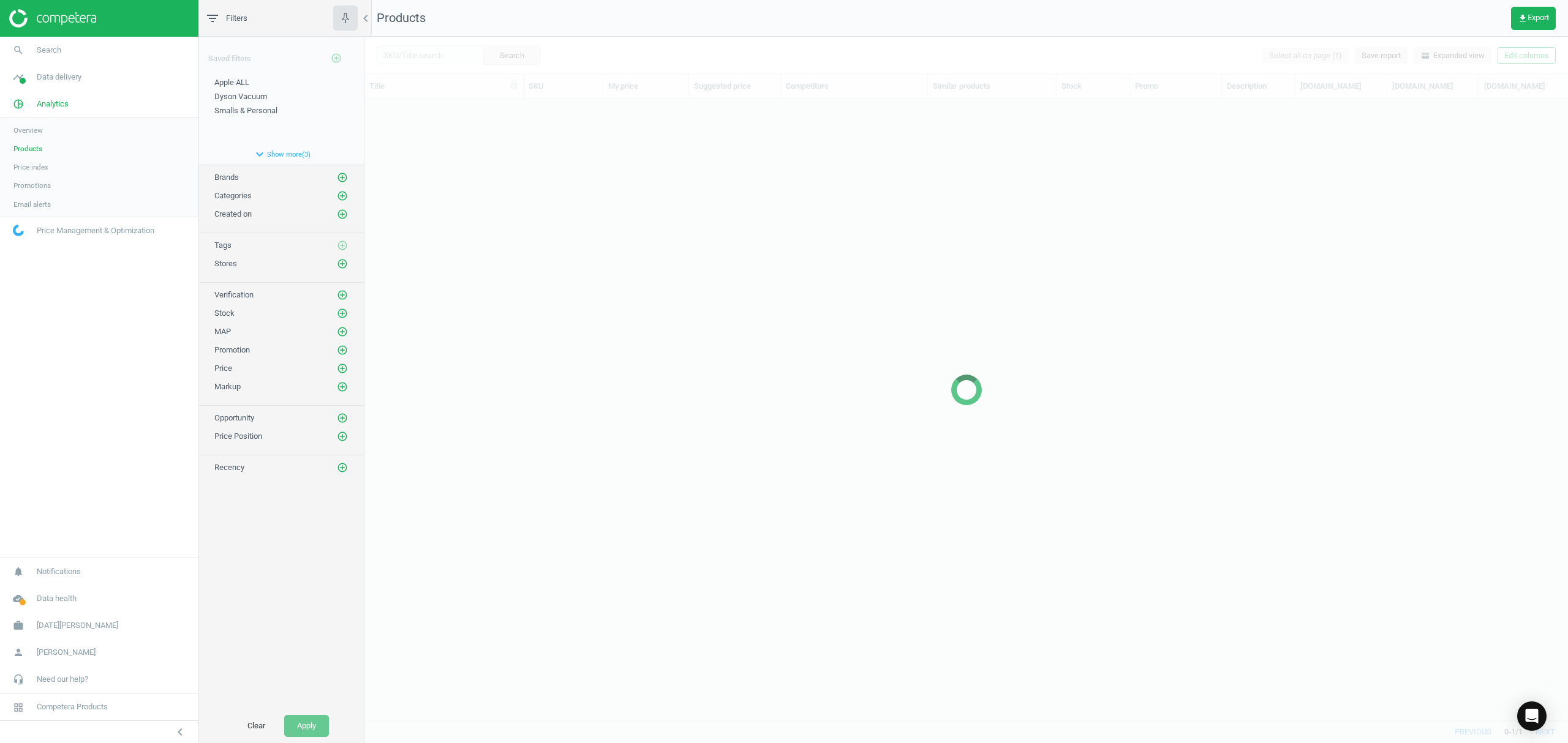
scroll to position [597, 1191]
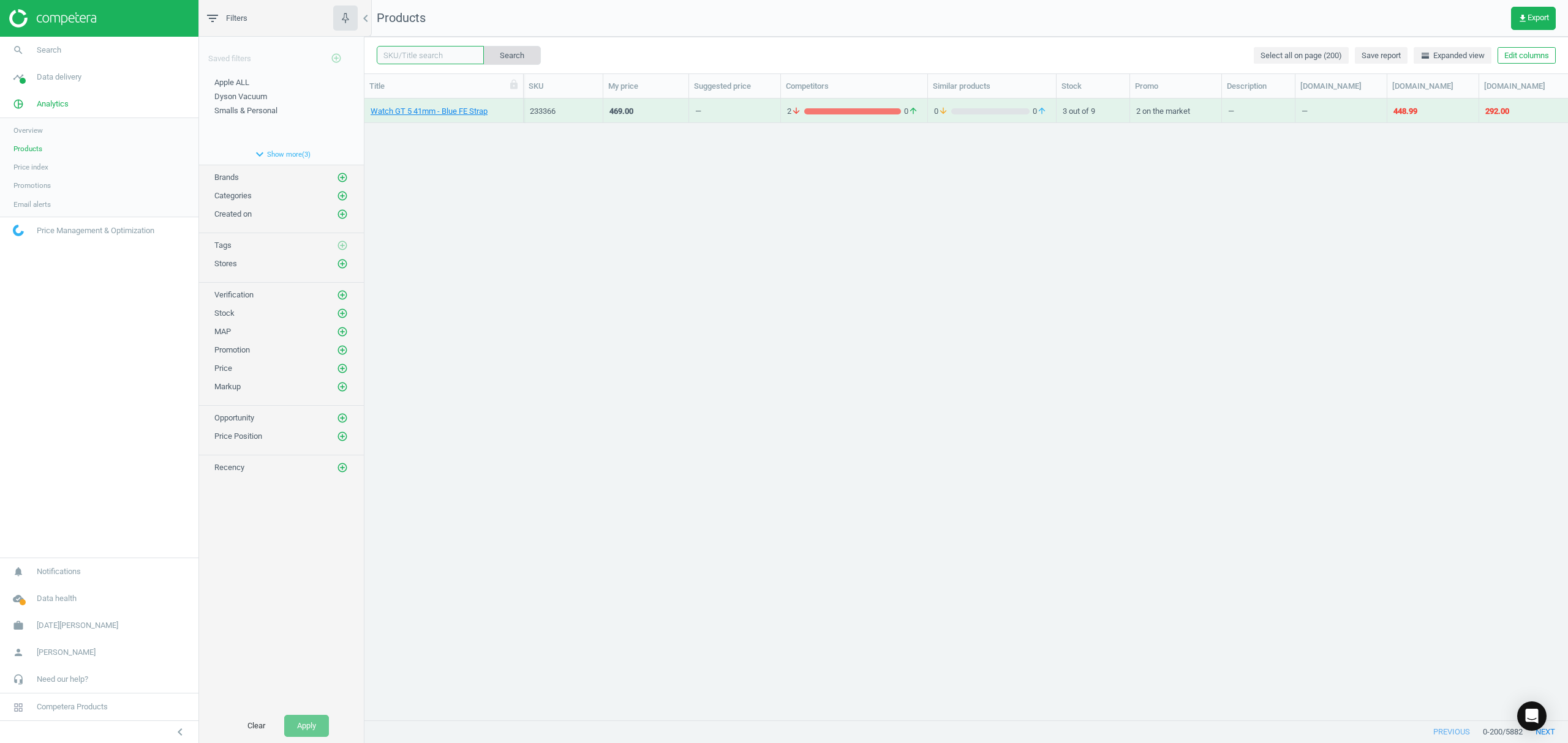
drag, startPoint x: 440, startPoint y: 55, endPoint x: 510, endPoint y: 52, distance: 70.1
click at [440, 55] on input "text" at bounding box center [430, 55] width 107 height 18
paste input "233362"
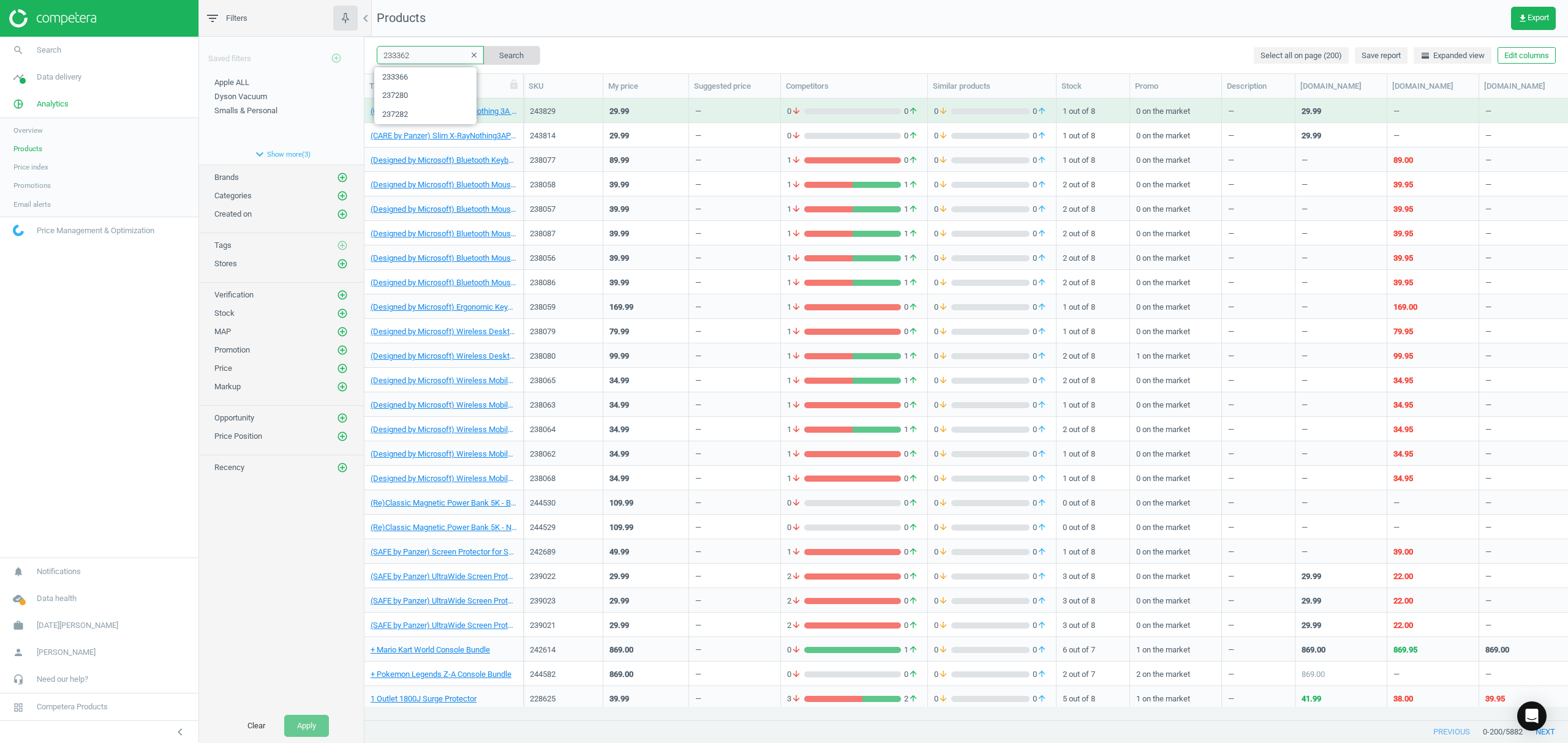
type input "233362"
click at [510, 52] on button "Search" at bounding box center [512, 55] width 58 height 18
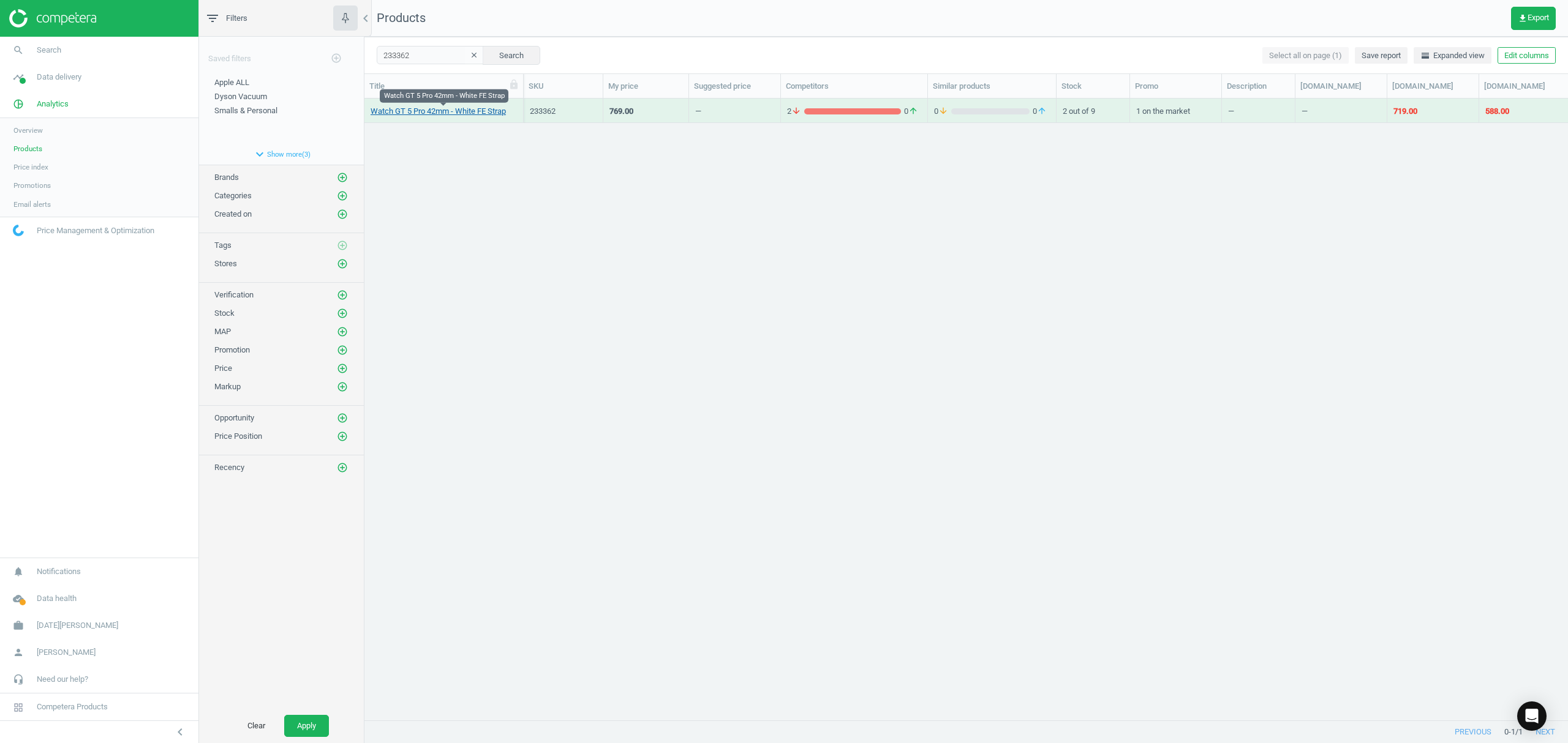
click at [408, 109] on link "Watch GT 5 Pro 42mm - White FE Strap" at bounding box center [438, 112] width 135 height 11
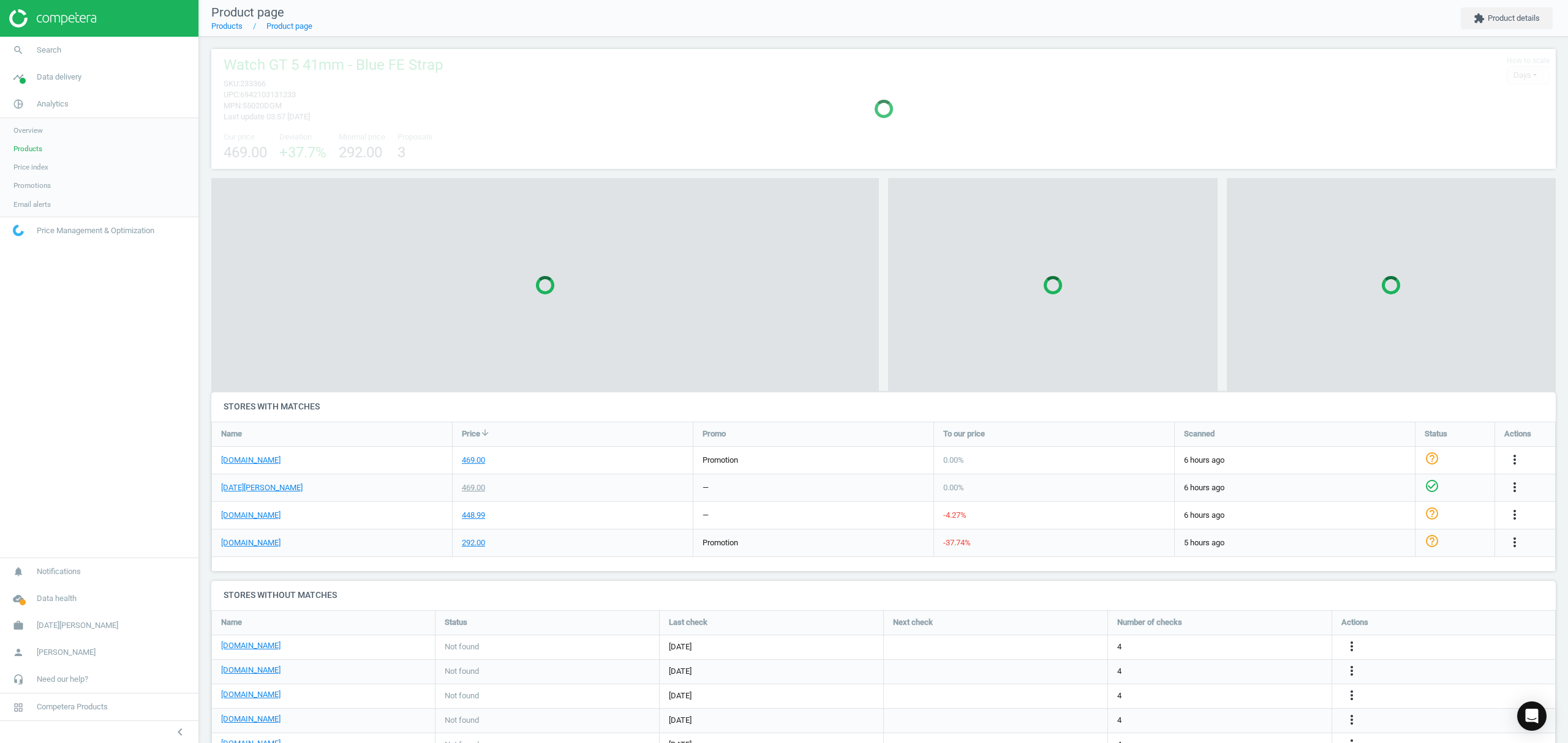
scroll to position [5, 6]
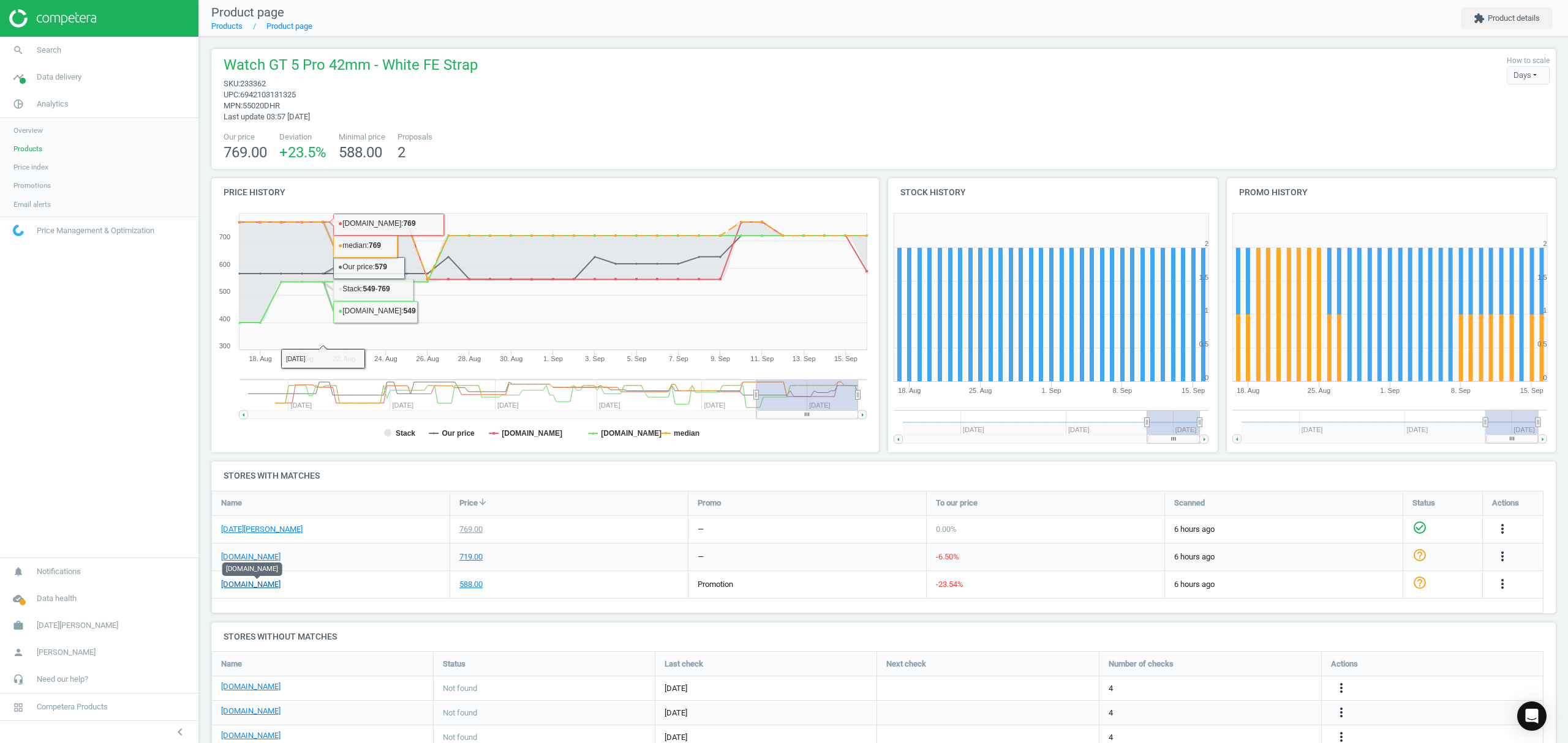
click at [257, 581] on link "[DOMAIN_NAME]" at bounding box center [251, 584] width 59 height 11
